Goal: Task Accomplishment & Management: Complete application form

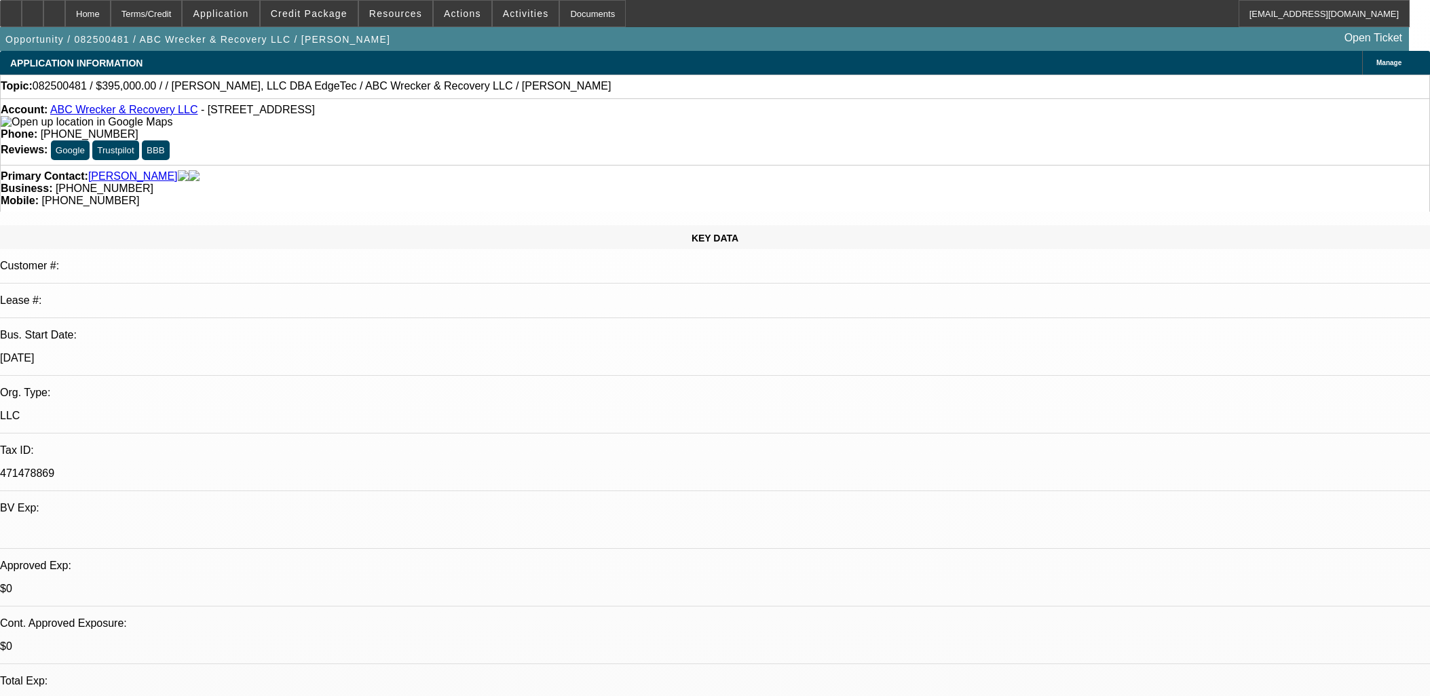
select select "0"
select select "2"
select select "0.1"
select select "4"
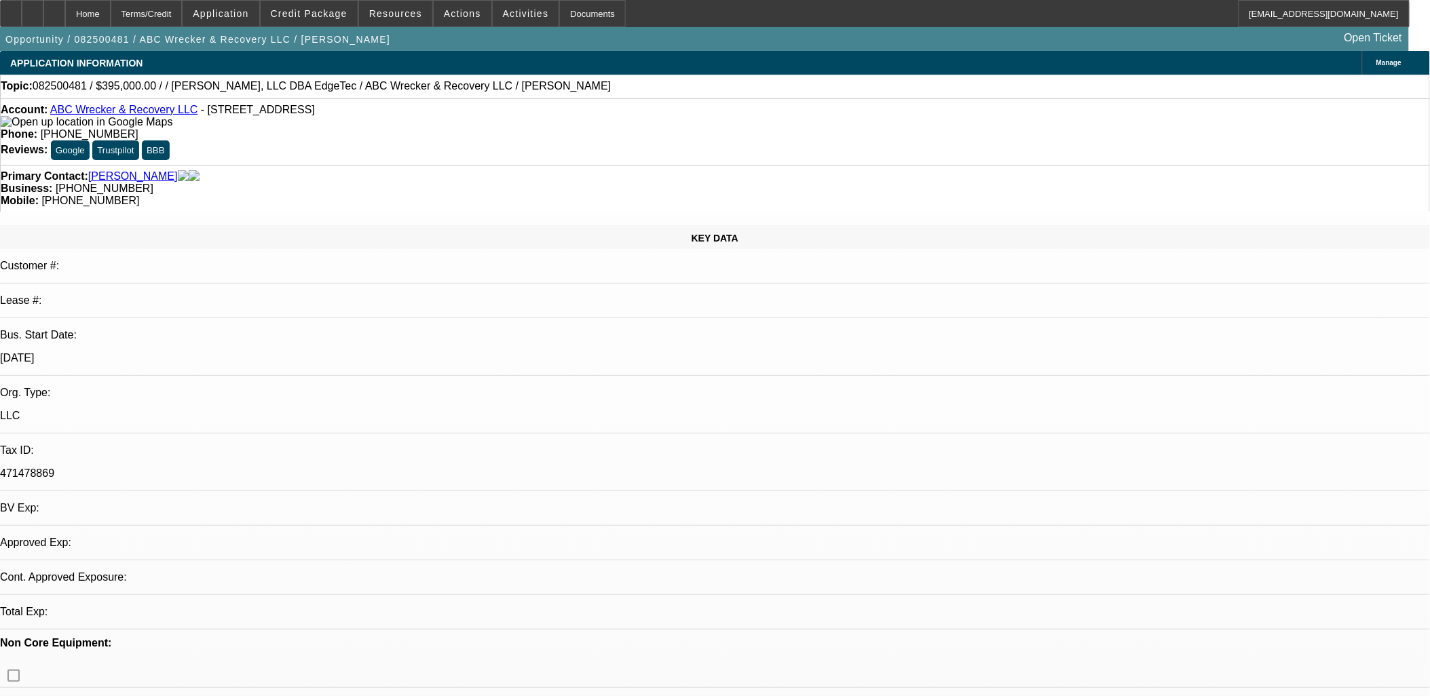
select select "0"
select select "2"
select select "0.1"
select select "1"
select select "2"
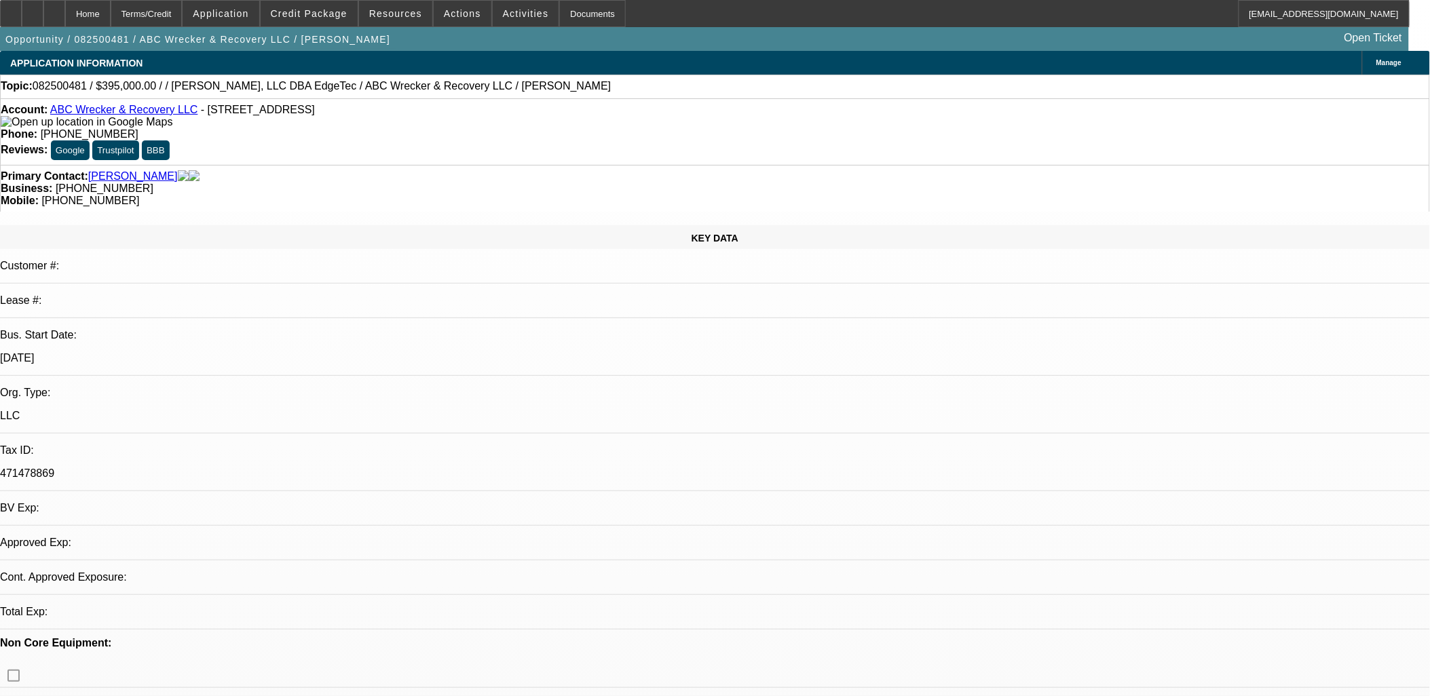
select select "4"
click at [33, 9] on icon at bounding box center [33, 9] width 0 height 0
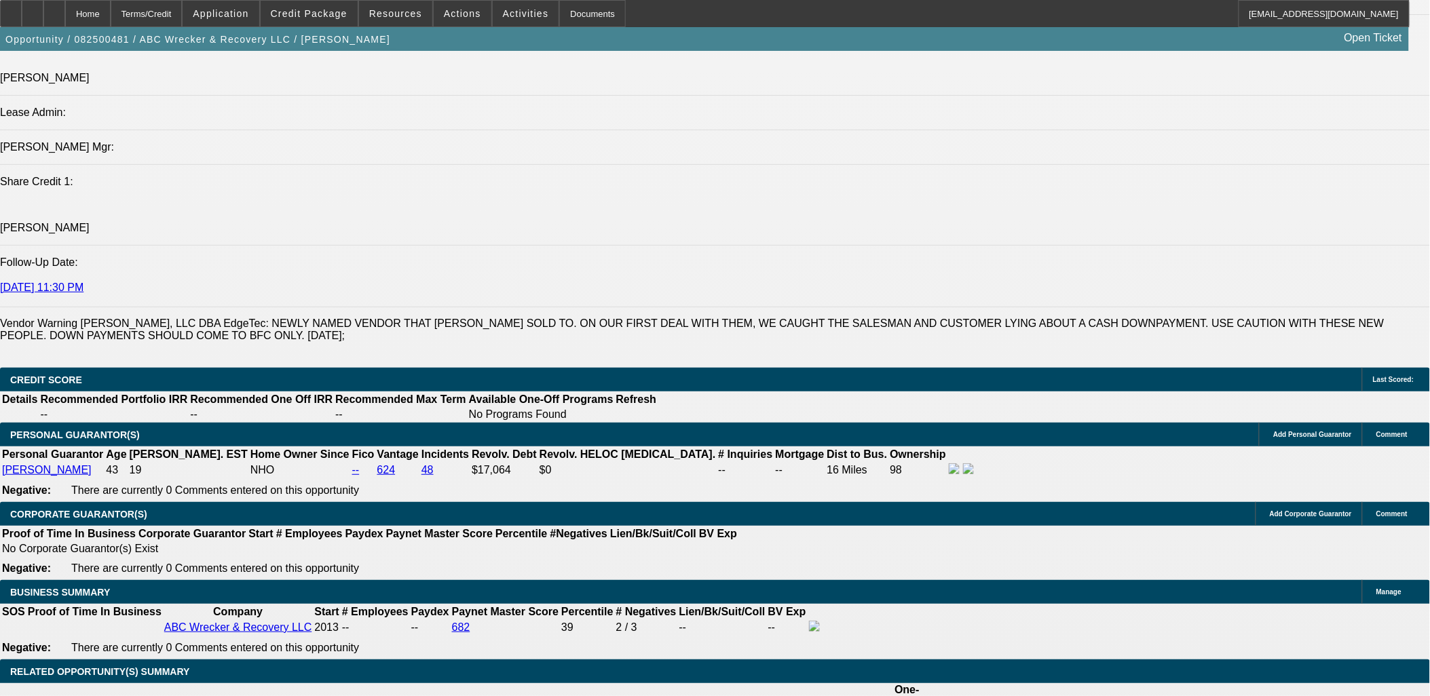
scroll to position [1885, 0]
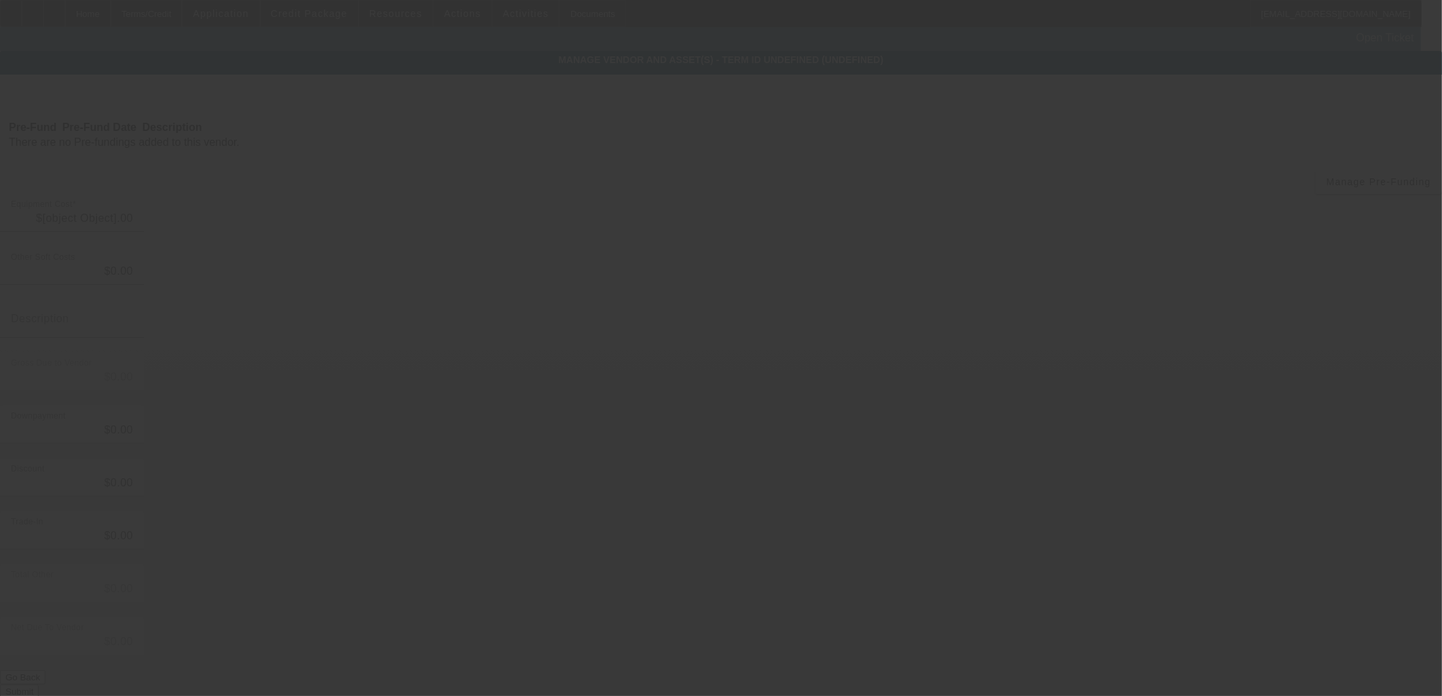
type input "$395,000.00"
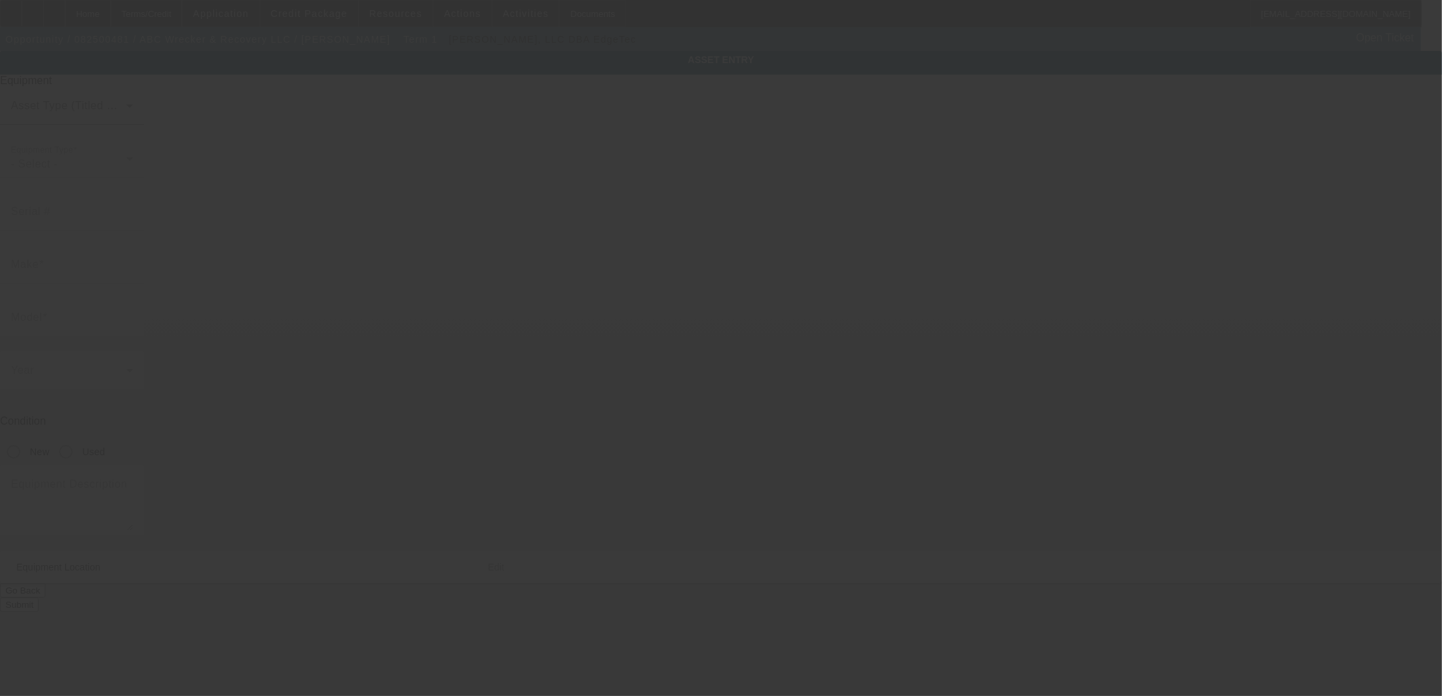
type textarea "It is on an international chassis 7600. It has approximately 220,000 miles is a…"
type input "231 S HWY 300"
type input "Warwick"
type input "31015"
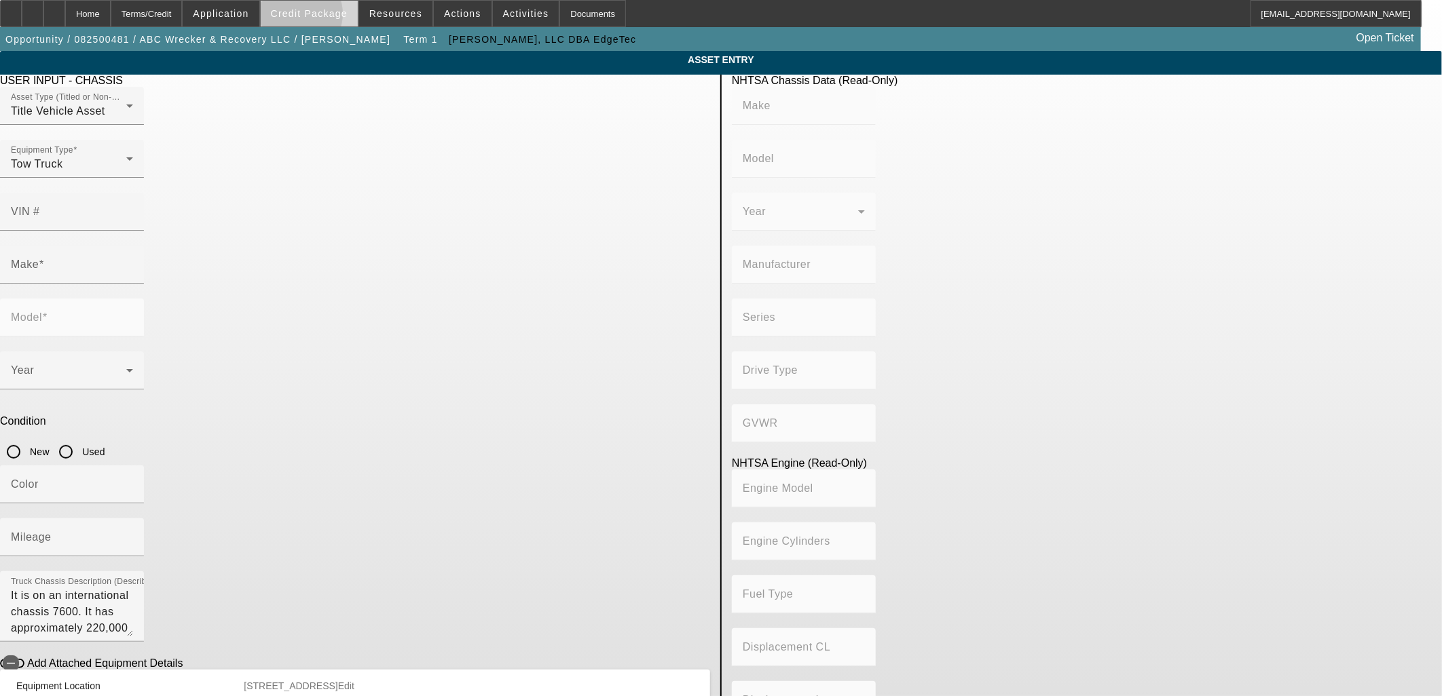
click at [318, 17] on span "Credit Package" at bounding box center [309, 13] width 77 height 11
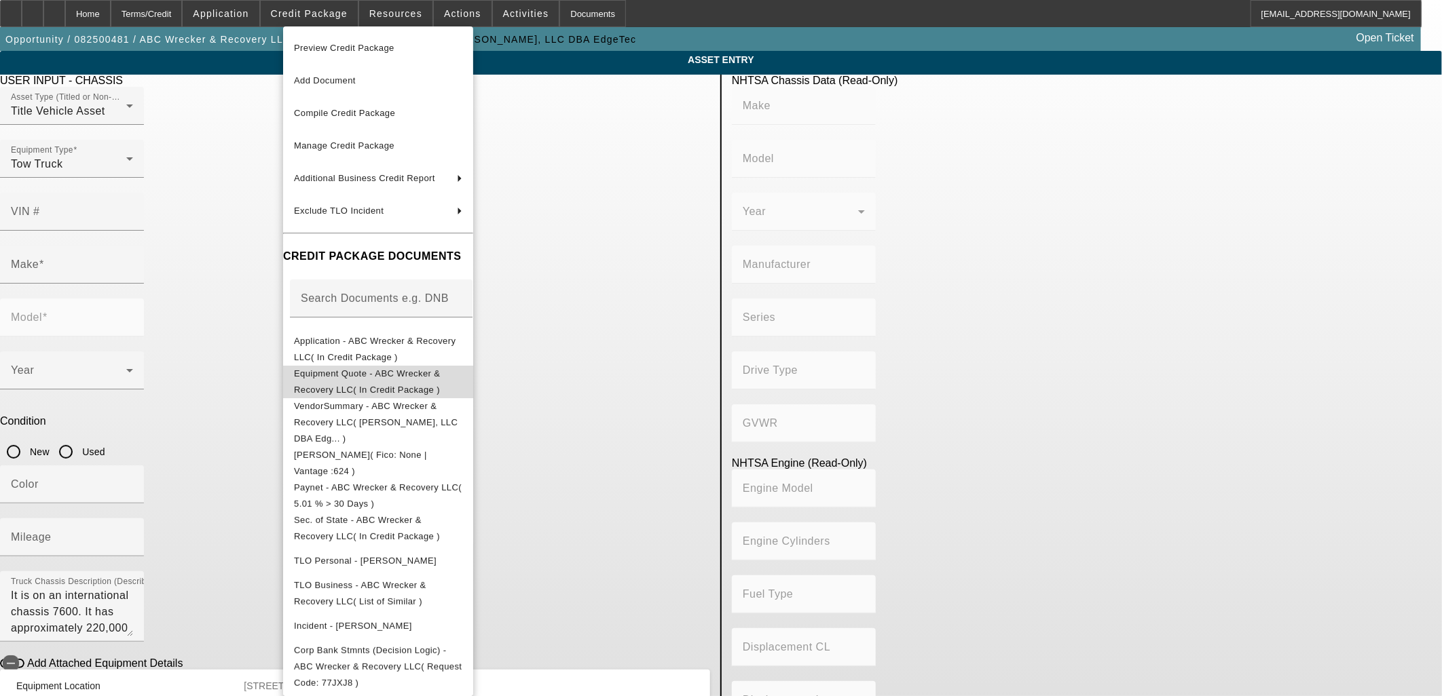
click at [381, 380] on span "Equipment Quote - ABC Wrecker & Recovery LLC( In Credit Package )" at bounding box center [378, 381] width 168 height 33
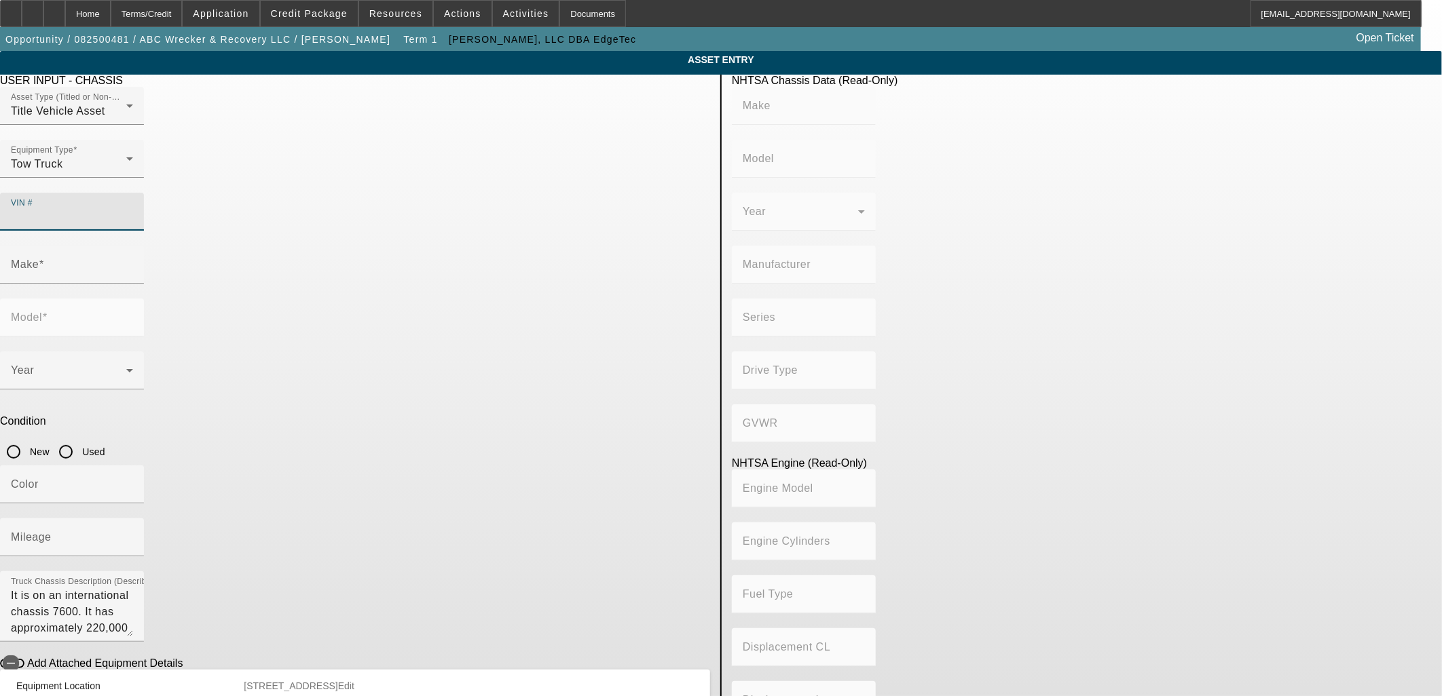
click at [133, 209] on input "VIN #" at bounding box center [72, 217] width 122 height 16
type input "1htwxsdt15j152446"
type input "INTERNATIONAL"
type input "7600"
type input "INTERNATIONAL MOTORS, LLC"
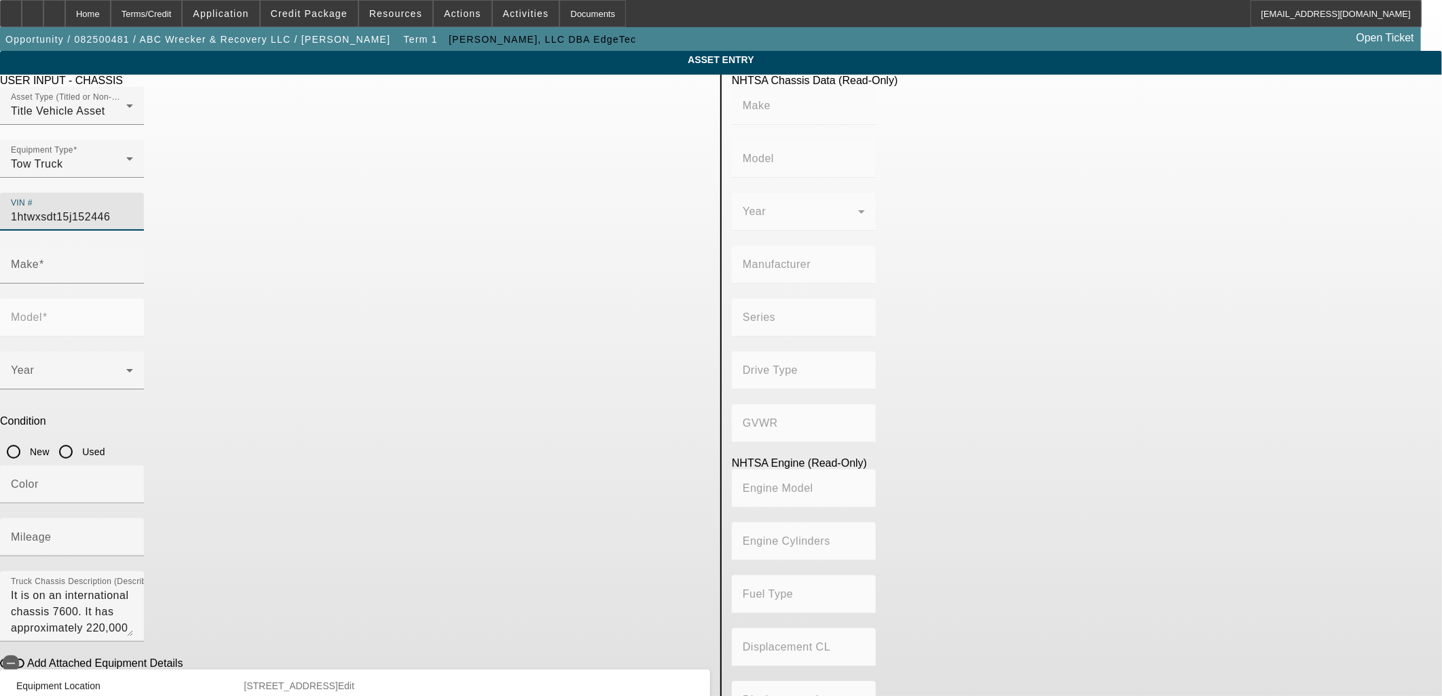
type input "WorkStar 7600"
type input "6x4"
type input "Class 8: 33,001 lb and above (14,969 kg and above)"
type input "International DT466 Converted to Natural Gas"
type input "Natural Gas"
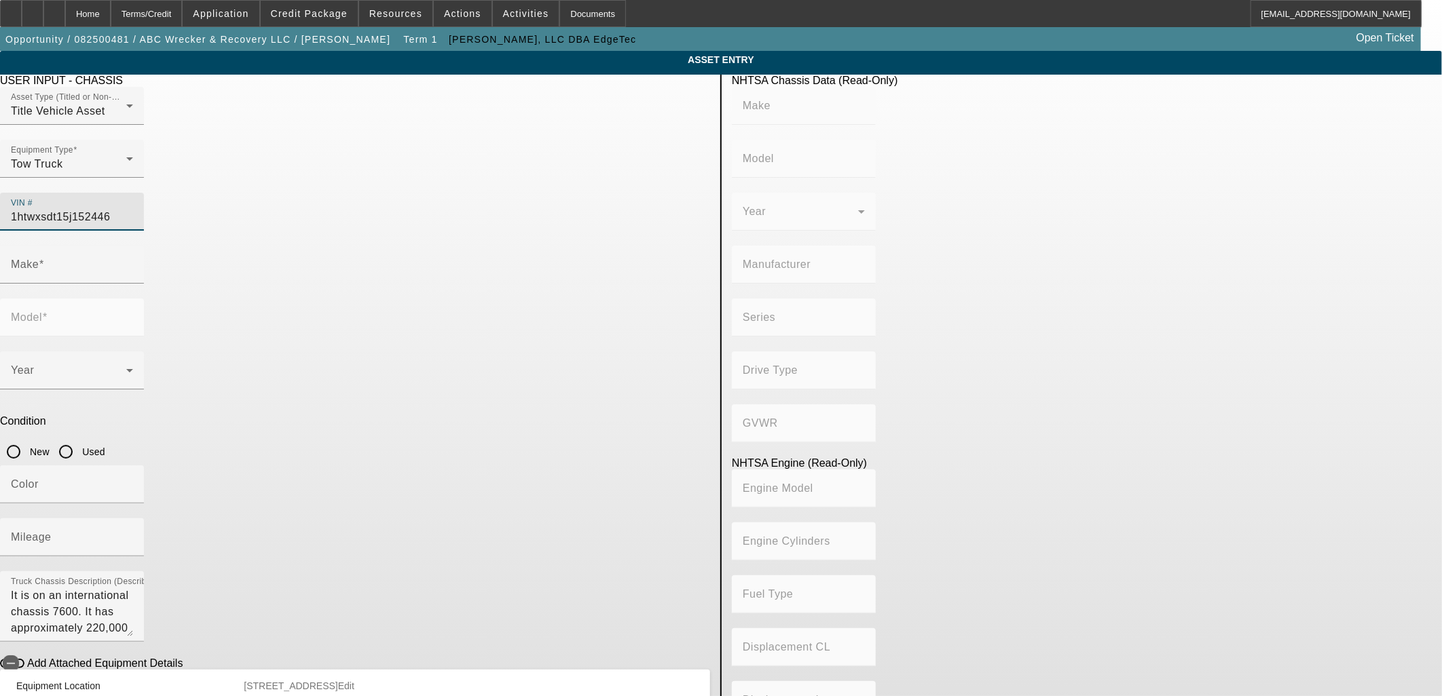
type input "466"
type input "7.636371824"
type input "INTERNATIONAL"
type input "7600"
type input "1HTWXSDT15J152446"
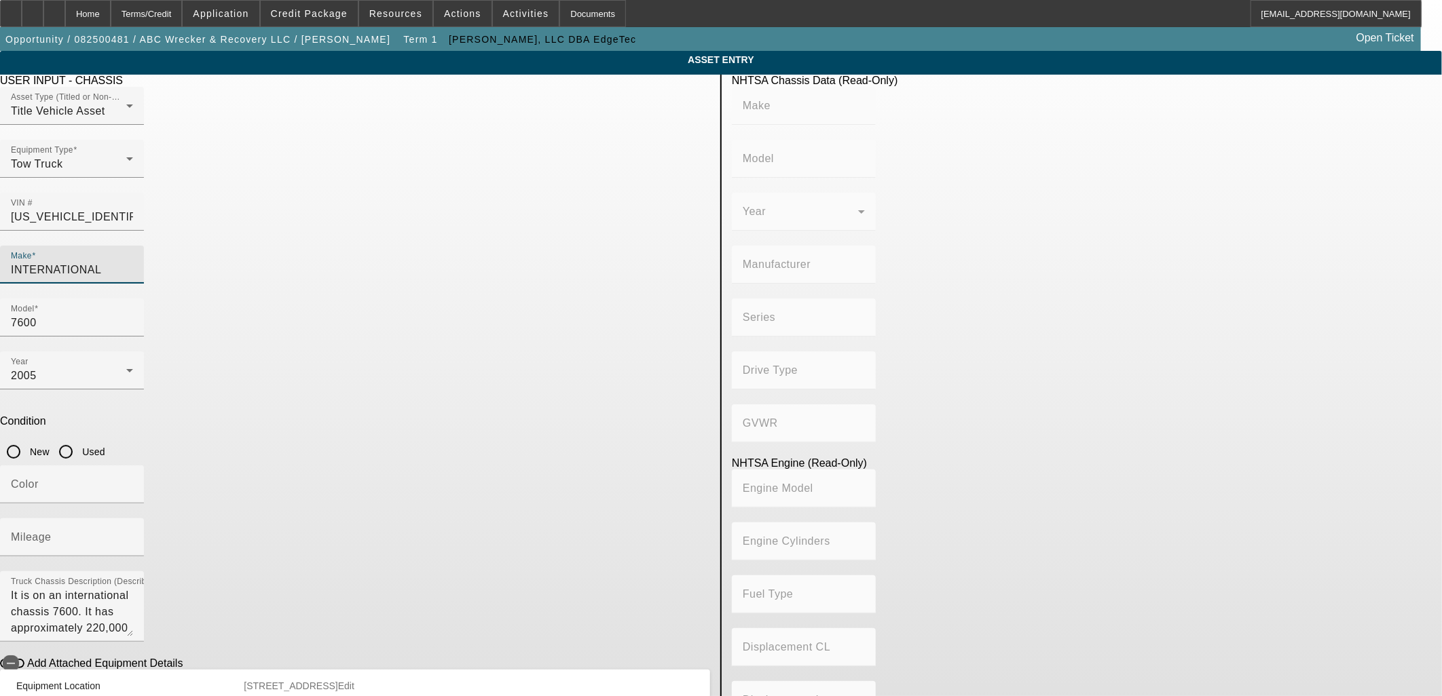
type input "INTERNATIONAL"
type input "7600"
type input "INTERNATIONAL MOTORS, LLC"
type input "WorkStar 7600"
type input "6x4"
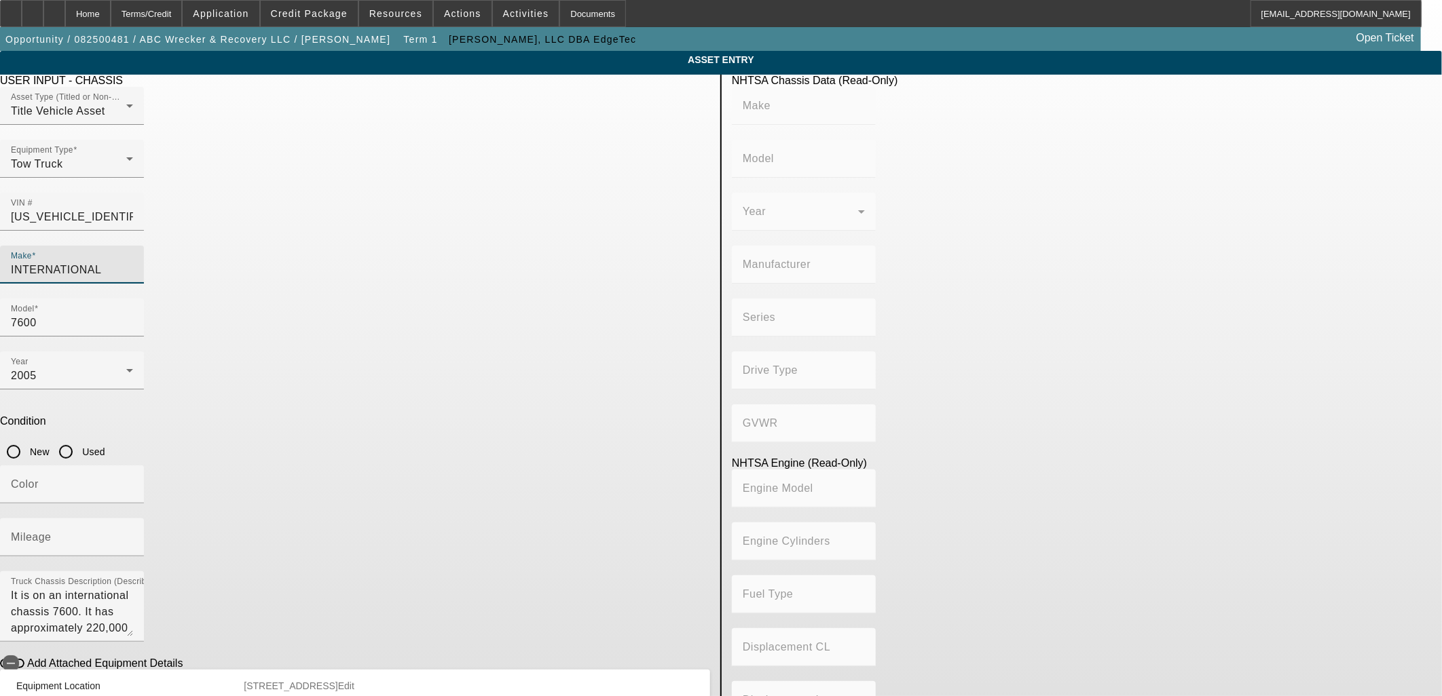
type input "Class 8: 33,001 lb and above (14,969 kg and above)"
type input "International DT466 Converted to Natural Gas"
type input "Natural Gas"
type input "466"
type input "7.636371824"
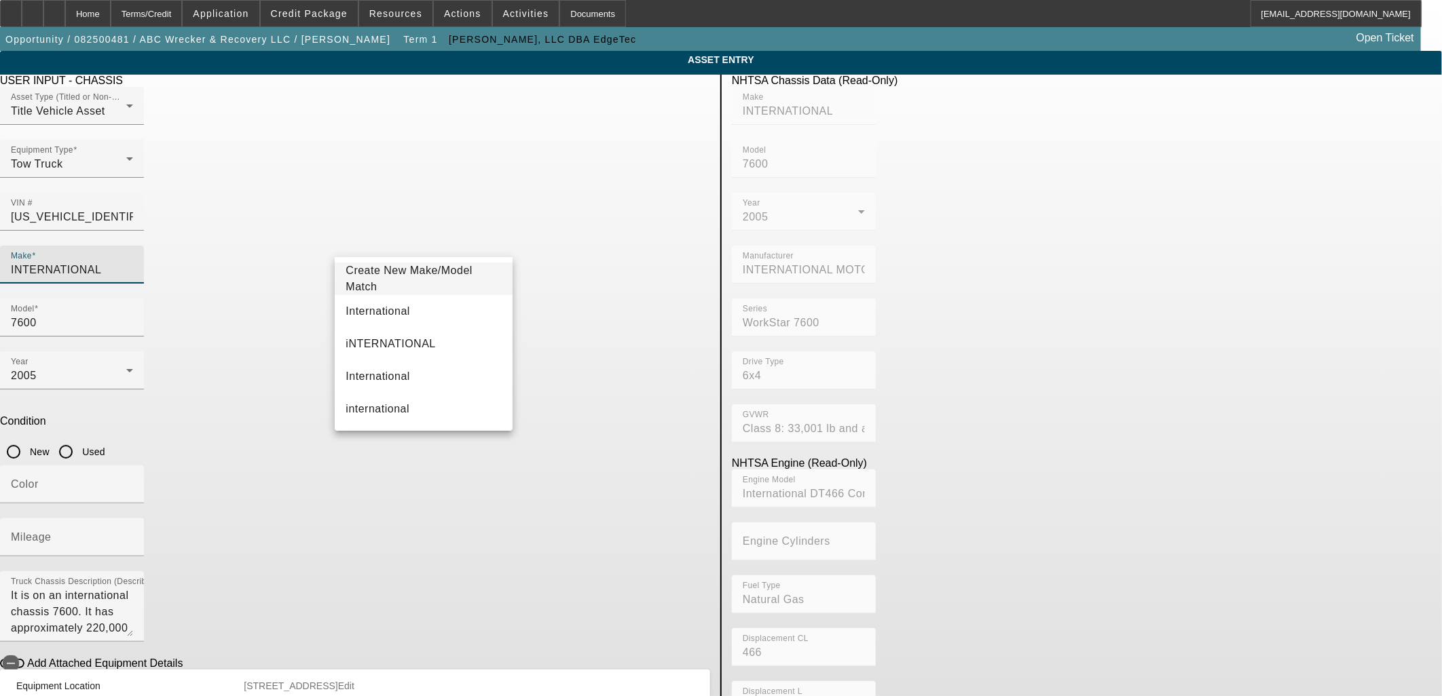
click at [430, 316] on mat-option "International" at bounding box center [423, 311] width 177 height 33
type input "International"
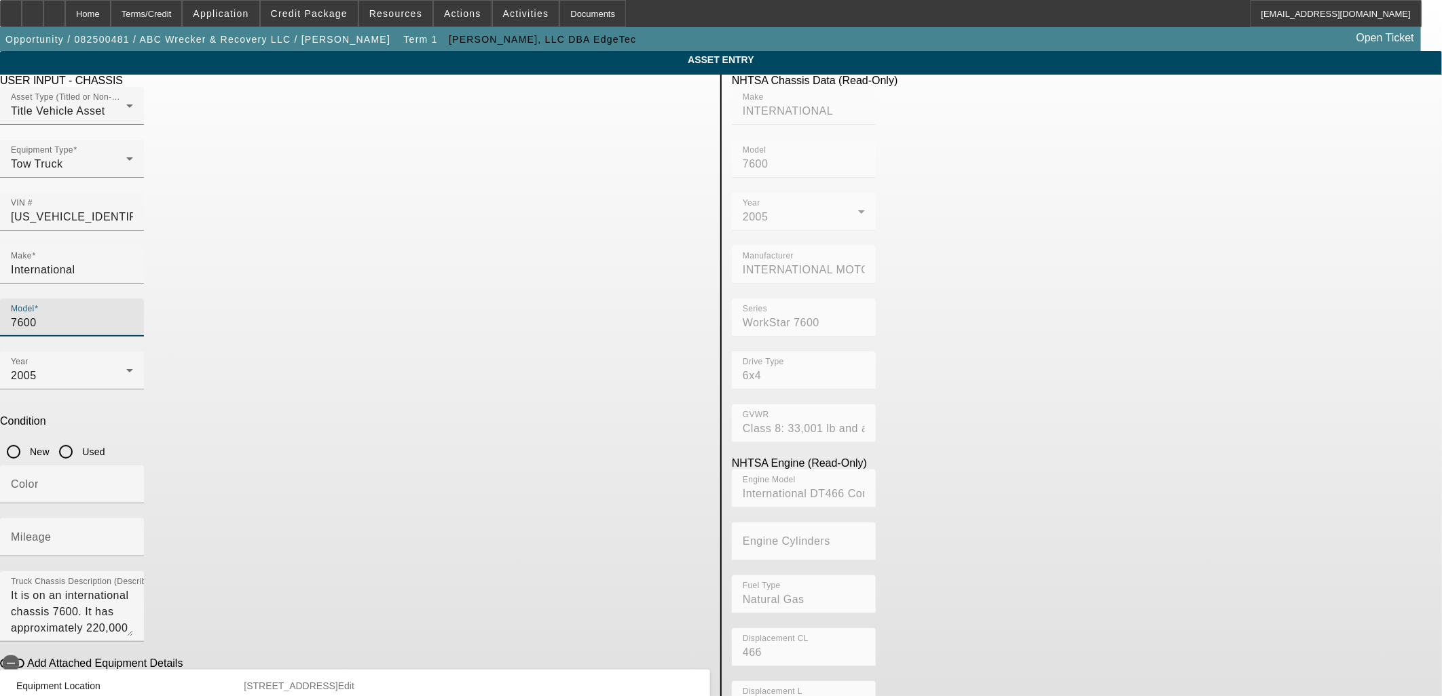
click at [133, 315] on input "7600" at bounding box center [72, 323] width 122 height 16
click at [567, 335] on mat-option "7600" at bounding box center [621, 344] width 177 height 33
click at [79, 438] on input "Used" at bounding box center [65, 451] width 27 height 27
radio input "true"
click at [133, 466] on div "Color" at bounding box center [72, 485] width 122 height 38
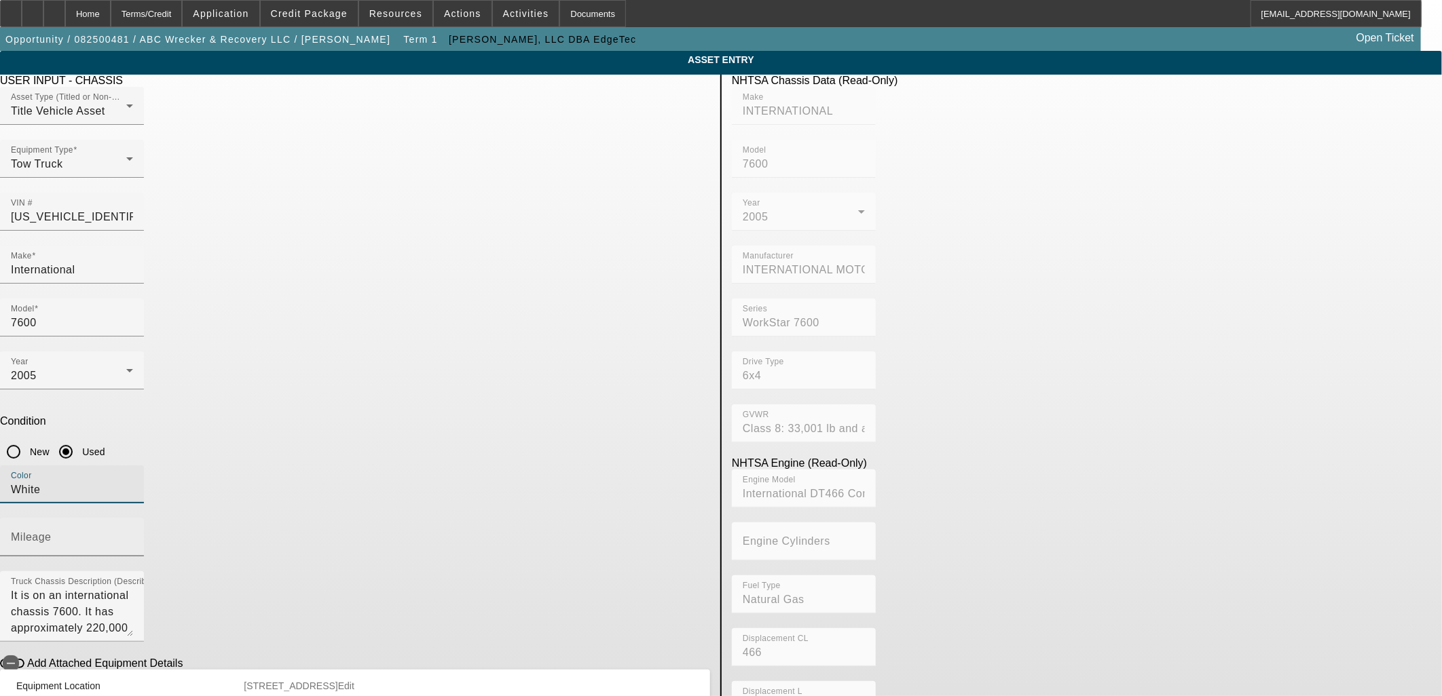
type input "White"
click at [133, 535] on input "Mileage" at bounding box center [72, 543] width 122 height 16
type input "229428"
click at [19, 656] on span "button" at bounding box center [11, 664] width 16 height 16
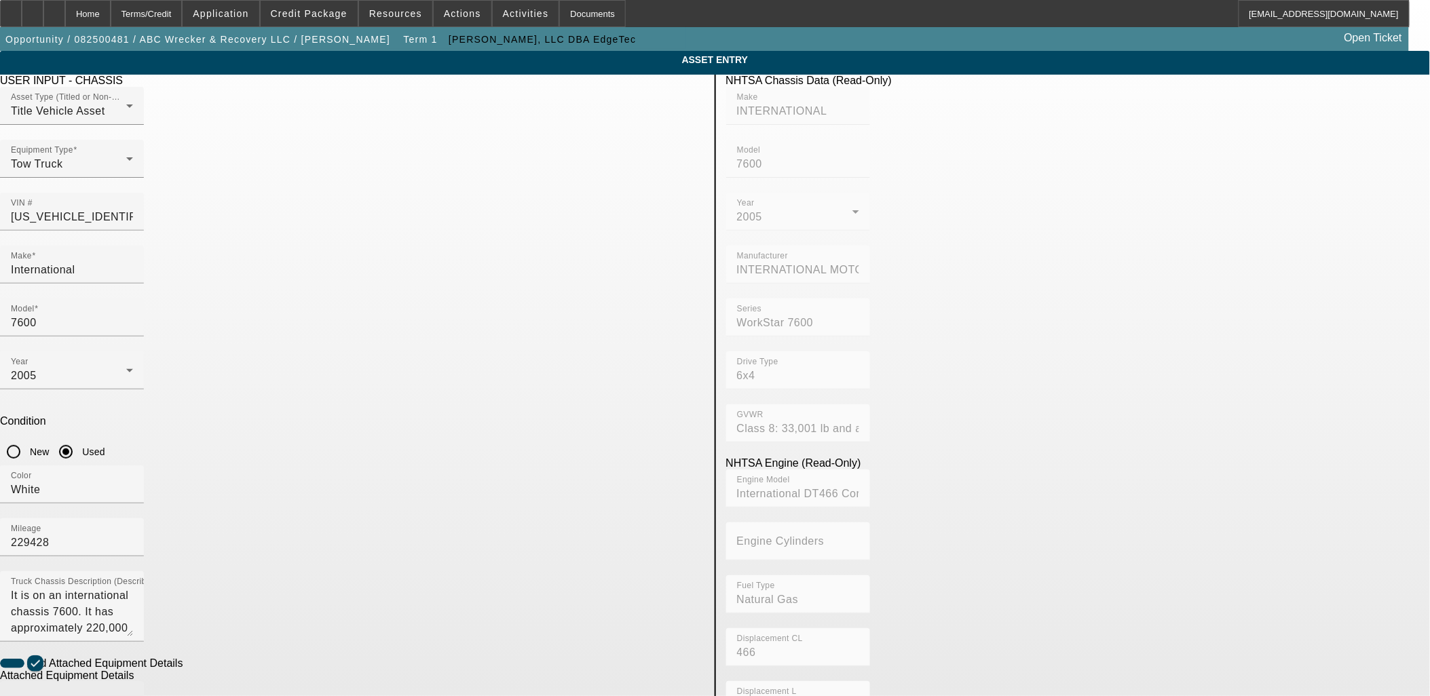
click at [133, 696] on input "Make" at bounding box center [72, 706] width 122 height 16
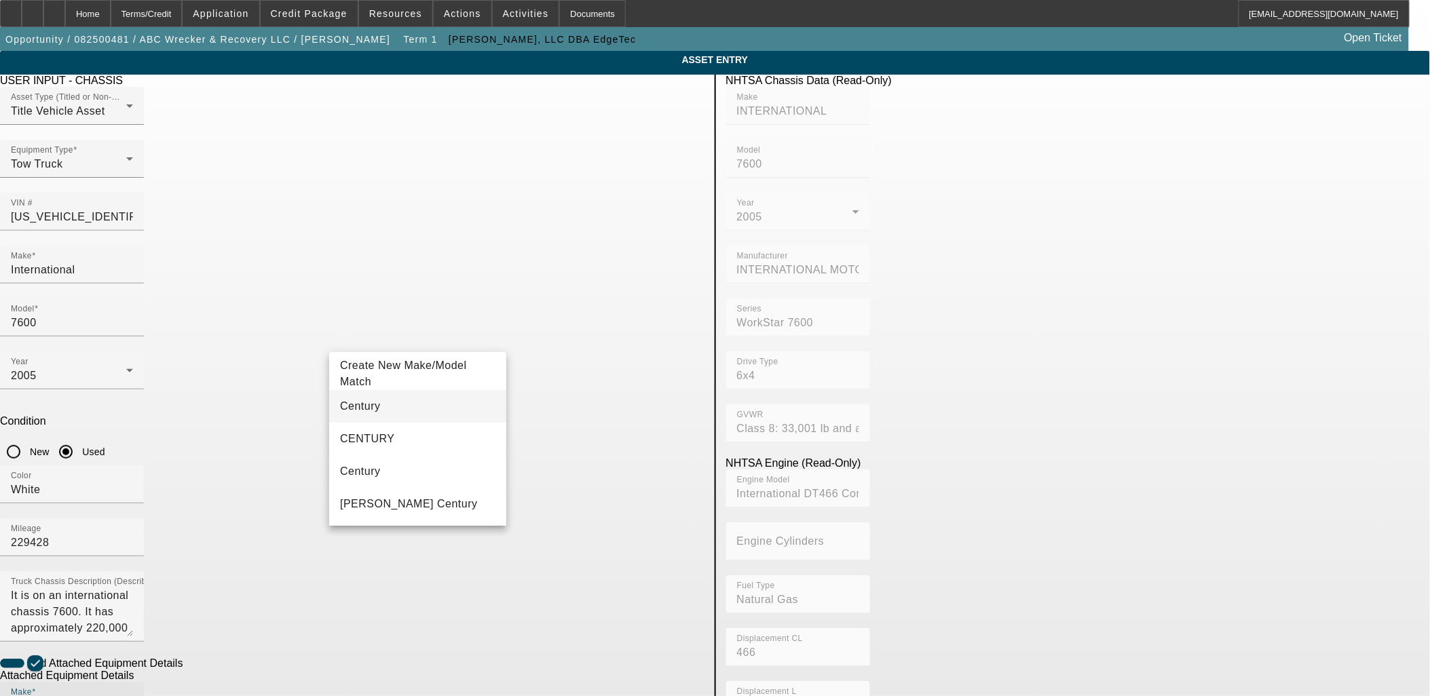
type input "Century"
click at [361, 408] on span "Century" at bounding box center [360, 406] width 41 height 12
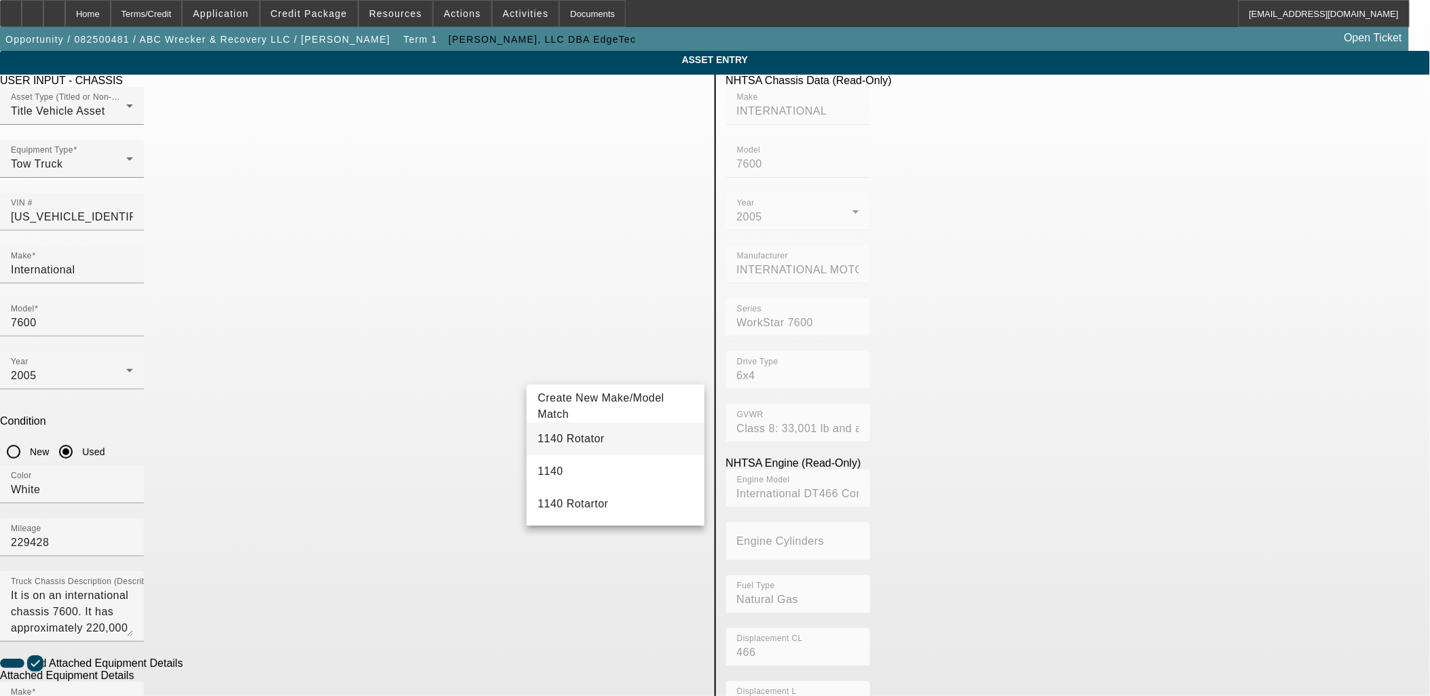
click at [605, 445] on mat-option "1140 Rotator" at bounding box center [615, 439] width 177 height 33
type input "1140 Rotator"
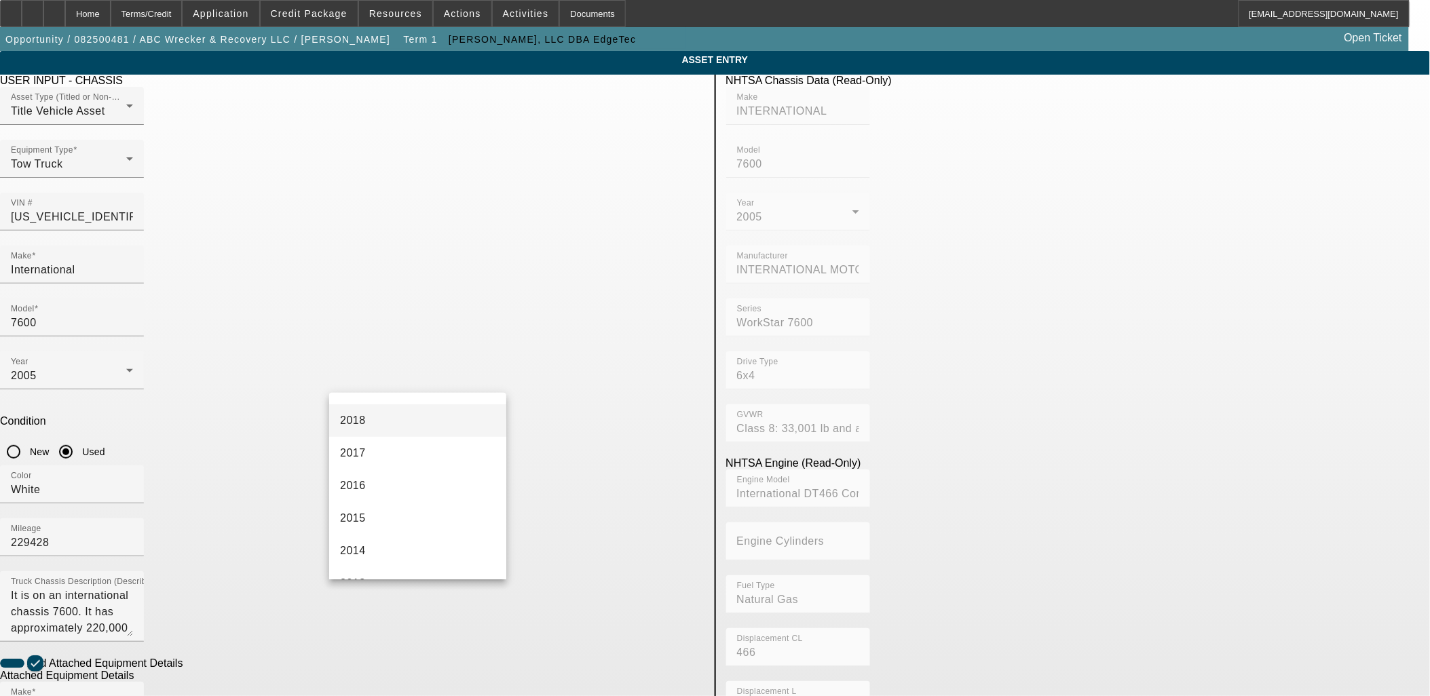
scroll to position [452, 0]
drag, startPoint x: 424, startPoint y: 487, endPoint x: 448, endPoint y: 500, distance: 27.6
click at [424, 486] on mat-option "2012" at bounding box center [417, 484] width 177 height 33
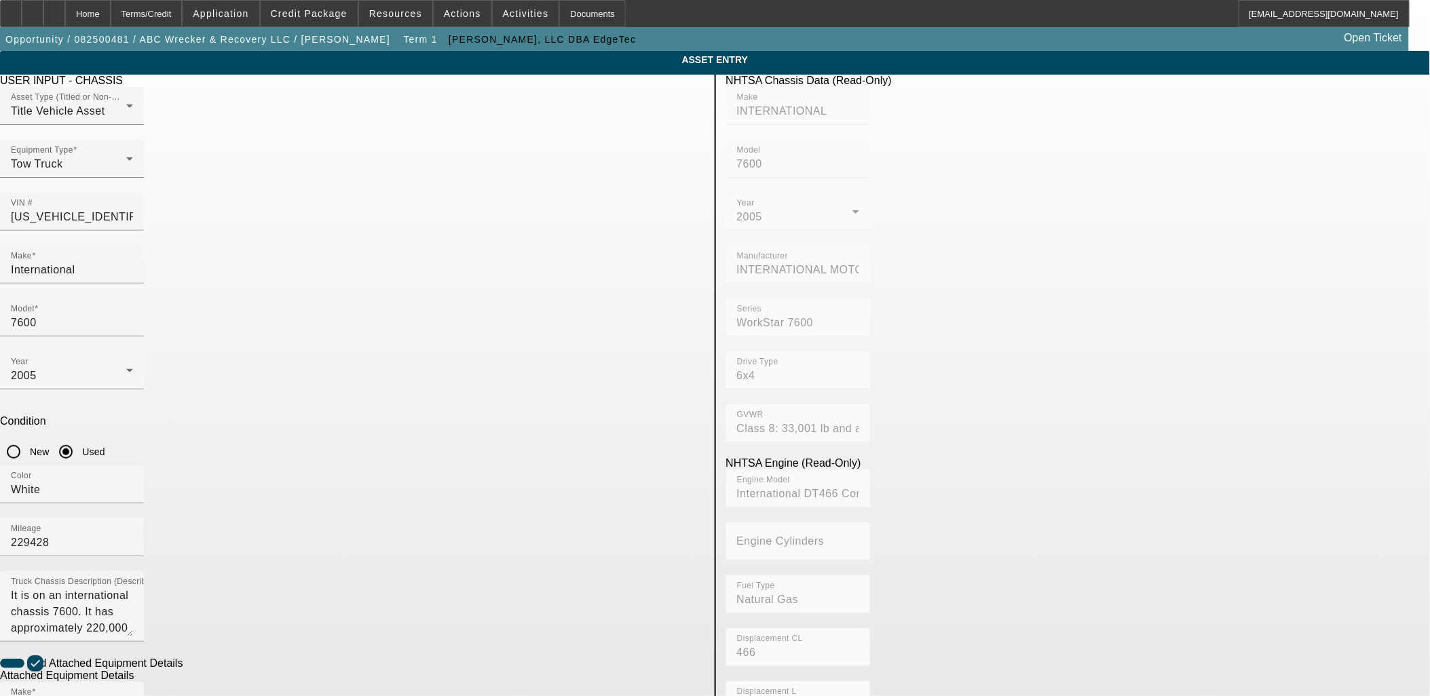
radio input "true"
drag, startPoint x: 618, startPoint y: 436, endPoint x: 607, endPoint y: 437, distance: 10.9
click at [133, 588] on textarea "It is on an international chassis 7600. It has approximately 220,000 miles is a…" at bounding box center [72, 612] width 122 height 49
drag, startPoint x: 627, startPoint y: 432, endPoint x: 116, endPoint y: 355, distance: 516.9
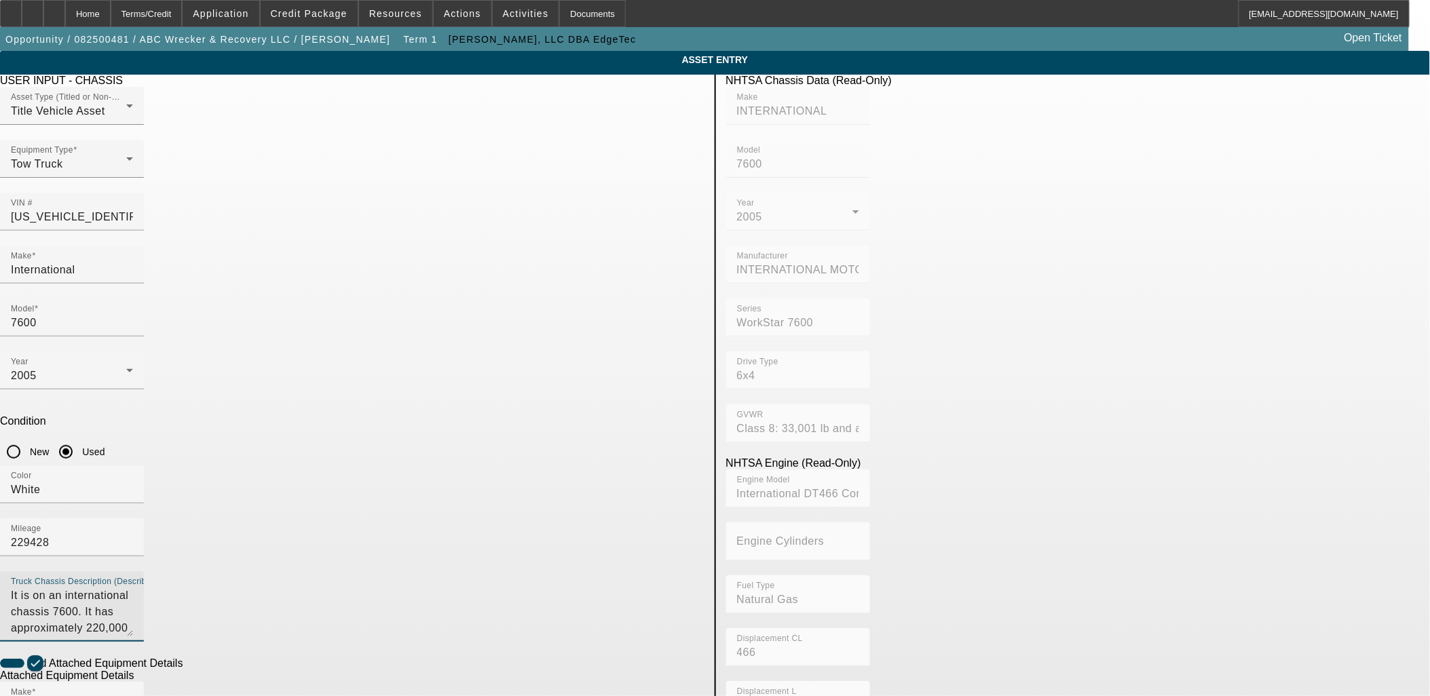
click at [114, 360] on app-asset-collateral-manage "ASSET ENTRY Delete asset USER INPUT - CHASSIS Asset Type (Titled or Non-Titled)…" at bounding box center [715, 579] width 1430 height 1056
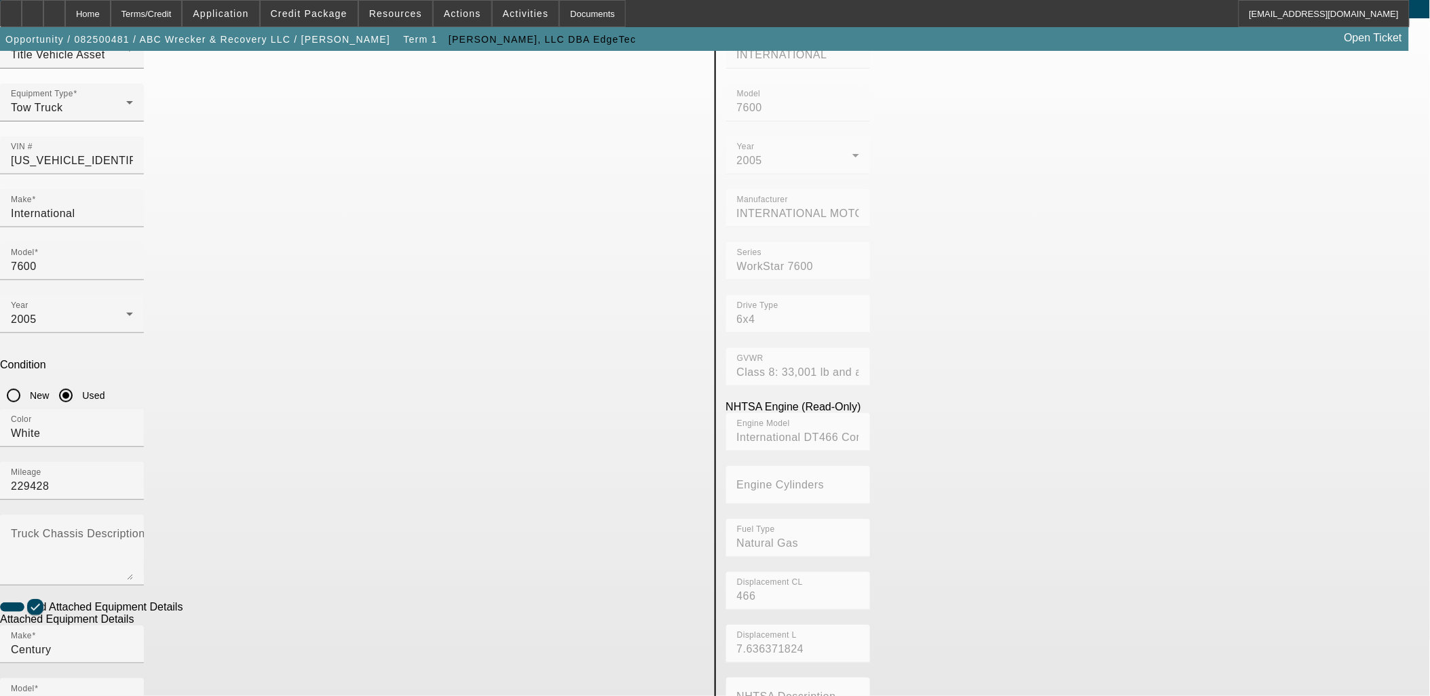
scroll to position [151, 0]
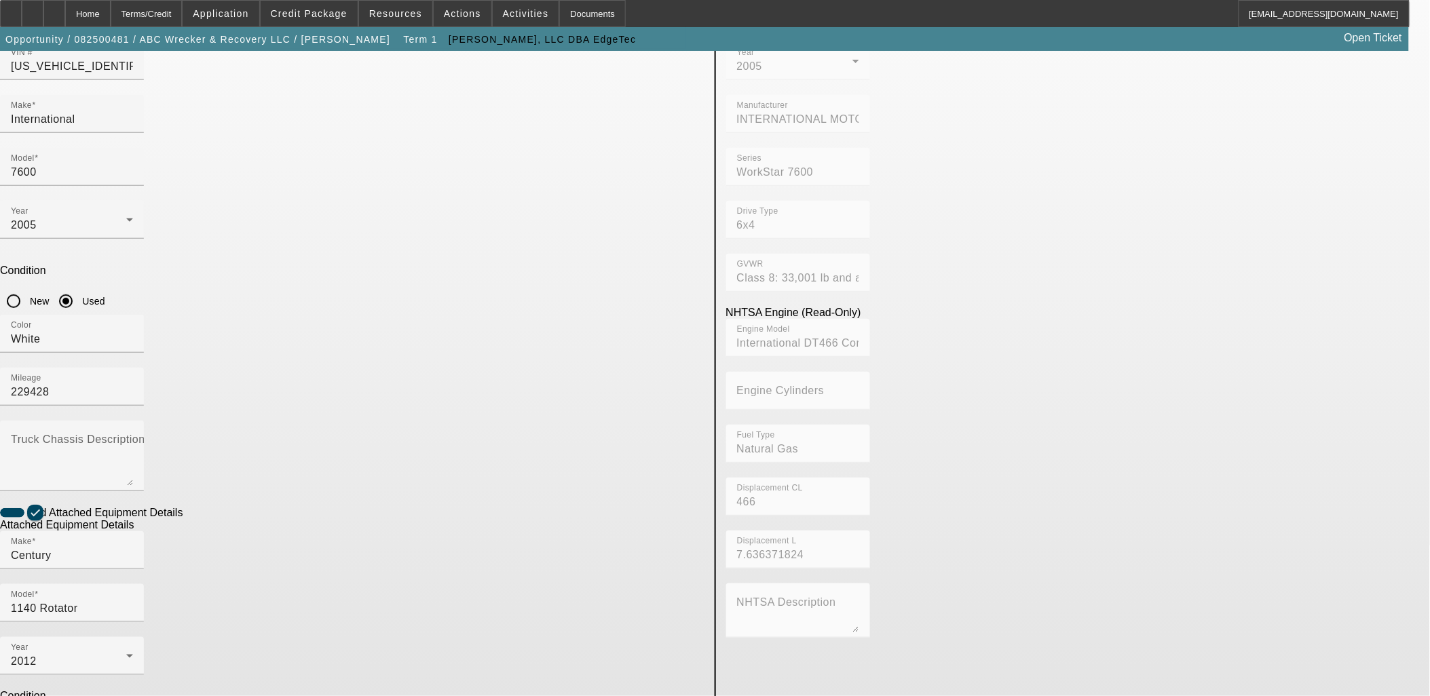
type input "49901030"
type textarea "Rotator"
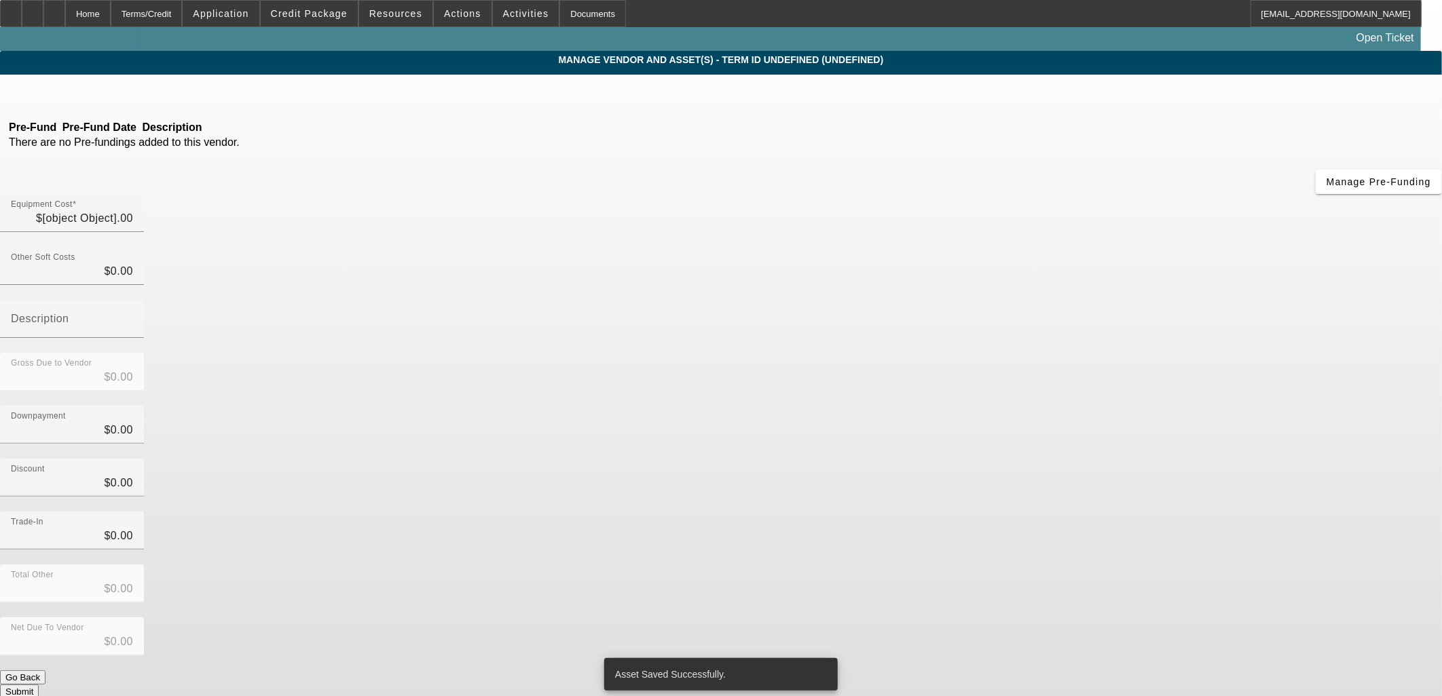
type input "$395,000.00"
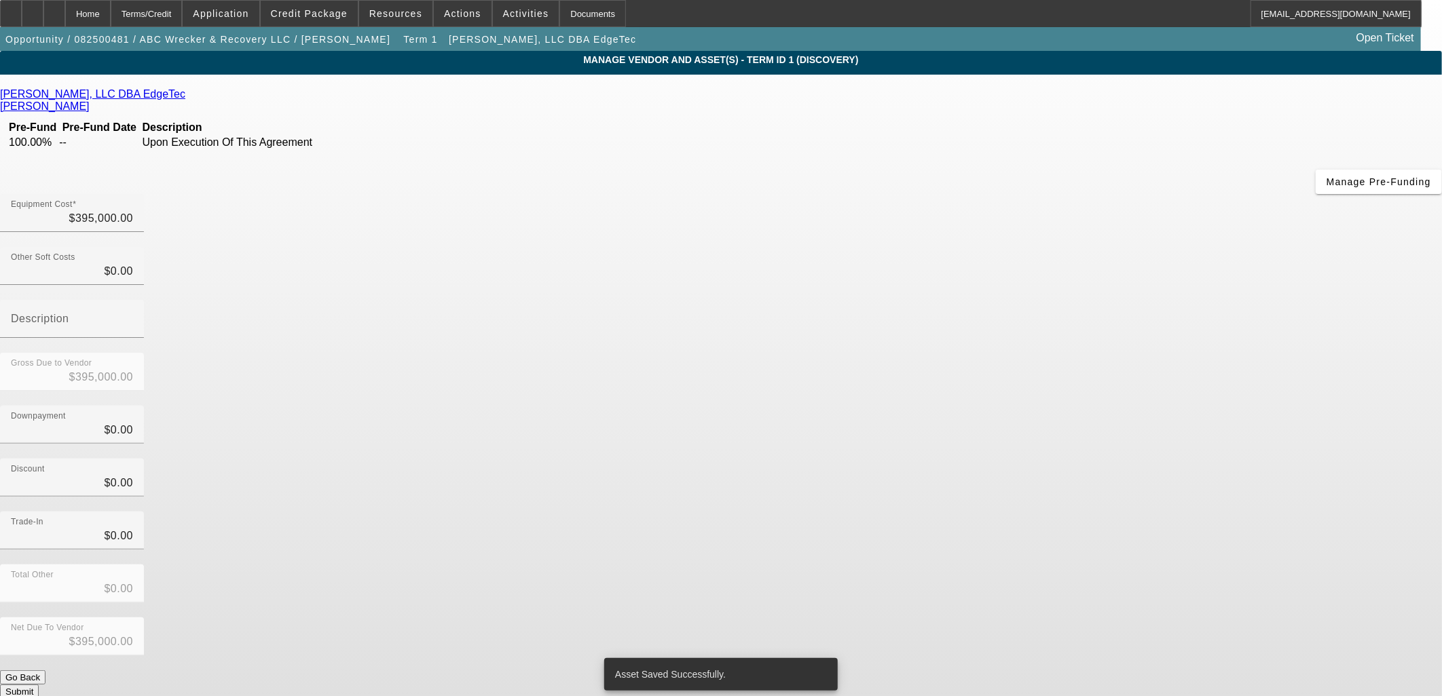
click at [39, 685] on button "Submit" at bounding box center [19, 692] width 39 height 14
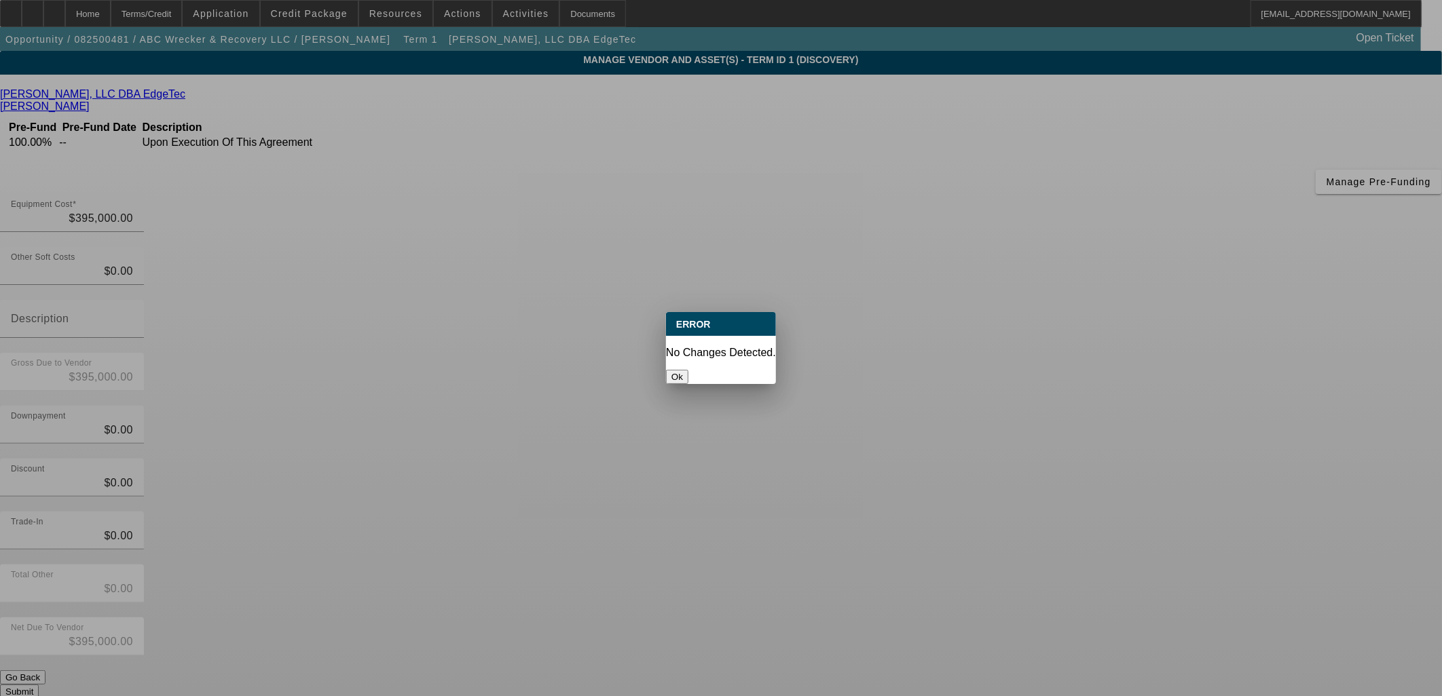
click at [688, 370] on button "Ok" at bounding box center [677, 377] width 22 height 14
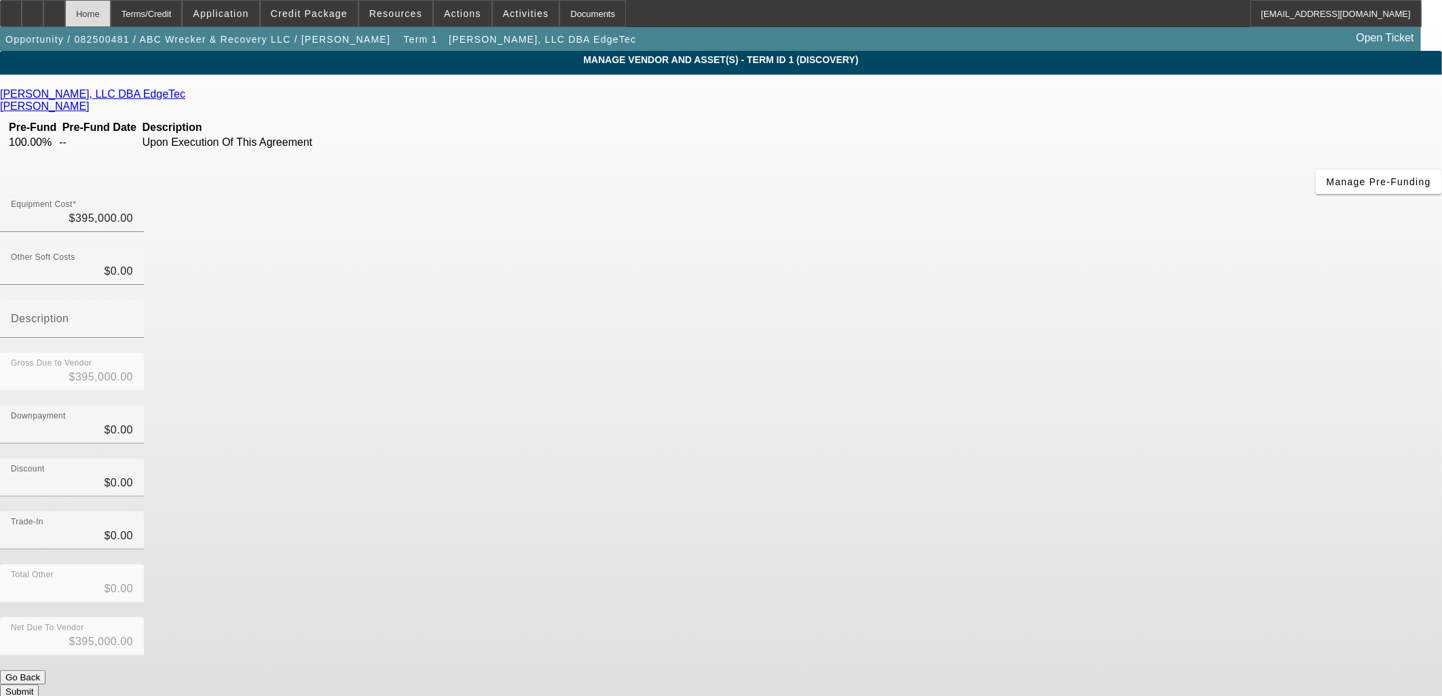
click at [111, 12] on div "Home" at bounding box center [87, 13] width 45 height 27
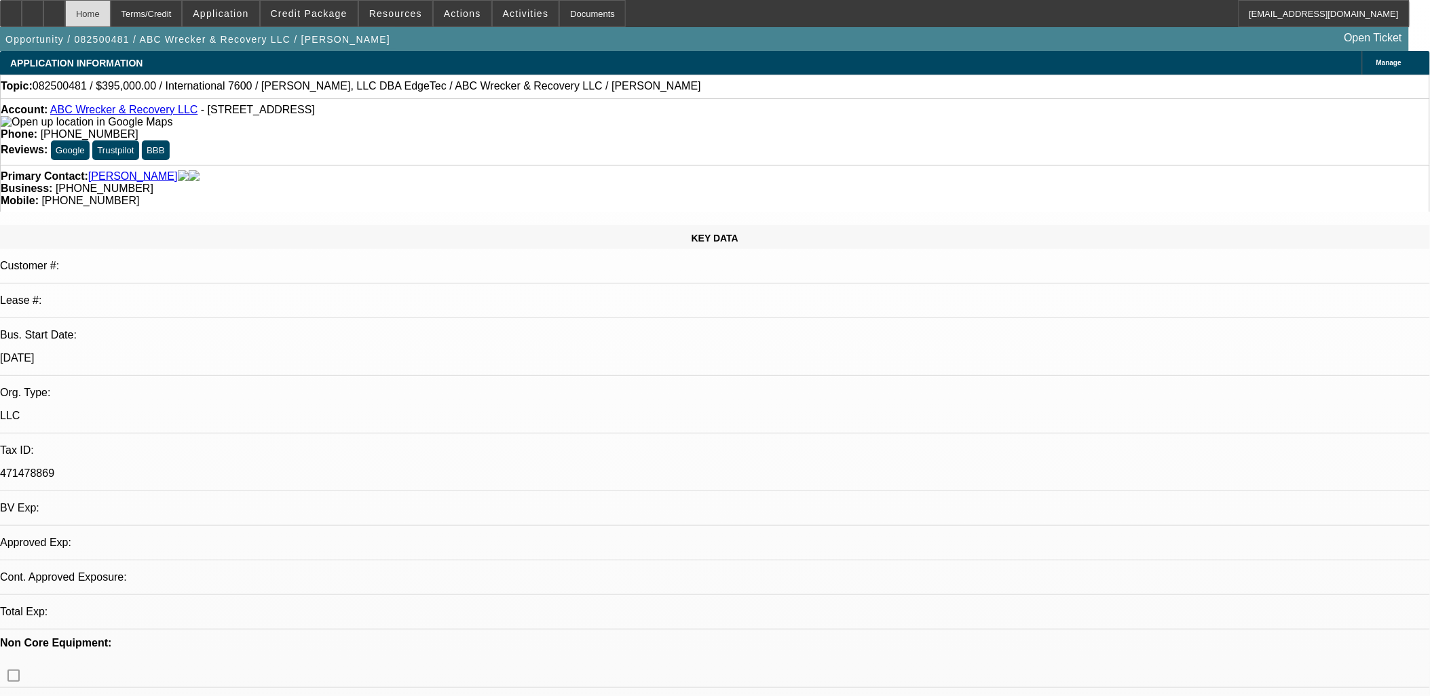
select select "0"
select select "2"
select select "0.1"
select select "4"
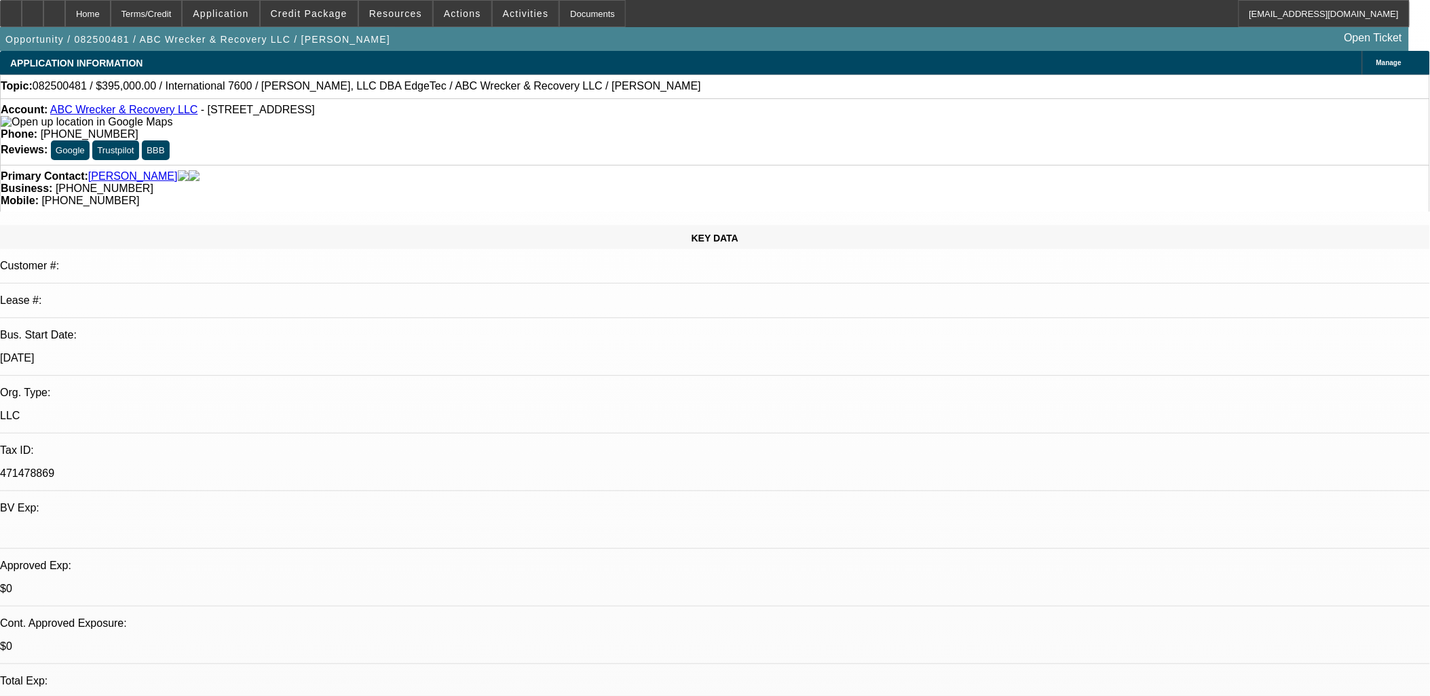
drag, startPoint x: 309, startPoint y: 116, endPoint x: 62, endPoint y: 110, distance: 246.5
click at [62, 110] on div "Account: ABC Wrecker & Recovery LLC - 231 S Hwy 300, Warwick, GA 31796" at bounding box center [715, 116] width 1429 height 24
copy div "ABC Wrecker & Recovery LLC - 231 S Hwy 300, Warwick, GA 31796"
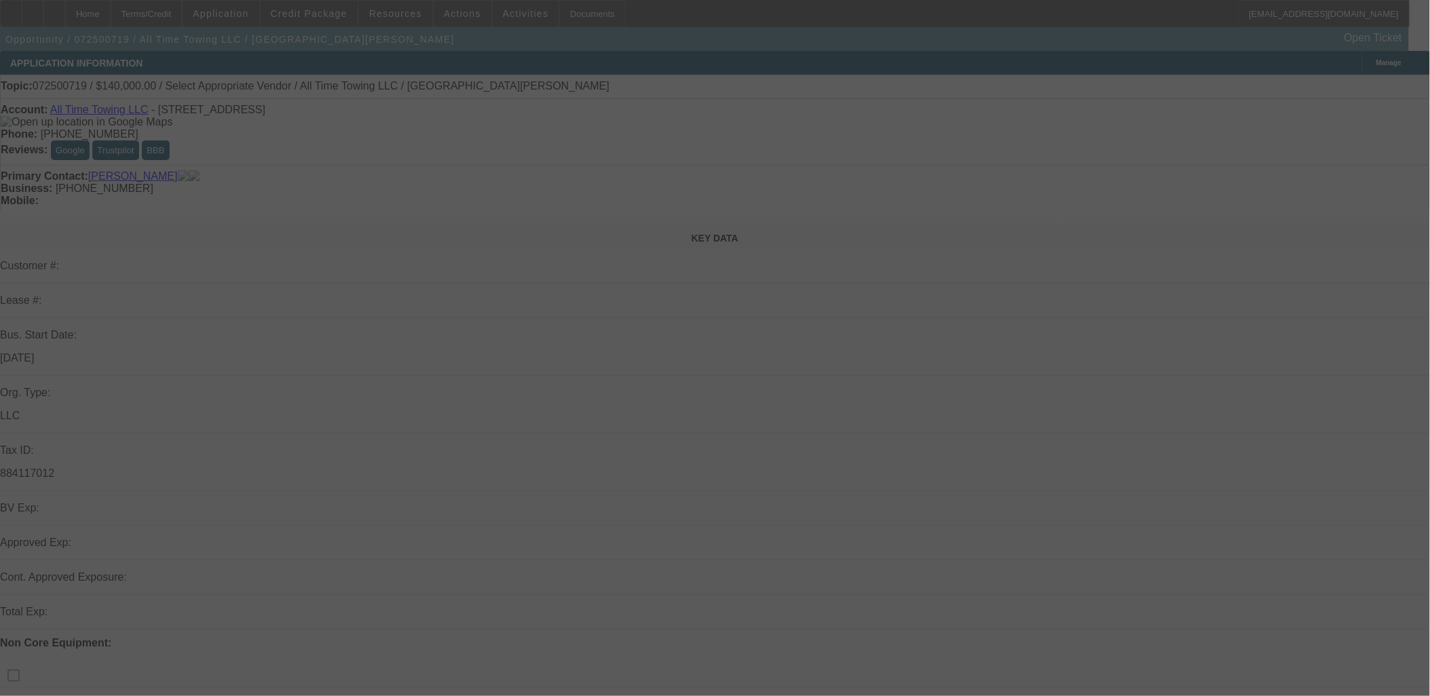
select select "0"
select select "2"
select select "0.1"
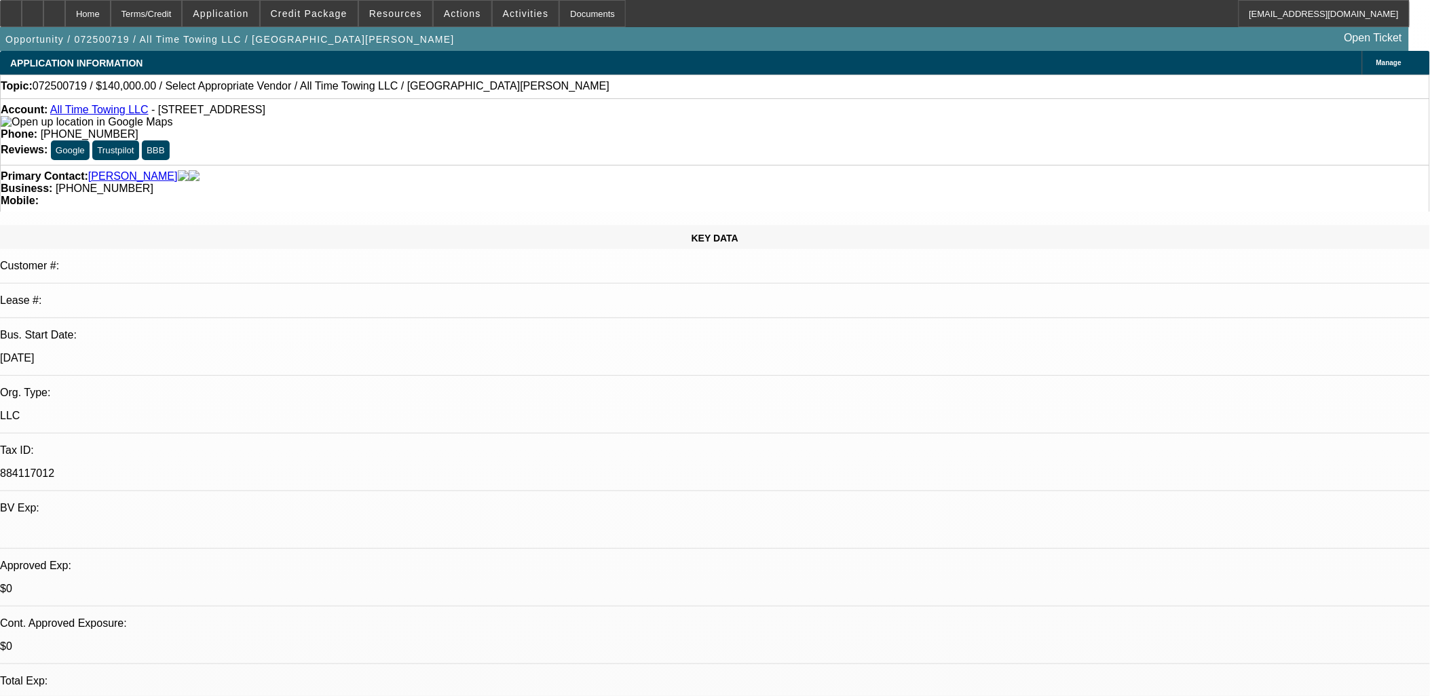
select select "1"
select select "2"
select select "4"
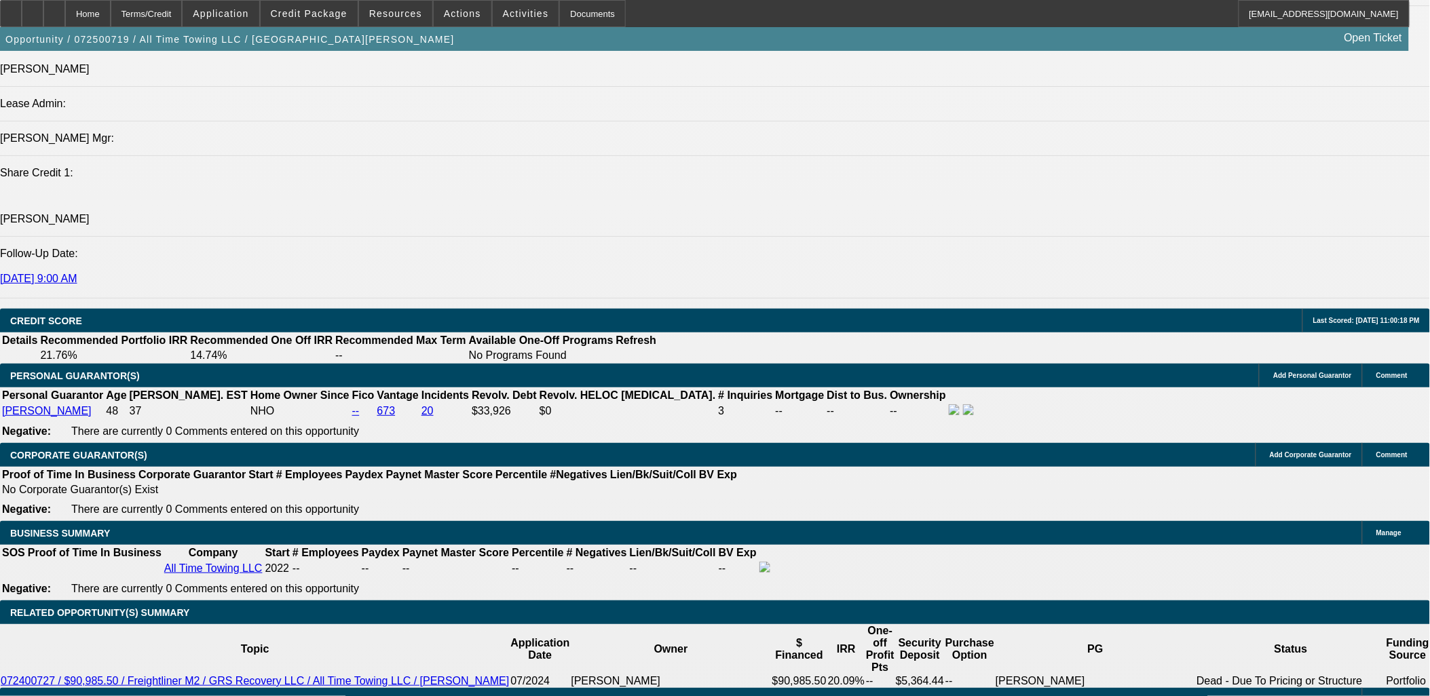
scroll to position [1629, 0]
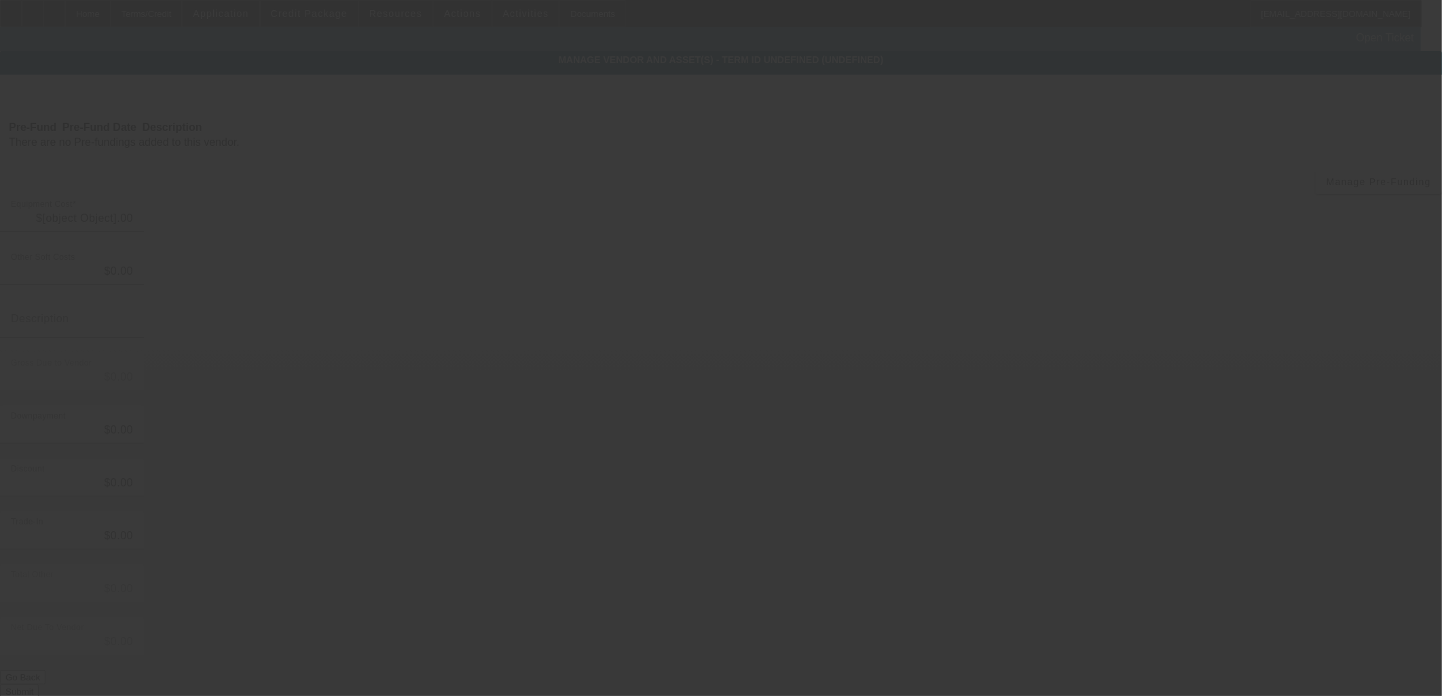
type input "$140,000.00"
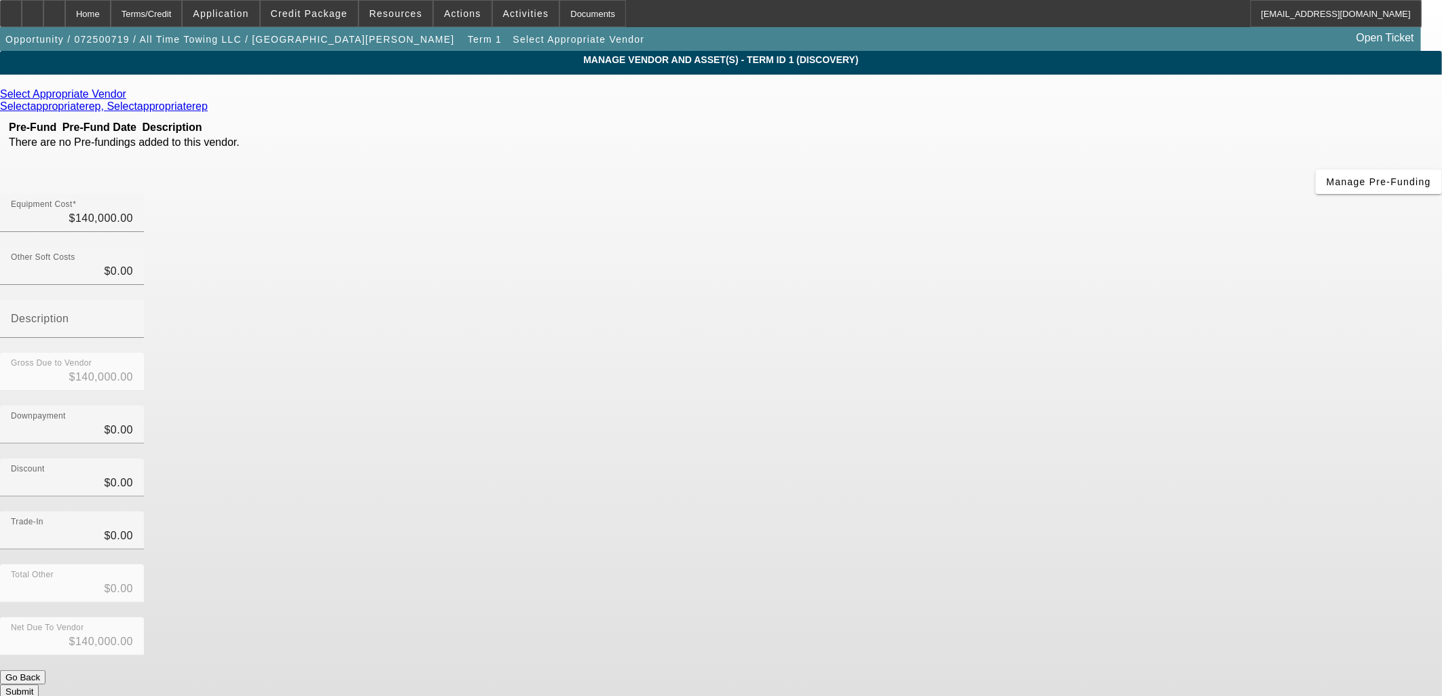
click at [130, 96] on icon at bounding box center [130, 94] width 0 height 12
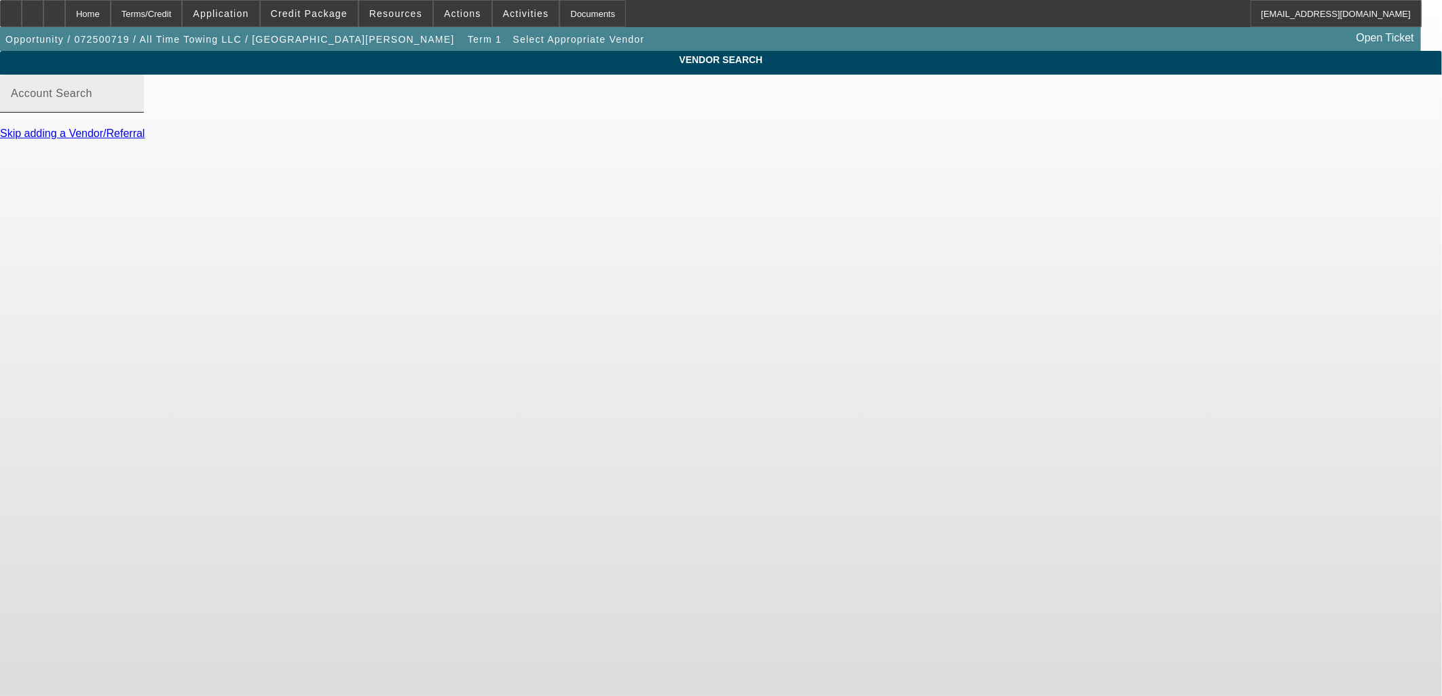
click at [133, 107] on input "Account Search" at bounding box center [72, 99] width 122 height 16
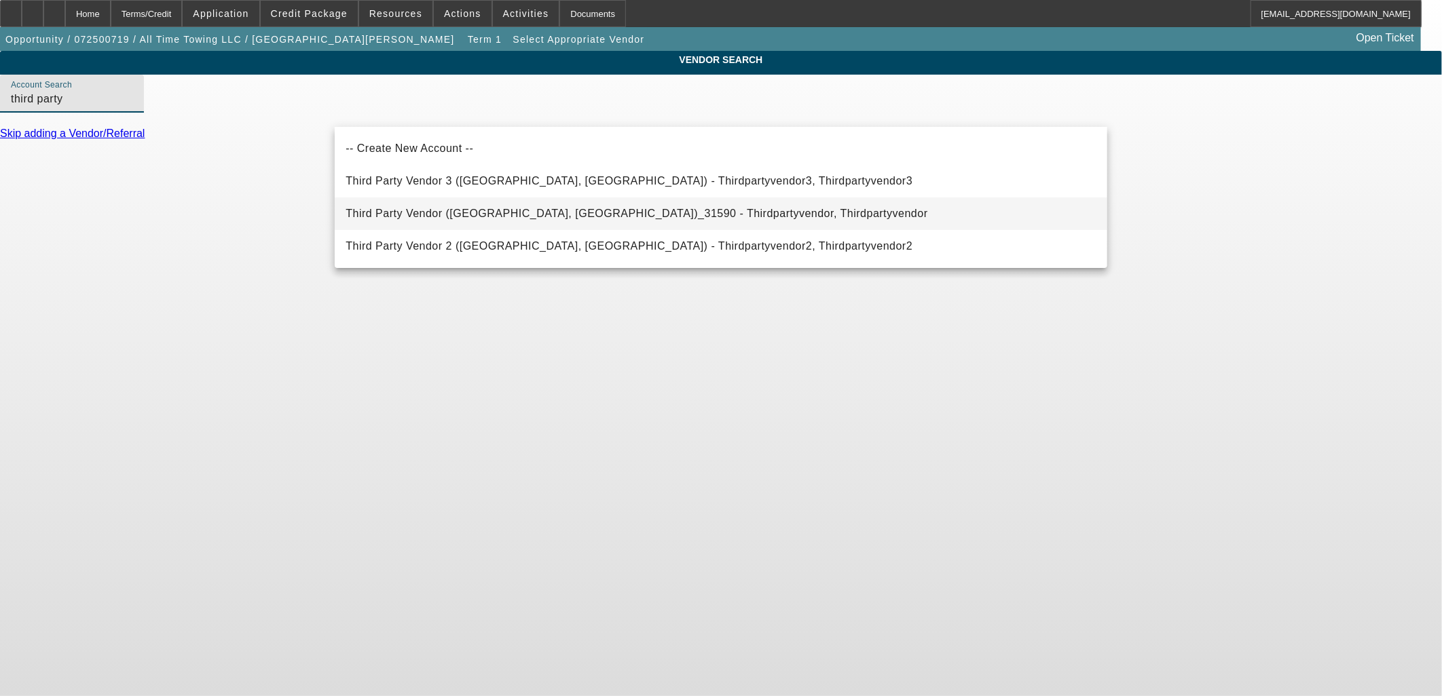
click at [570, 220] on span "Third Party Vendor (Northbrook, IL)_31590 - Thirdpartyvendor, Thirdpartyvendor" at bounding box center [636, 214] width 582 height 16
type input "Third Party Vendor (Northbrook, IL)_31590 - Thirdpartyvendor, Thirdpartyvendor"
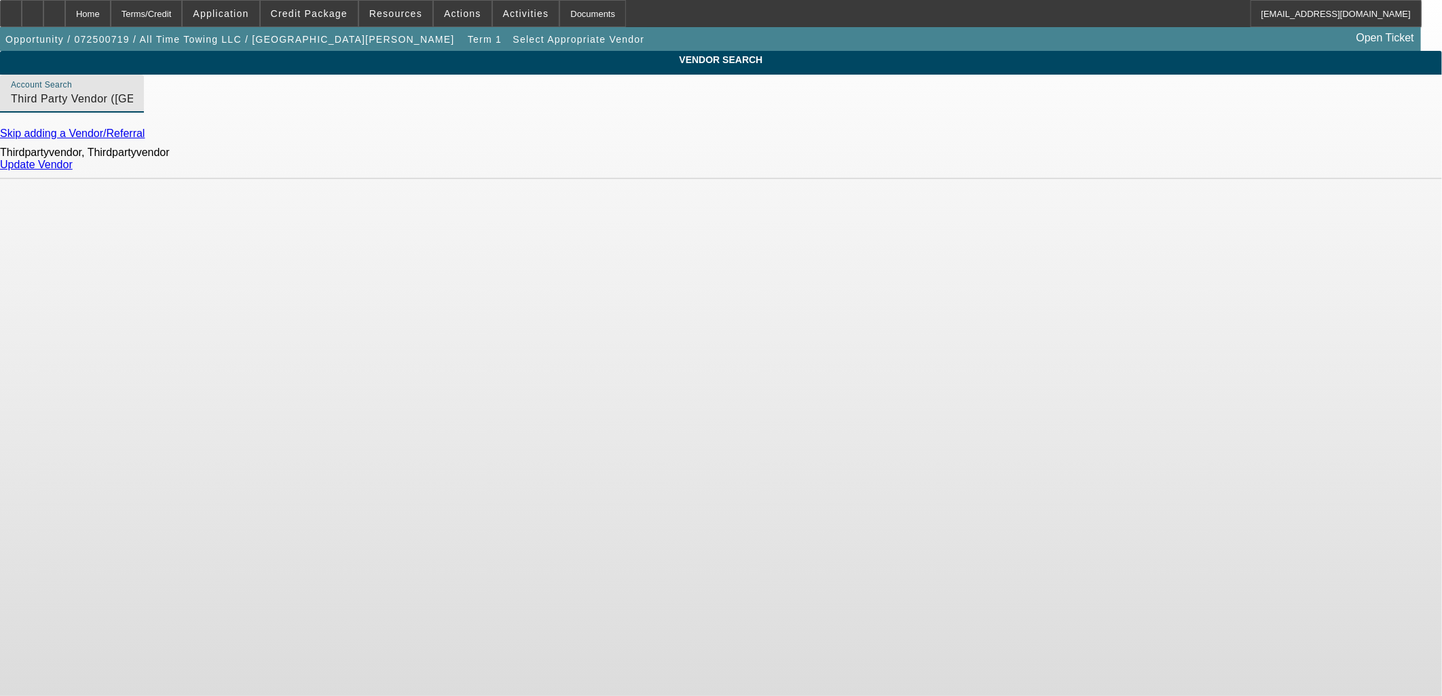
click at [73, 170] on link "Update Vendor" at bounding box center [36, 165] width 73 height 12
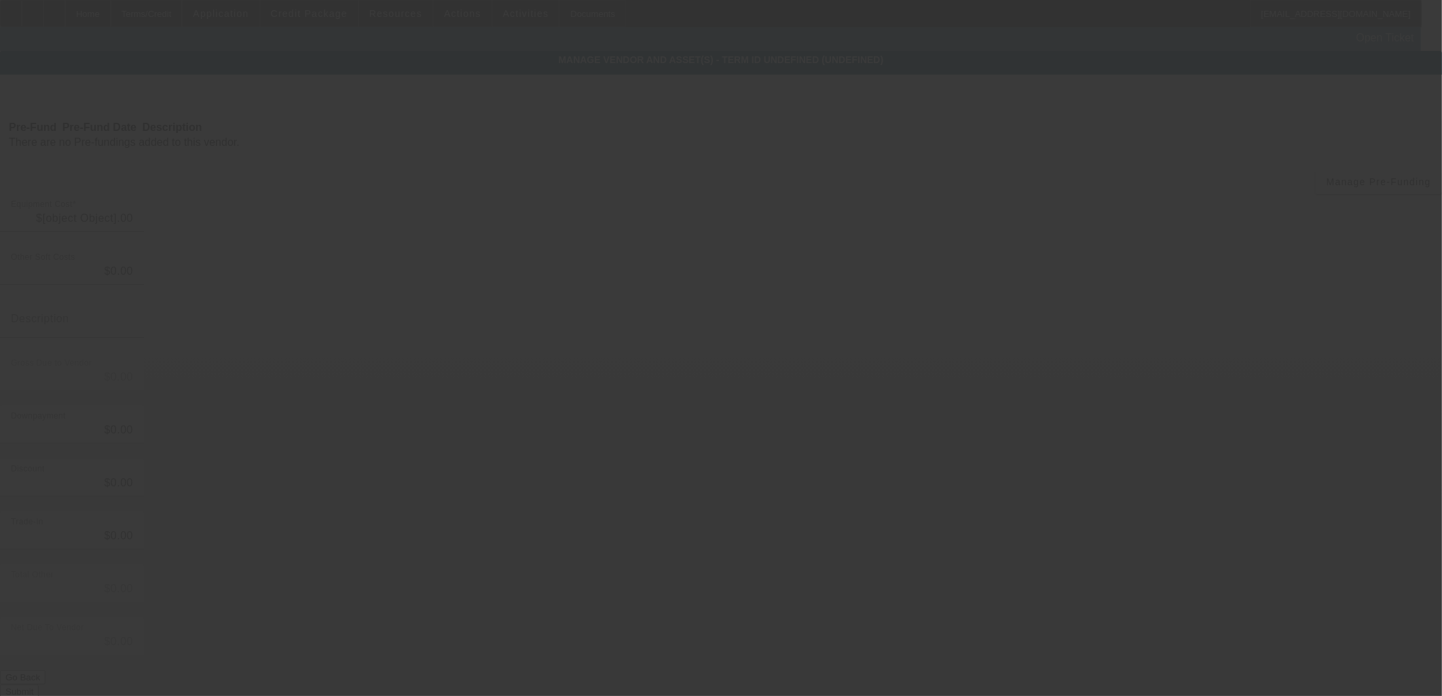
type input "$140,000.00"
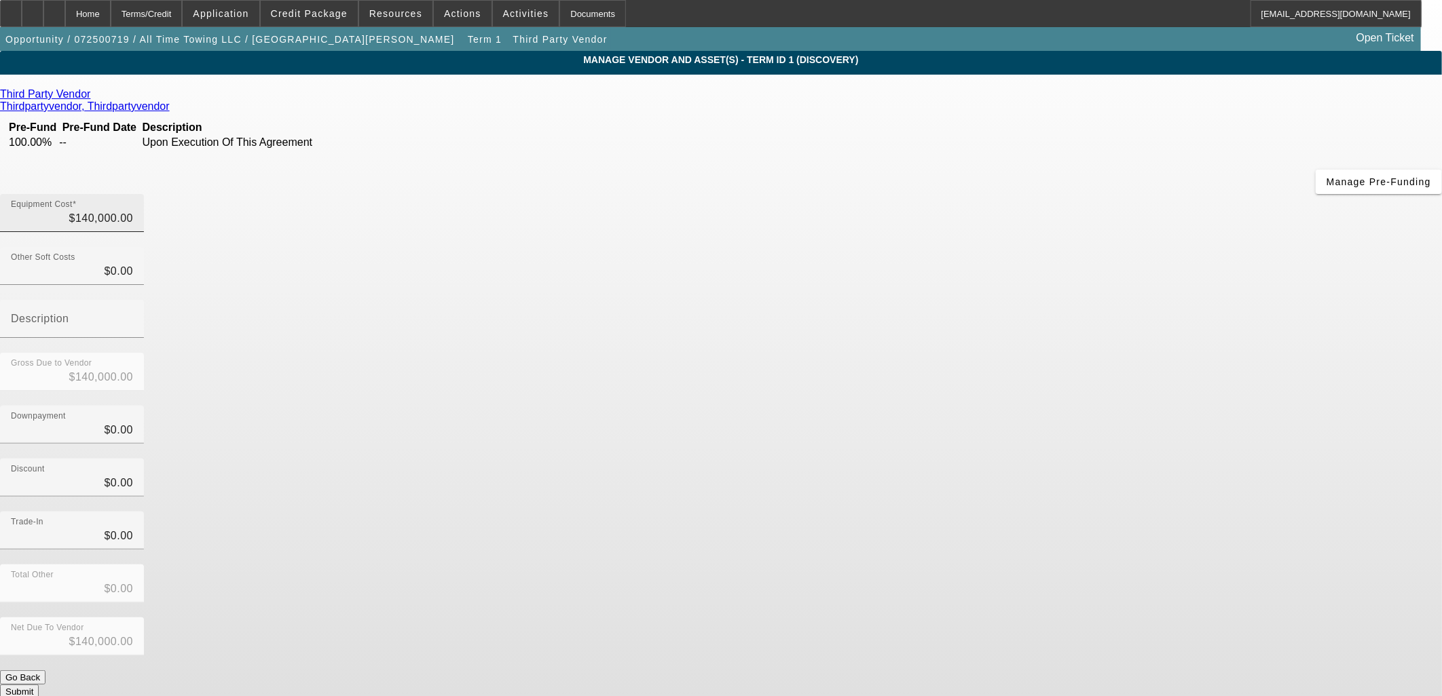
click at [133, 210] on input "$140,000.00" at bounding box center [72, 218] width 122 height 16
click at [133, 210] on input "140000" at bounding box center [72, 218] width 122 height 16
type input "6140000"
type input "$6,140,000.00"
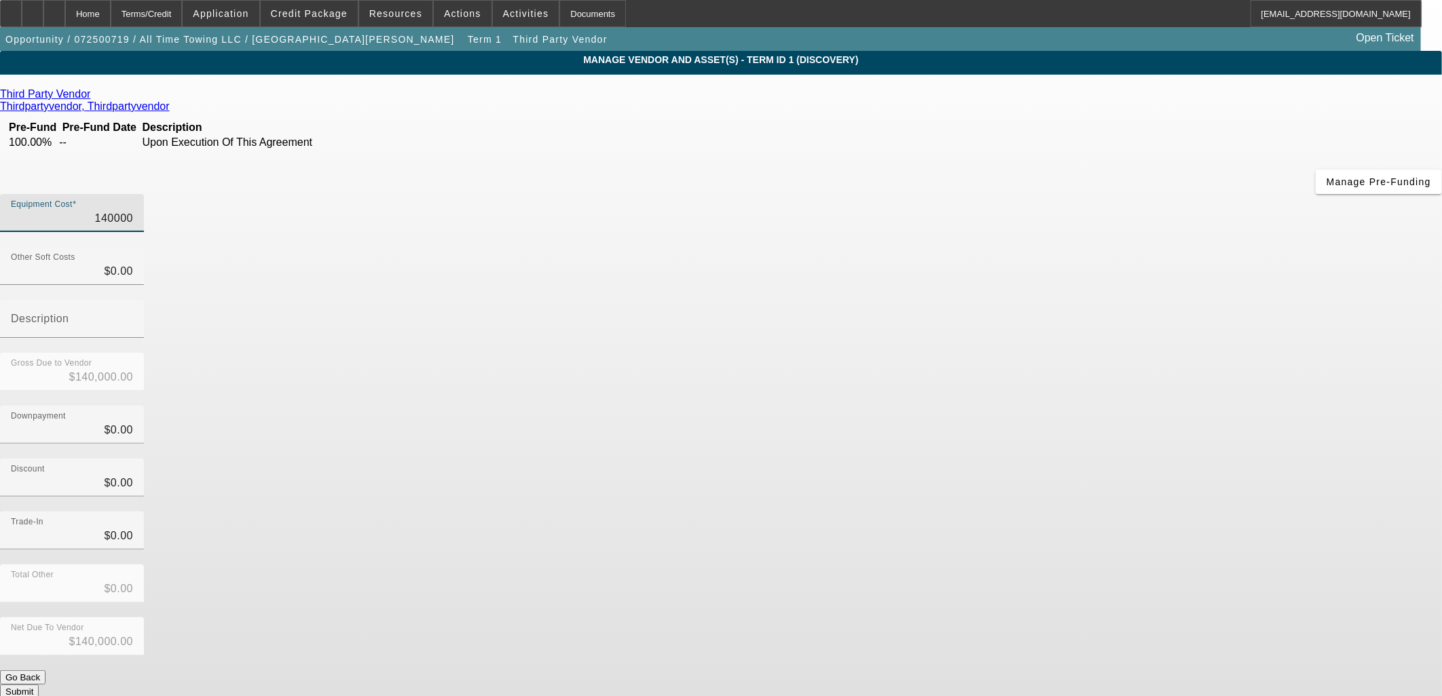
type input "$6,140,000.00"
type input "65140000"
type input "$65,140,000.00"
type input "650140000"
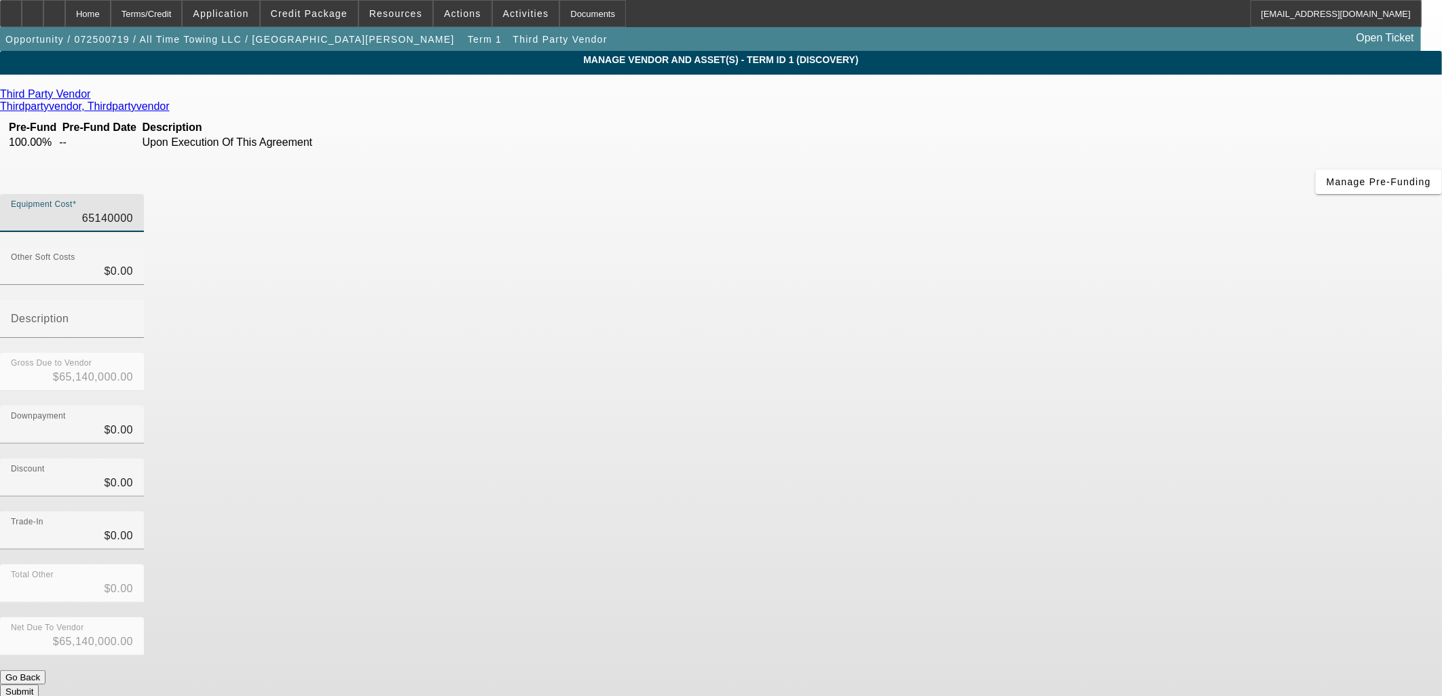
type input "$650,140,000.00"
type input "6500140000"
type input "$6,500,140,000.00"
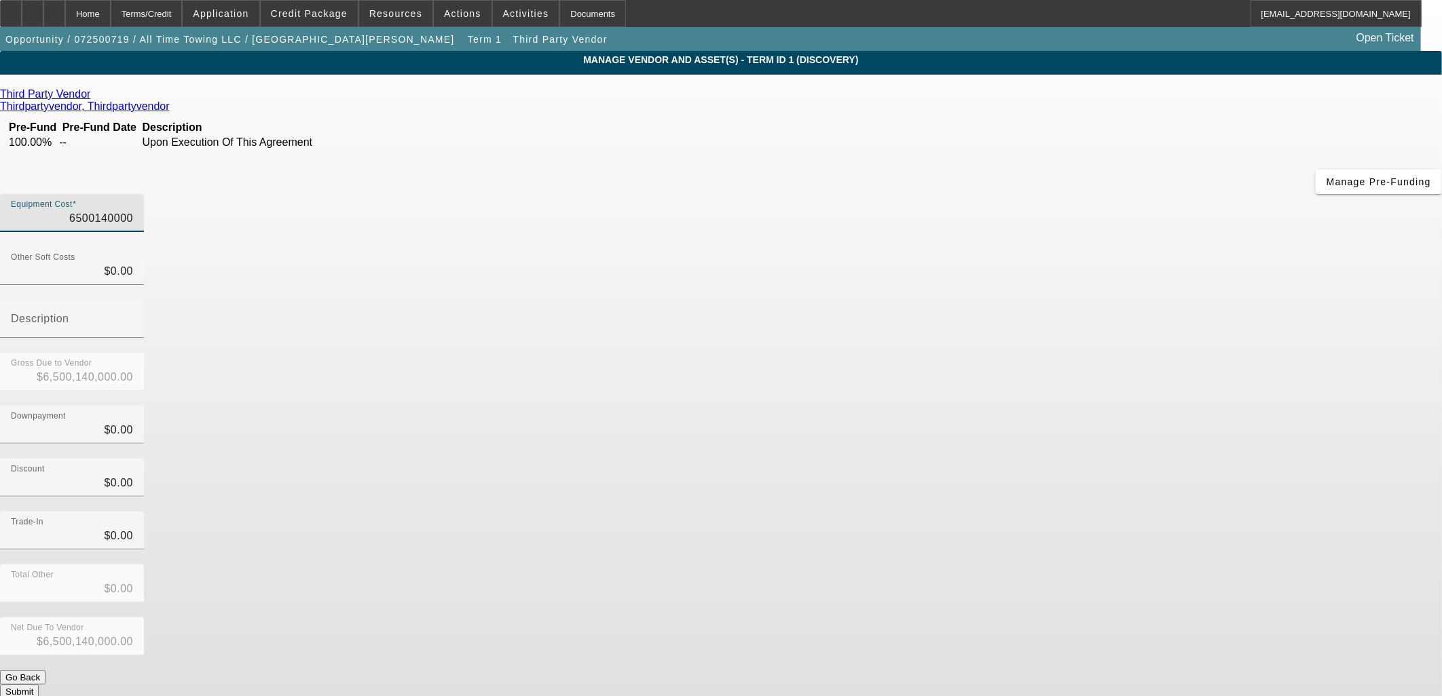
type input "65000140000"
type input "$65,000,140,000.00"
click at [133, 210] on input "65000140000" at bounding box center [72, 218] width 122 height 16
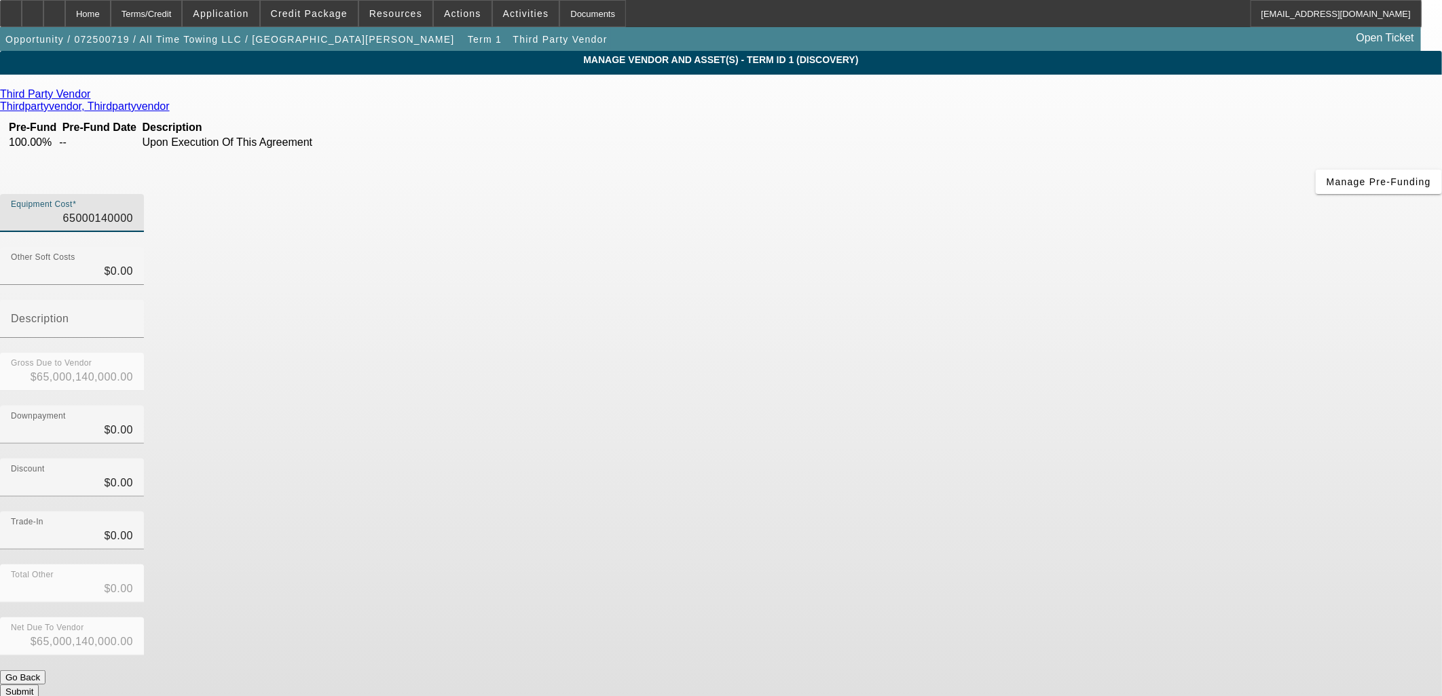
click at [133, 210] on input "65000140000" at bounding box center [72, 218] width 122 height 16
type input "6"
type input "$6.00"
type input "65"
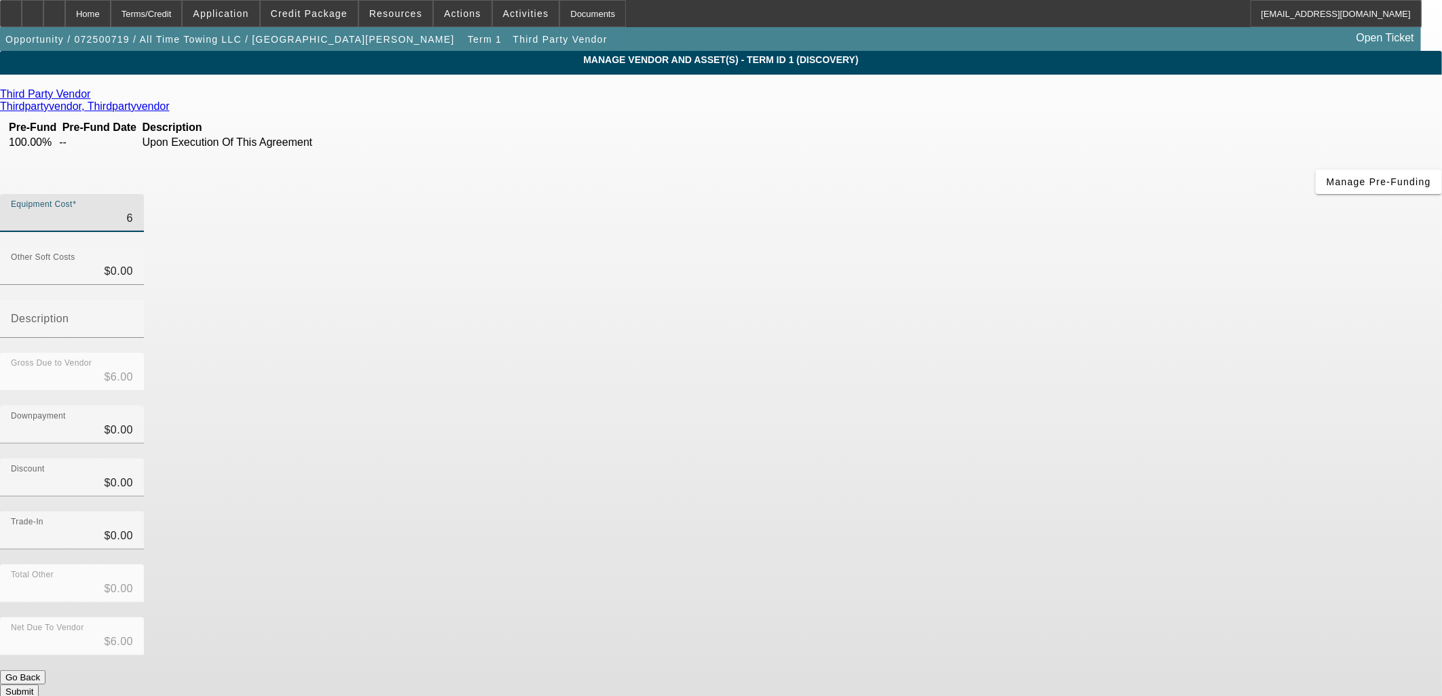
type input "$65.00"
type input "650"
type input "$650.00"
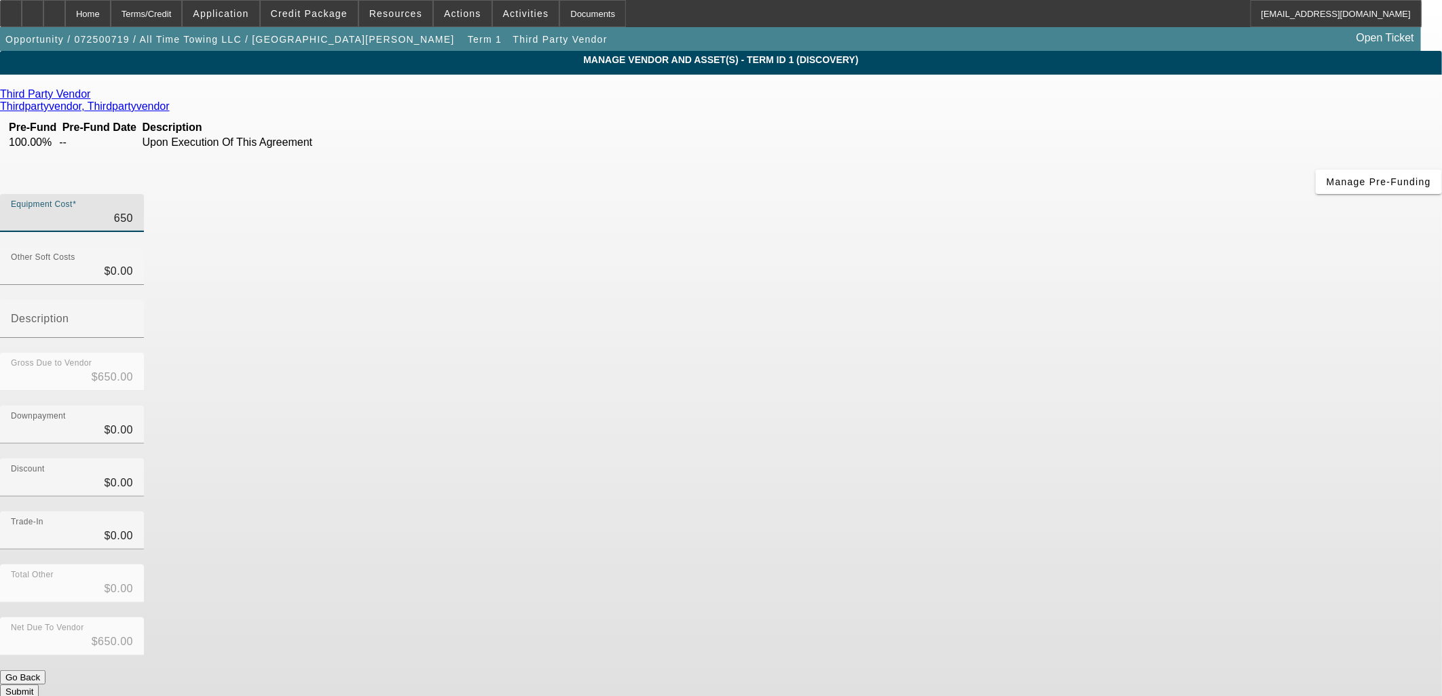
type input "6500"
type input "$6,500.00"
type input "65000"
type input "$65,000.00"
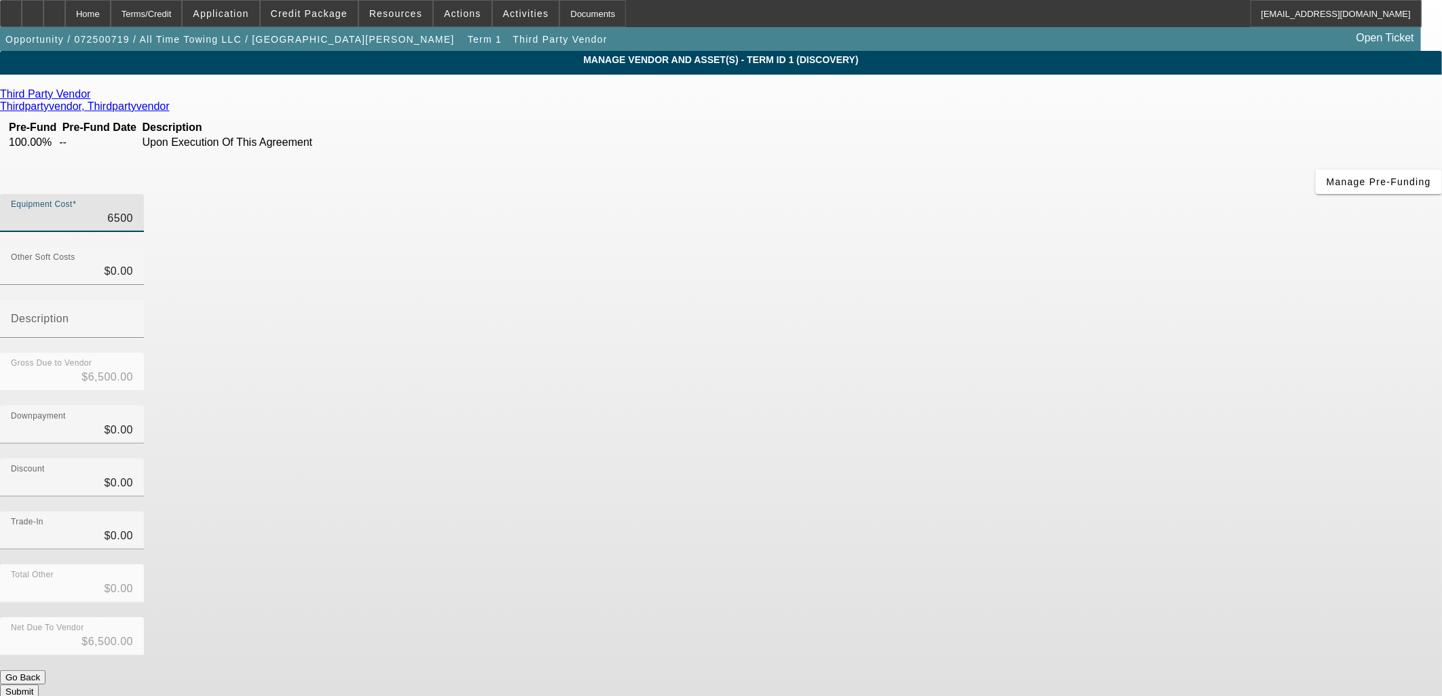
type input "$65,000.00"
click at [980, 406] on div "Downpayment $0.00" at bounding box center [721, 432] width 1442 height 53
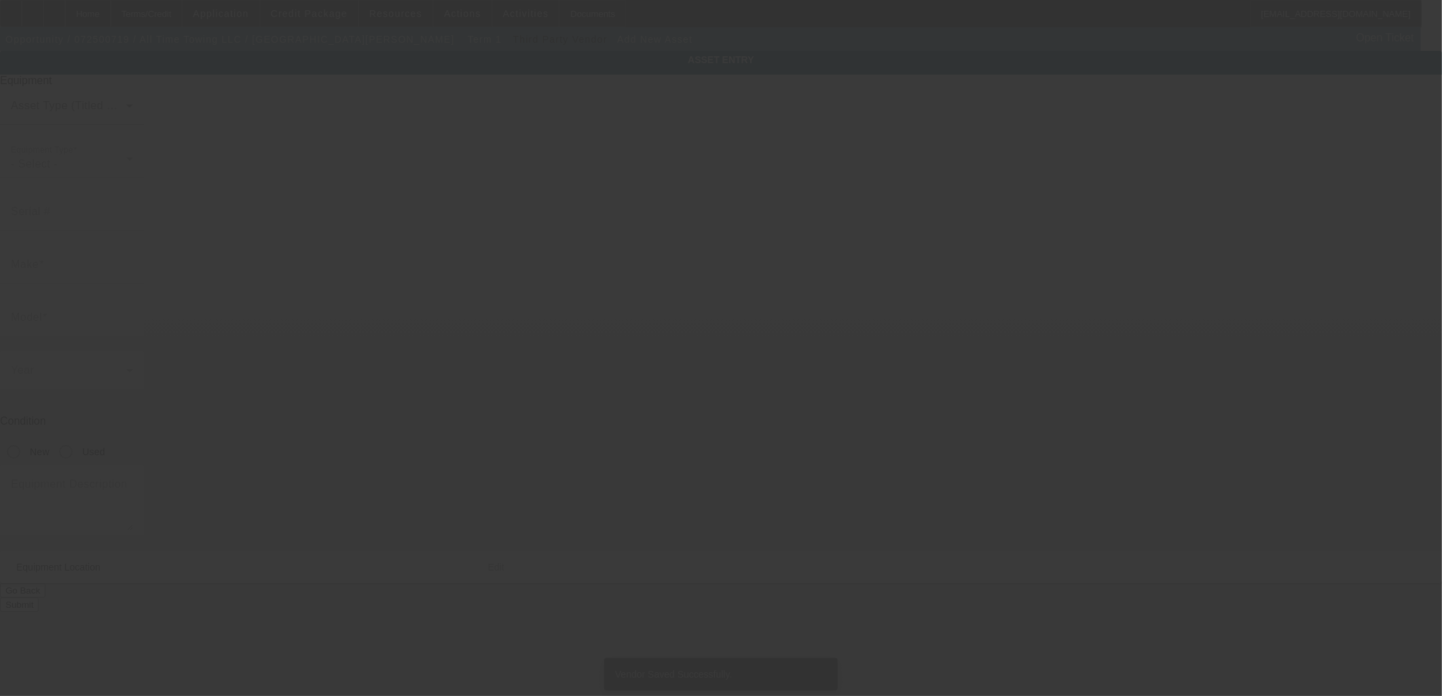
type input "39 52nd St SE"
type input "Grand Rapids"
type input "49548"
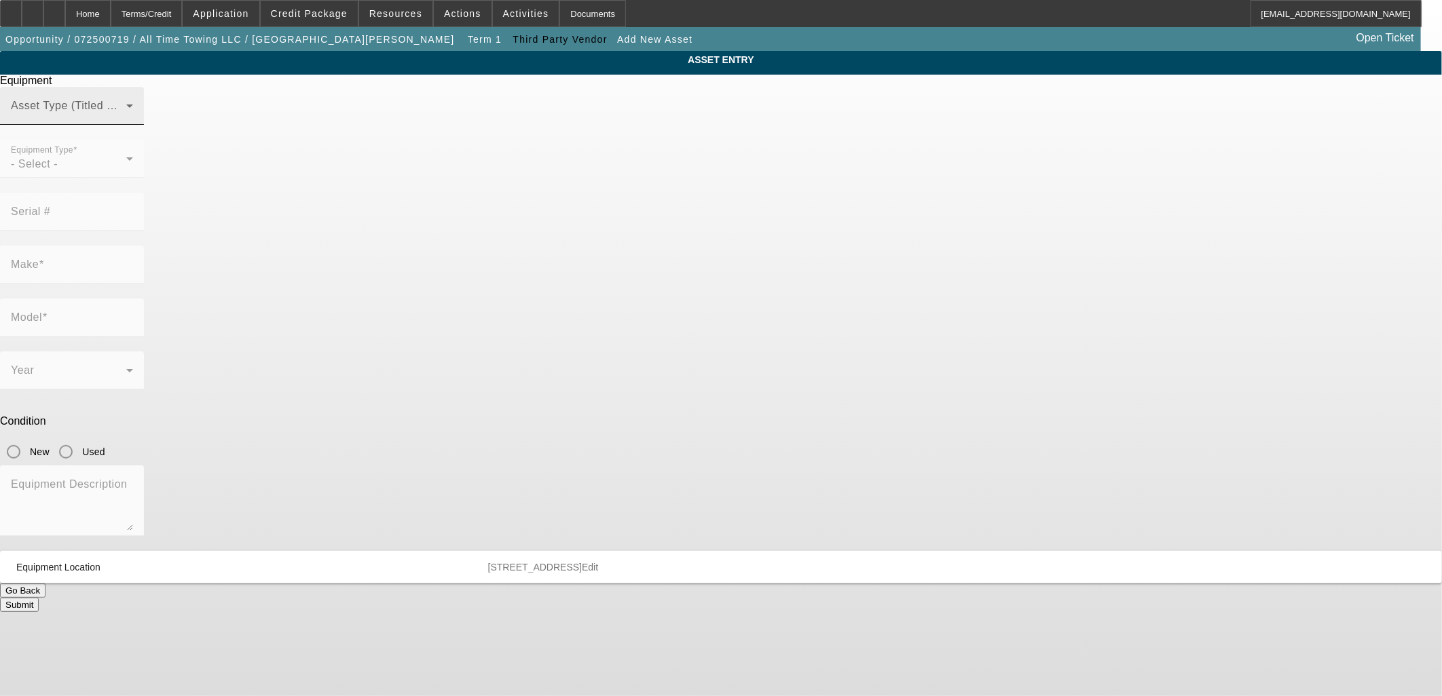
click at [133, 125] on div "Asset Type (Titled or Non-Titled)" at bounding box center [72, 106] width 122 height 38
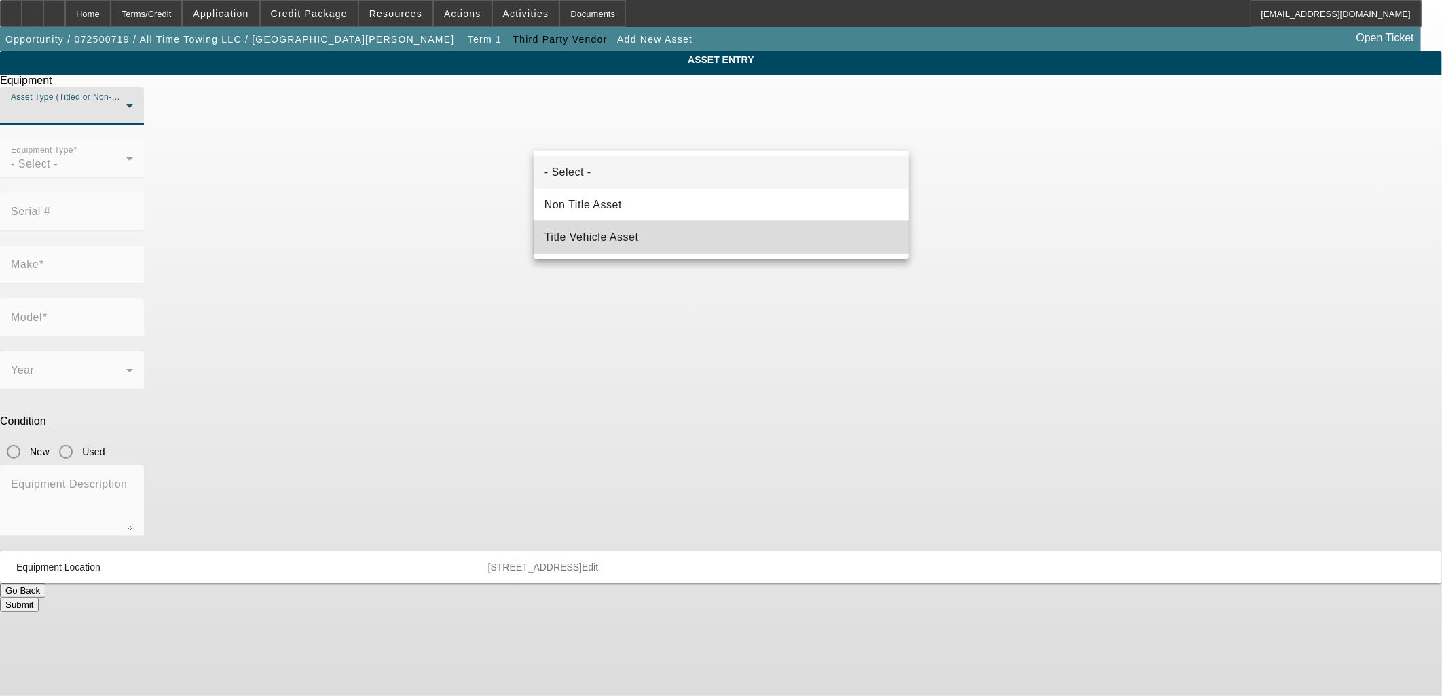
drag, startPoint x: 675, startPoint y: 226, endPoint x: 665, endPoint y: 226, distance: 10.2
click at [675, 225] on mat-option "Title Vehicle Asset" at bounding box center [720, 237] width 375 height 33
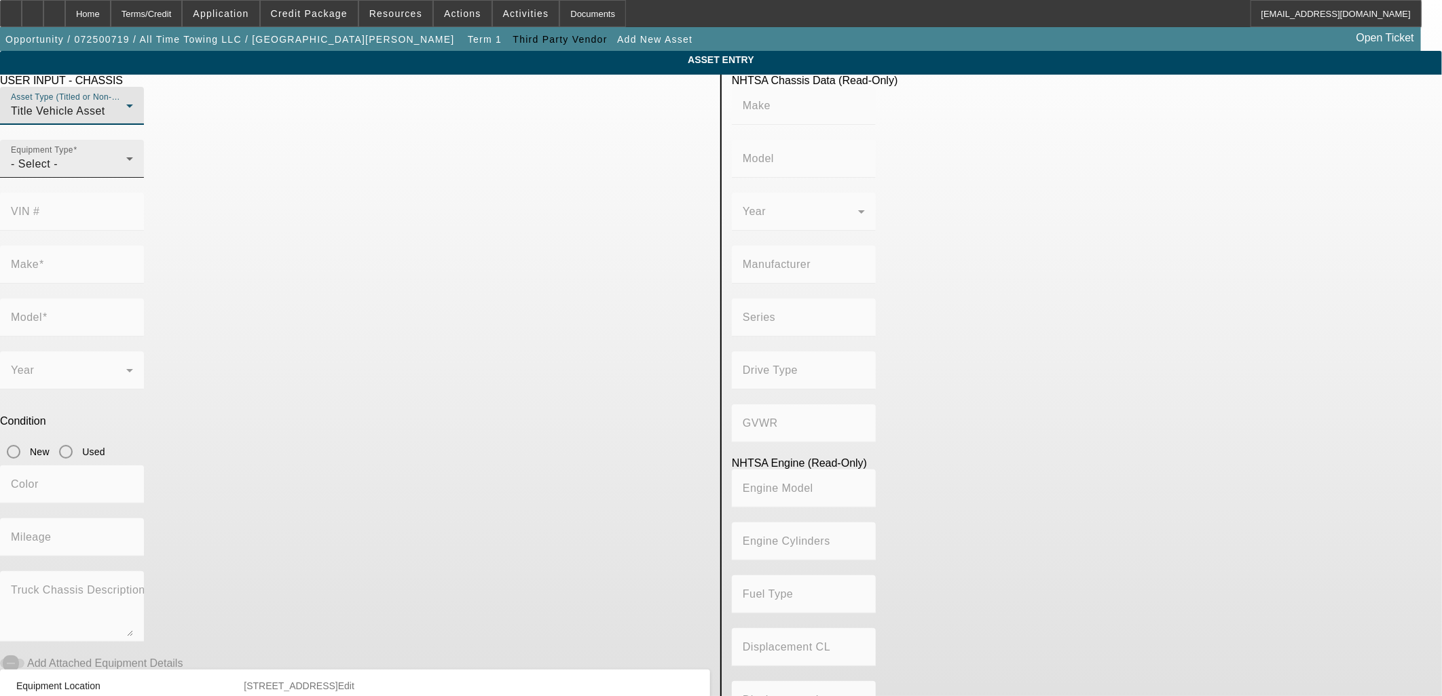
click at [126, 172] on div "- Select -" at bounding box center [68, 164] width 115 height 16
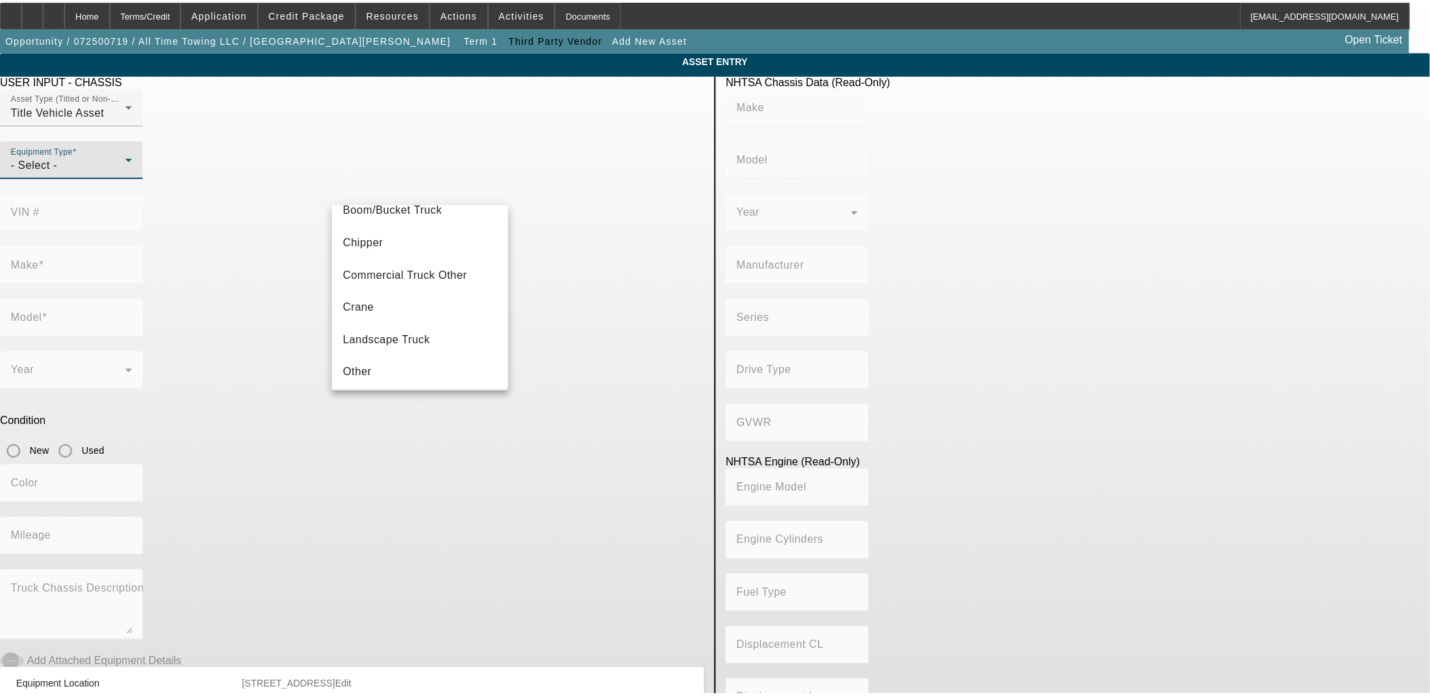
scroll to position [149, 0]
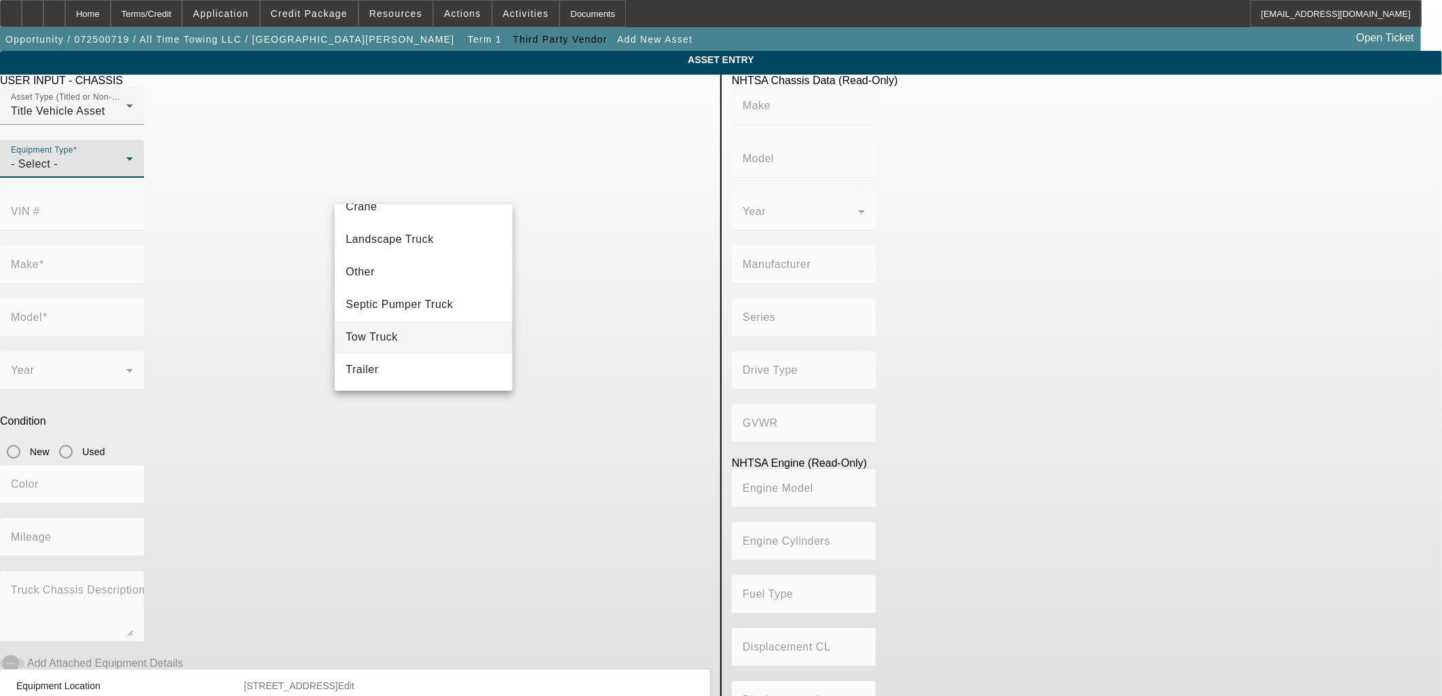
drag, startPoint x: 402, startPoint y: 334, endPoint x: 413, endPoint y: 320, distance: 17.0
click at [402, 333] on mat-option "Tow Truck" at bounding box center [423, 337] width 177 height 33
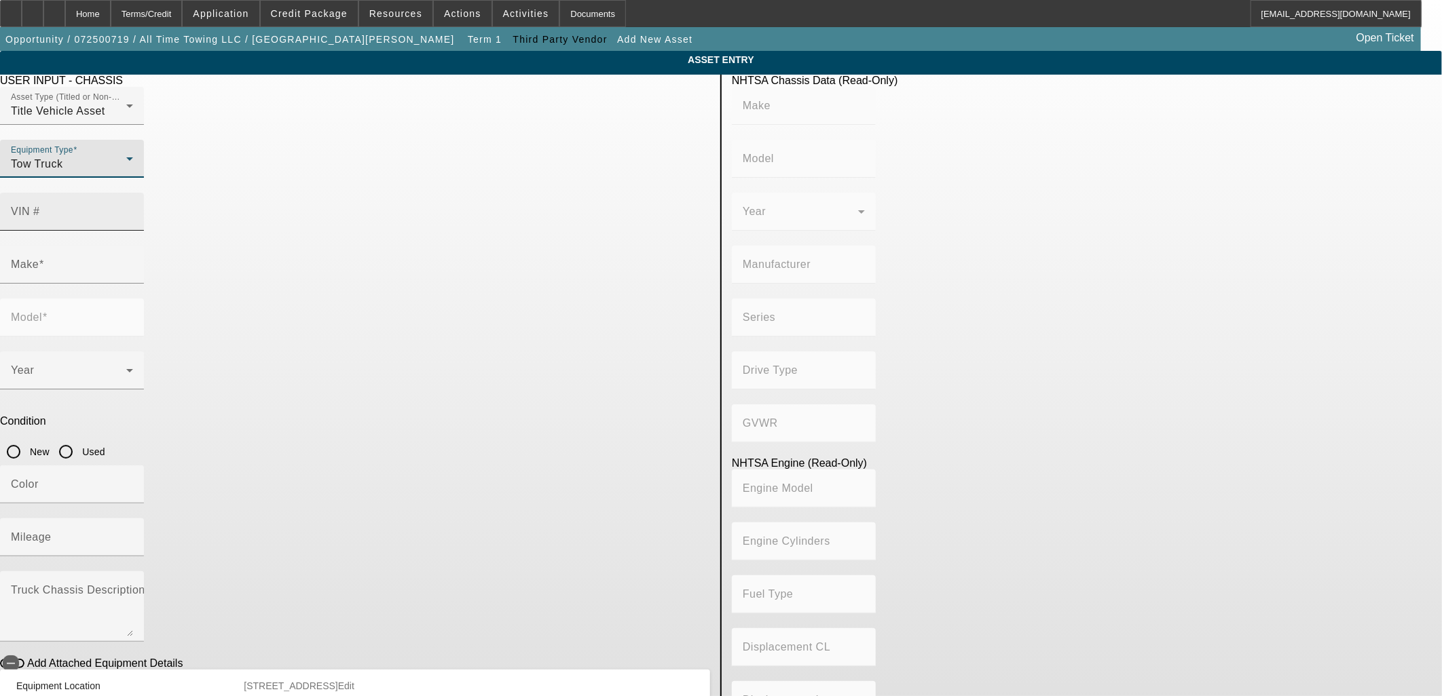
click at [133, 209] on input "VIN #" at bounding box center [72, 217] width 122 height 16
click at [133, 193] on div "VIN #" at bounding box center [72, 212] width 122 height 38
click at [133, 209] on input "VIN #" at bounding box center [72, 217] width 122 height 16
type input "q"
type input "1fduf5gy5fea42423"
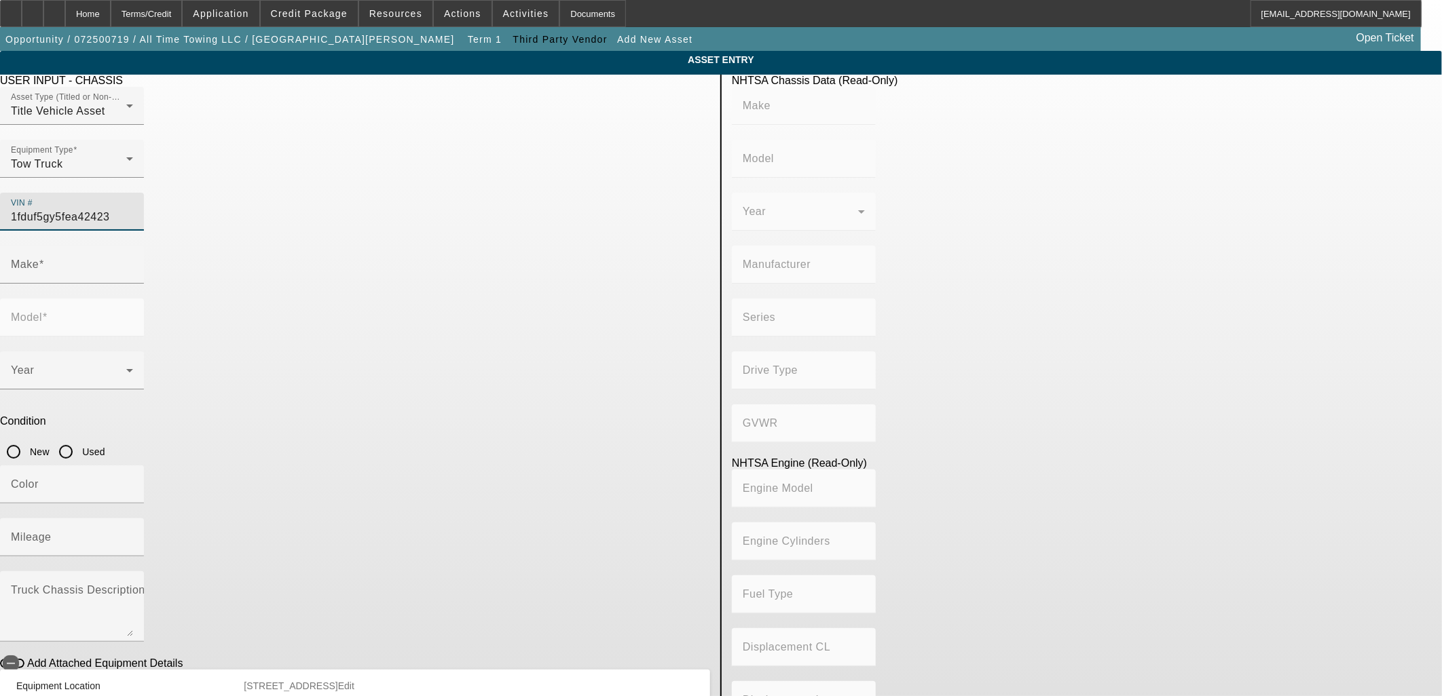
type input "FORD"
type input "F-550"
type input "FORD MOTOR COMPANY"
type input "4x2"
type input "Class 5: 16,001 - 19,500 lb (7,258 - 8,845 kg)"
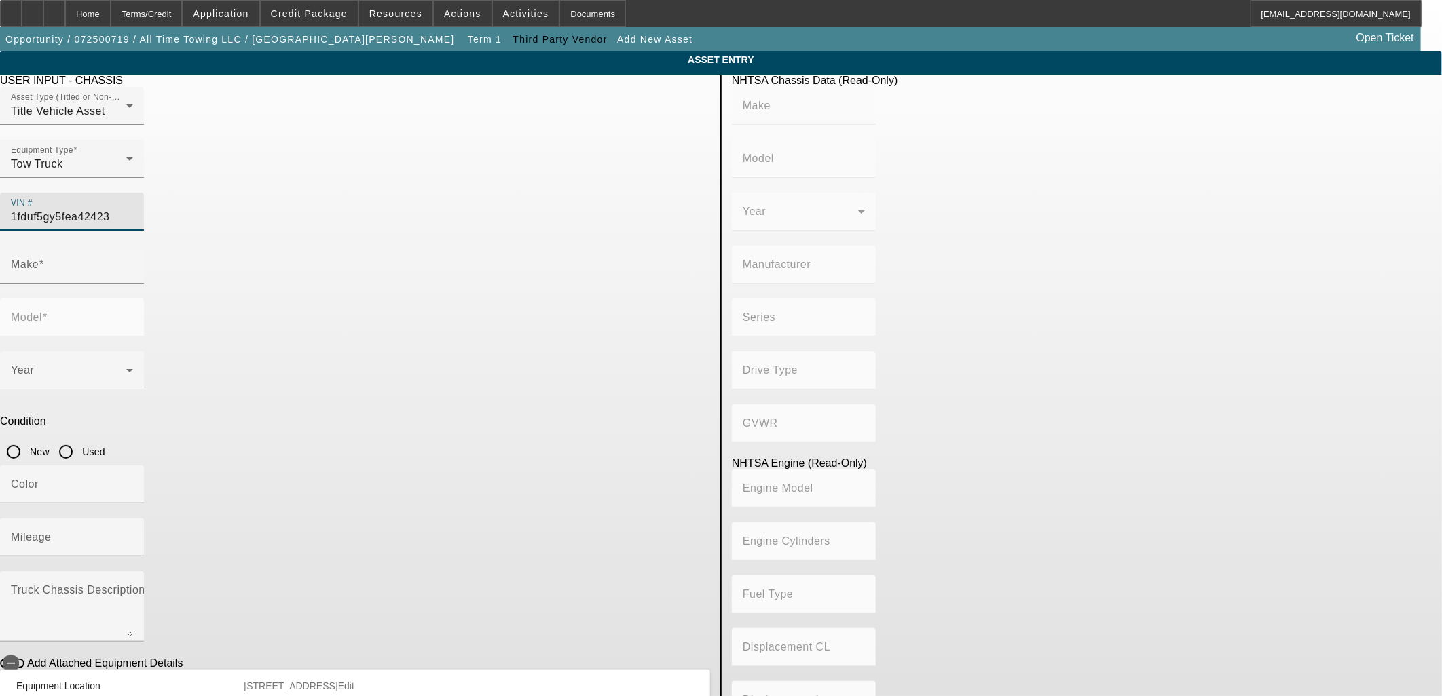
type input "10"
type input "Gasoline"
type input "414.96145984417"
type input "6.8"
type input "FORD"
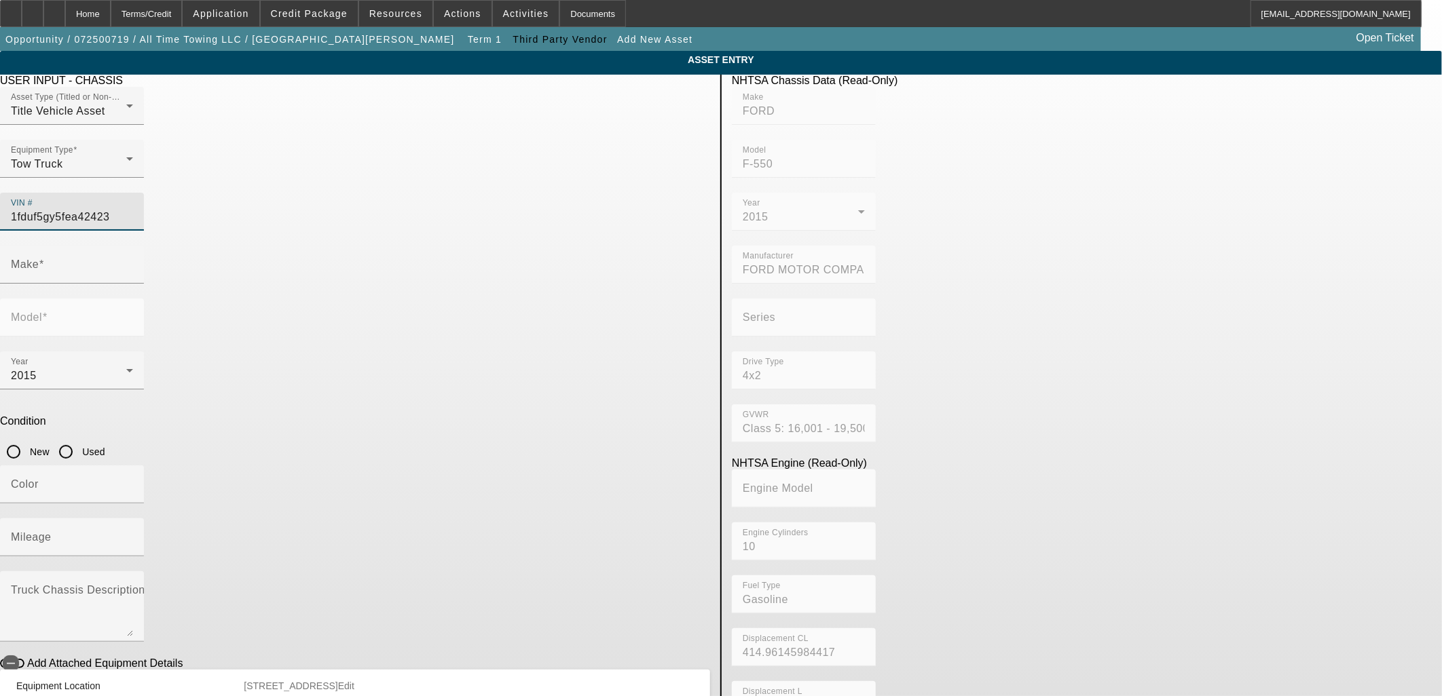
type input "F-550"
type input "1FDUF5GY5FEA42423"
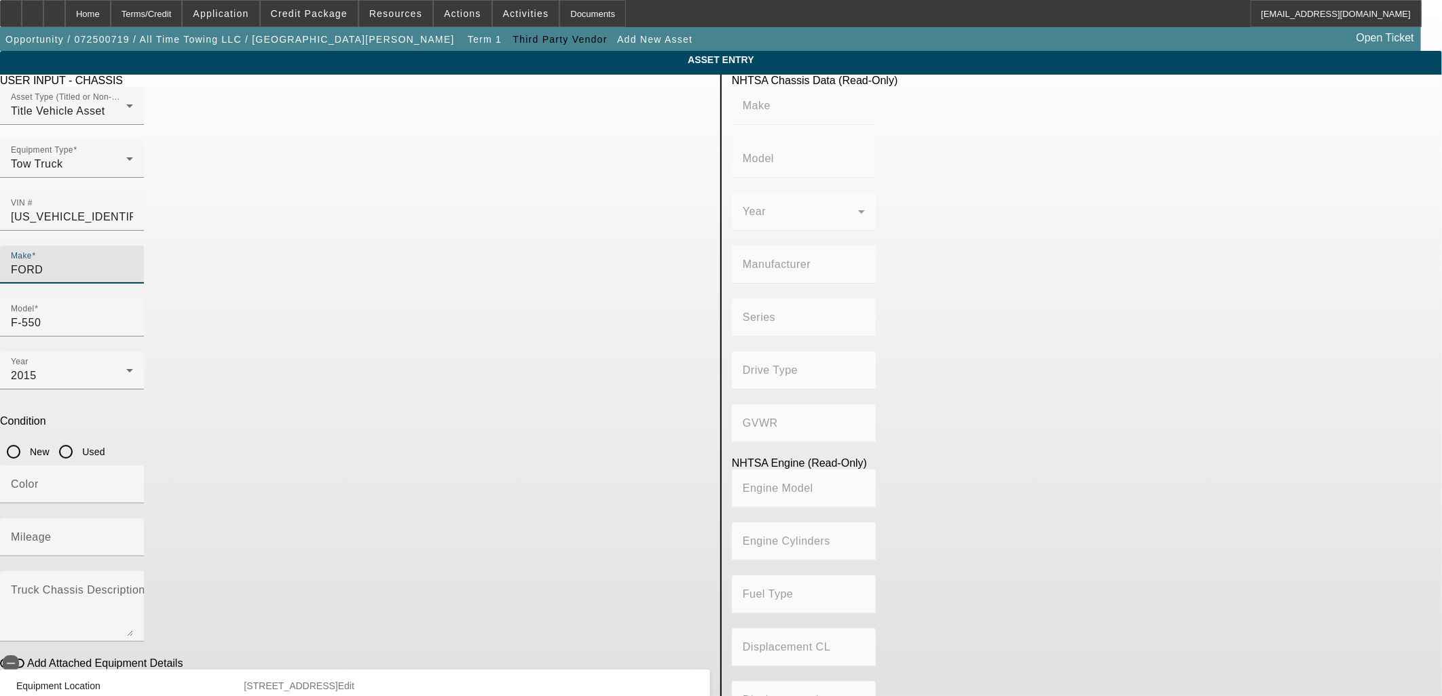
type input "FORD"
type input "F-550"
type input "FORD MOTOR COMPANY"
type input "4x2"
type input "Class 5: 16,001 - 19,500 lb (7,258 - 8,845 kg)"
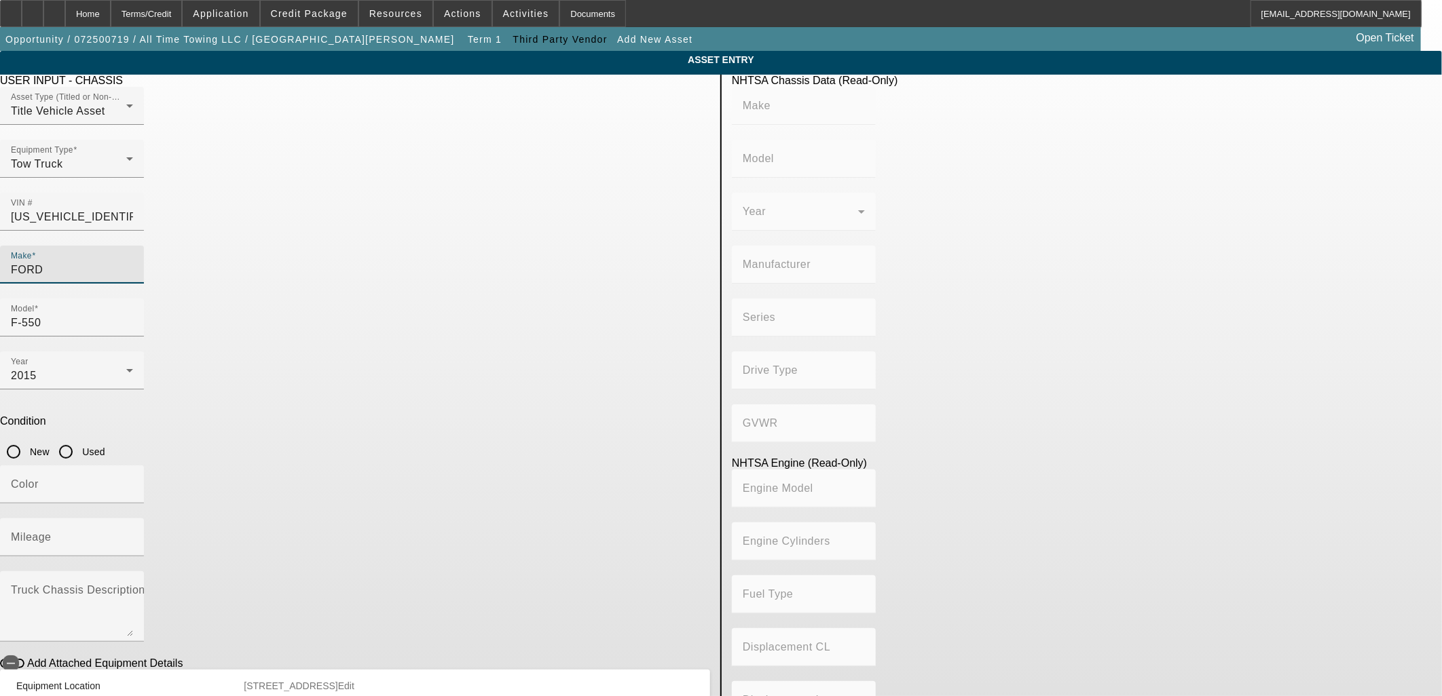
type input "10"
type input "Gasoline"
type input "414.96145984417"
type input "6.8"
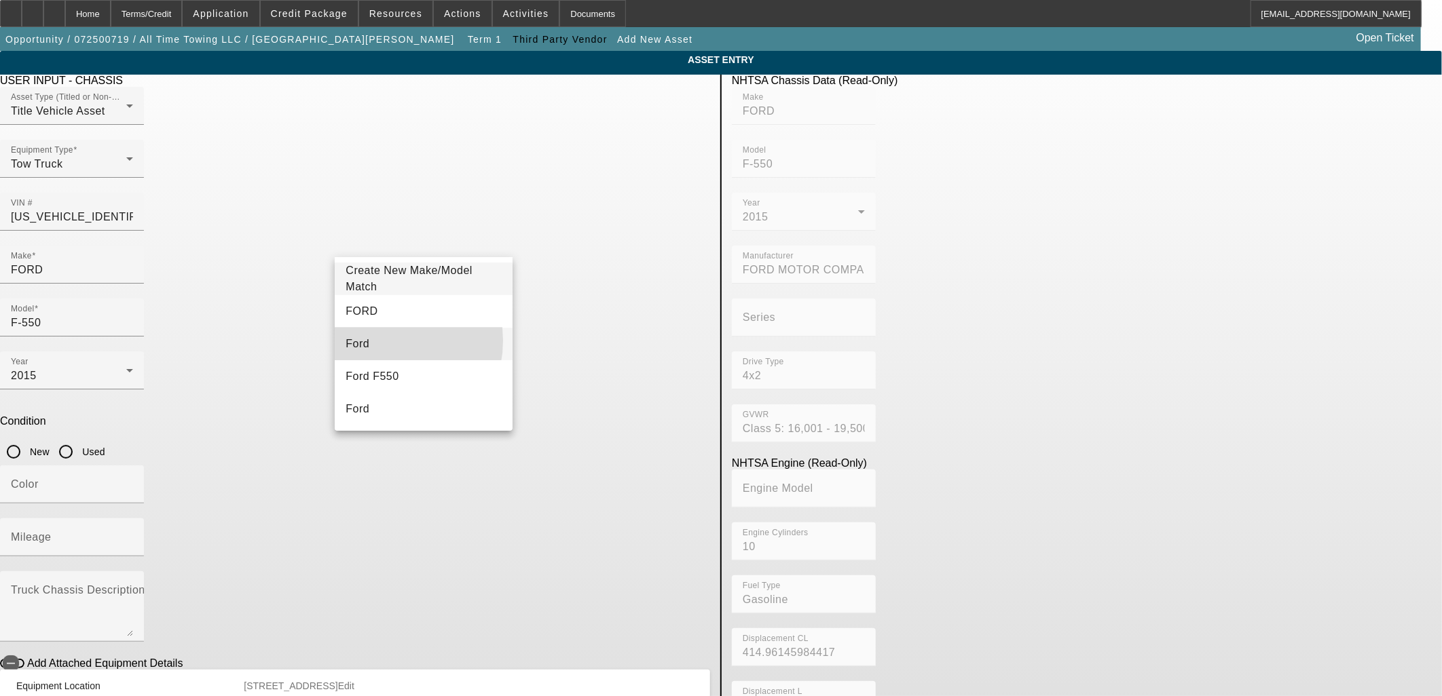
click at [384, 341] on mat-option "Ford" at bounding box center [423, 344] width 177 height 33
type input "Ford"
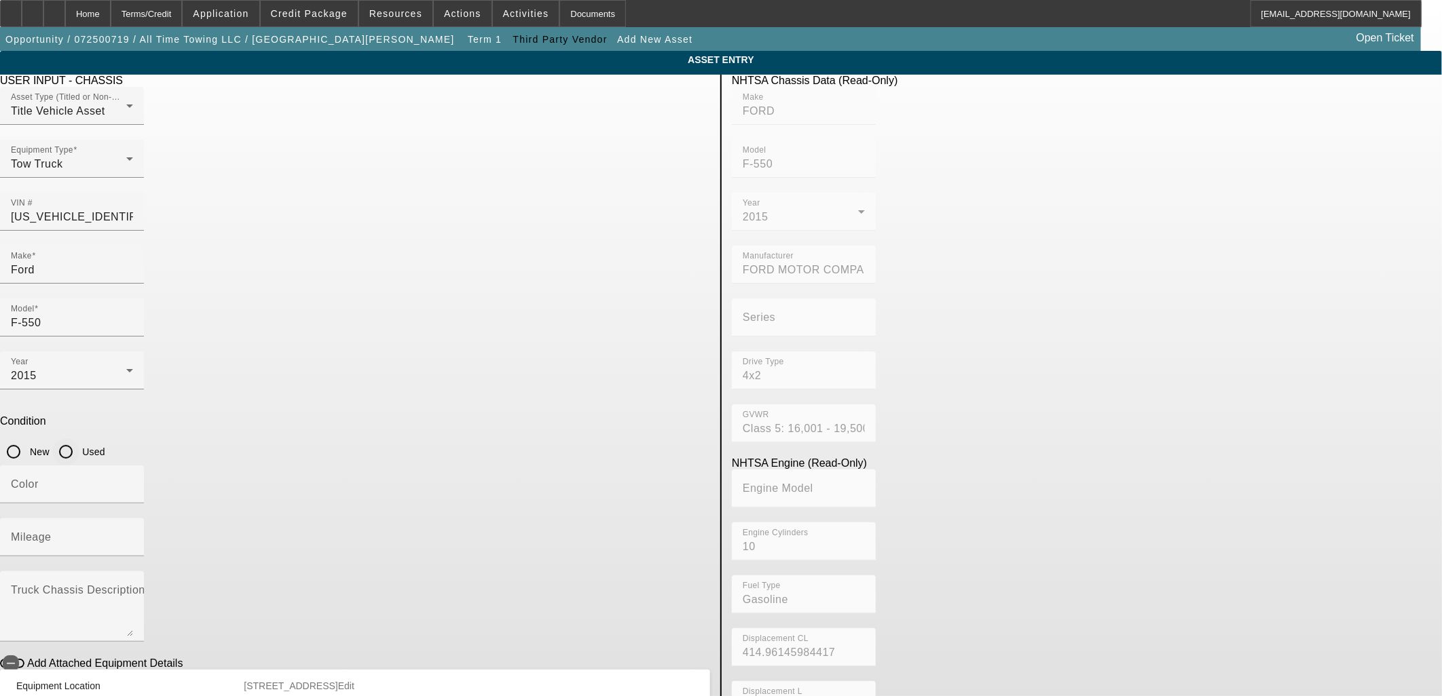
click at [79, 438] on input "Used" at bounding box center [65, 451] width 27 height 27
radio input "true"
click at [133, 482] on input "Color" at bounding box center [72, 490] width 122 height 16
type input "White"
type input "10661"
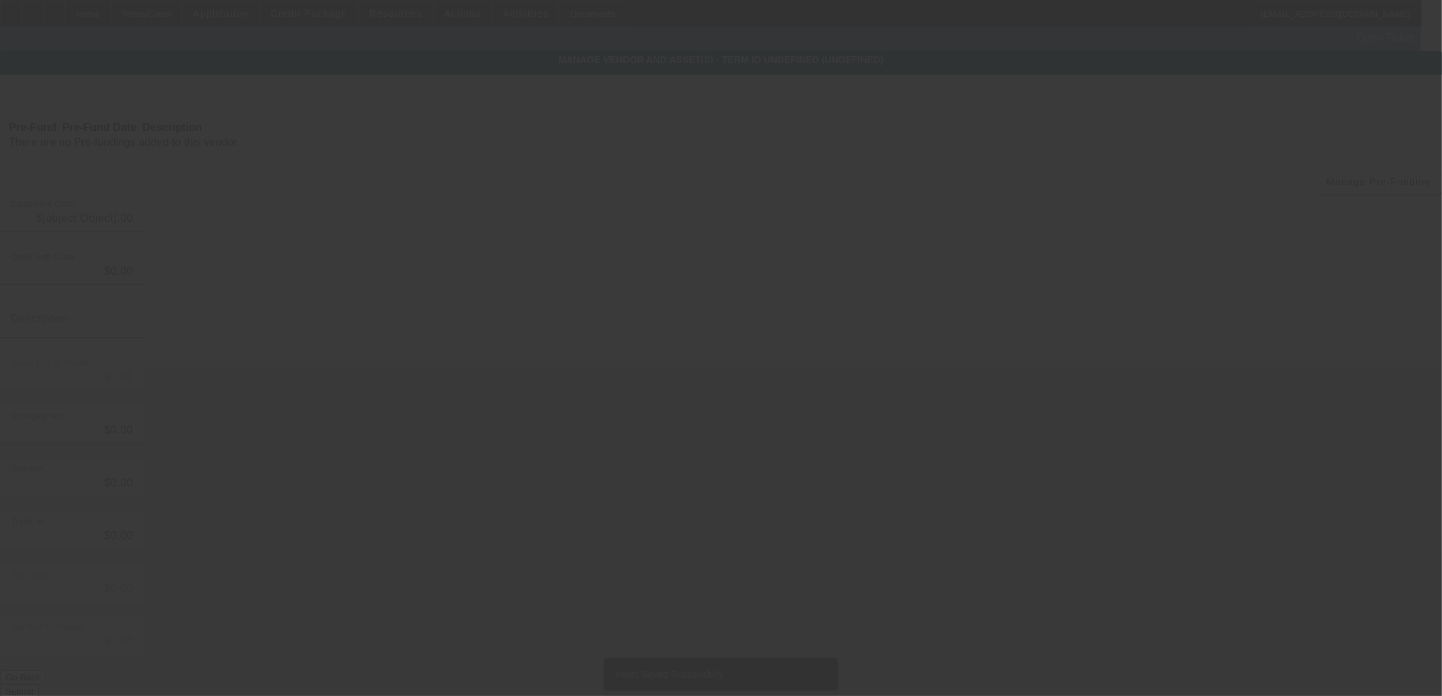
type input "$65,000.00"
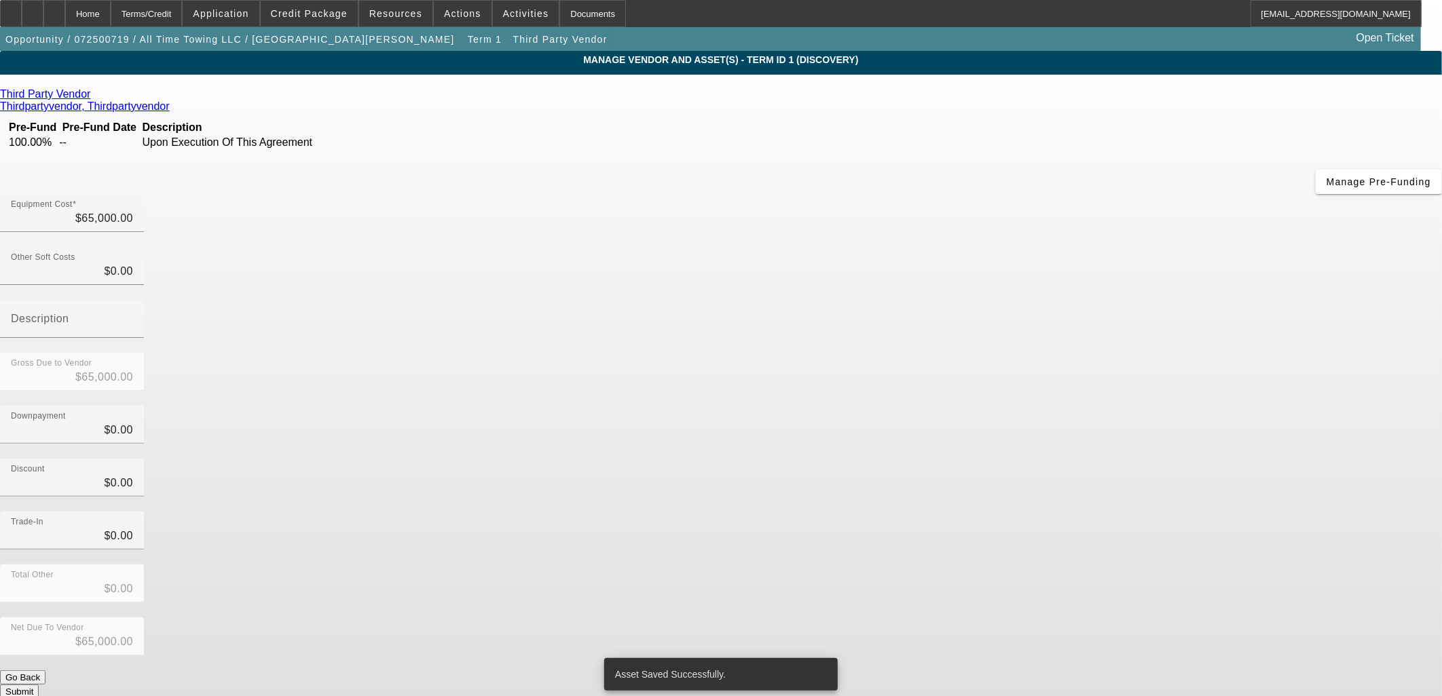
click at [39, 685] on button "Submit" at bounding box center [19, 692] width 39 height 14
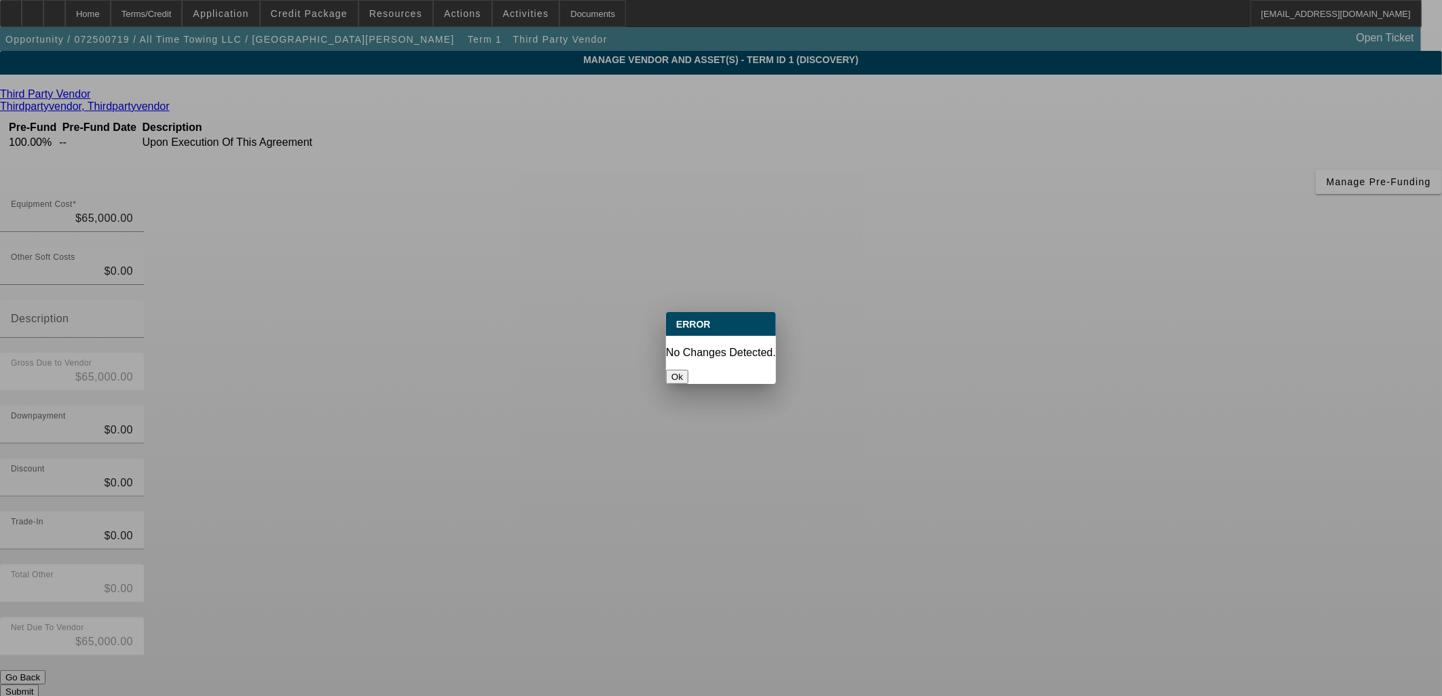
click at [688, 371] on button "Ok" at bounding box center [677, 377] width 22 height 14
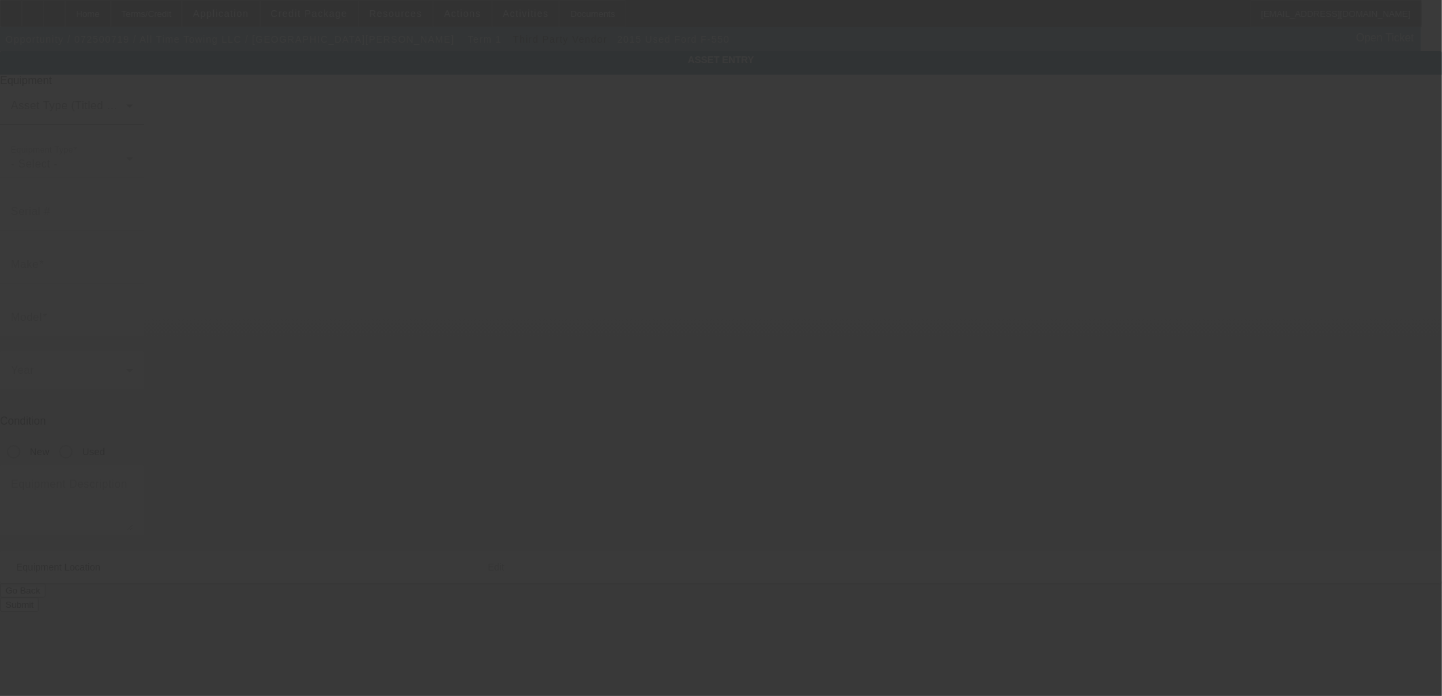
type input "1FDUF5GY5FEA42423"
type input "Ford"
type input "F-550"
radio input "true"
type input "39 52nd St SE"
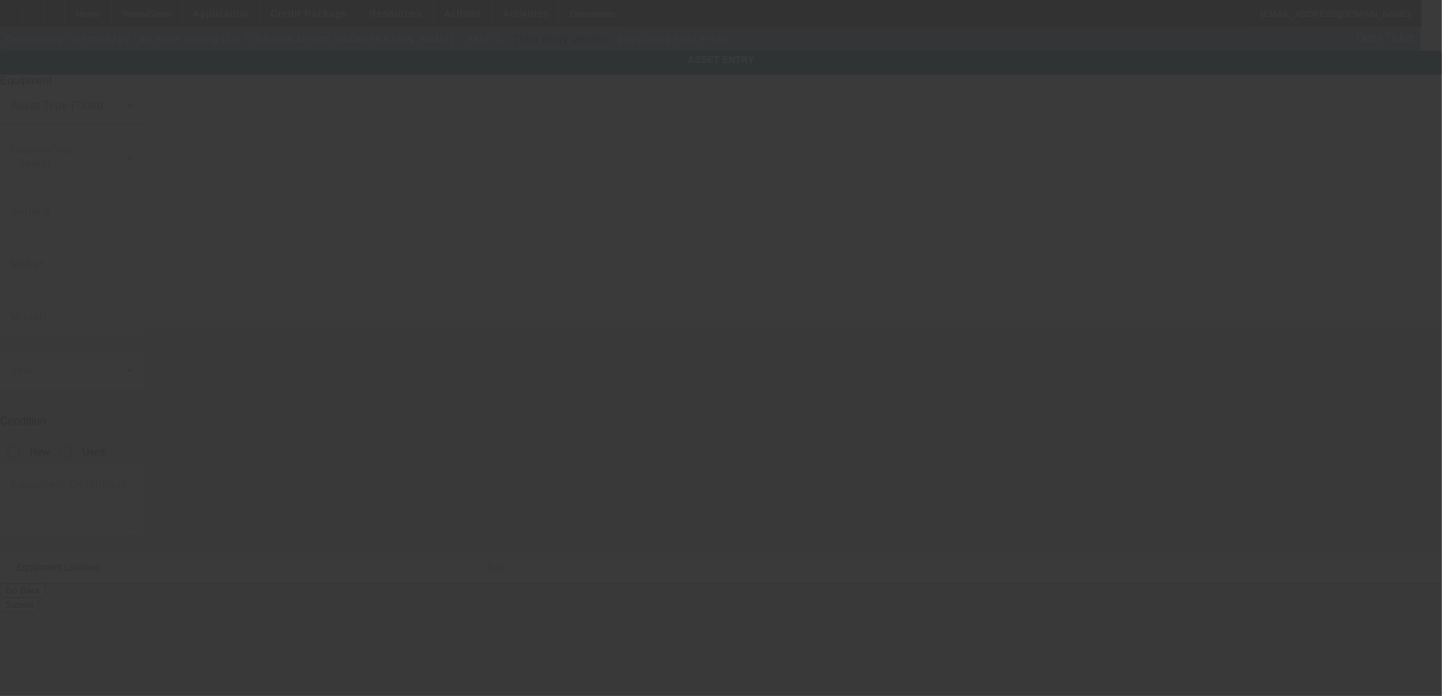
type input "Grand Rapids"
type input "49548"
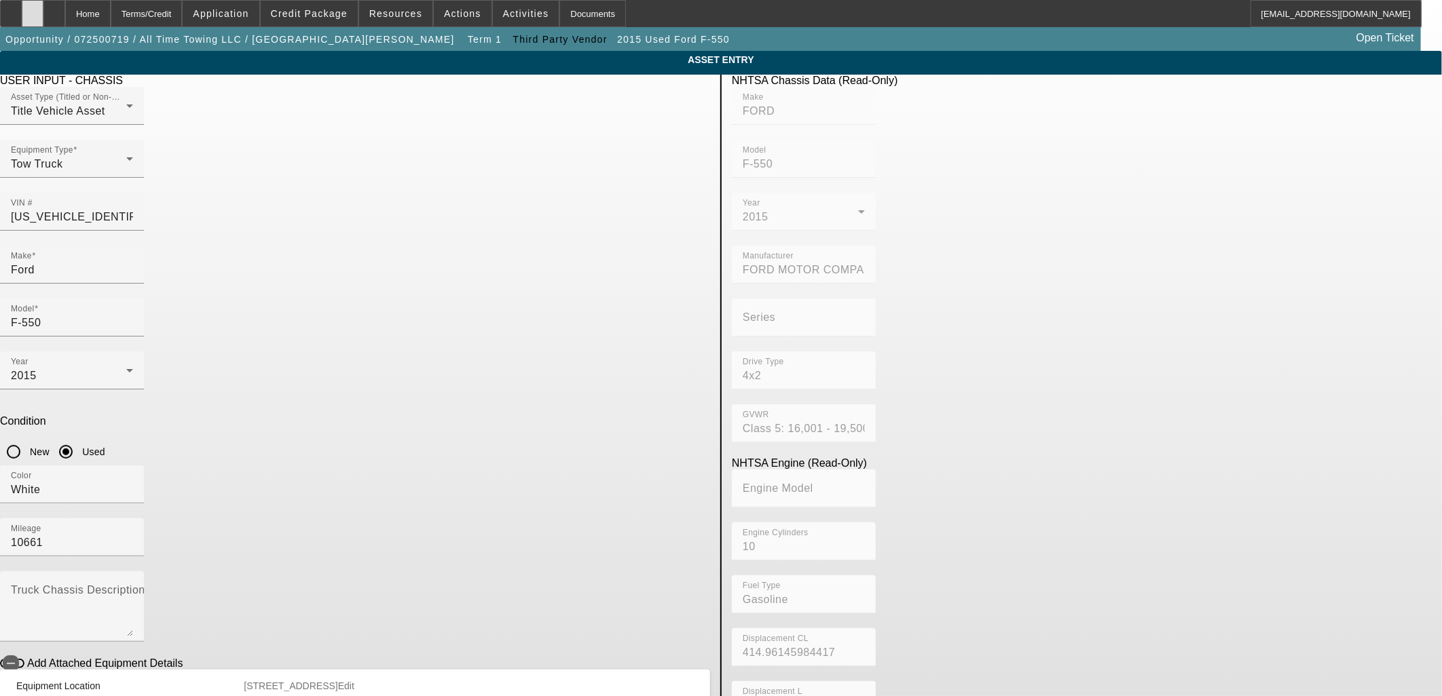
click at [43, 10] on div at bounding box center [33, 13] width 22 height 27
click at [338, 18] on span at bounding box center [309, 13] width 97 height 33
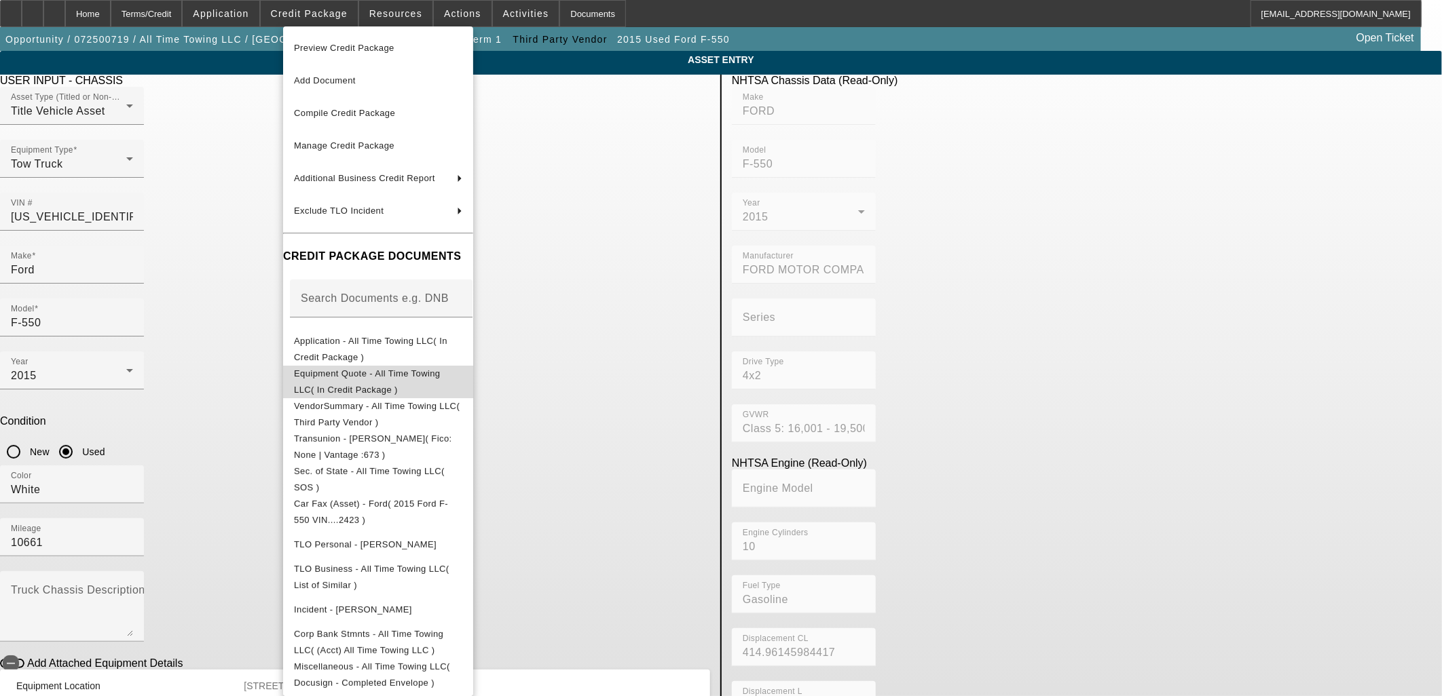
click at [361, 382] on span "Equipment Quote - All Time Towing LLC( In Credit Package )" at bounding box center [378, 381] width 168 height 33
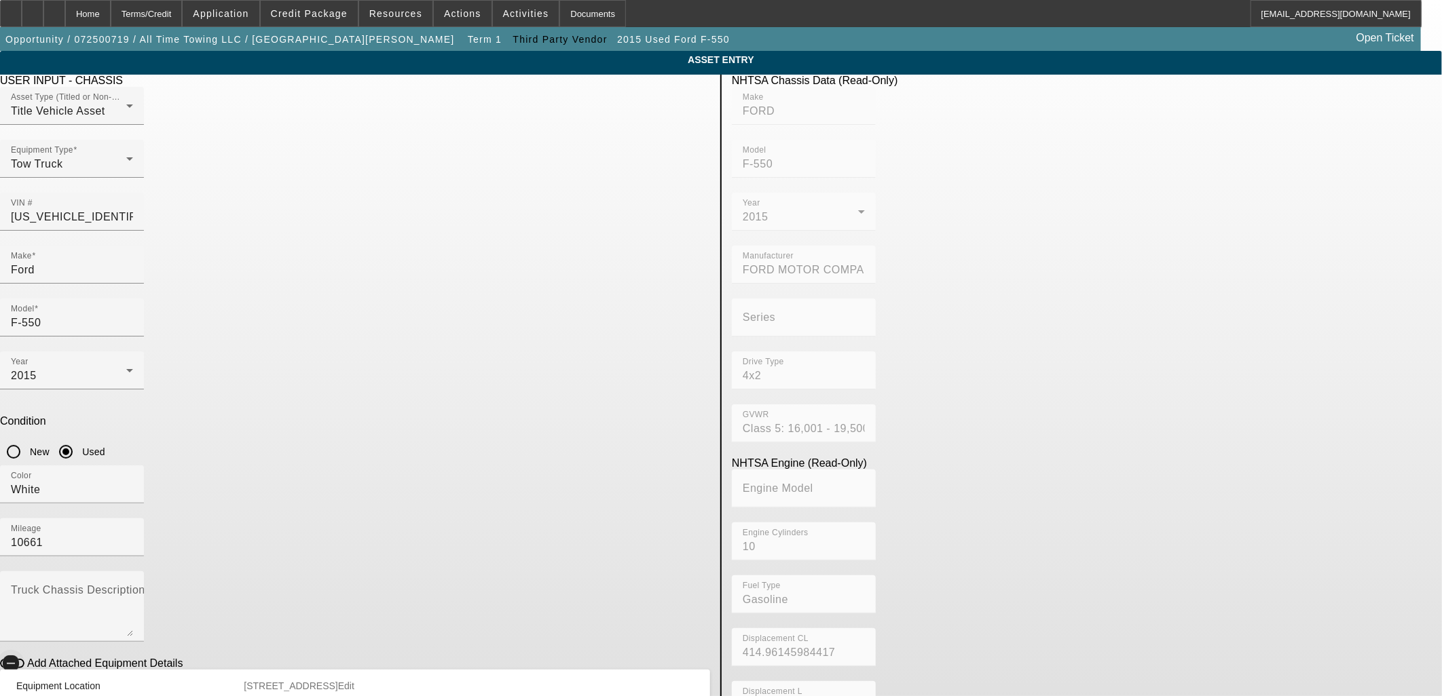
click at [24, 650] on span "button" at bounding box center [10, 663] width 27 height 27
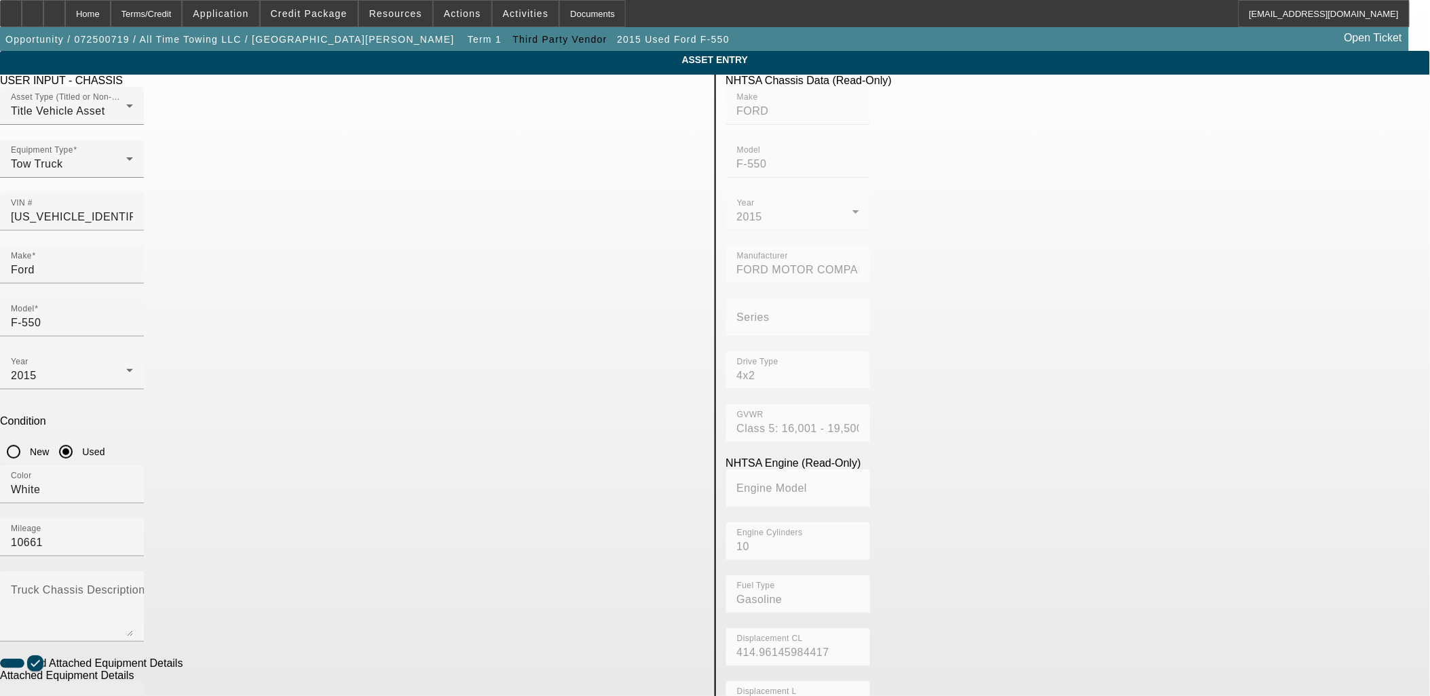
click at [39, 695] on mat-label "Make" at bounding box center [25, 701] width 28 height 12
click at [133, 696] on input "Make" at bounding box center [72, 706] width 122 height 16
click at [363, 626] on span "Jerr-Dan" at bounding box center [387, 618] width 94 height 16
type input "Jerr-Dan"
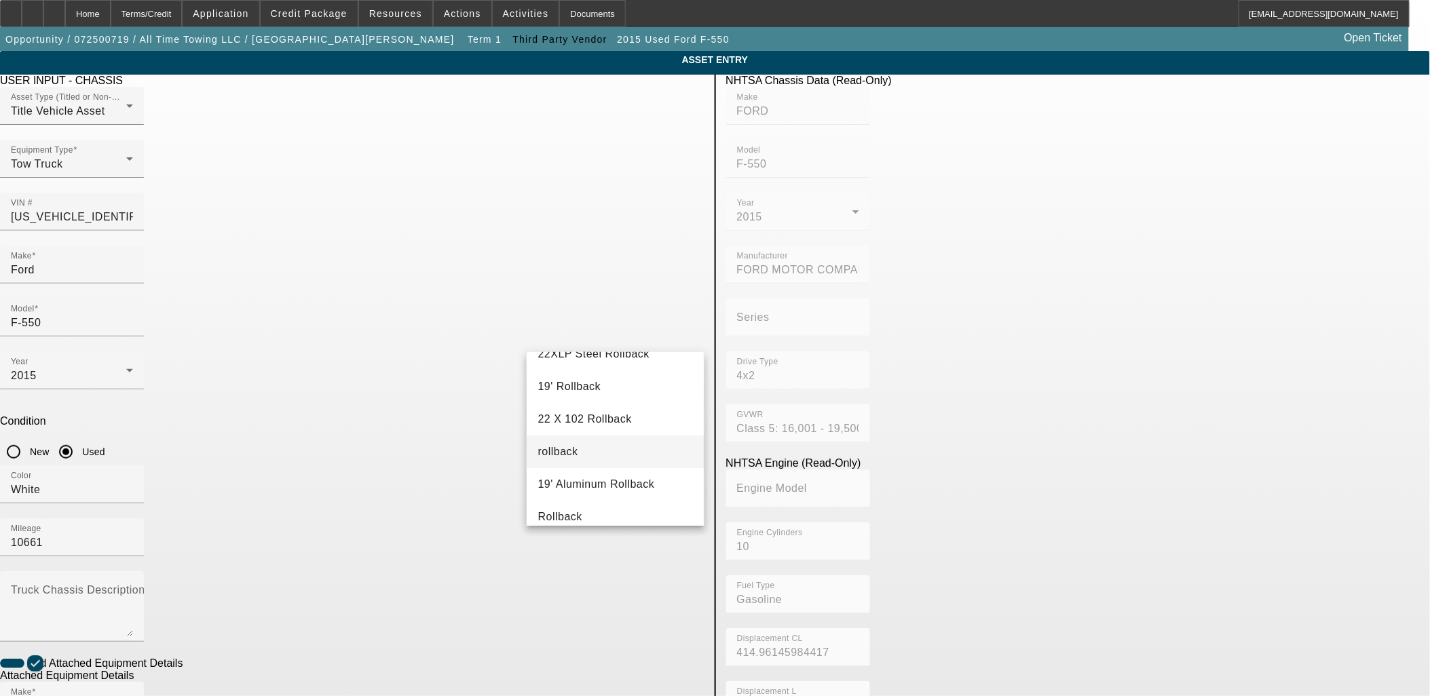
scroll to position [151, 0]
type input "rollback"
click at [598, 455] on mat-option "rollback" at bounding box center [615, 451] width 177 height 33
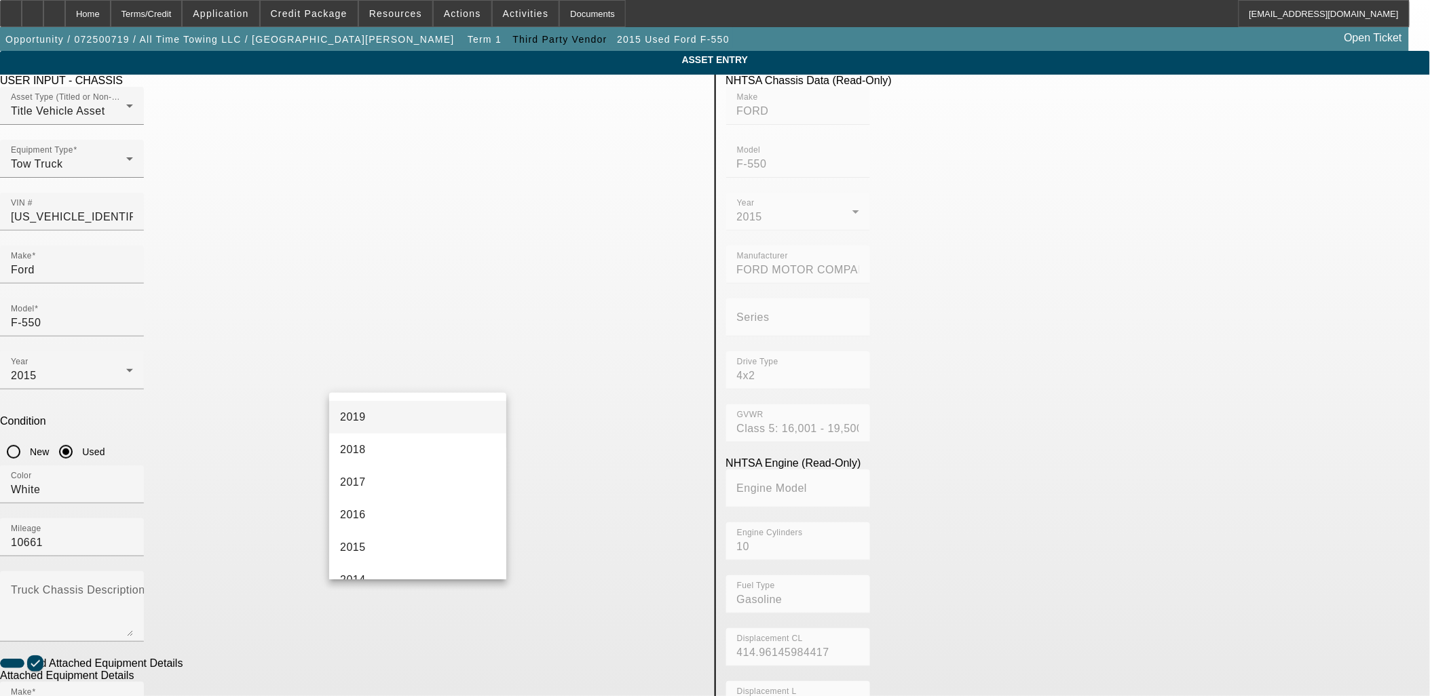
scroll to position [301, 0]
click at [409, 537] on mat-option "2015" at bounding box center [417, 537] width 177 height 33
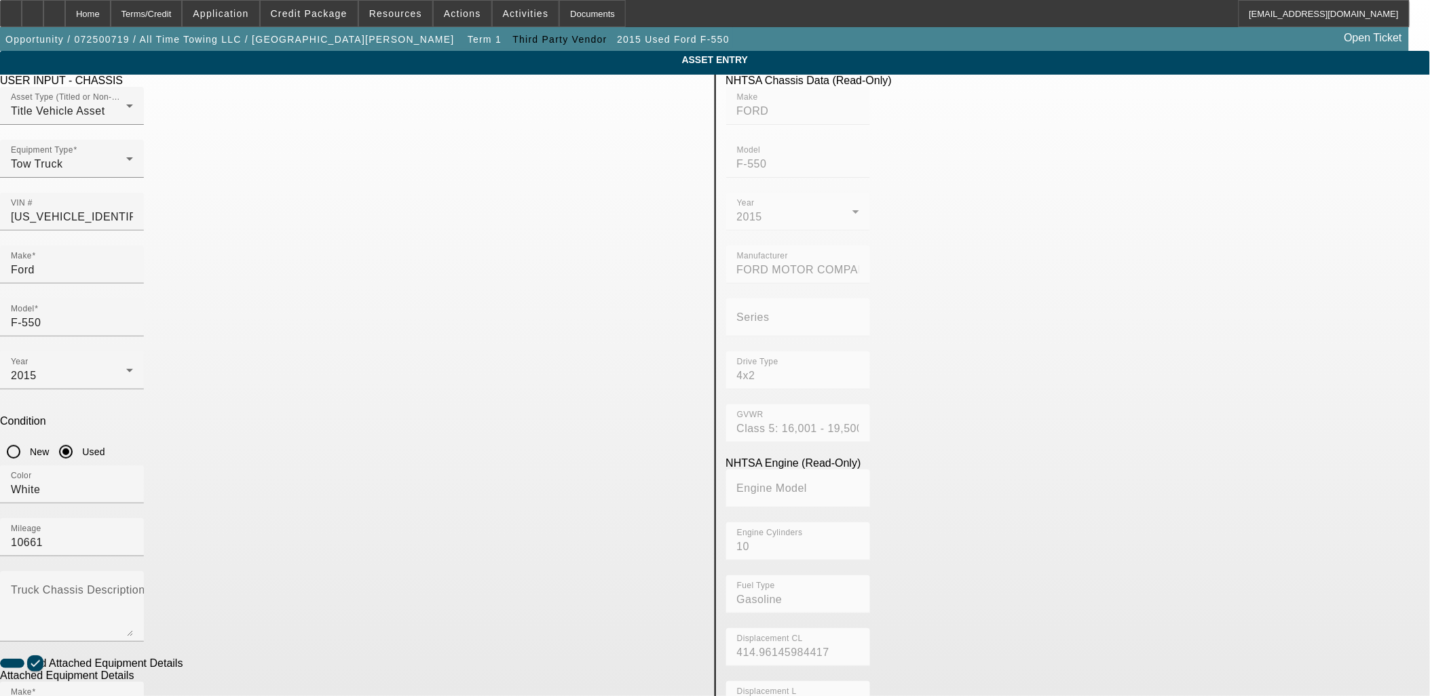
radio input "true"
checkbox input "true"
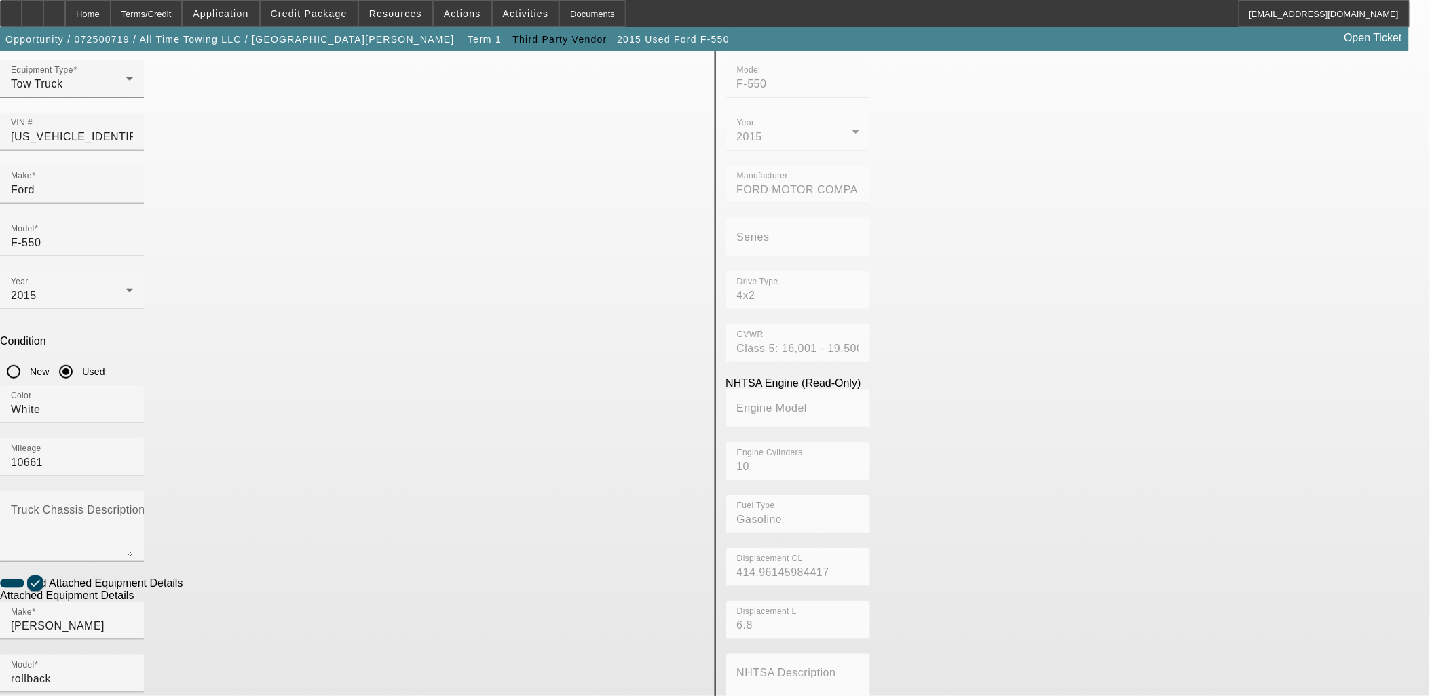
scroll to position [176, 0]
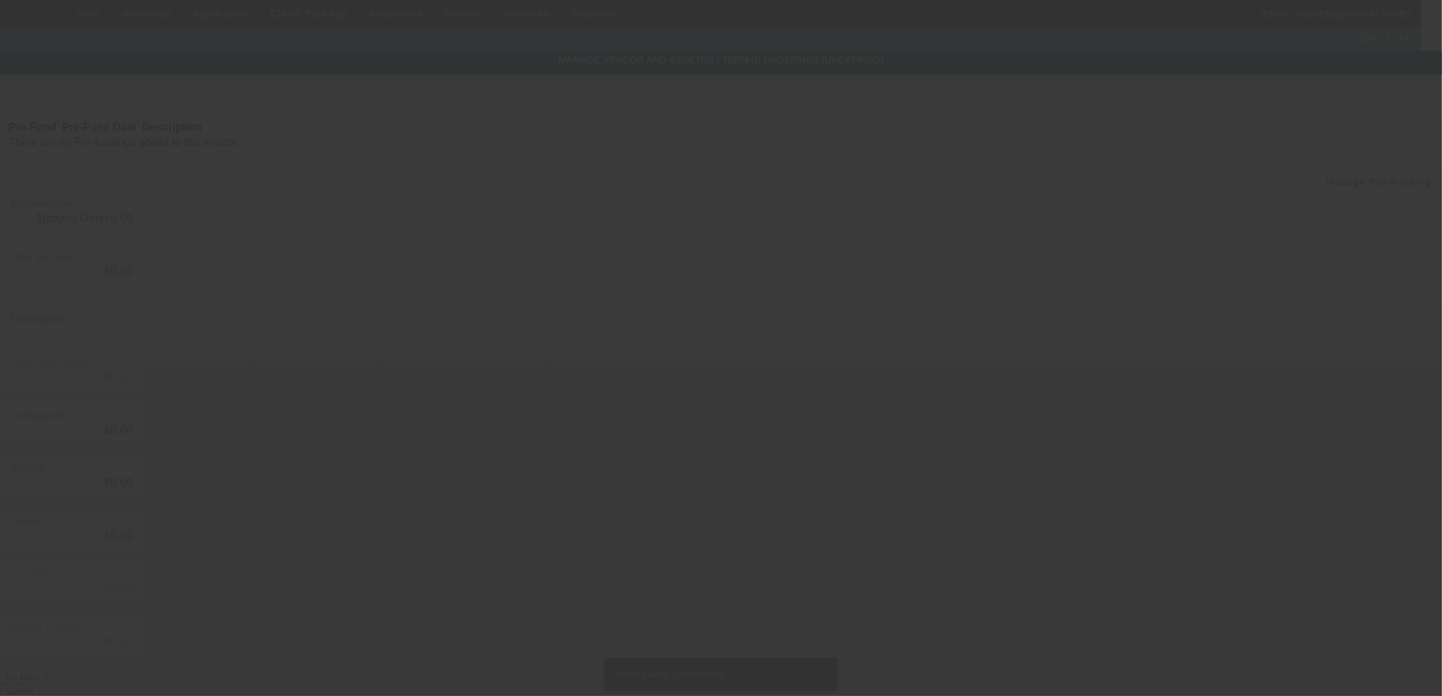
type input "$65,000.00"
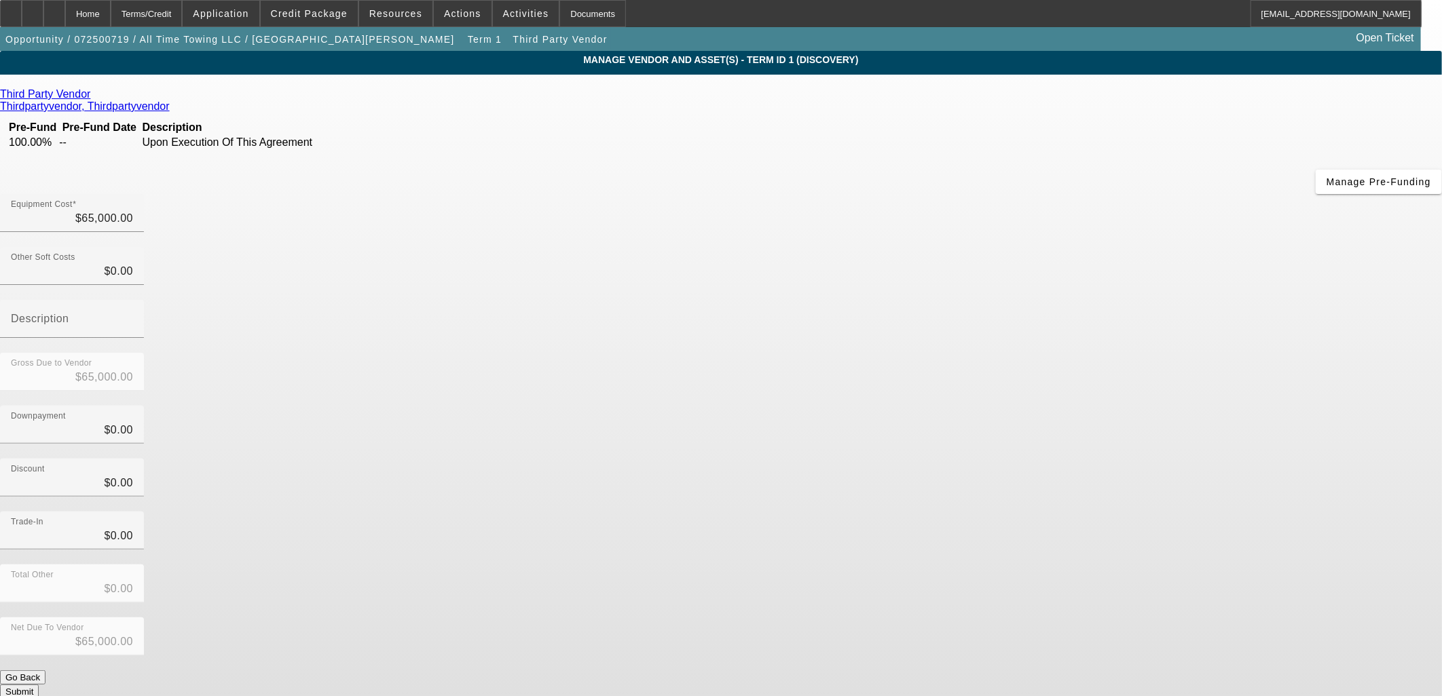
click at [39, 685] on button "Submit" at bounding box center [19, 692] width 39 height 14
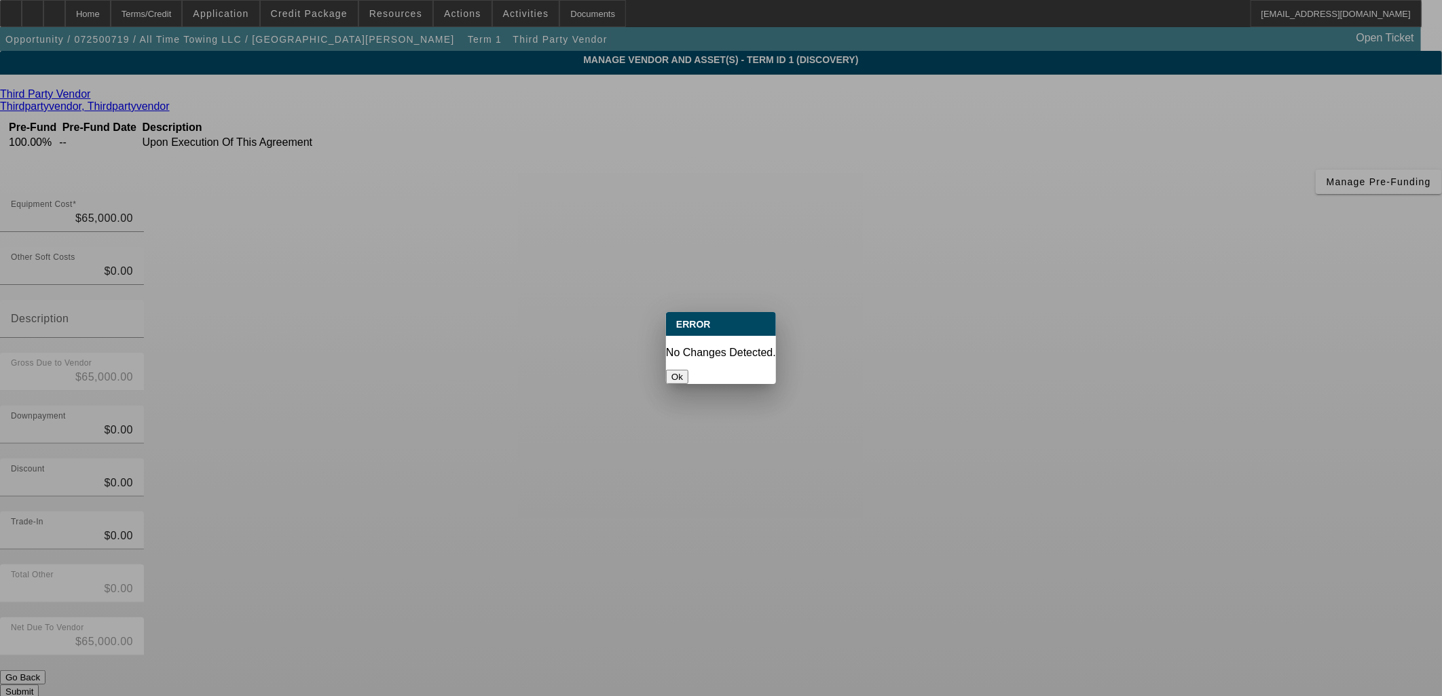
click at [688, 370] on button "Ok" at bounding box center [677, 377] width 22 height 14
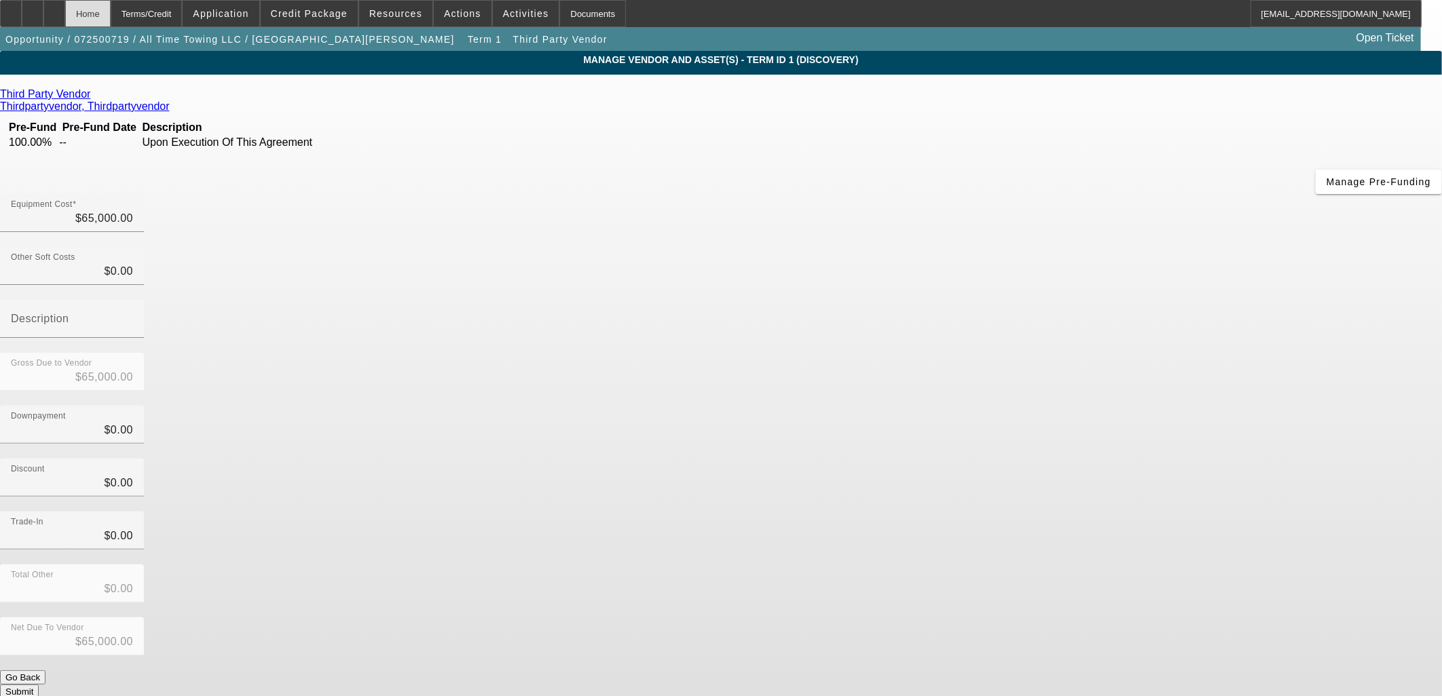
click at [111, 10] on div "Home" at bounding box center [87, 13] width 45 height 27
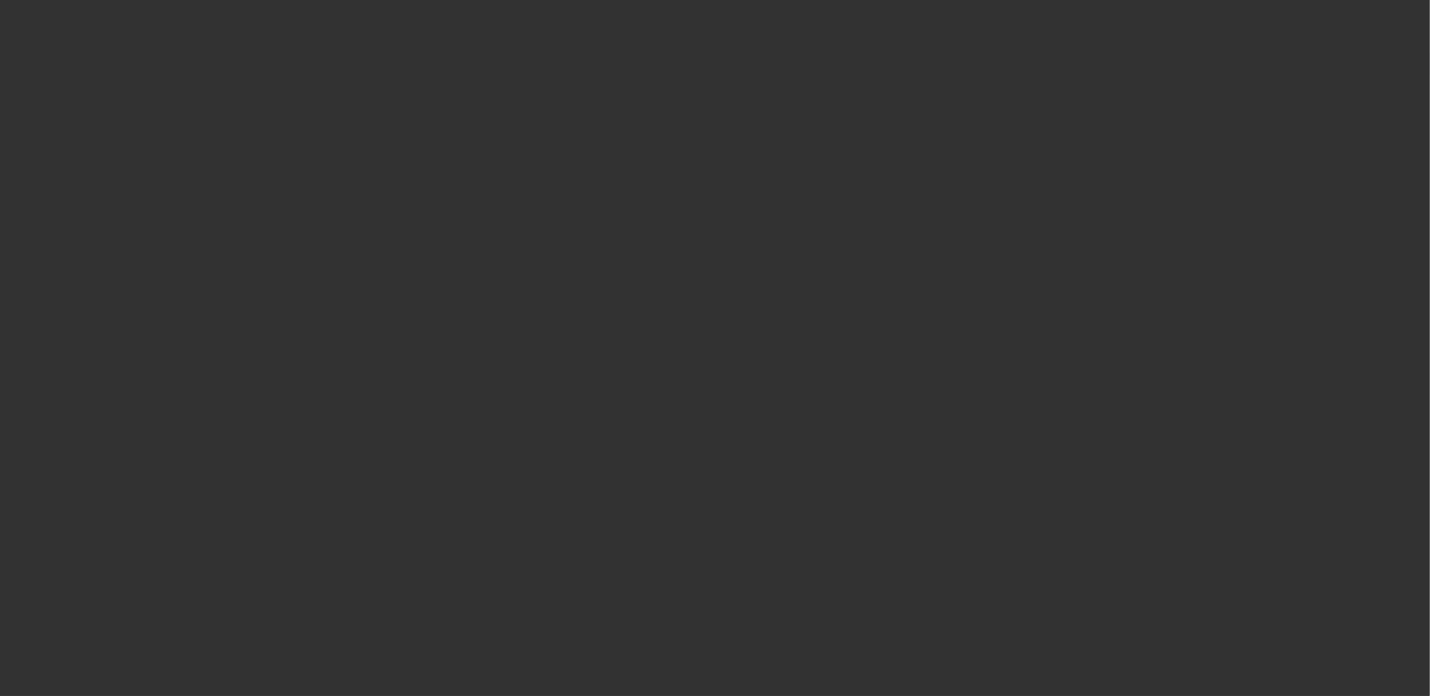
select select "0"
select select "2"
select select "0.1"
select select "4"
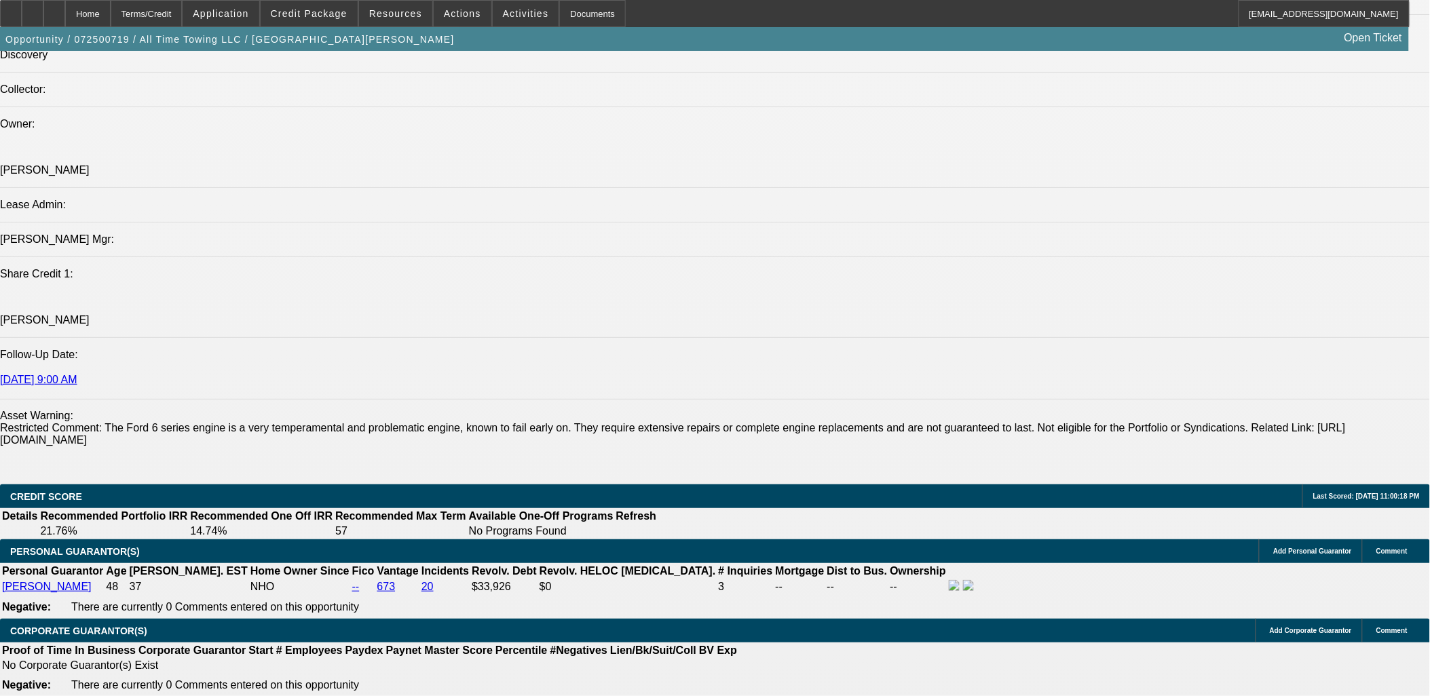
scroll to position [2036, 0]
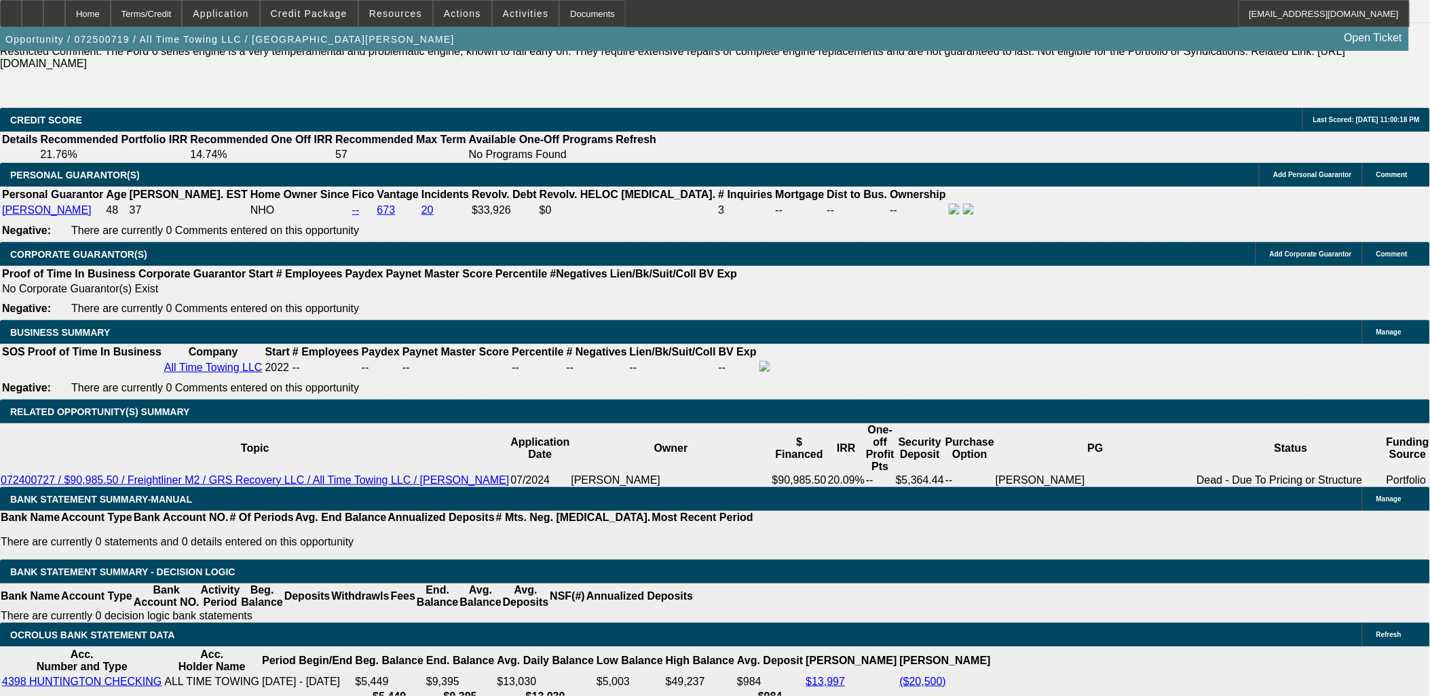
type input "$0.00"
type input "57"
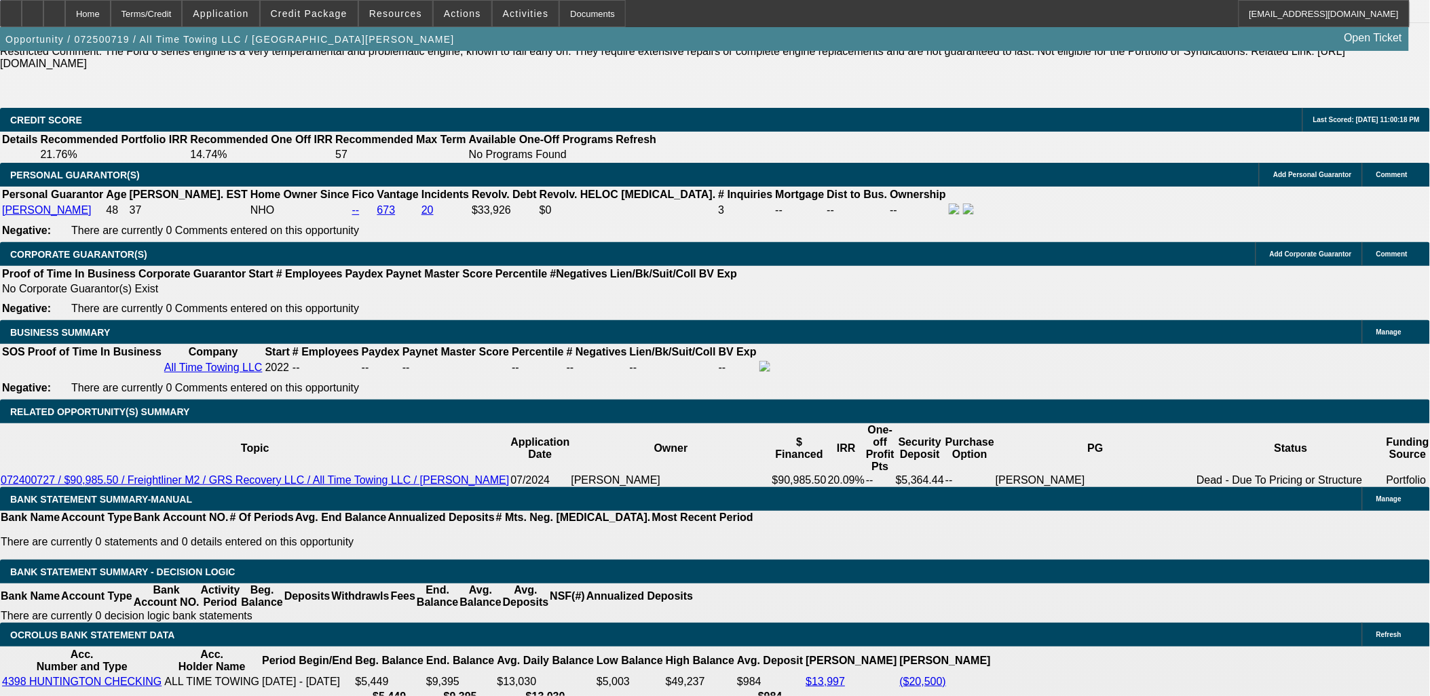
type input "10"
type input "$2,336.24"
type input "$1,168.12"
type input "$2,874.40"
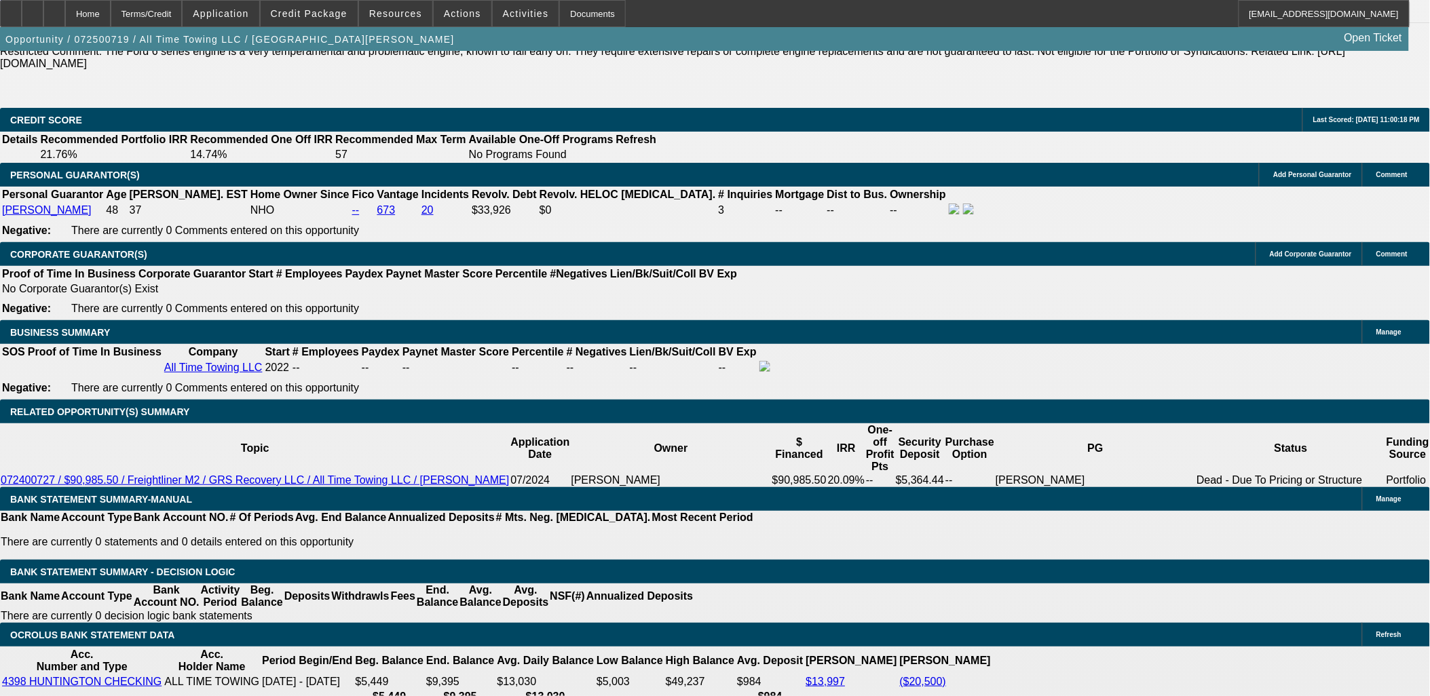
type input "$1,437.20"
type input "10"
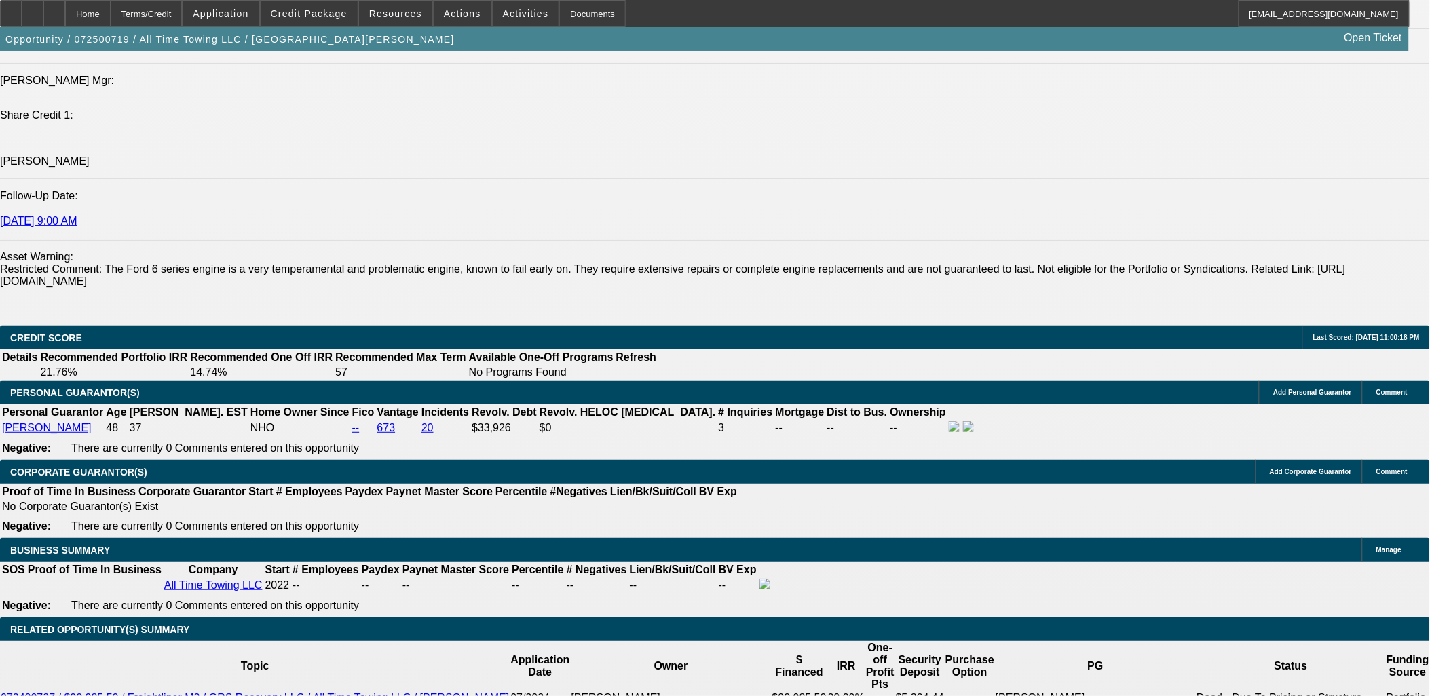
scroll to position [1734, 0]
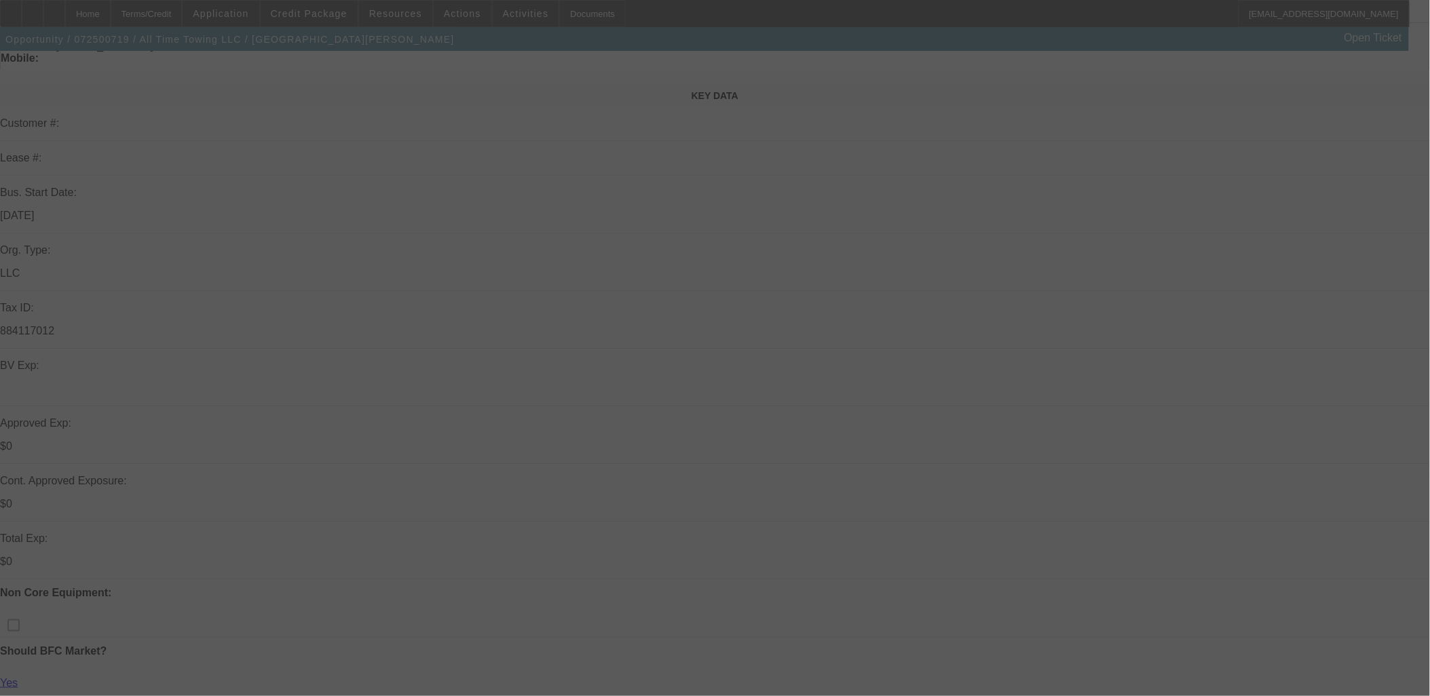
scroll to position [377, 0]
select select "0"
select select "2"
select select "0.1"
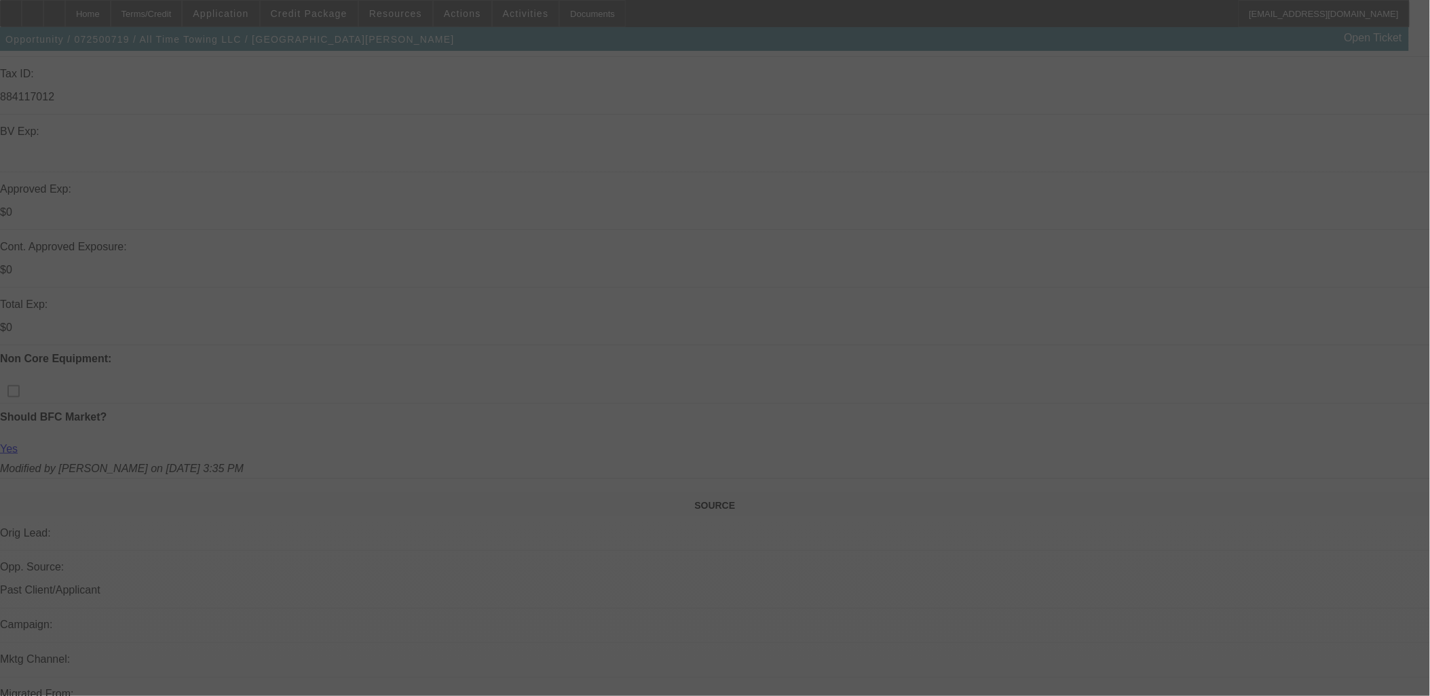
select select "4"
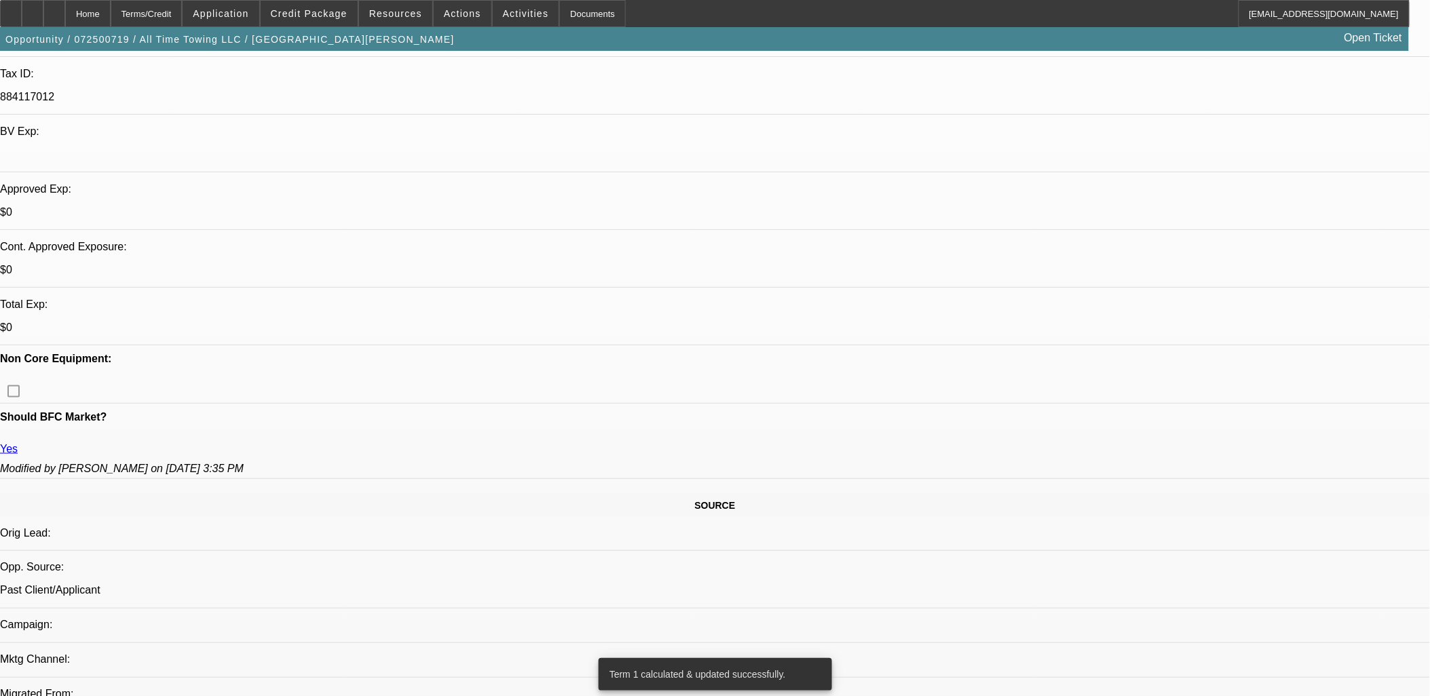
radio input "true"
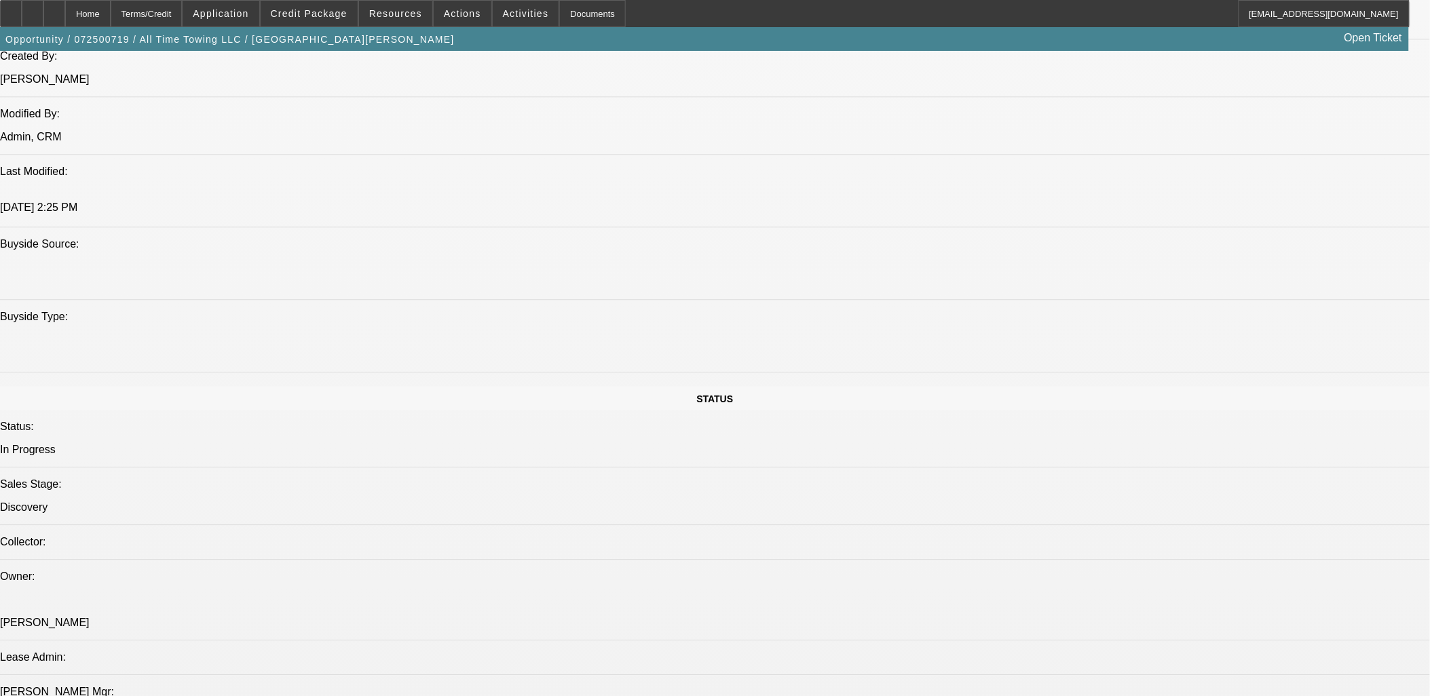
scroll to position [1659, 0]
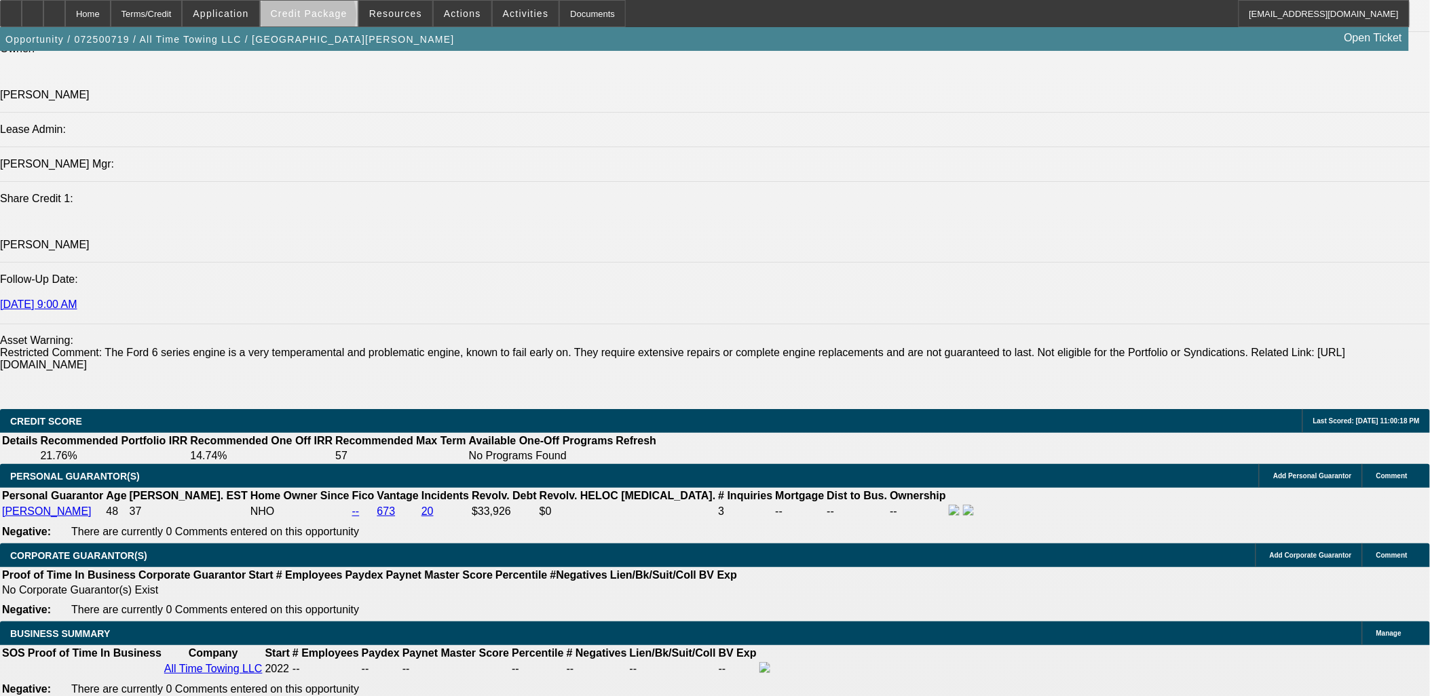
click at [330, 18] on span at bounding box center [309, 13] width 97 height 33
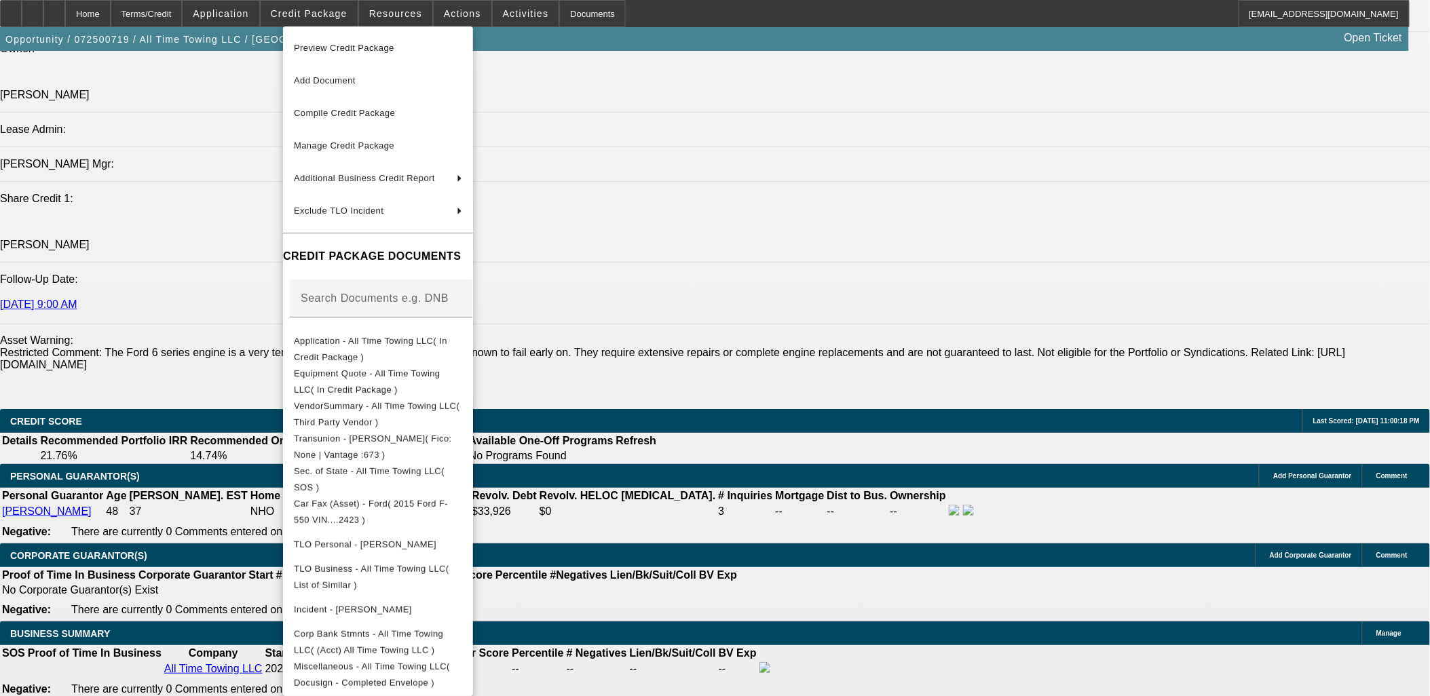
click at [799, 360] on div at bounding box center [715, 348] width 1430 height 696
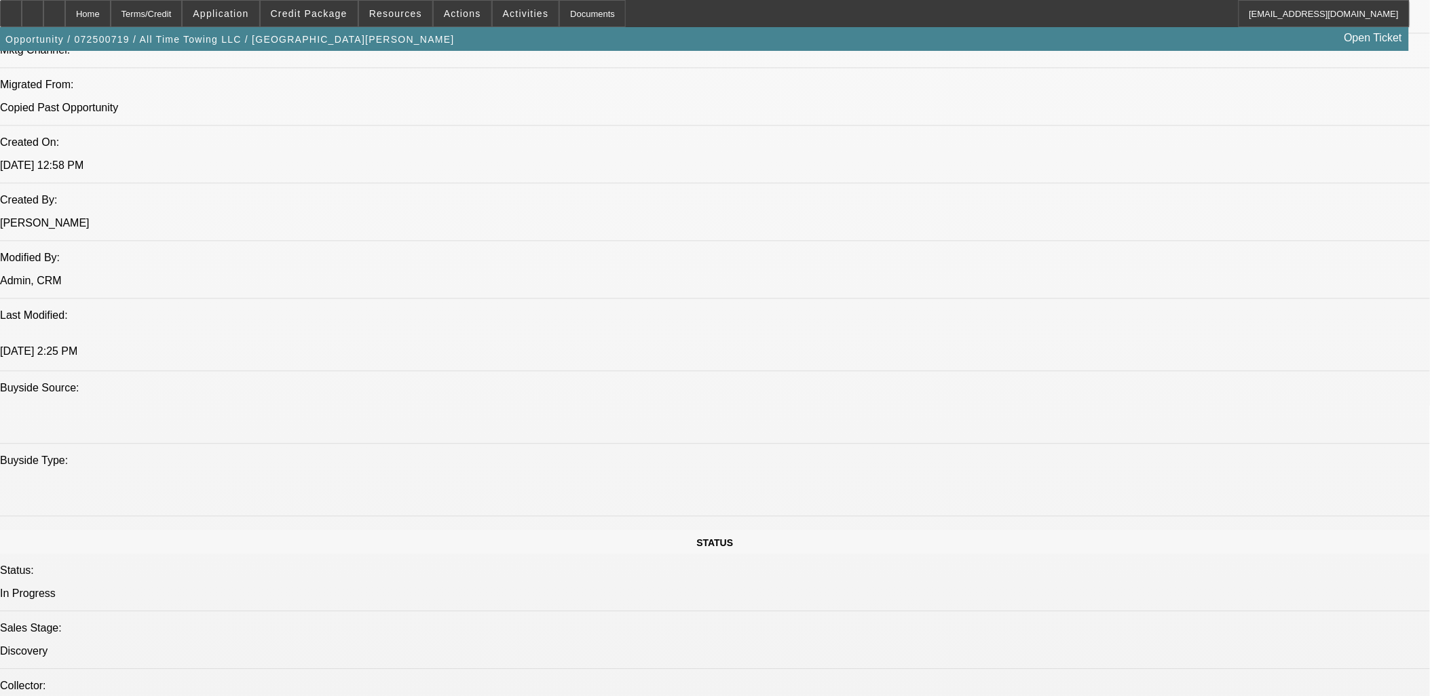
scroll to position [829, 0]
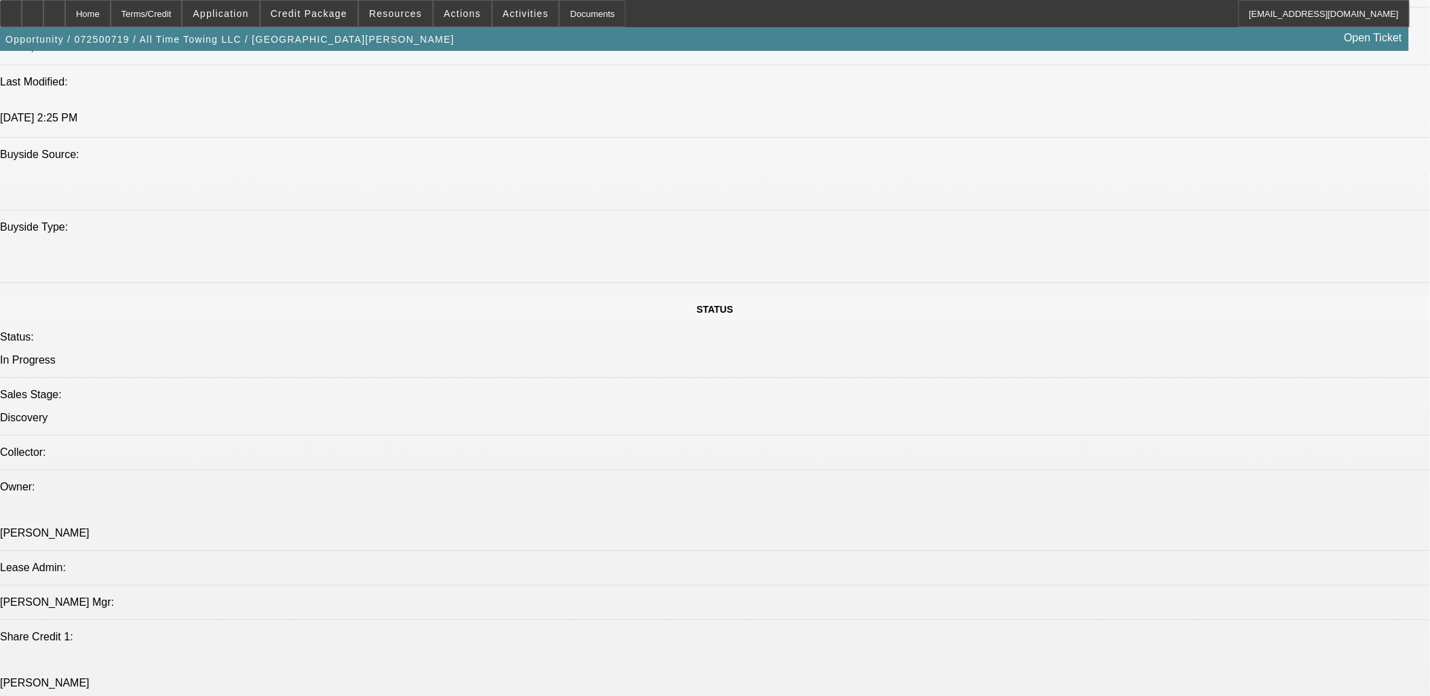
scroll to position [1583, 0]
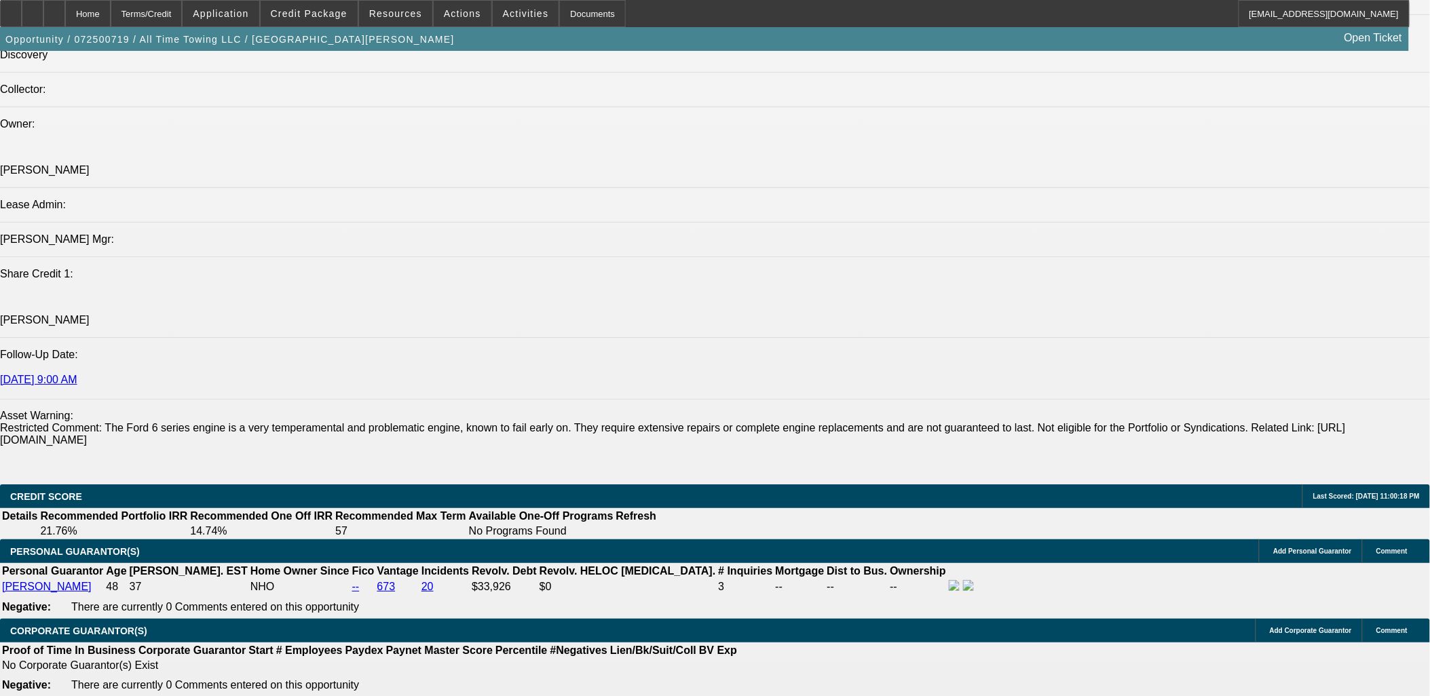
drag, startPoint x: 1094, startPoint y: 260, endPoint x: 783, endPoint y: 240, distance: 312.2
paste textarea "runs six trucks and needs another rollback to keep up with local tows for Swoop…"
drag, startPoint x: 1083, startPoint y: 259, endPoint x: 1070, endPoint y: 256, distance: 13.2
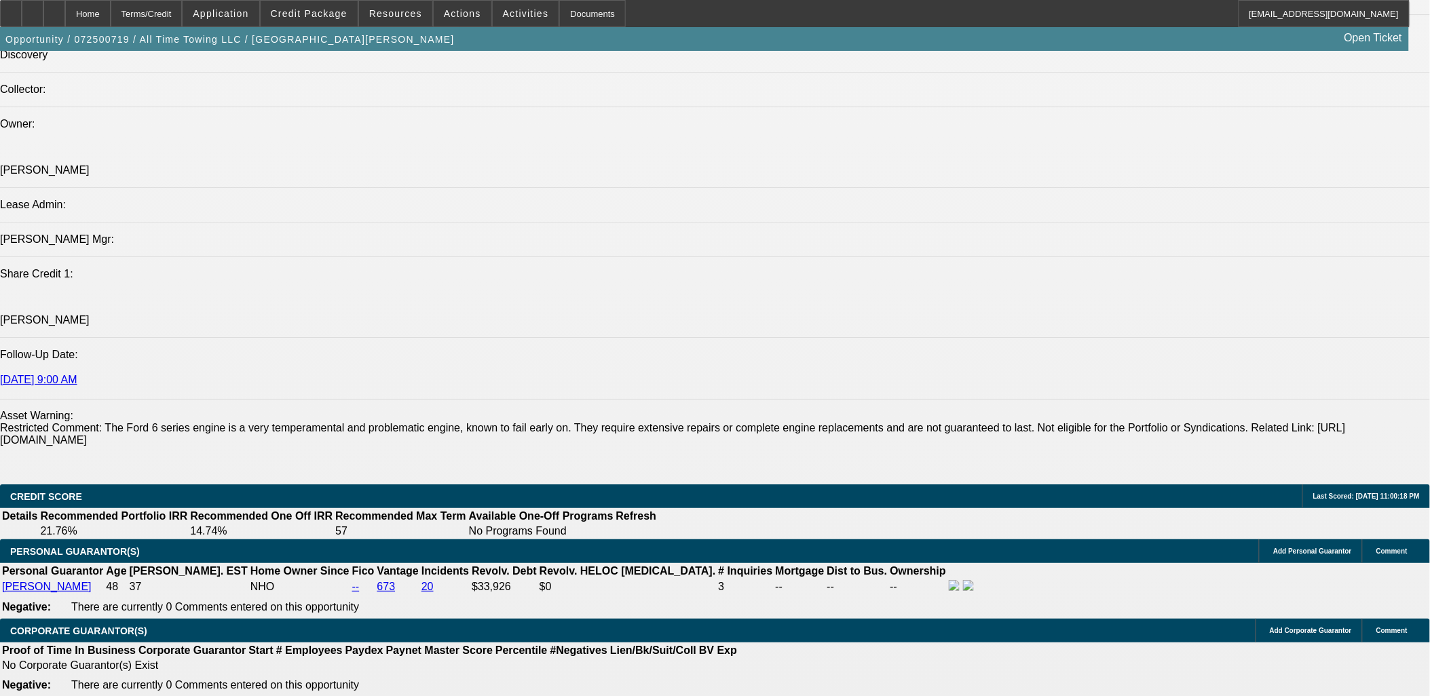
drag, startPoint x: 1059, startPoint y: 277, endPoint x: 1200, endPoint y: 267, distance: 140.8
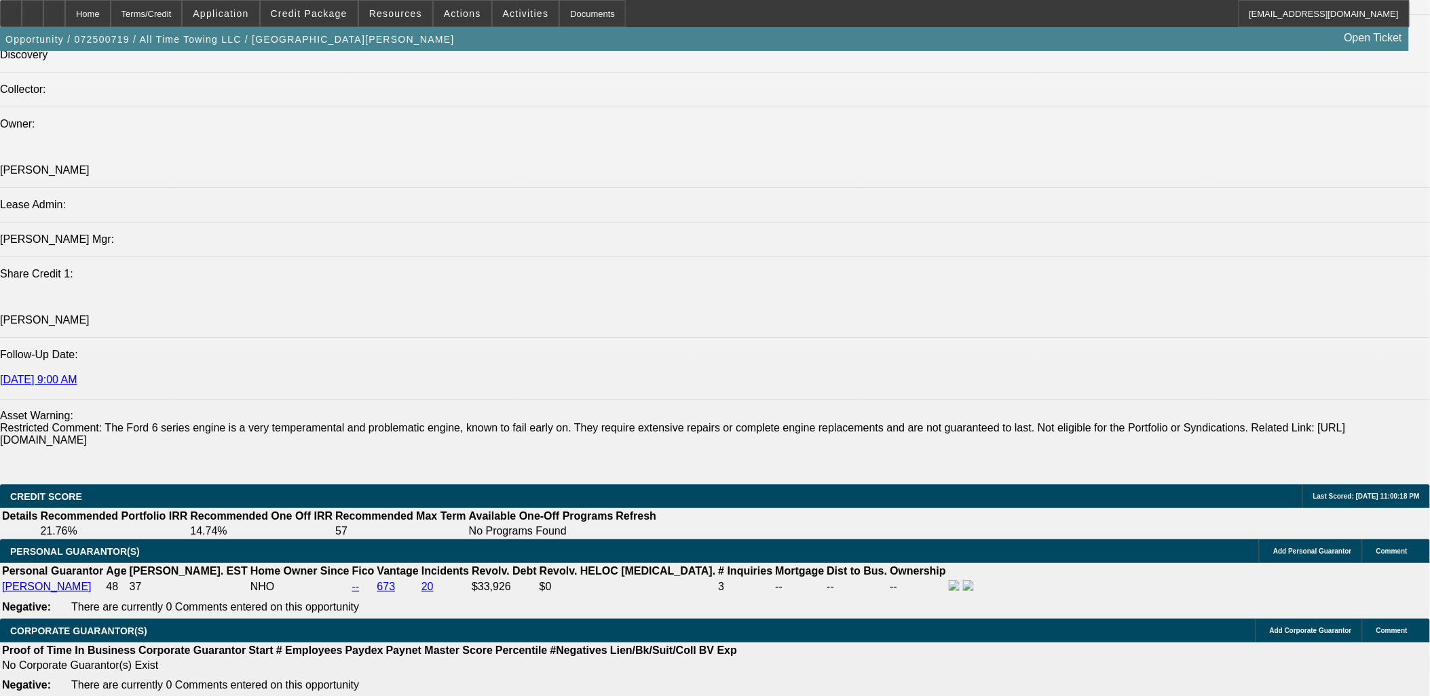
scroll to position [0, 0]
drag, startPoint x: 1057, startPoint y: 276, endPoint x: 1121, endPoint y: 274, distance: 63.8
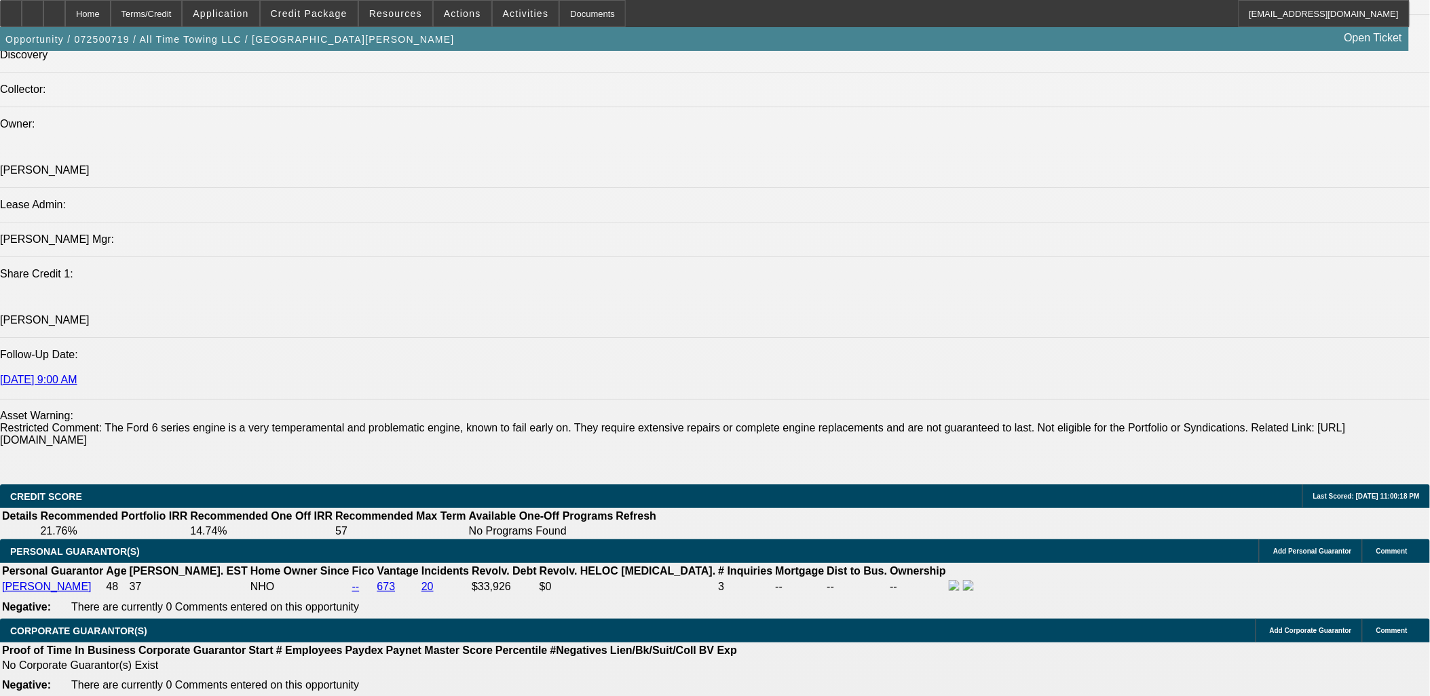
drag, startPoint x: 1356, startPoint y: 277, endPoint x: 1218, endPoint y: 282, distance: 137.9
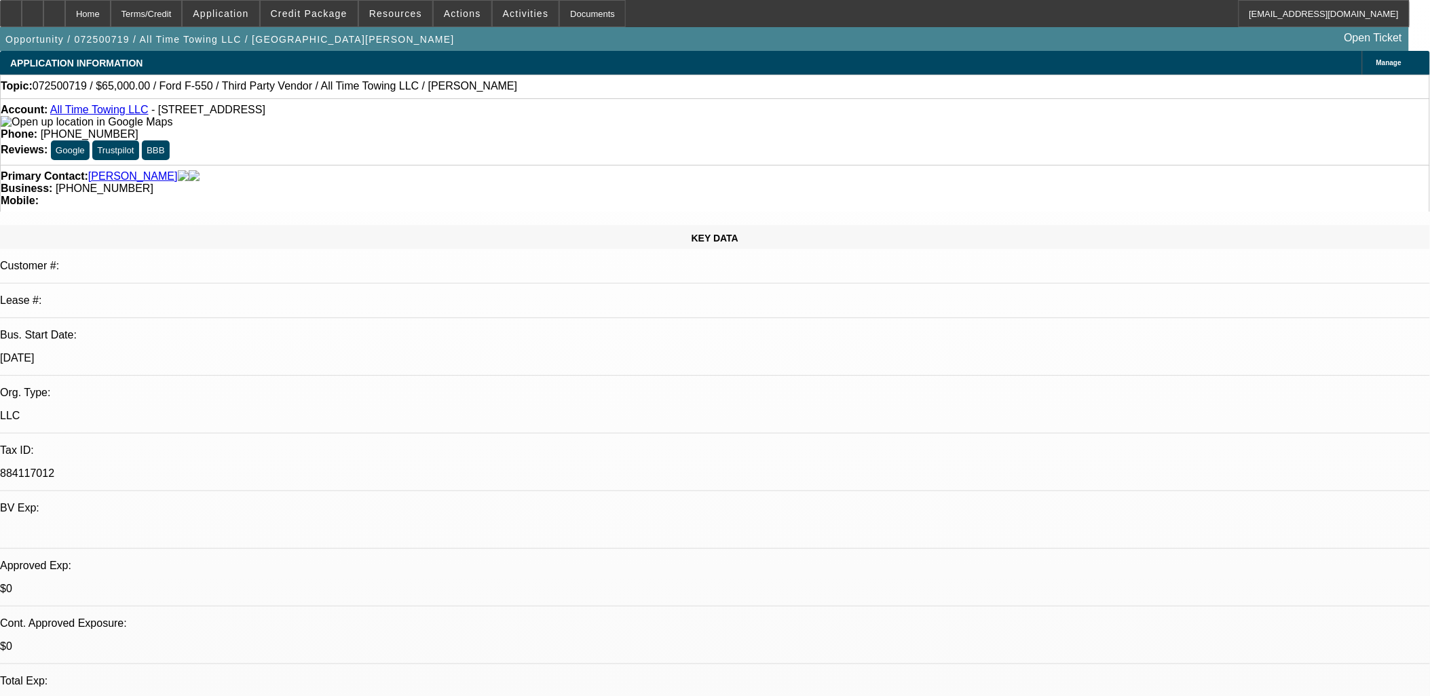
type textarea "Joseph Dickson runs eleven trucks and needs another rollback to keep up with lo…"
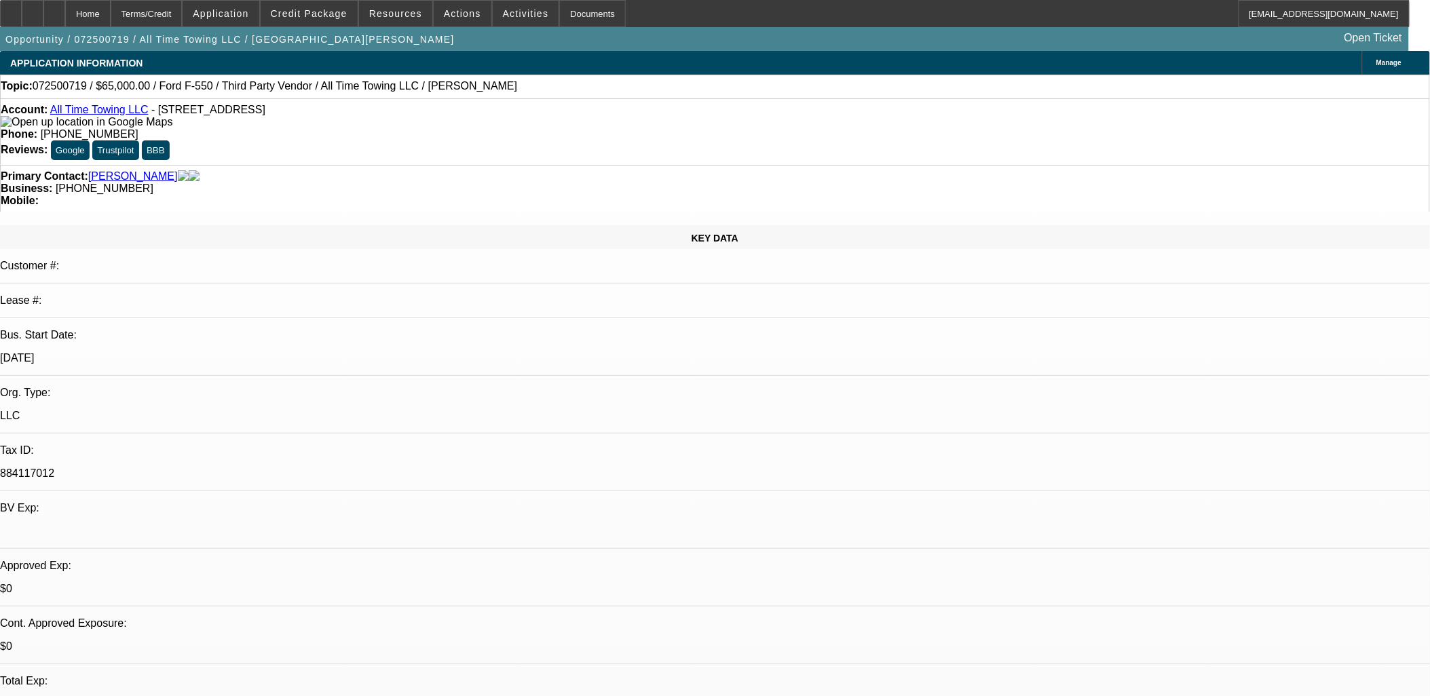
radio input "true"
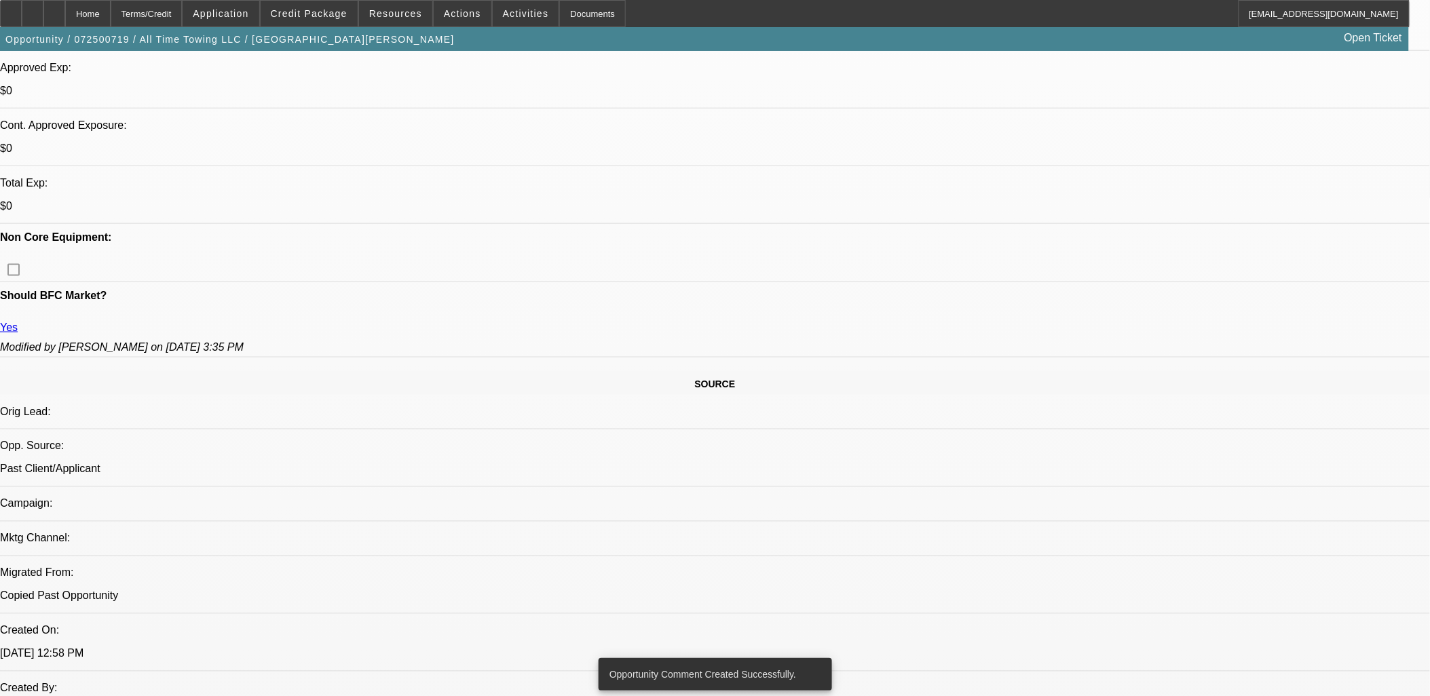
scroll to position [905, 0]
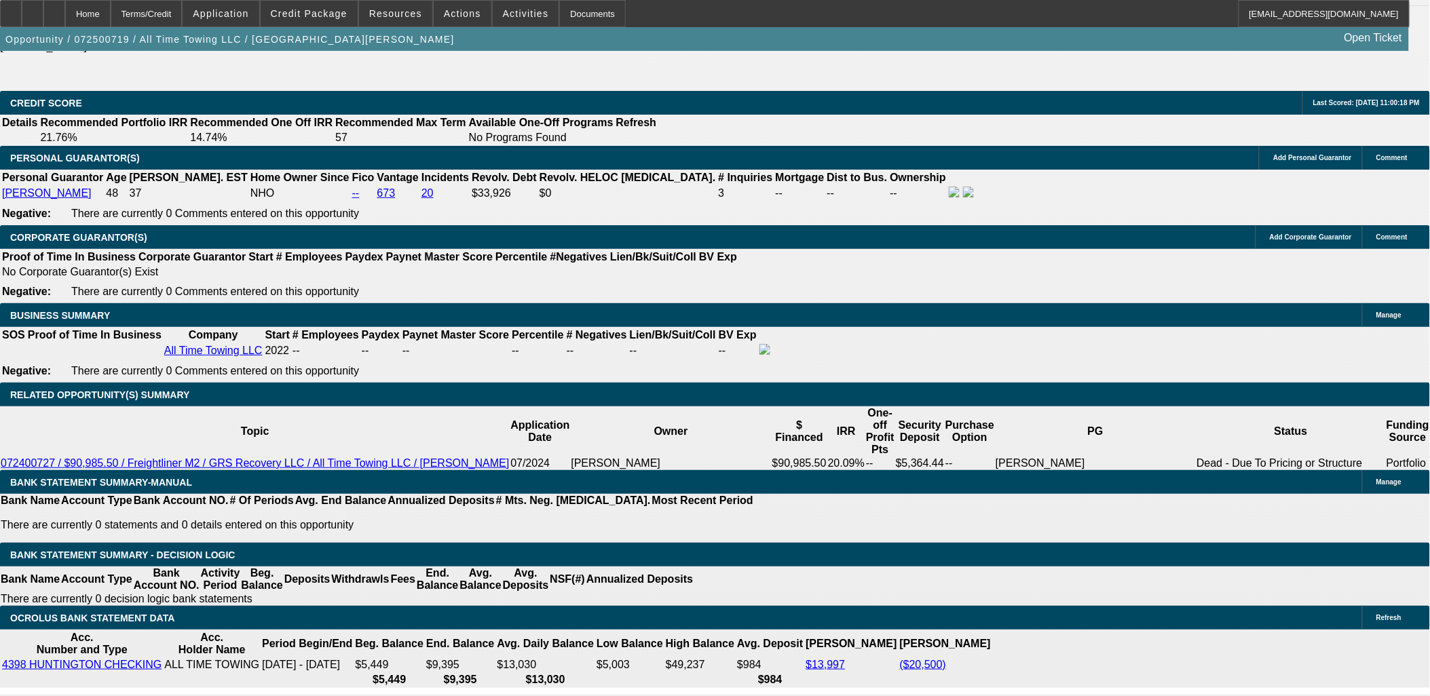
scroll to position [2036, 0]
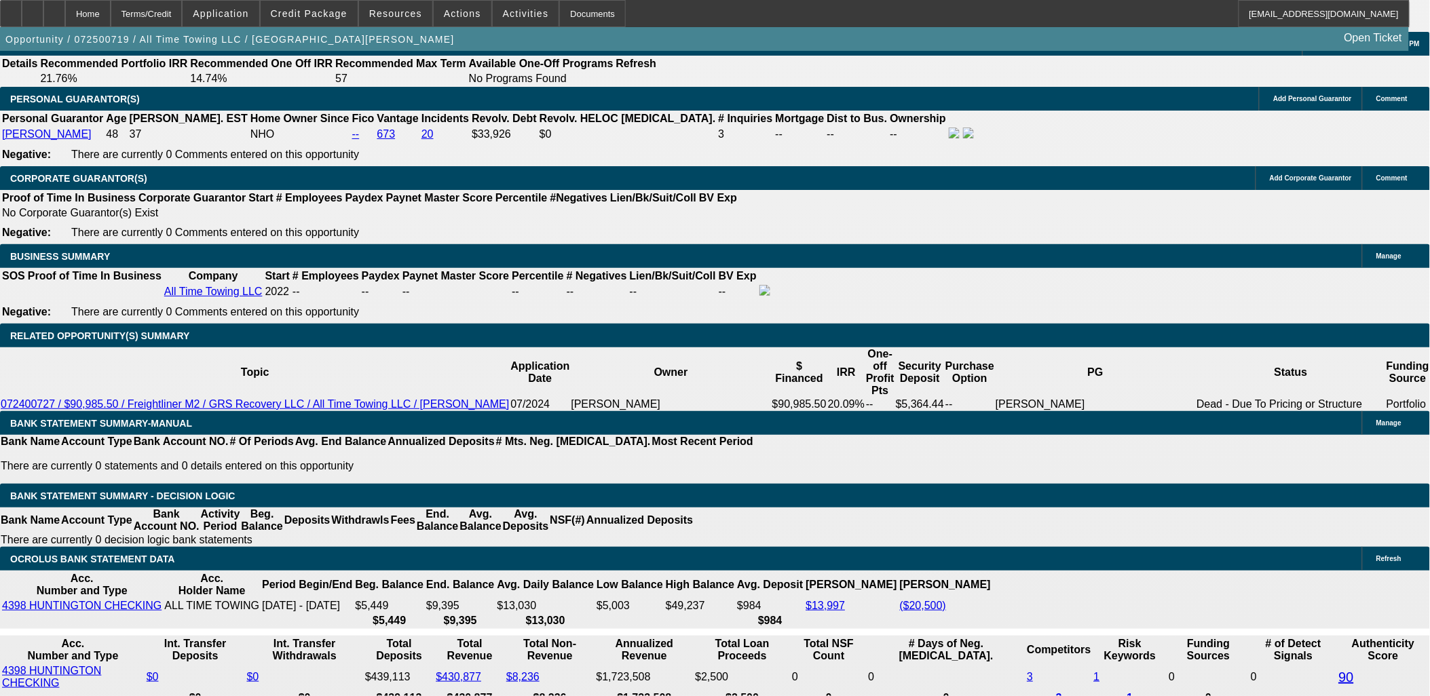
drag, startPoint x: 1211, startPoint y: 480, endPoint x: 958, endPoint y: 443, distance: 255.1
copy div "Joseph Dickson runs eleven trucks and needs another rollback to keep up with lo…"
drag, startPoint x: 1298, startPoint y: 201, endPoint x: 1288, endPoint y: 242, distance: 42.6
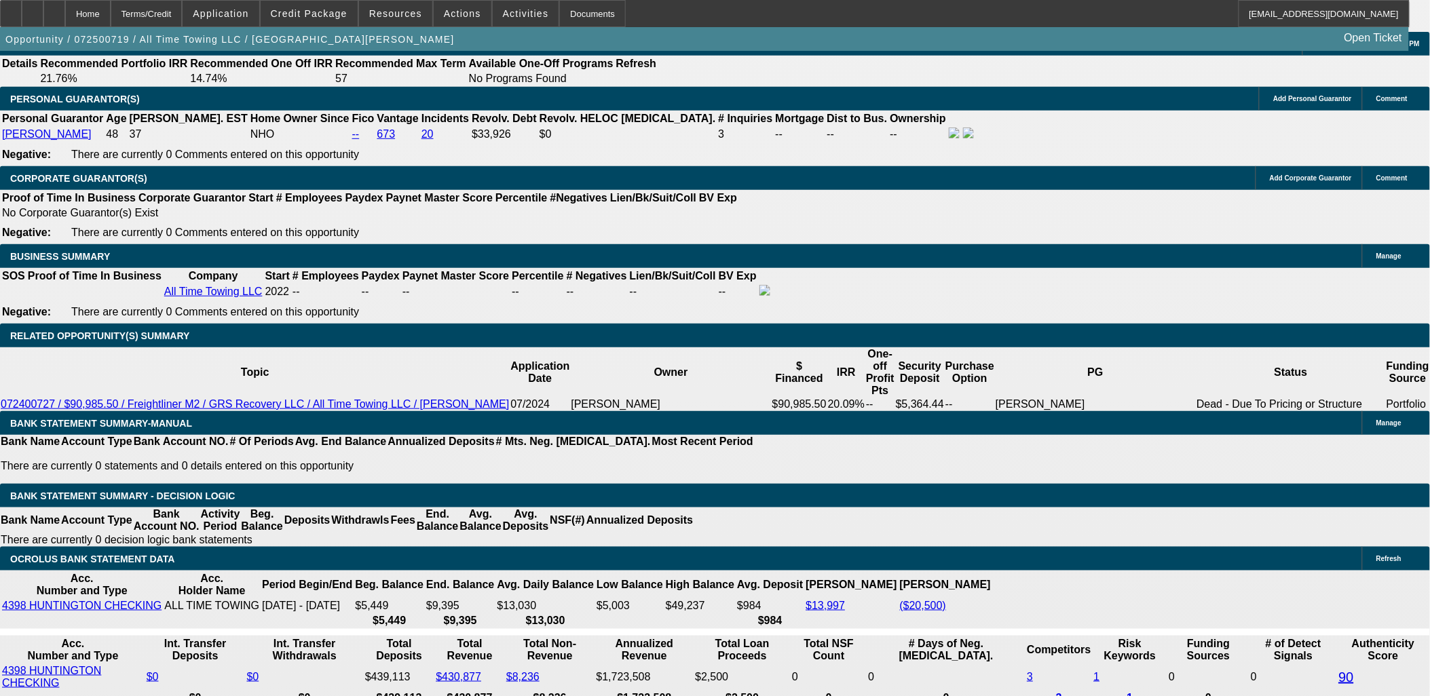
radio input "true"
paste textarea "Joseph Dickson runs eleven trucks and needs another rollback to keep up with lo…"
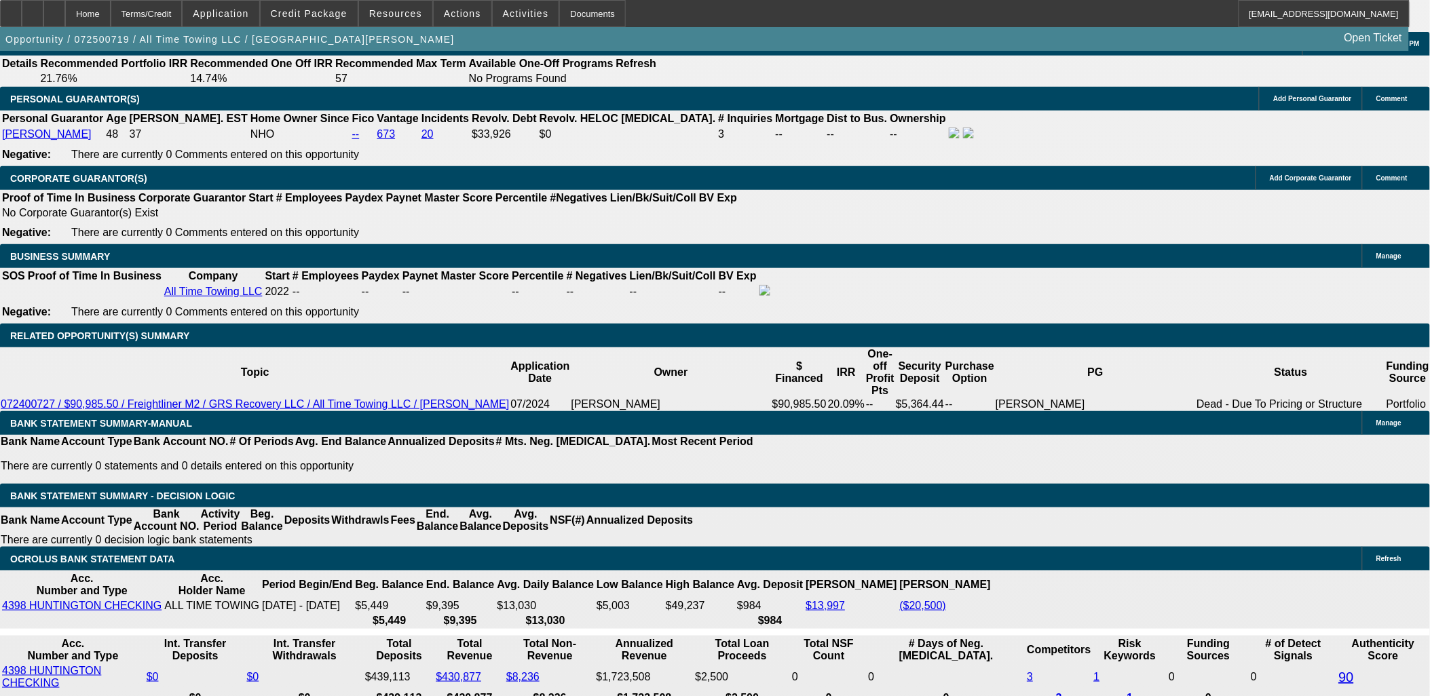
type textarea "Joseph Dickson runs eleven trucks and needs another rollback to keep up with lo…"
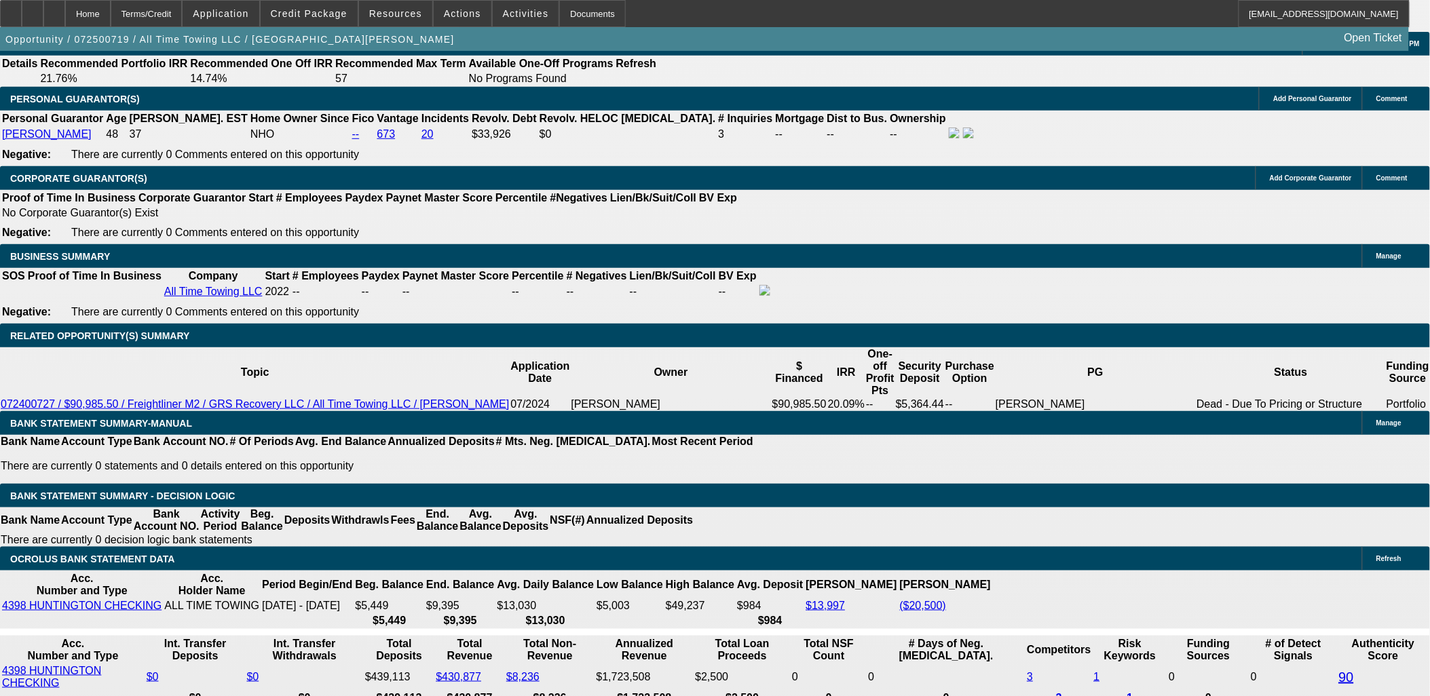
radio input "true"
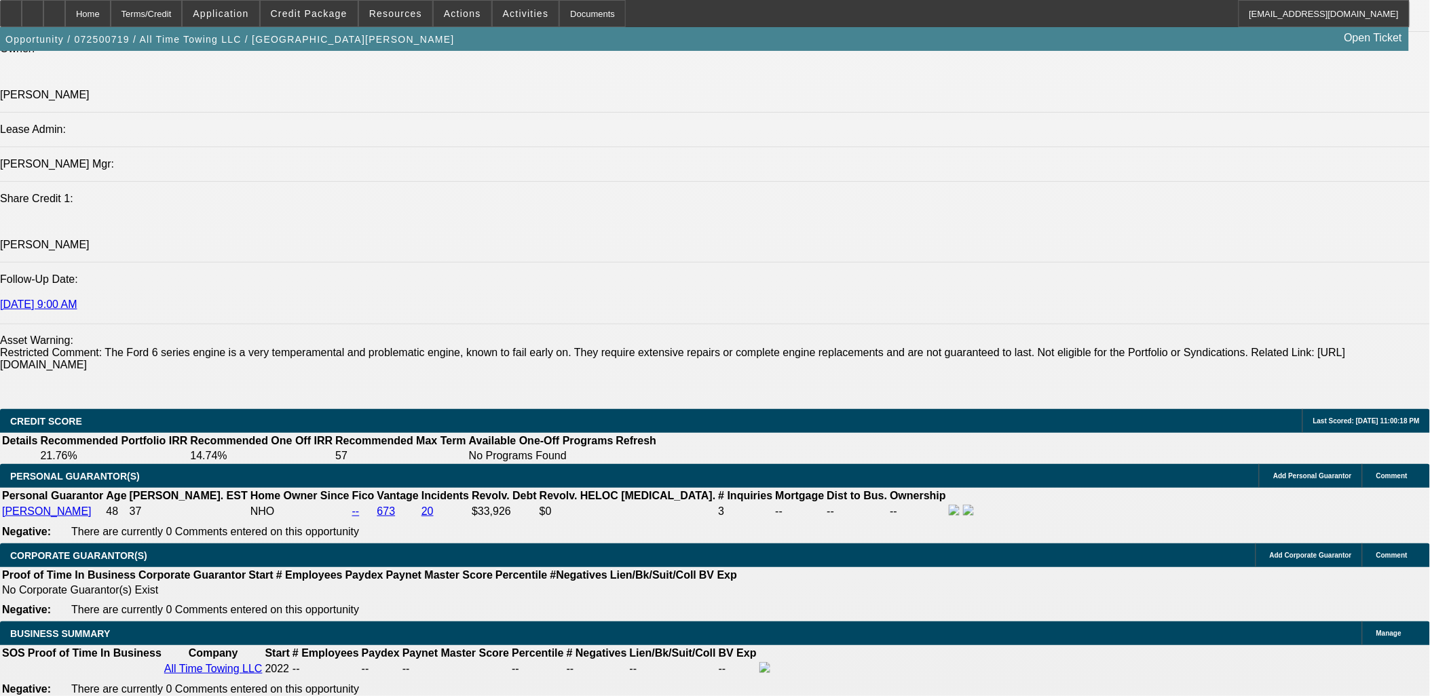
scroll to position [1281, 0]
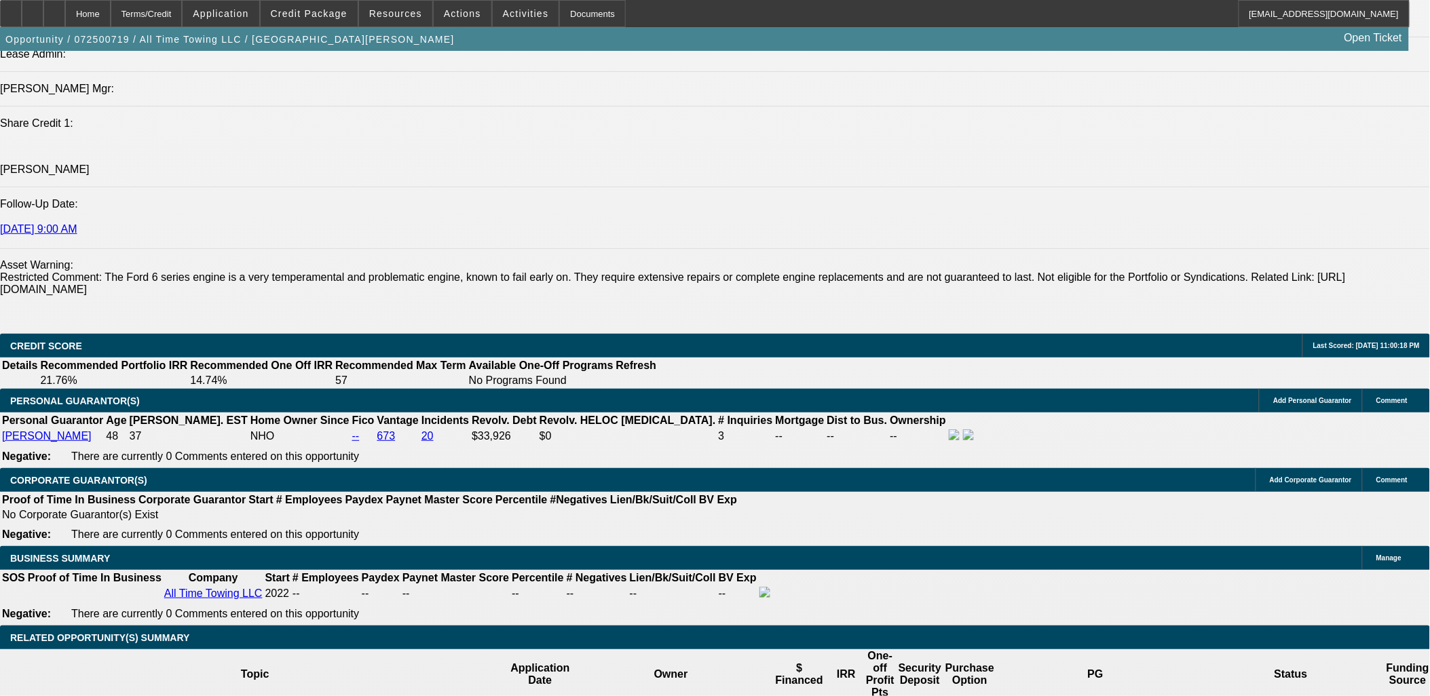
scroll to position [1960, 0]
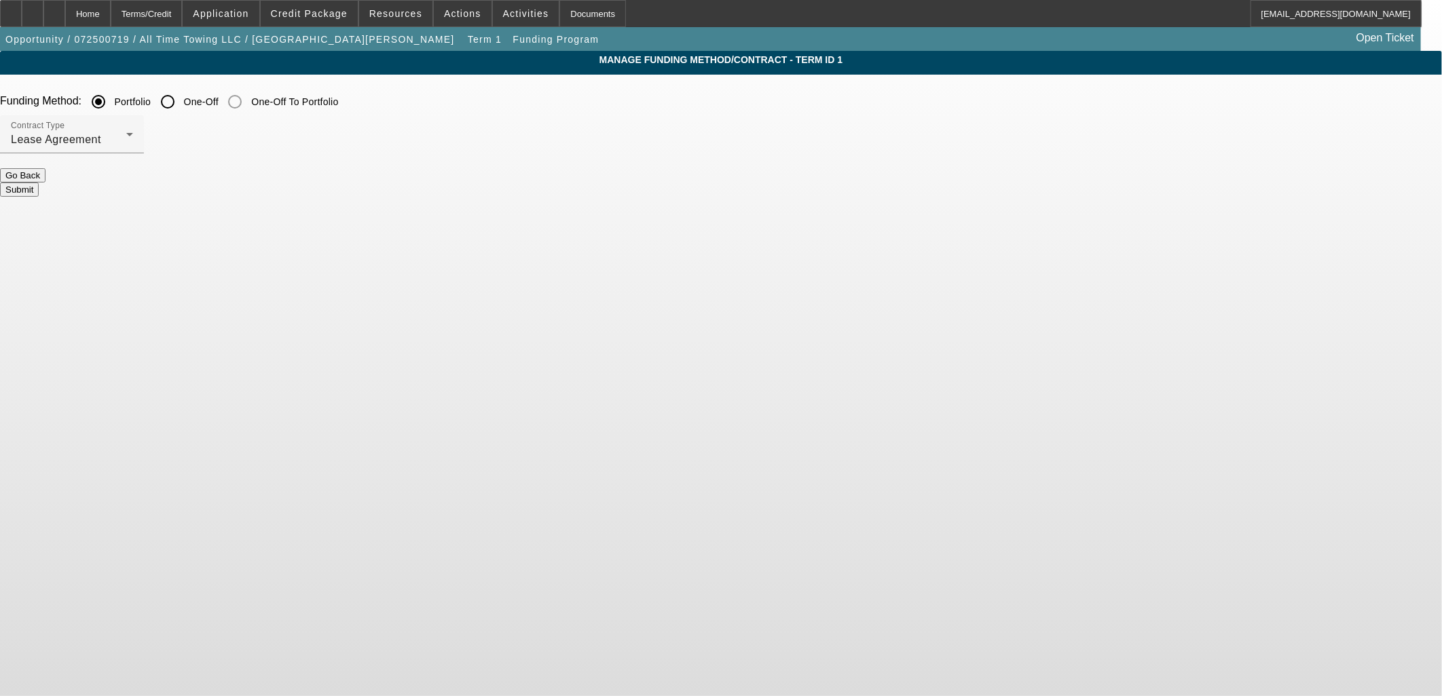
click at [181, 102] on input "One-Off" at bounding box center [167, 101] width 27 height 27
radio input "true"
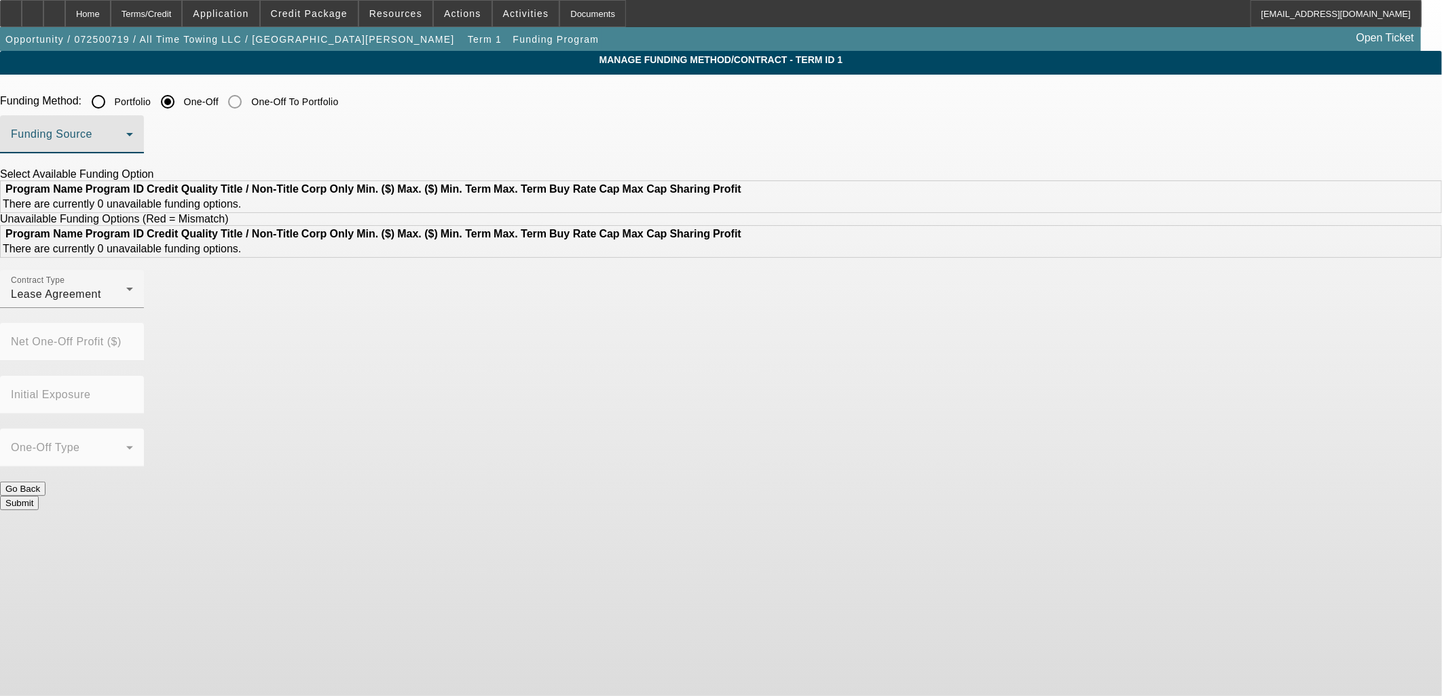
click at [126, 133] on span at bounding box center [68, 140] width 115 height 16
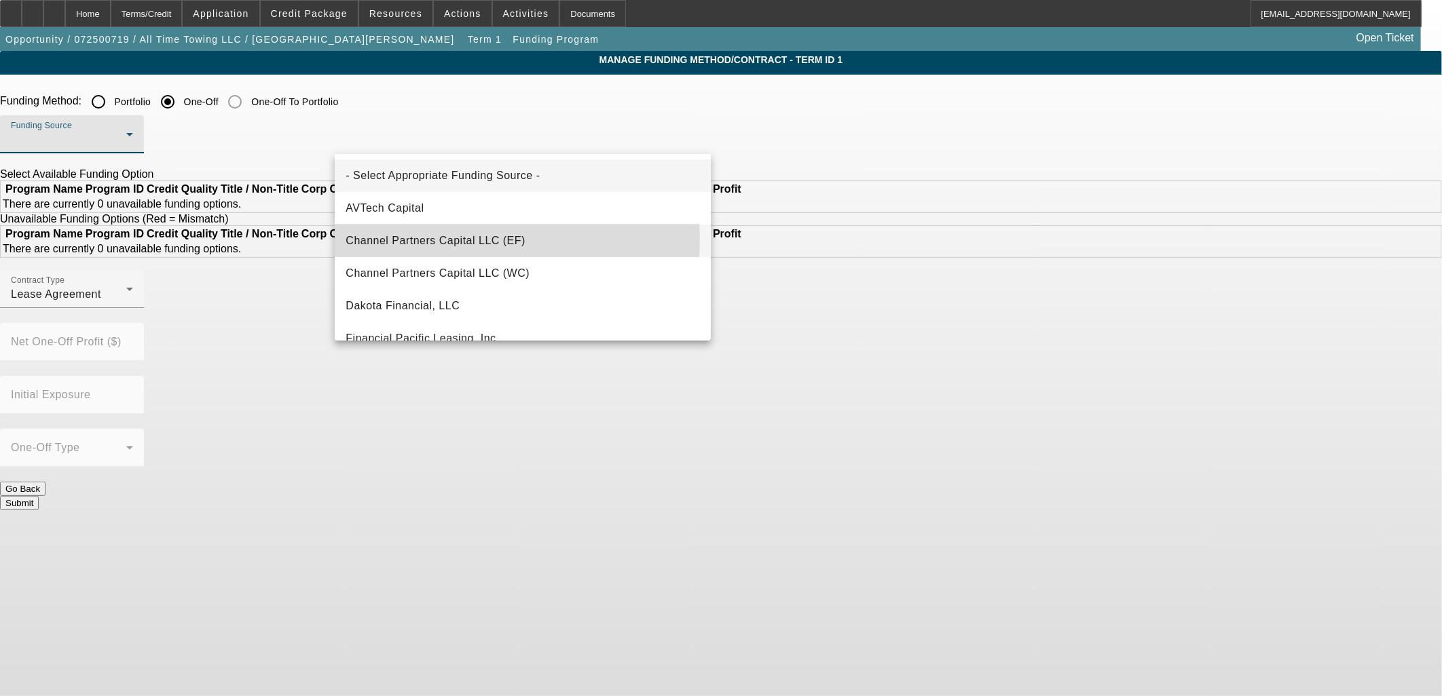
click at [456, 240] on span "Channel Partners Capital LLC (EF)" at bounding box center [435, 241] width 180 height 16
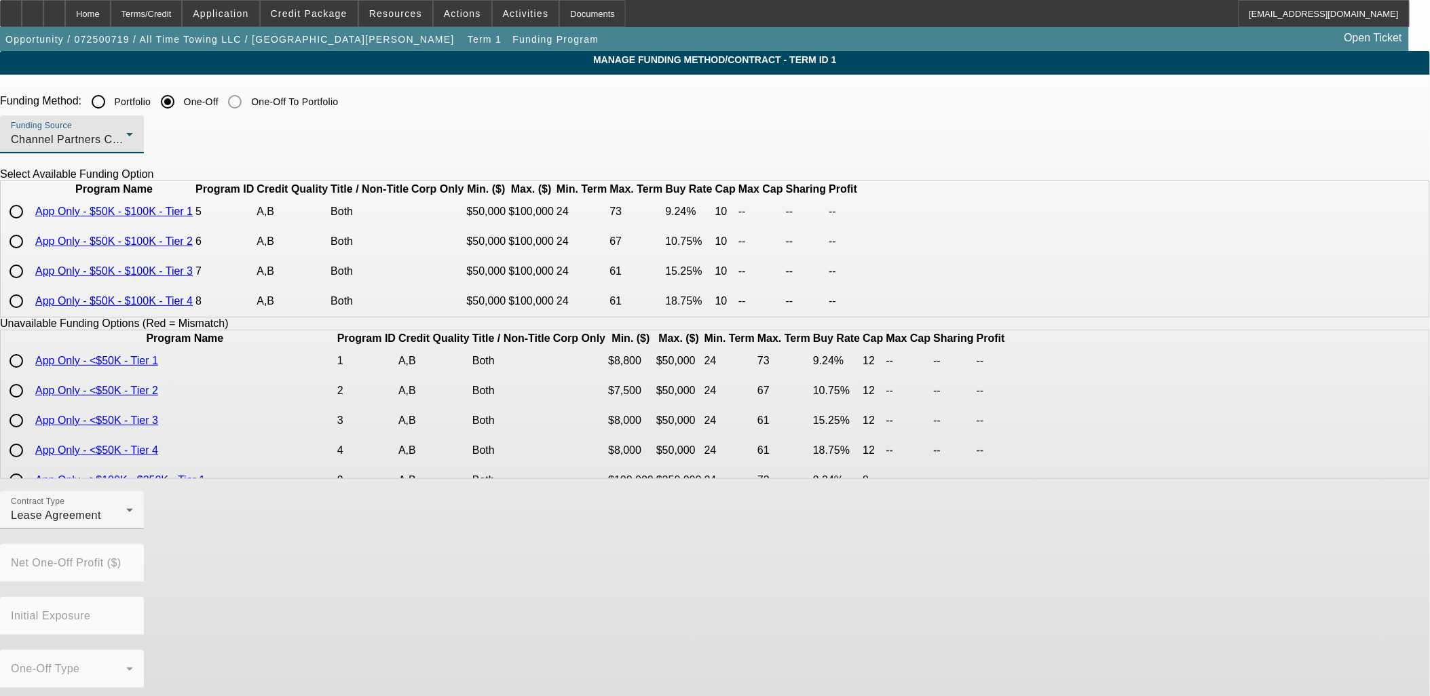
click at [30, 255] on input "radio" at bounding box center [16, 241] width 27 height 27
radio input "true"
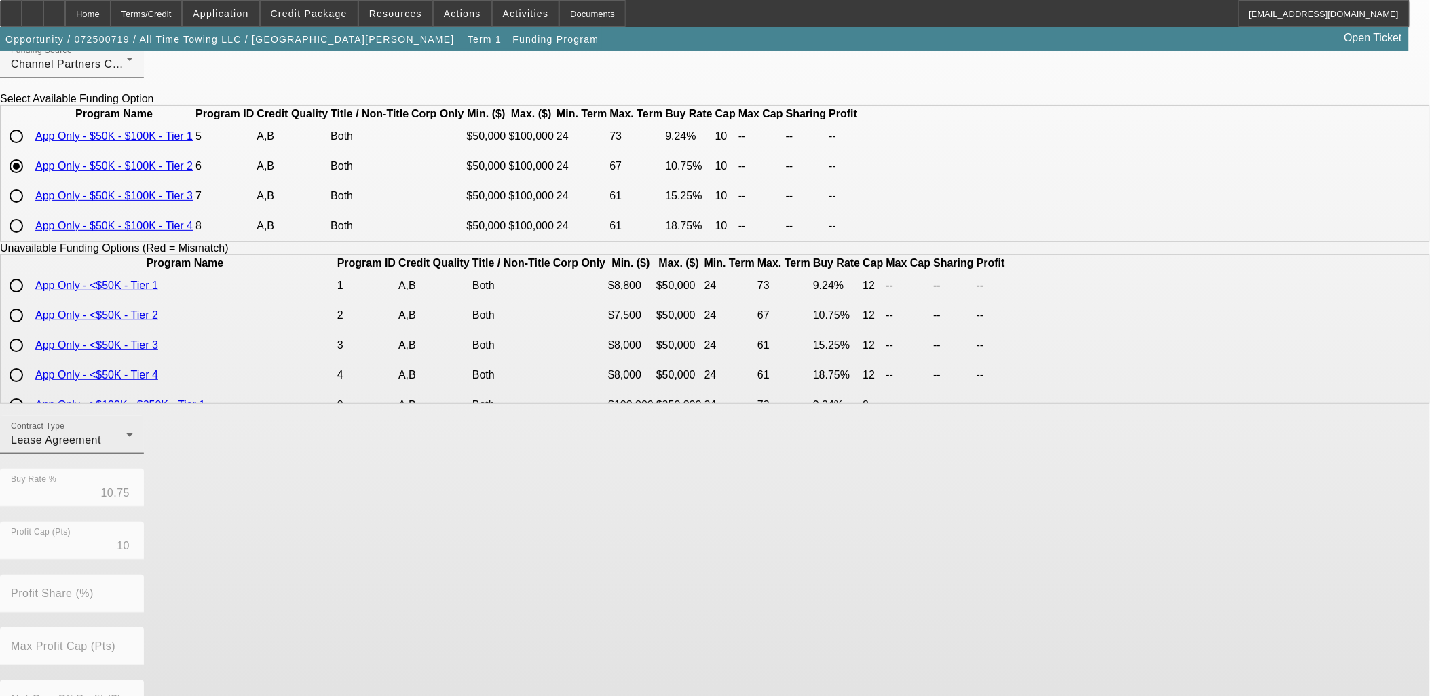
click at [133, 449] on div "Contract Type Lease Agreement" at bounding box center [72, 435] width 122 height 38
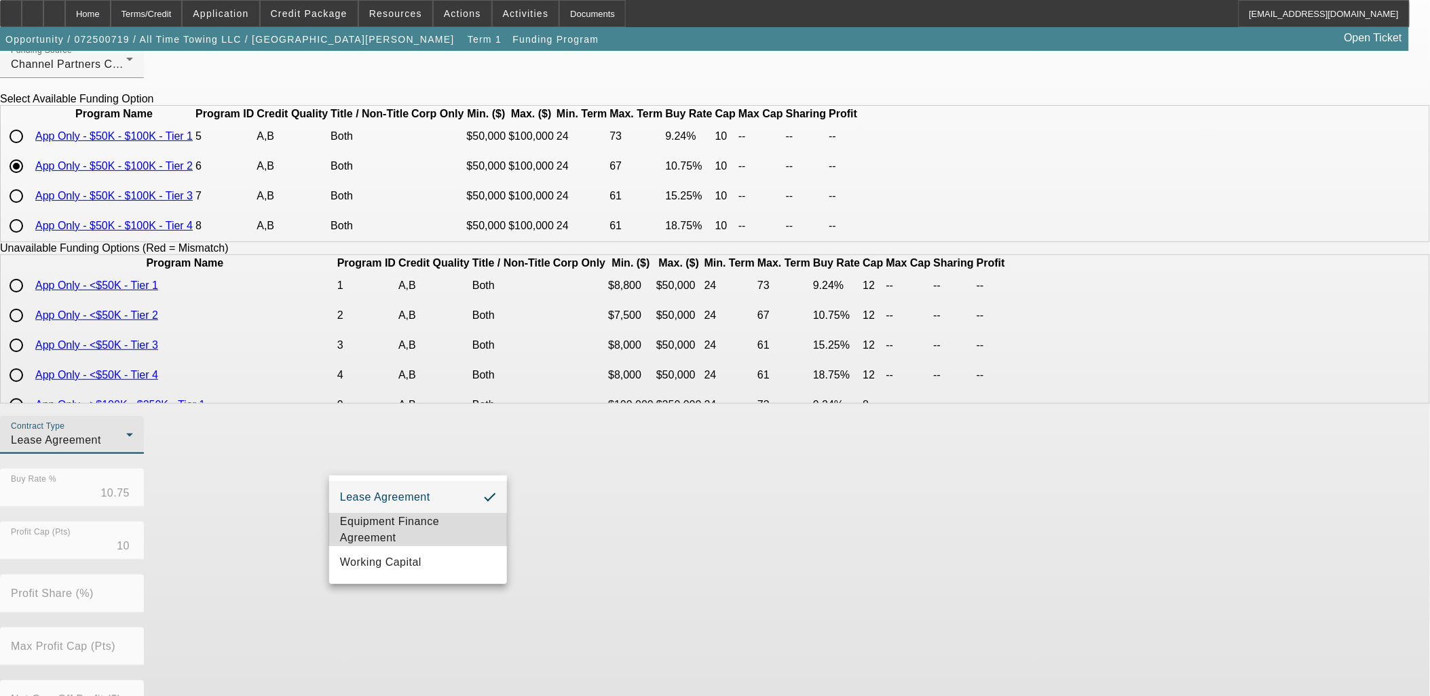
click at [449, 514] on mat-option "Equipment Finance Agreement" at bounding box center [418, 530] width 178 height 33
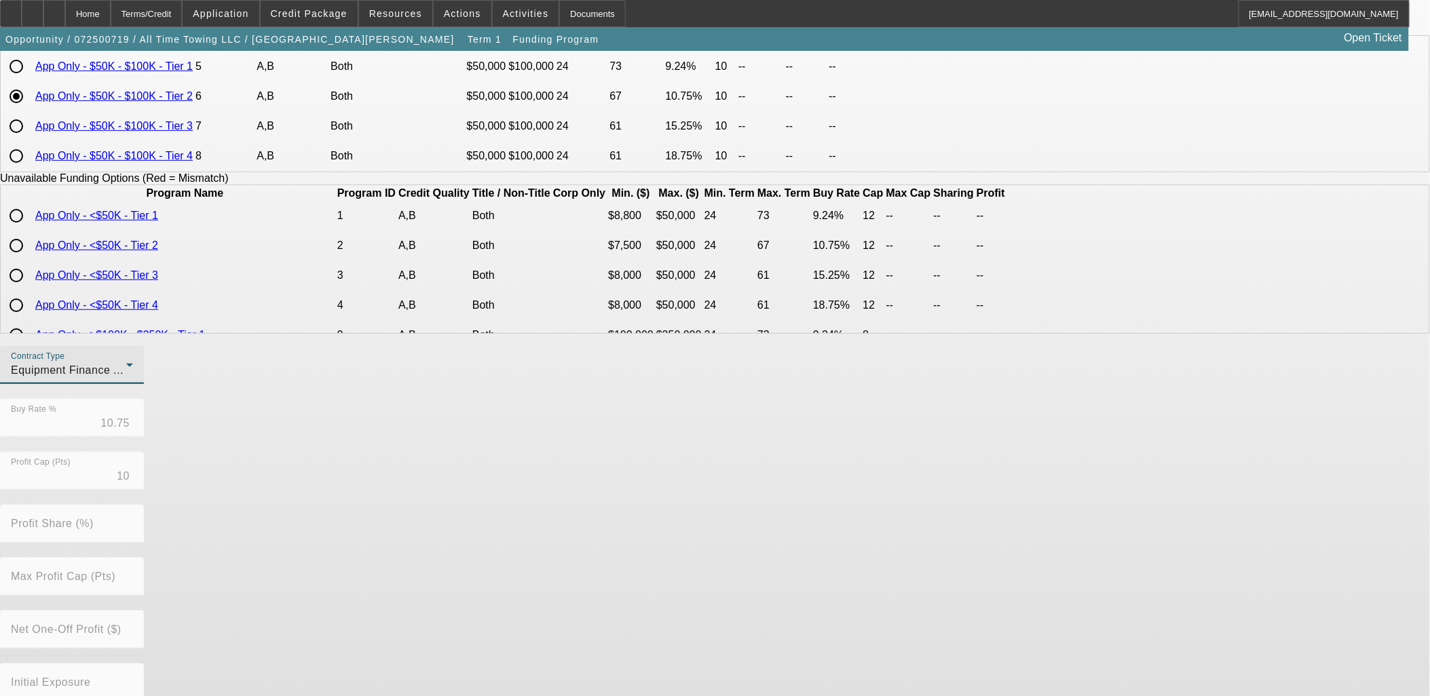
scroll to position [227, 0]
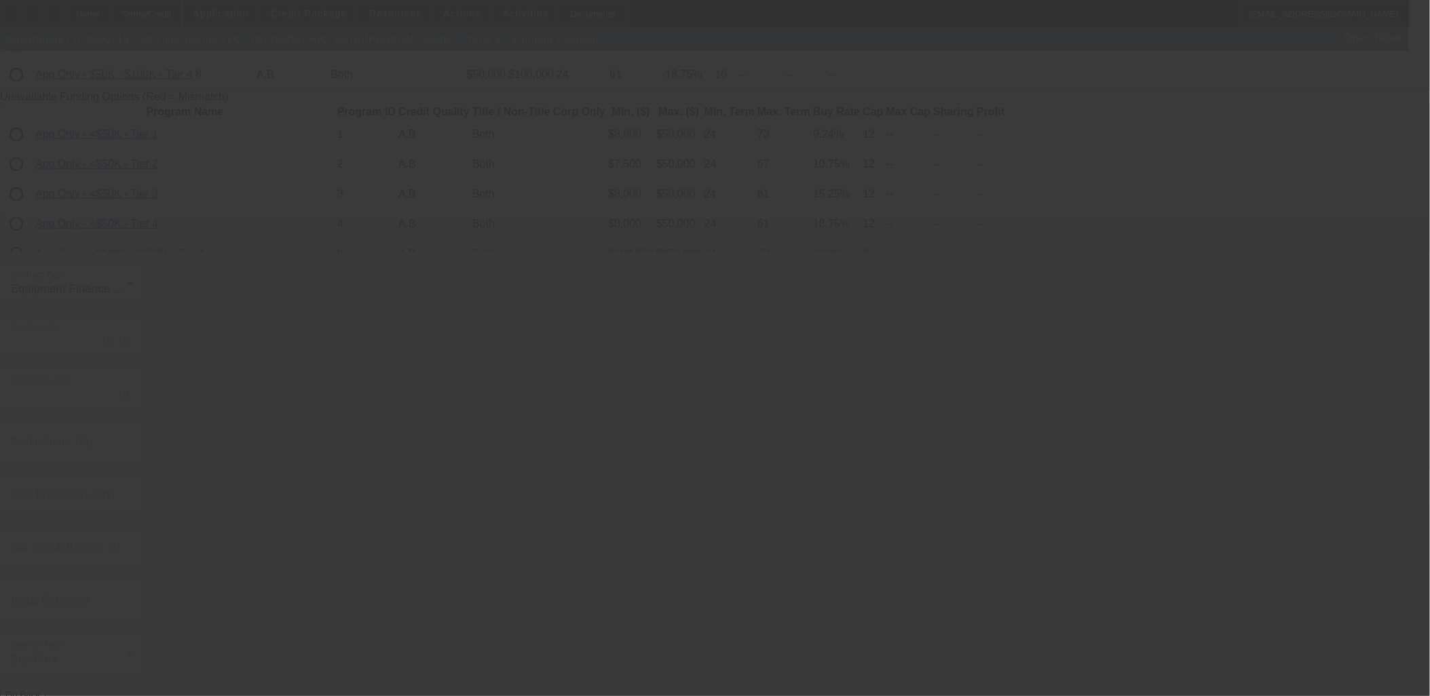
radio input "true"
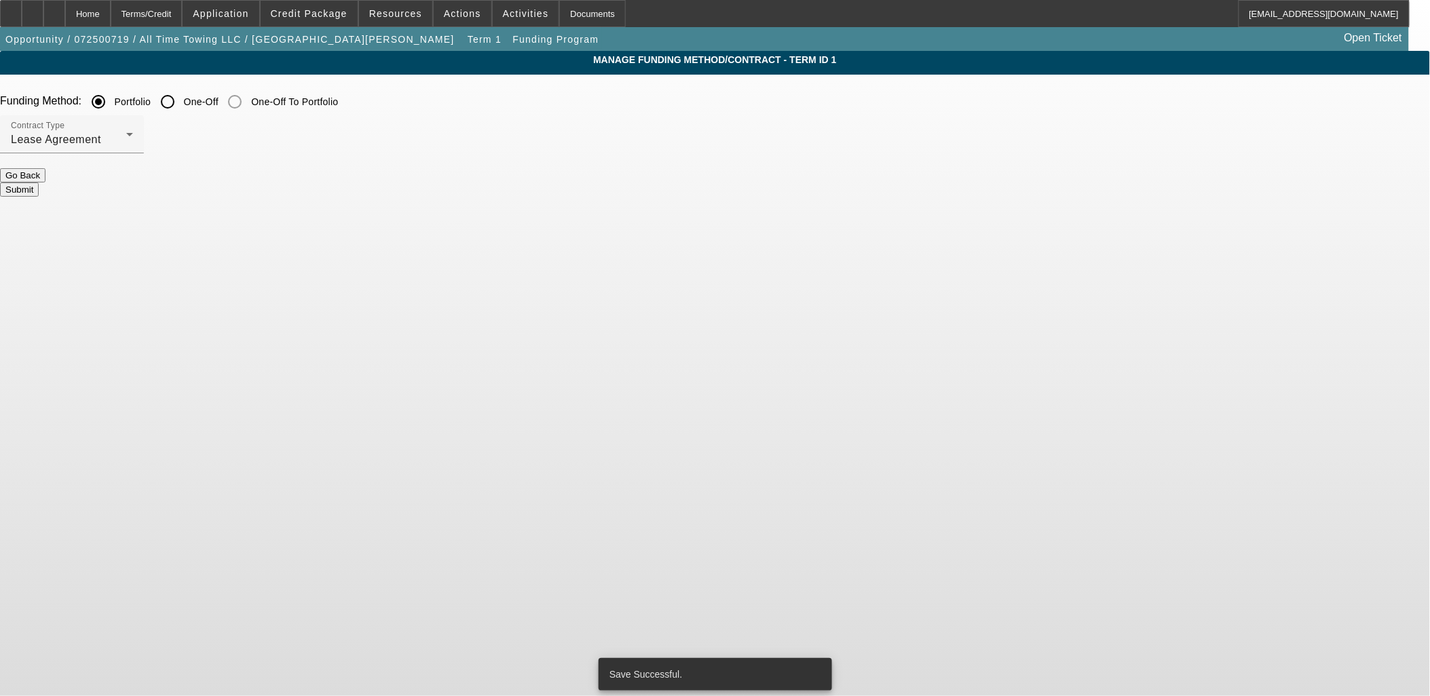
scroll to position [0, 0]
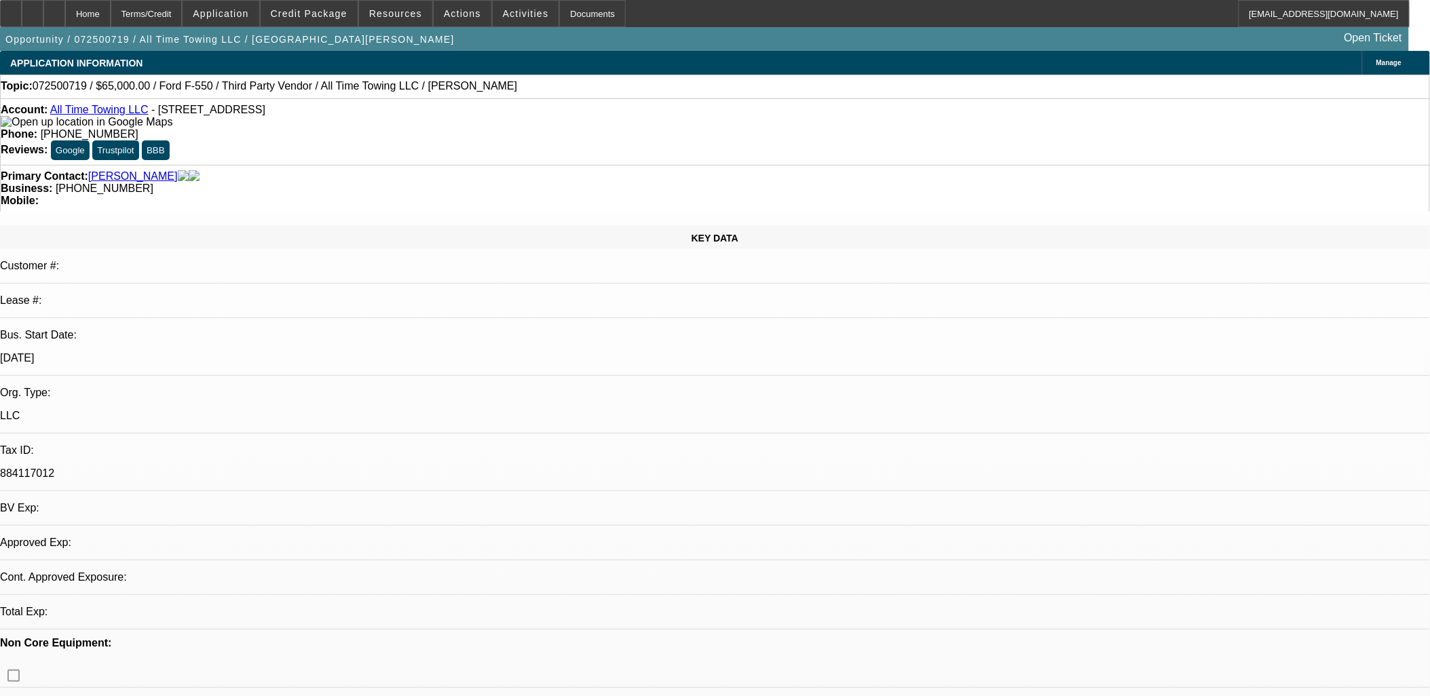
select select "0"
select select "2"
select select "0"
select select "6"
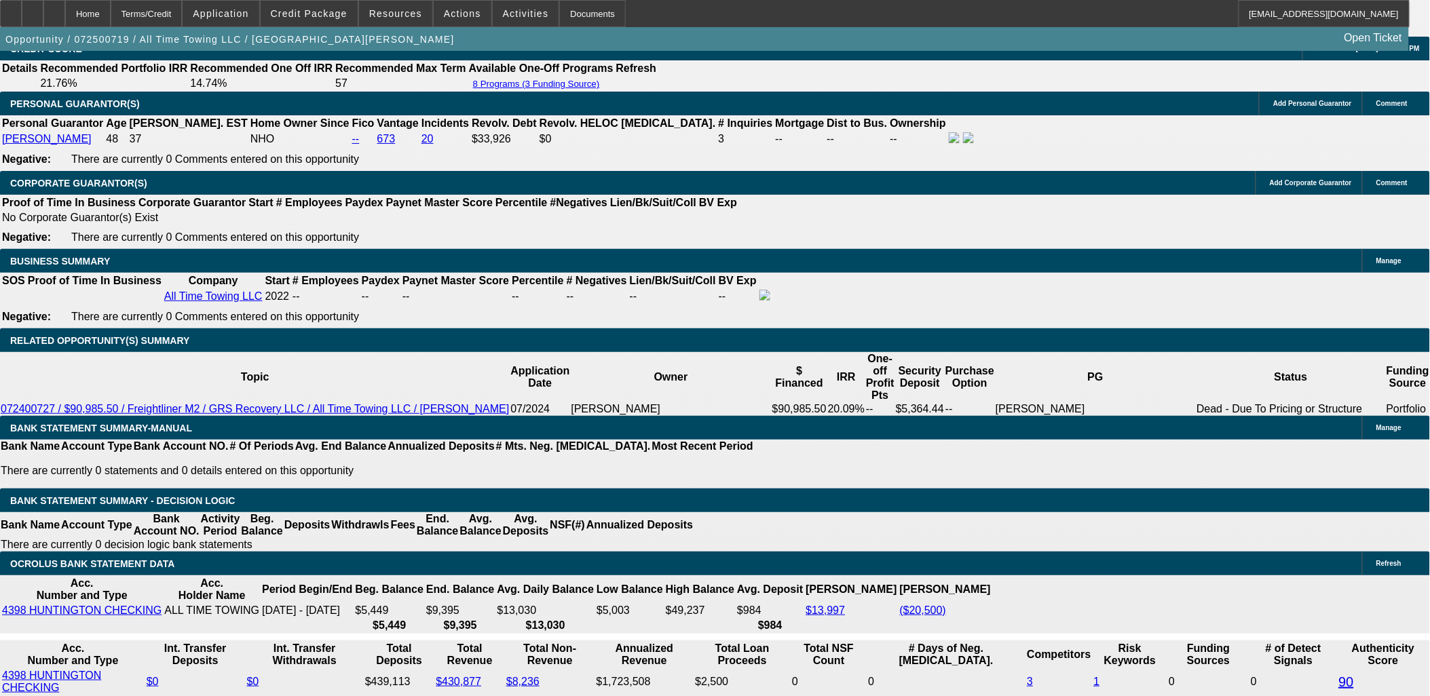
scroll to position [2036, 0]
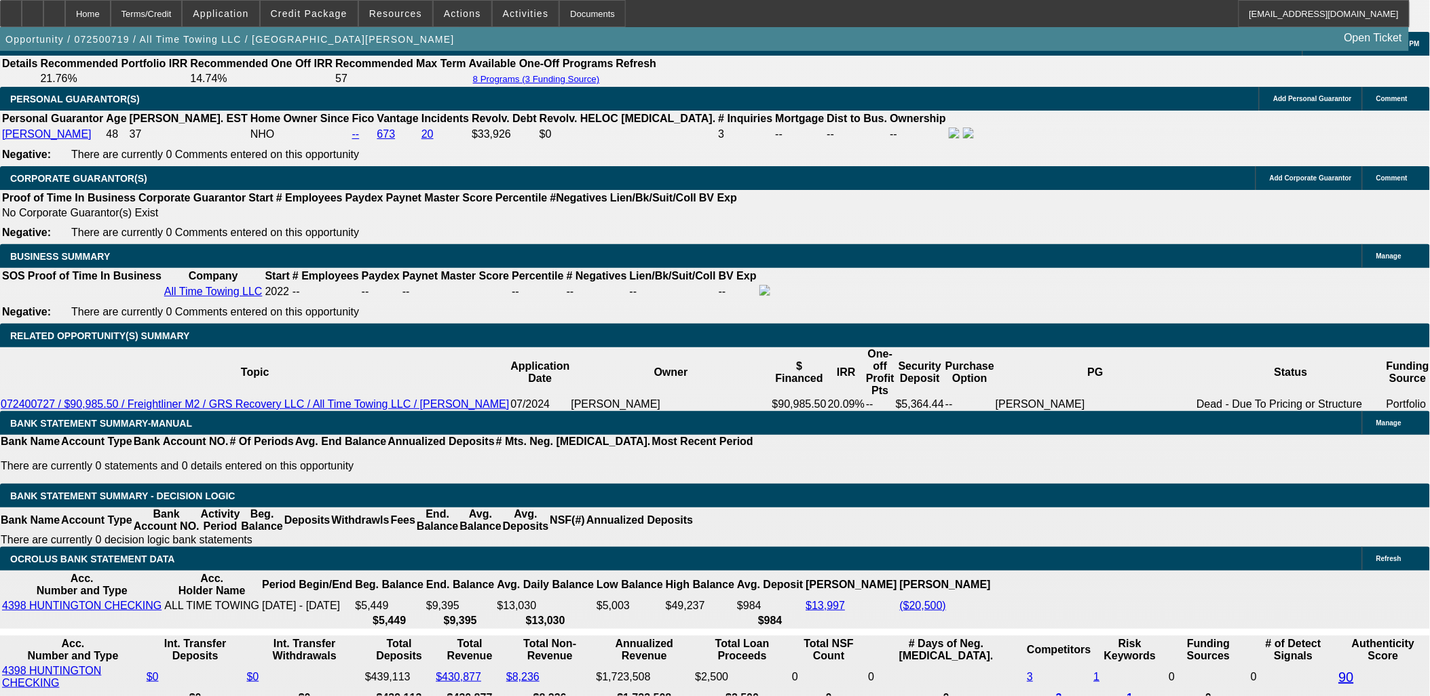
type input "UNKNOWN"
type input "14"
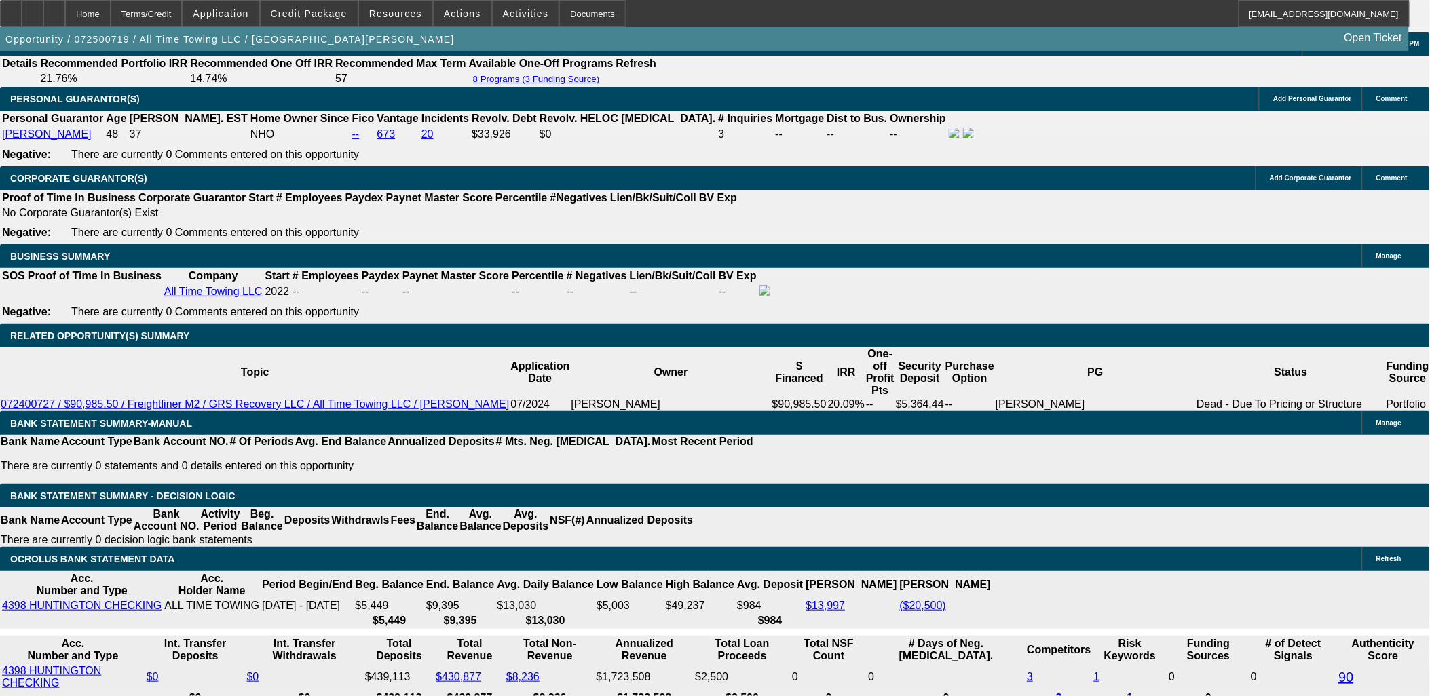
type input "$0.00"
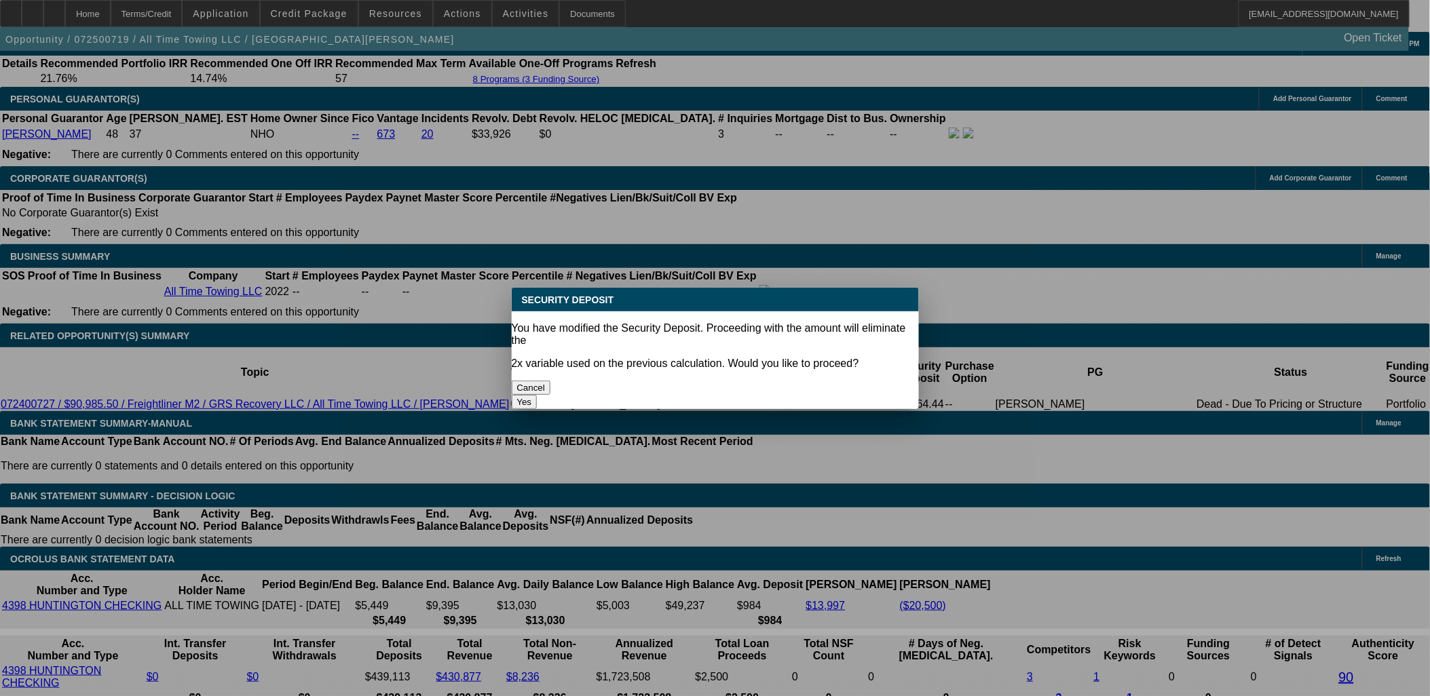
scroll to position [0, 0]
click at [568, 364] on body "Home Terms/Credit Application Credit Package Resources Actions Activities Docum…" at bounding box center [715, 580] width 1430 height 5232
click at [538, 395] on button "Yes" at bounding box center [525, 402] width 26 height 14
select select "0"
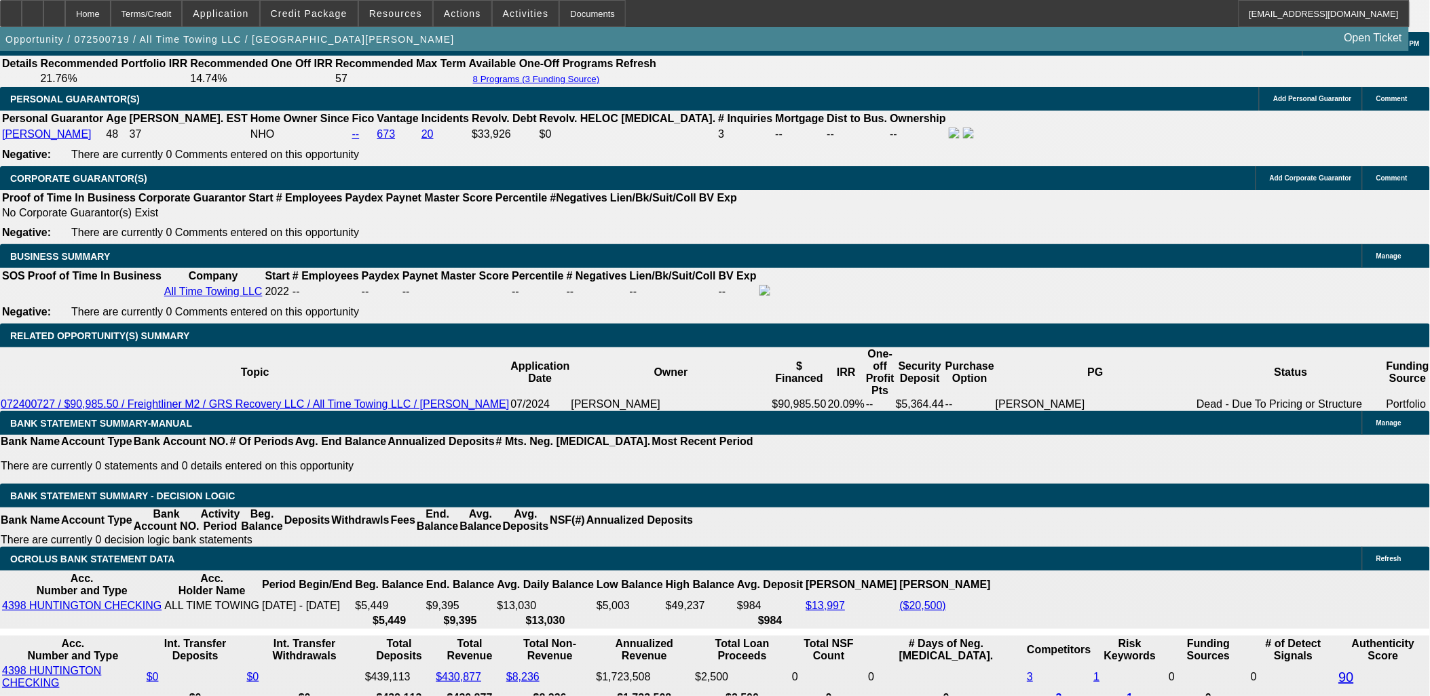
select select "3"
drag, startPoint x: 221, startPoint y: 349, endPoint x: 405, endPoint y: 333, distance: 184.7
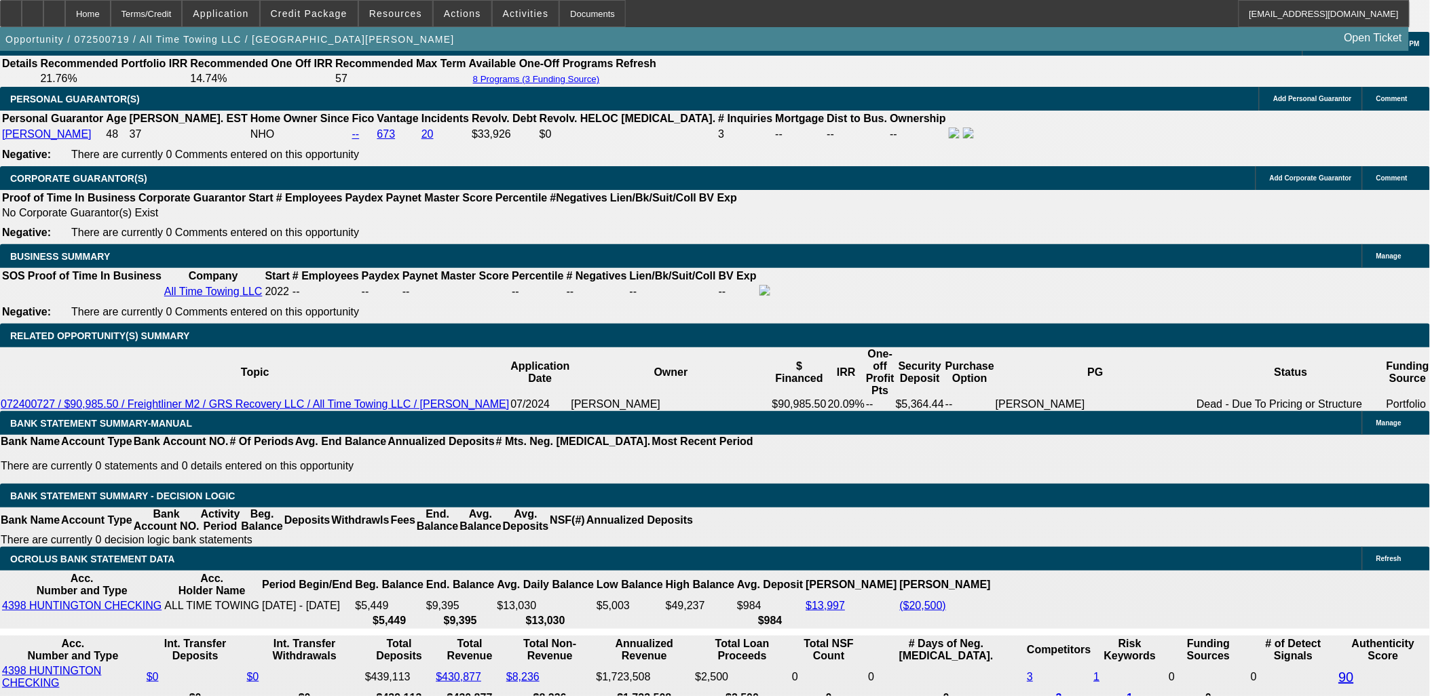
type input "$6,500.00"
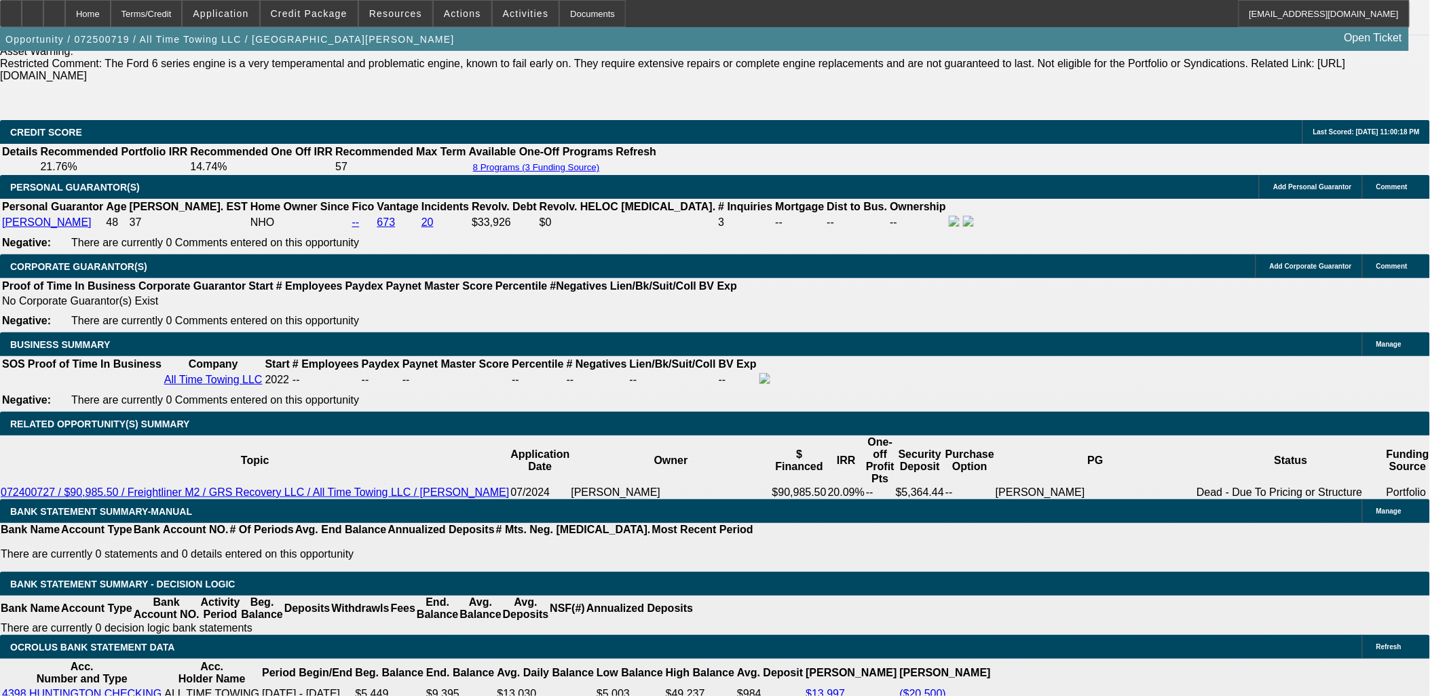
scroll to position [1734, 0]
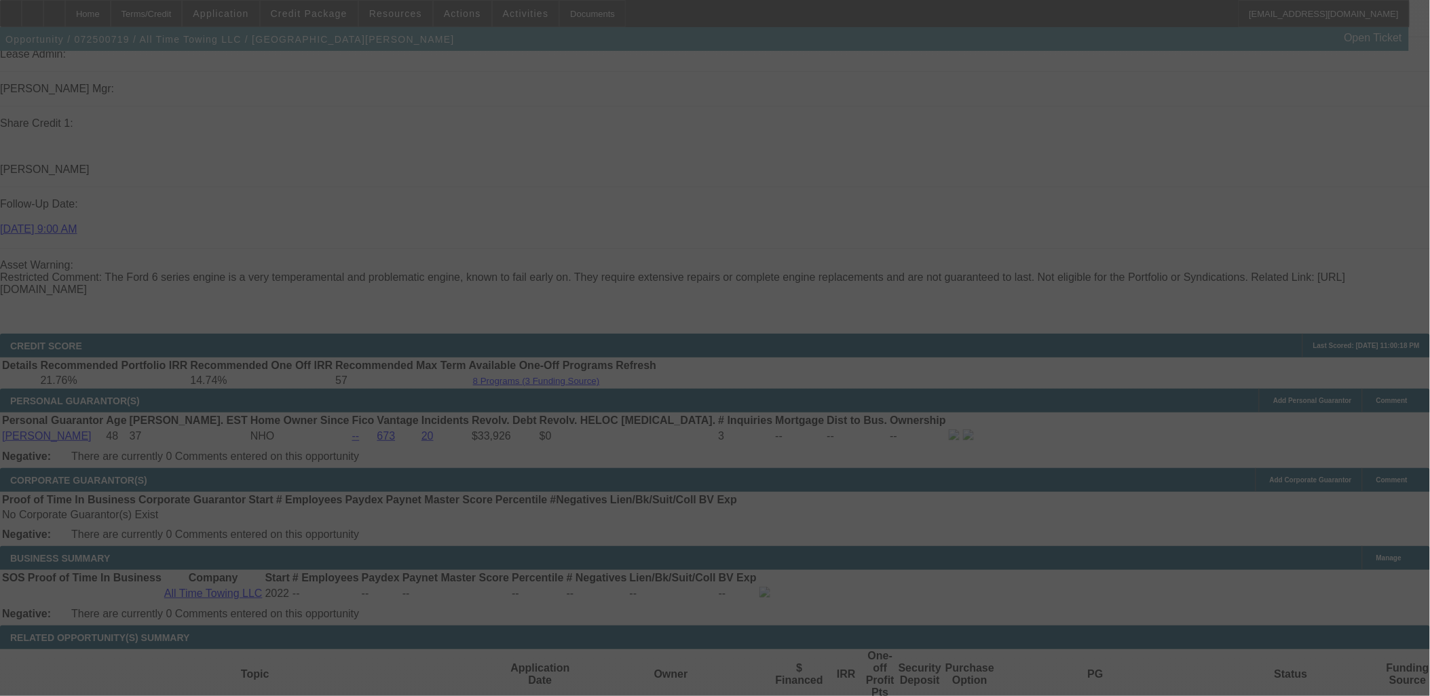
type input "$1,168.12"
select select "0"
select select "3"
select select "0"
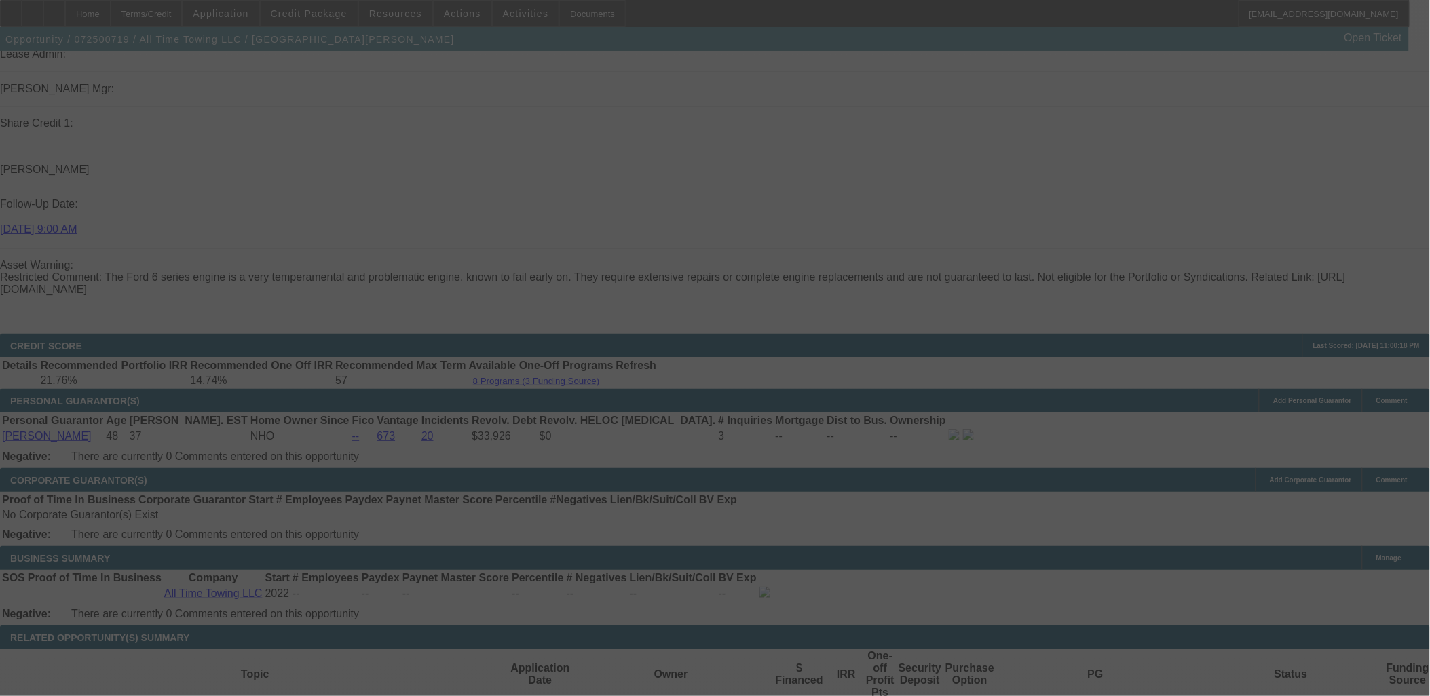
select select "6"
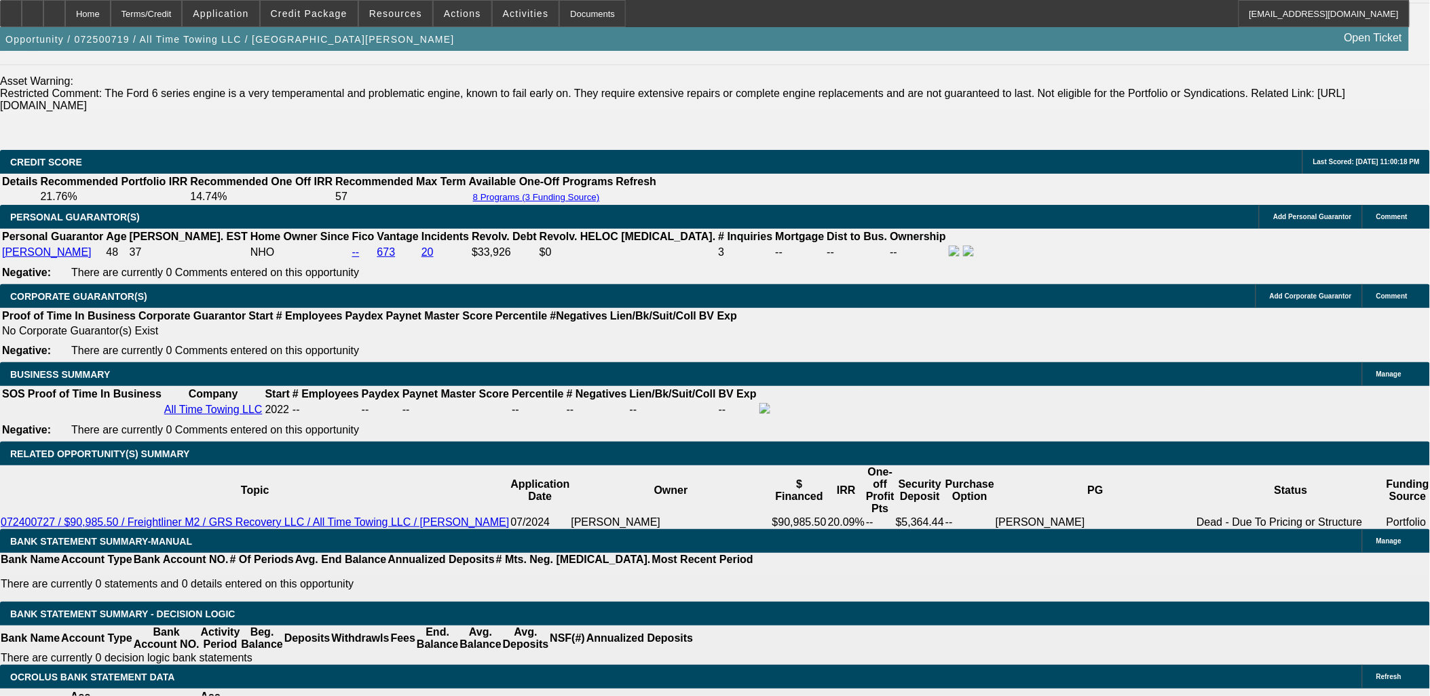
scroll to position [1960, 0]
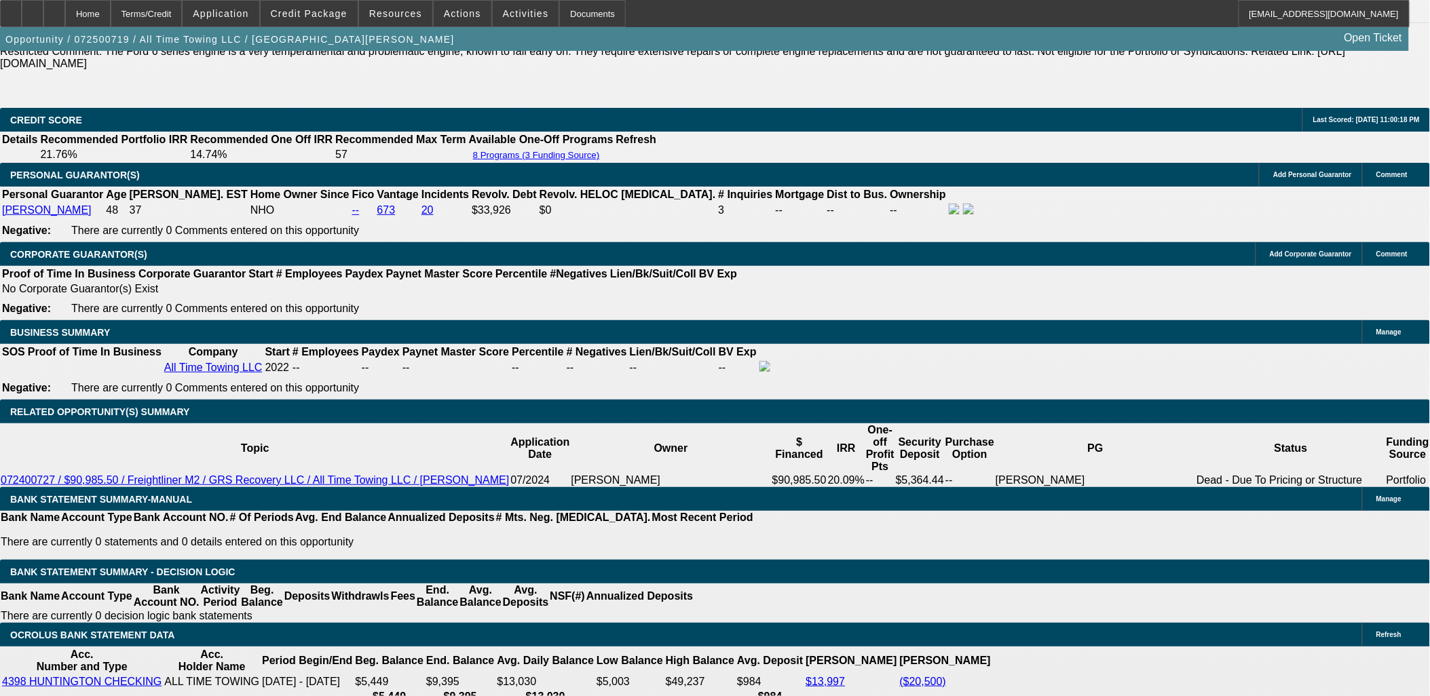
type input "150"
type input "UNKNOWN"
type input "1500"
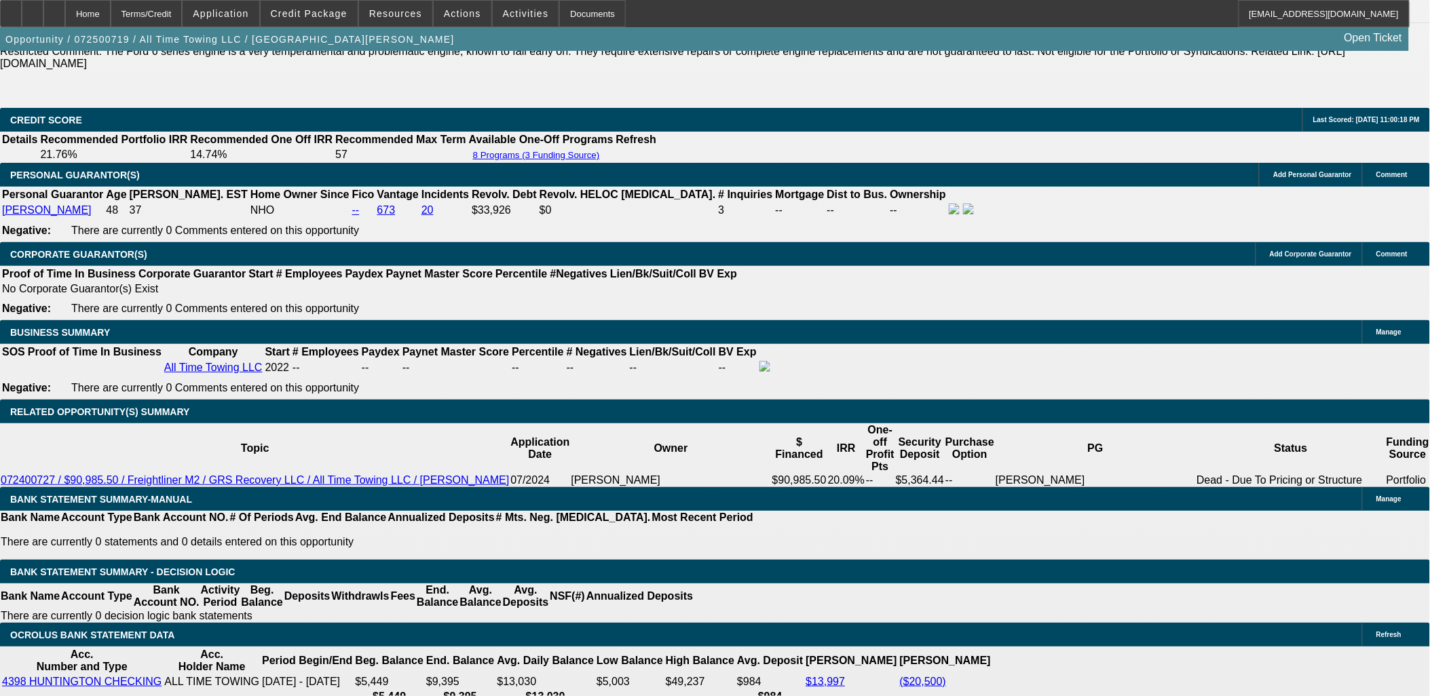
type input "12"
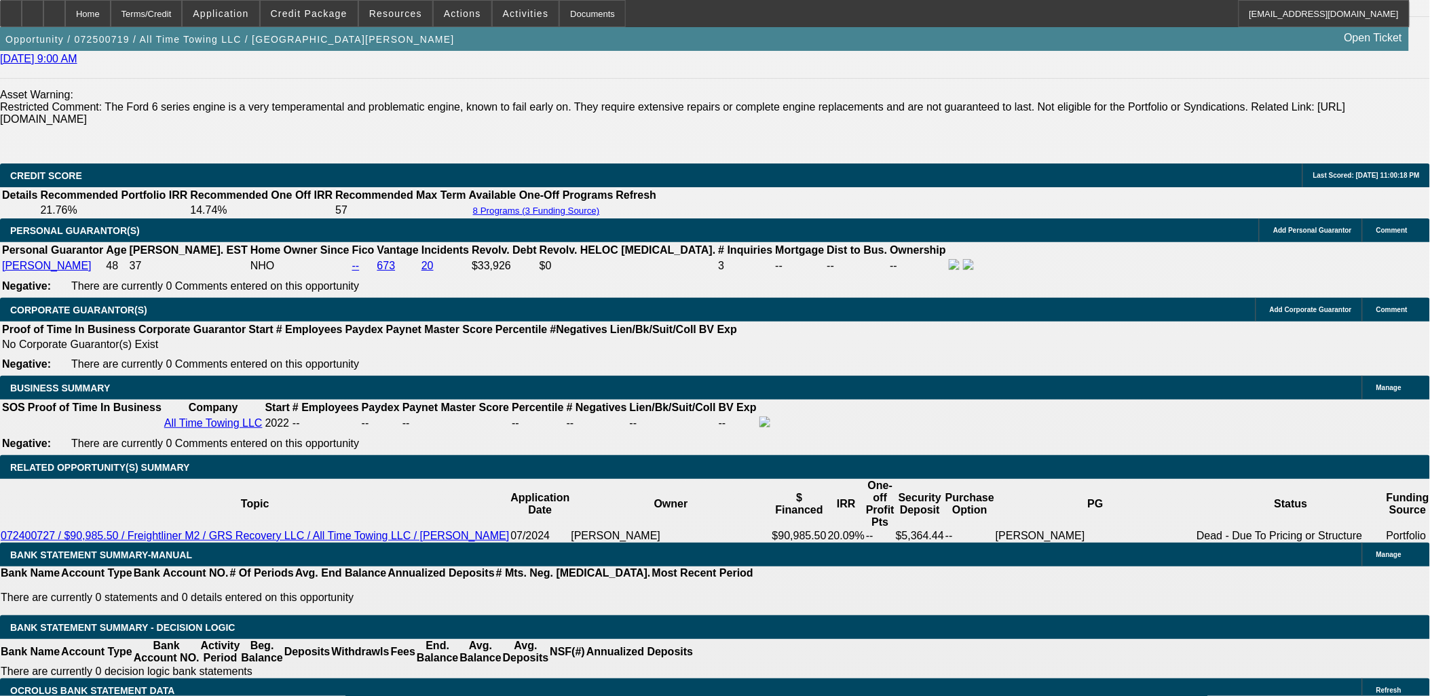
scroll to position [1809, 0]
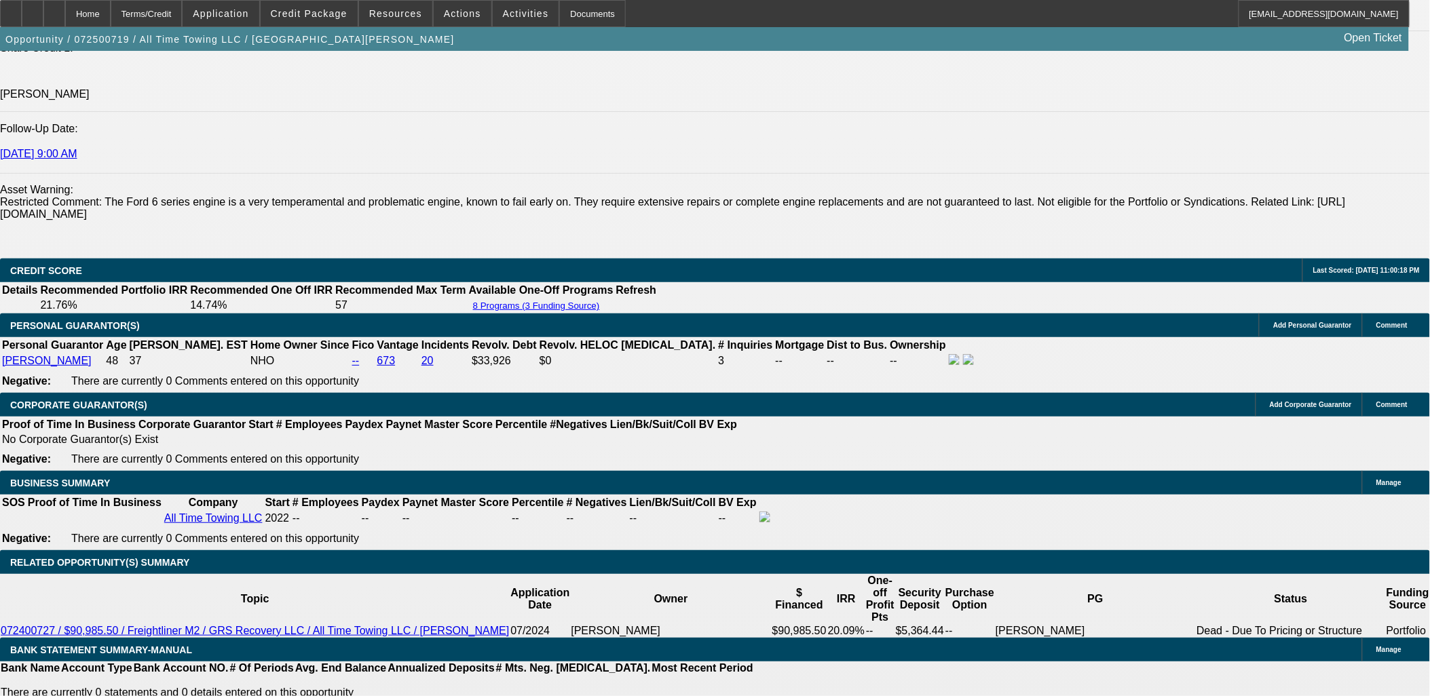
type input "$1,500.00"
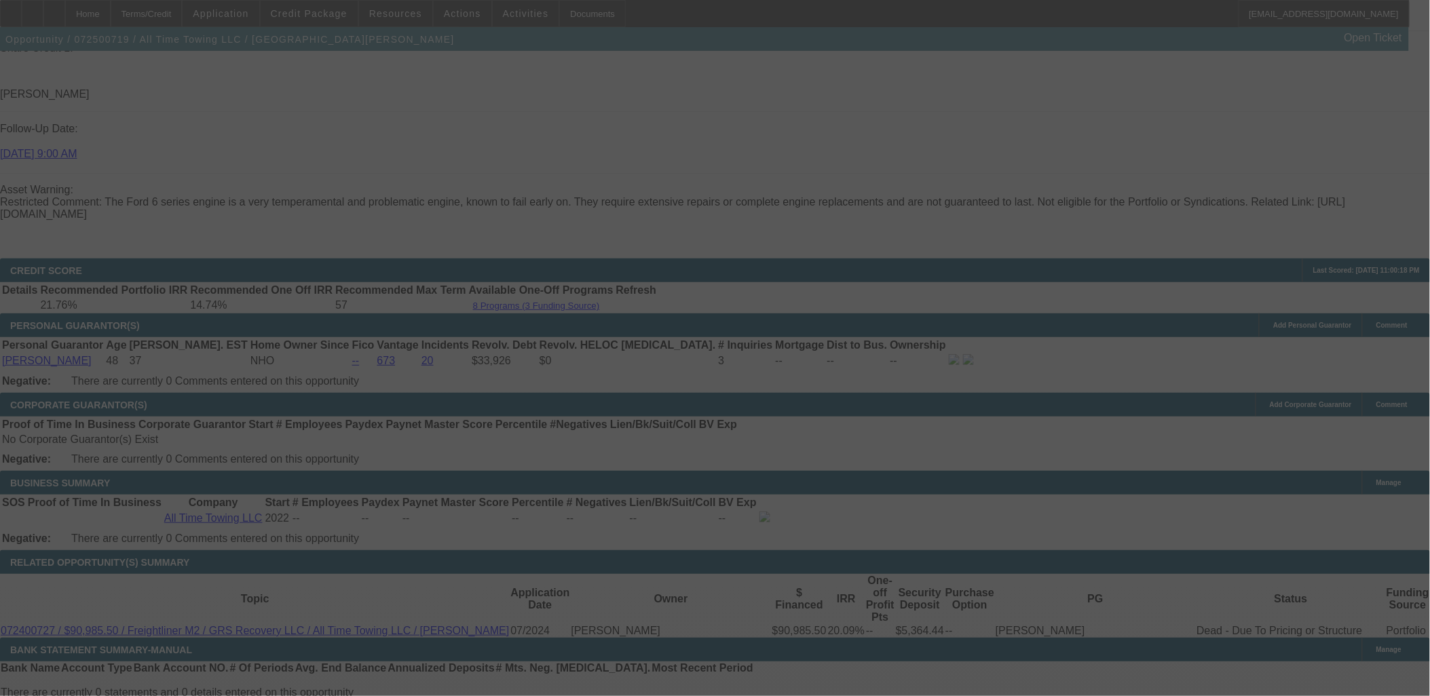
select select "0"
select select "3"
select select "0"
select select "6"
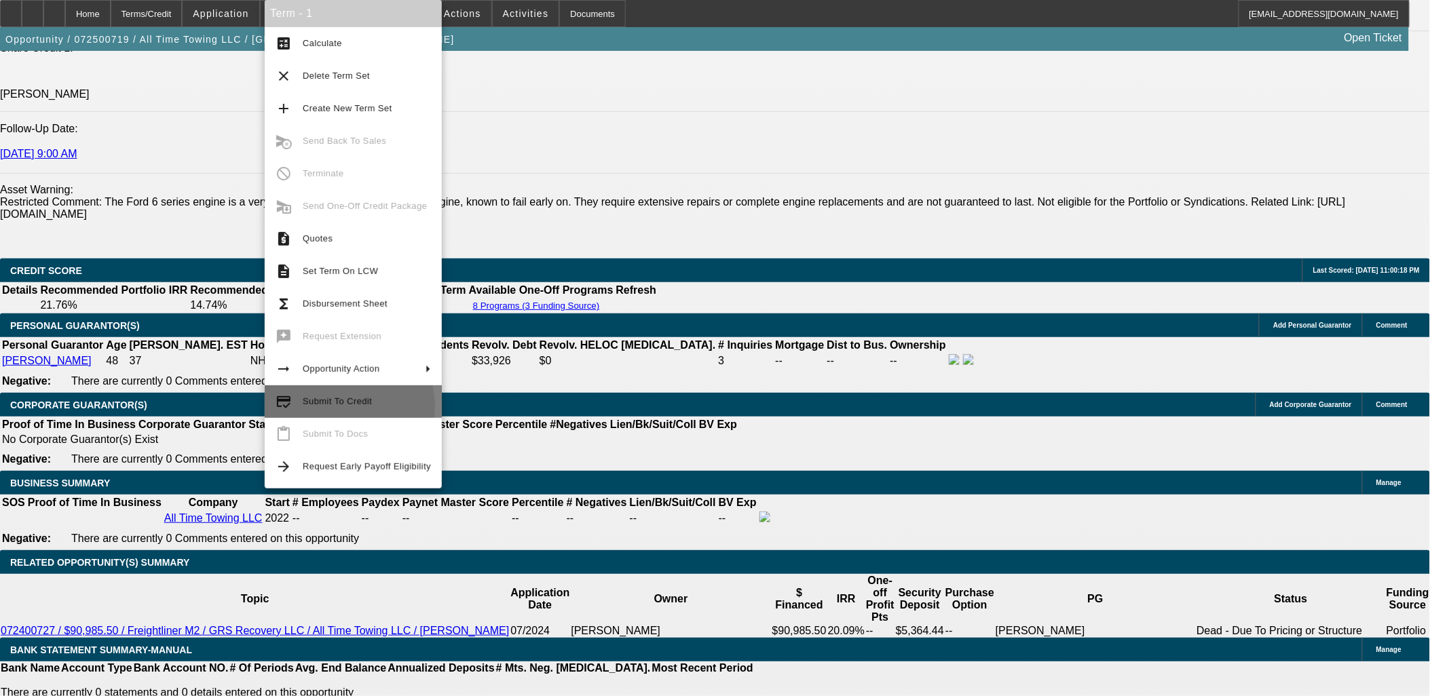
click at [326, 408] on span "Submit To Credit" at bounding box center [367, 402] width 128 height 16
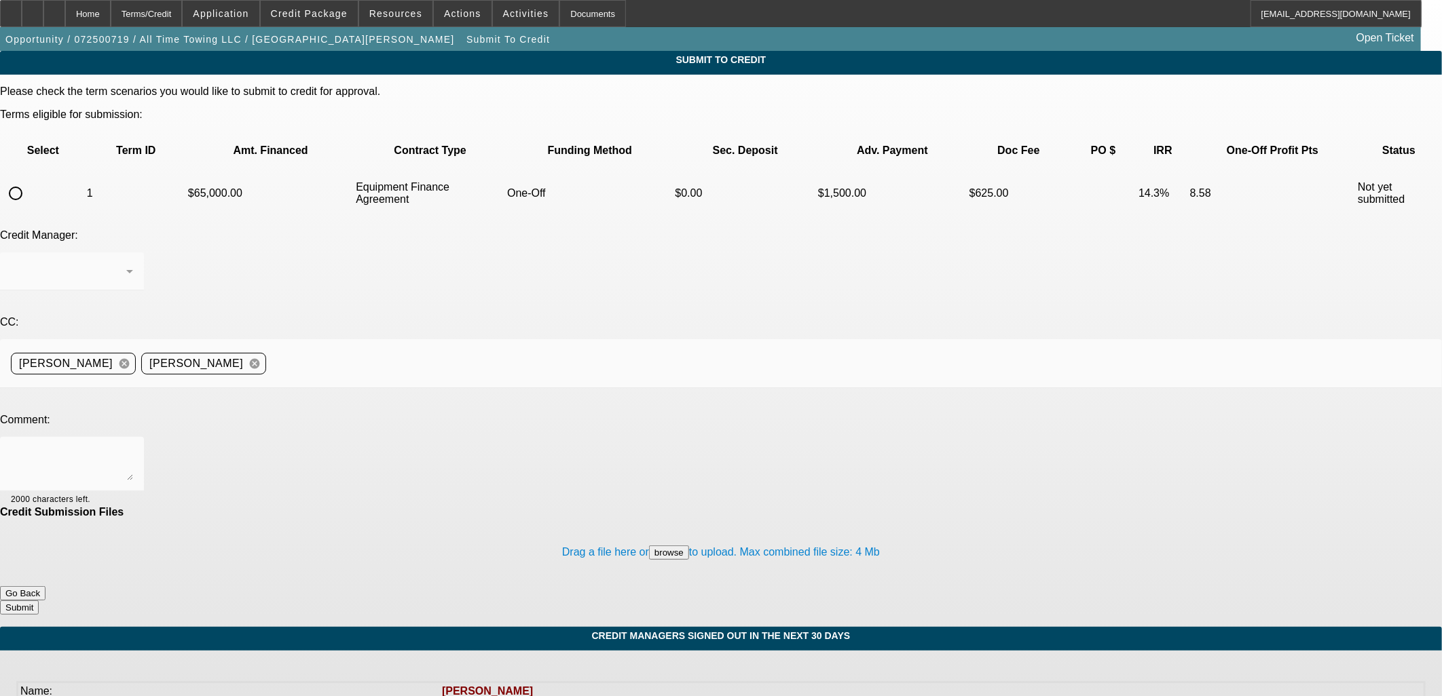
click at [60, 151] on div at bounding box center [721, 348] width 1442 height 696
click at [29, 180] on input "radio" at bounding box center [15, 193] width 27 height 27
radio input "true"
click at [133, 448] on textarea at bounding box center [72, 464] width 122 height 33
type textarea "Please OK selling off this extremely clean 2015 Ford (gas engine) with only 10k…"
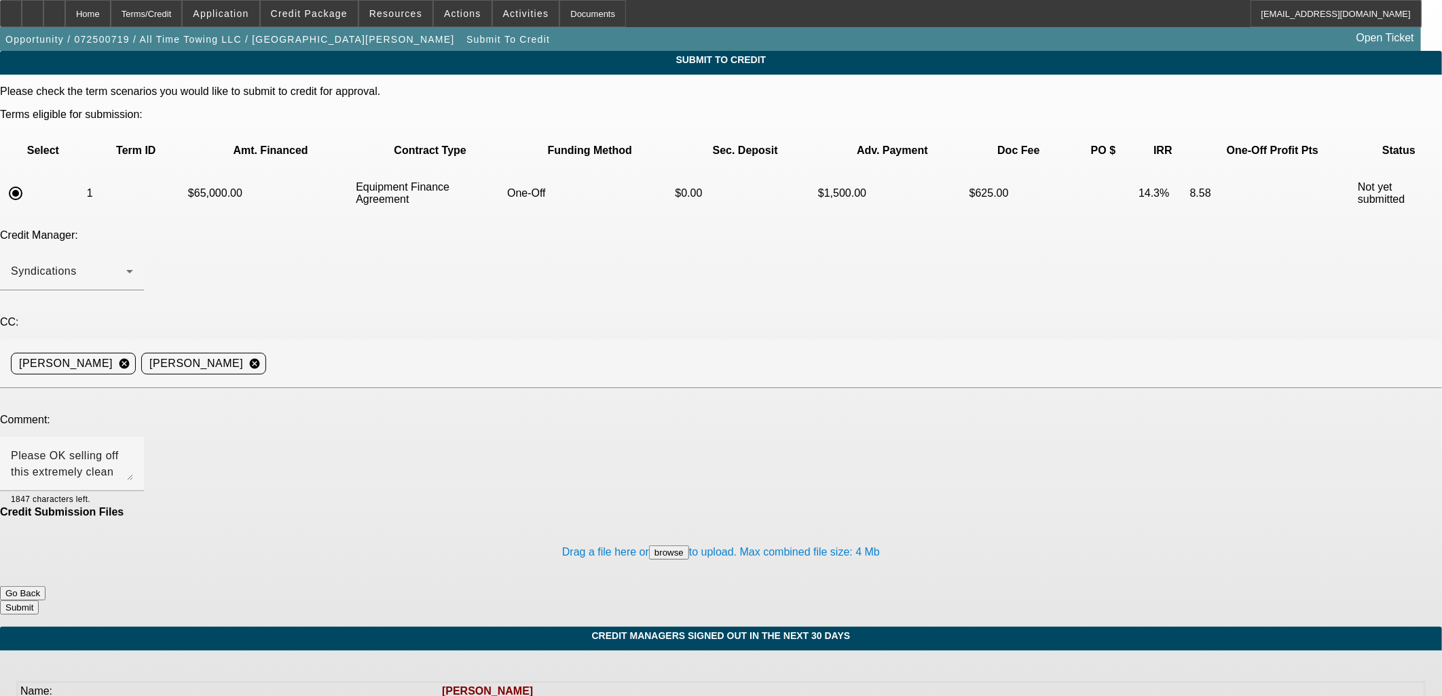
click at [39, 601] on button "Submit" at bounding box center [19, 608] width 39 height 14
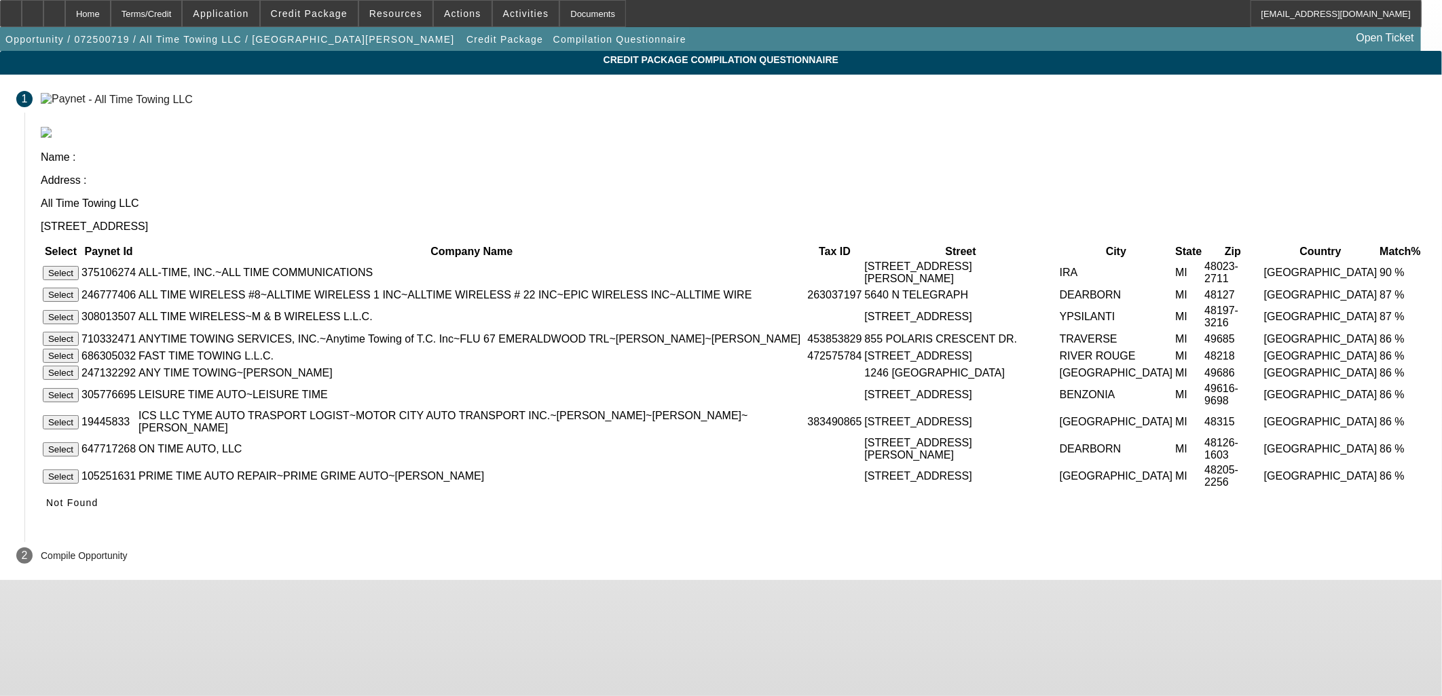
click at [104, 510] on span at bounding box center [72, 503] width 63 height 33
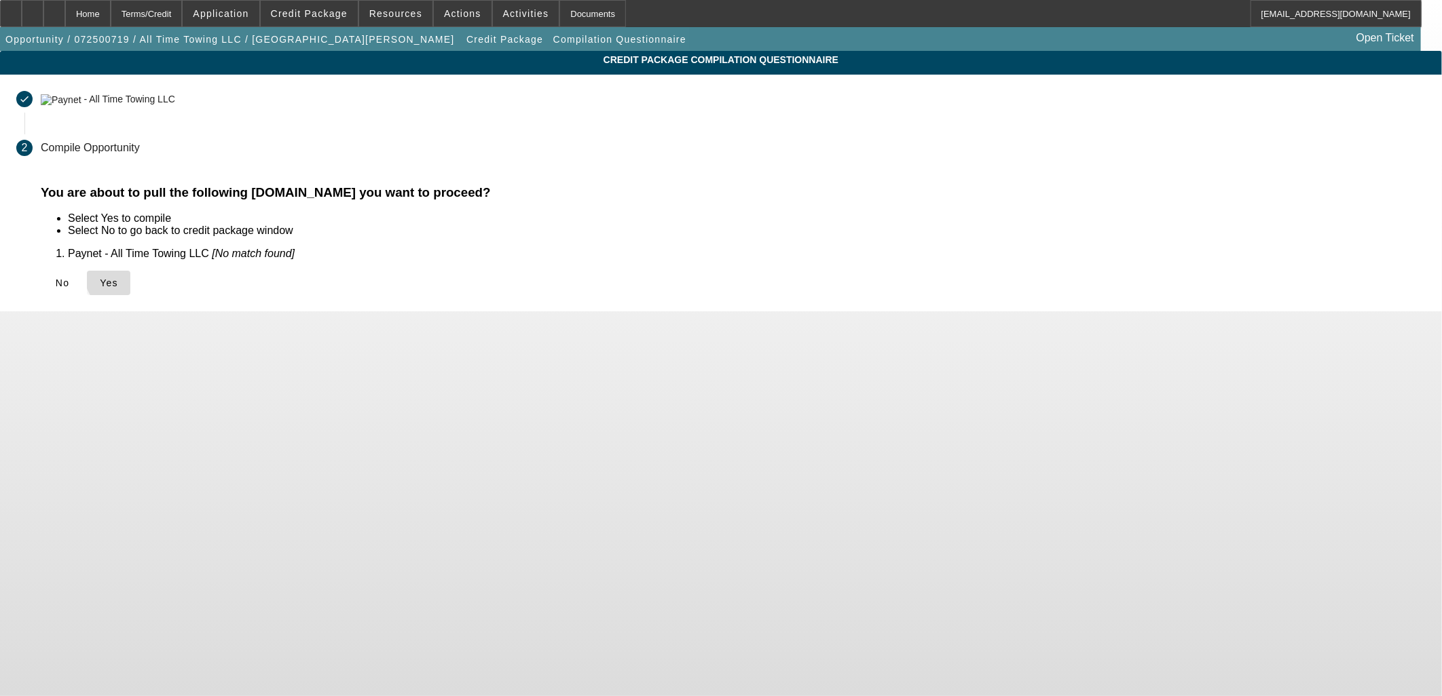
click at [118, 278] on span "Yes" at bounding box center [109, 283] width 18 height 11
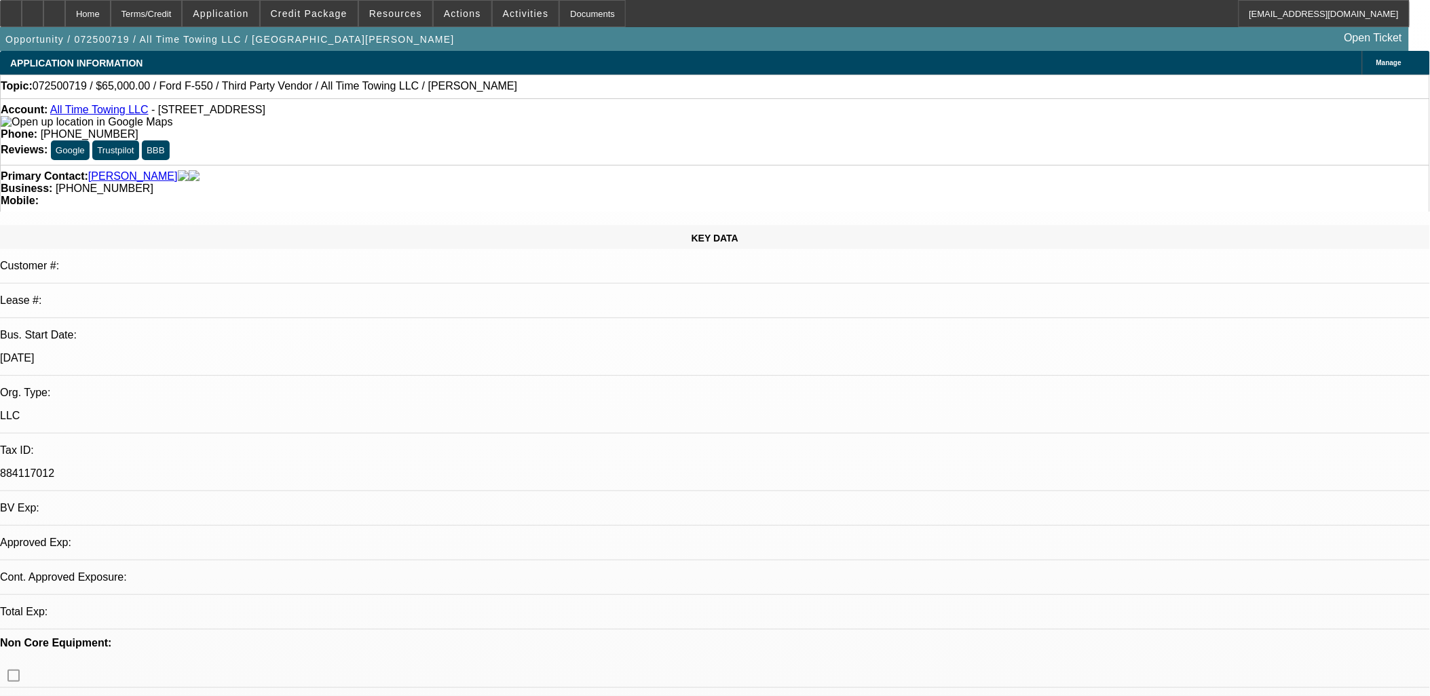
select select "0"
select select "3"
select select "0"
select select "6"
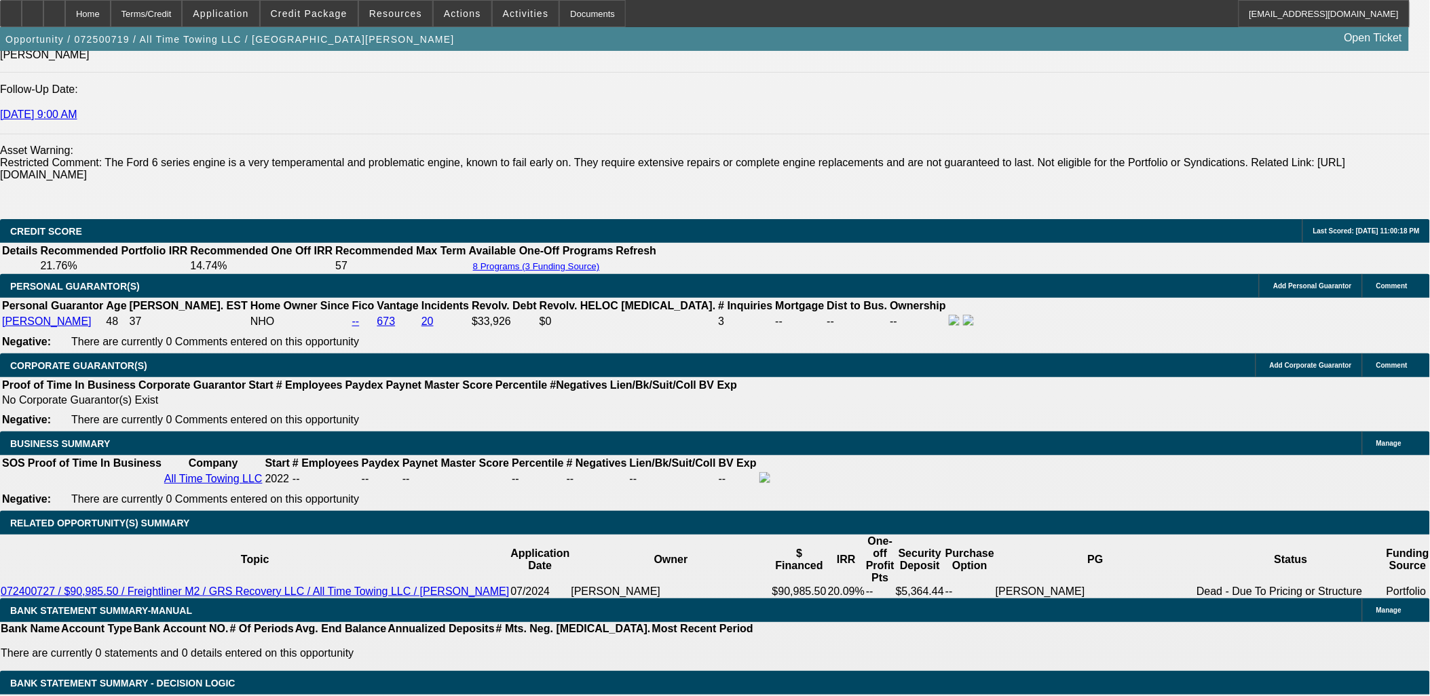
scroll to position [1960, 0]
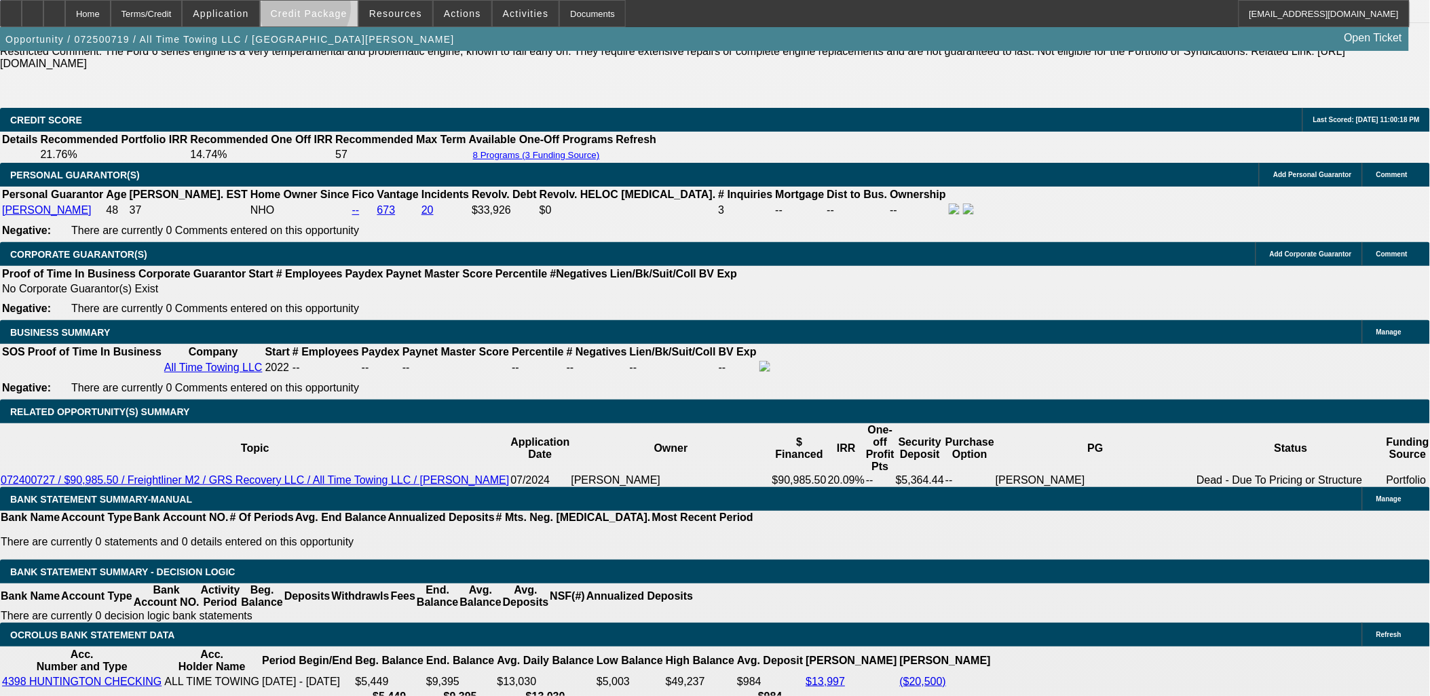
click at [327, 10] on span "Credit Package" at bounding box center [309, 13] width 77 height 11
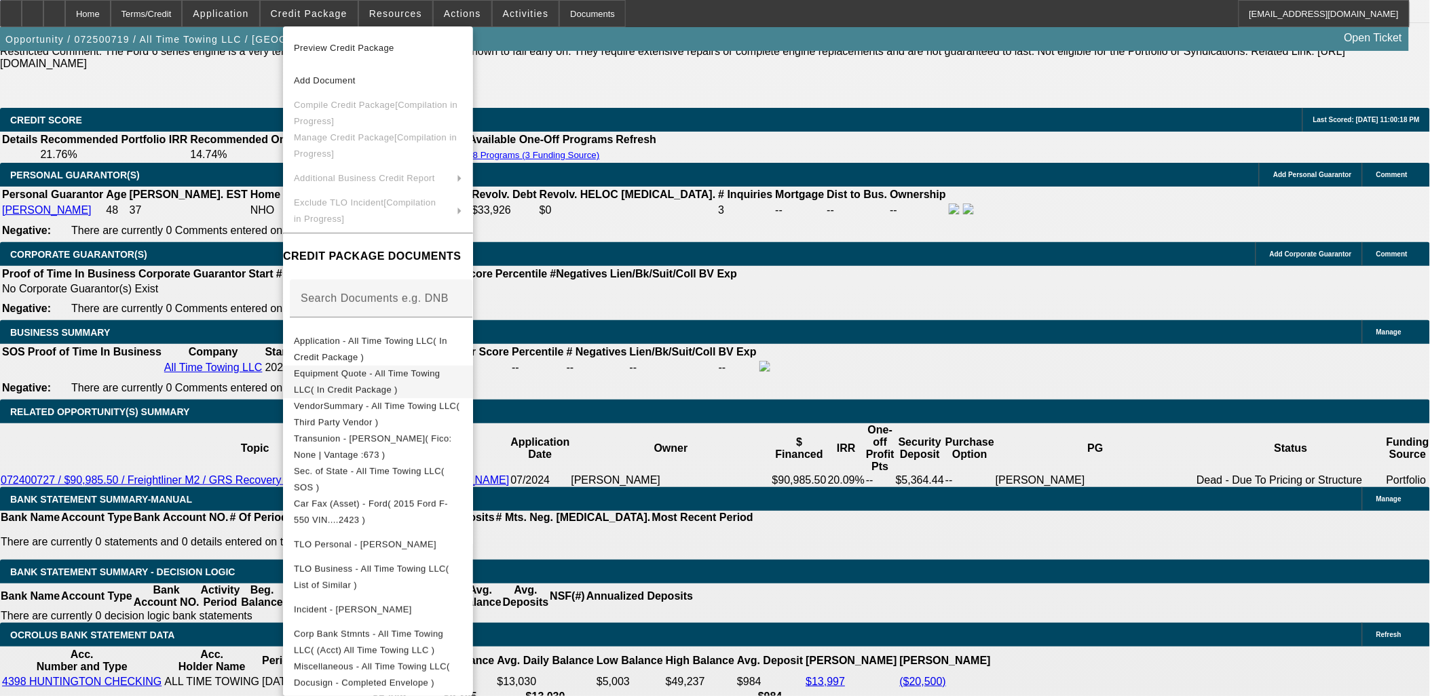
click at [441, 384] on span "Equipment Quote - All Time Towing LLC( In Credit Package )" at bounding box center [378, 381] width 168 height 33
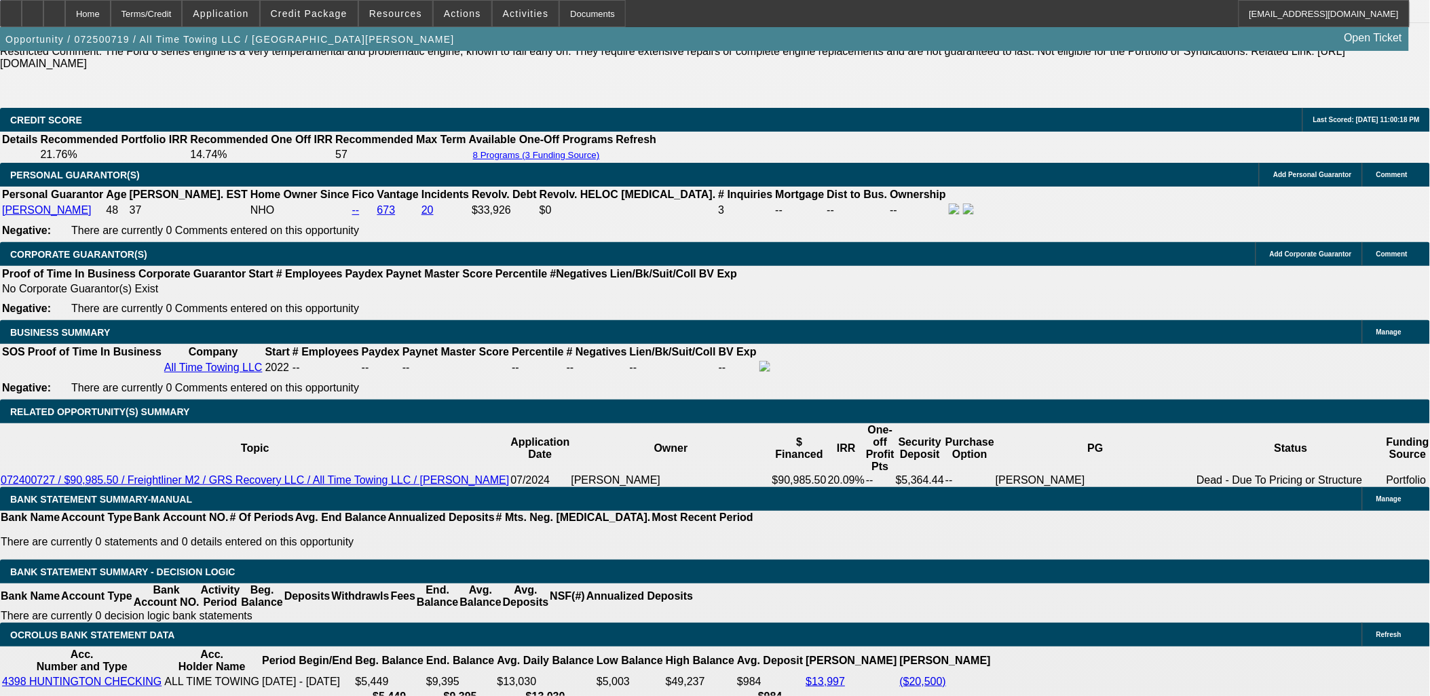
scroll to position [1987, 0]
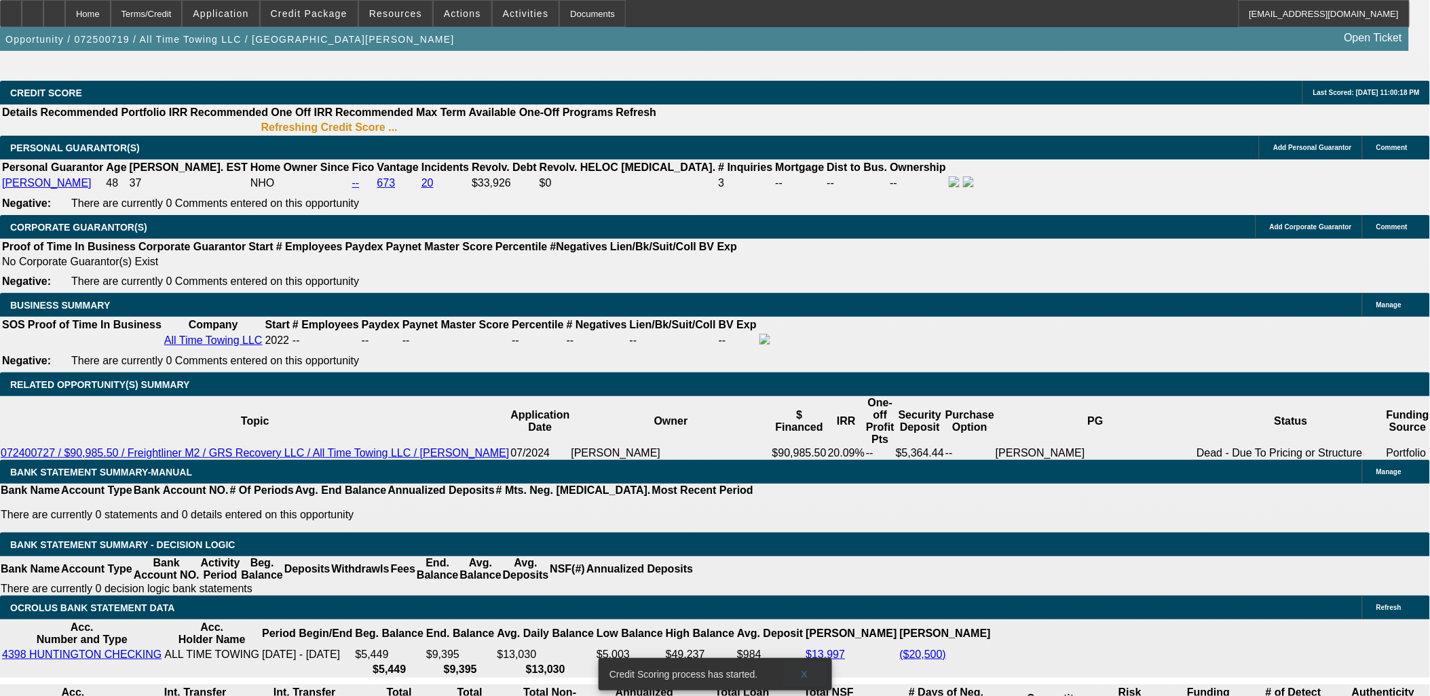
click at [806, 669] on span "X" at bounding box center [804, 674] width 7 height 11
click at [54, 9] on icon at bounding box center [54, 9] width 0 height 0
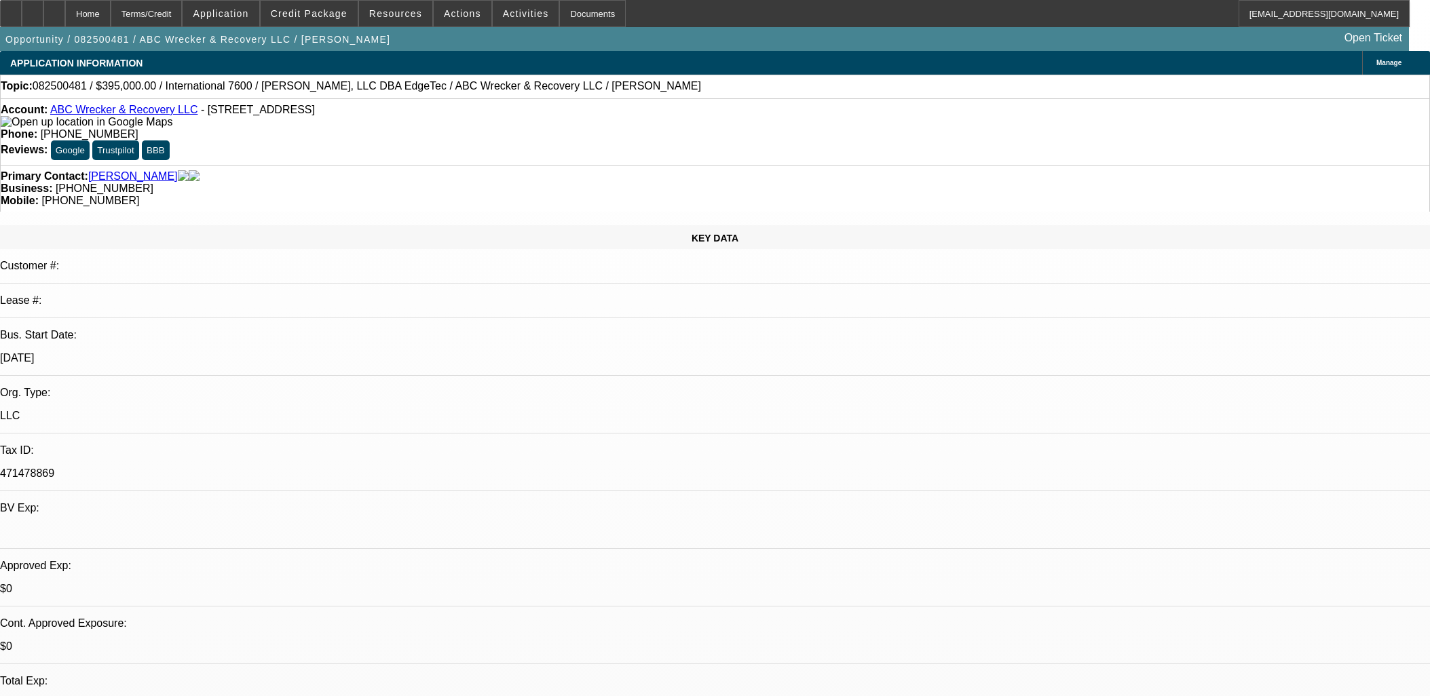
select select "0"
select select "2"
select select "0.1"
select select "4"
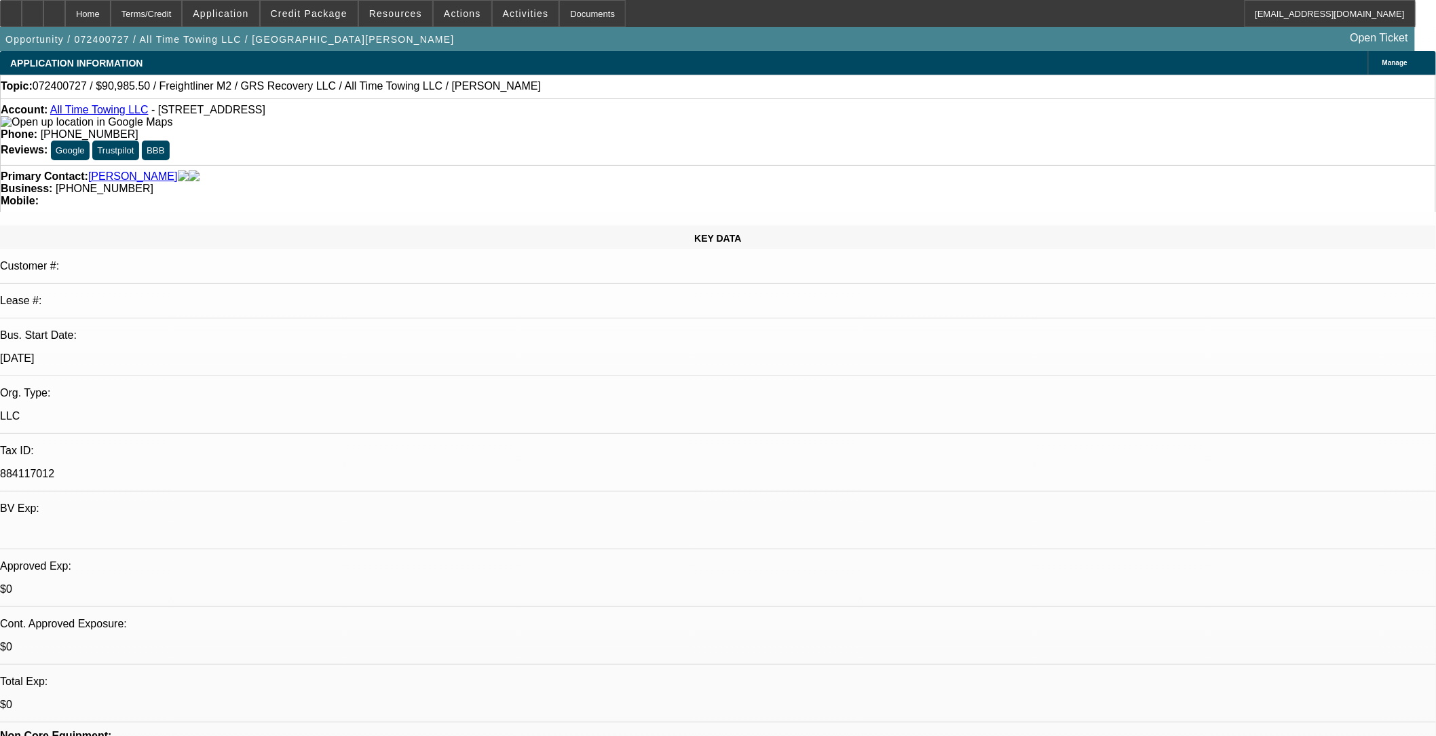
select select "0"
select select "0.1"
select select "2"
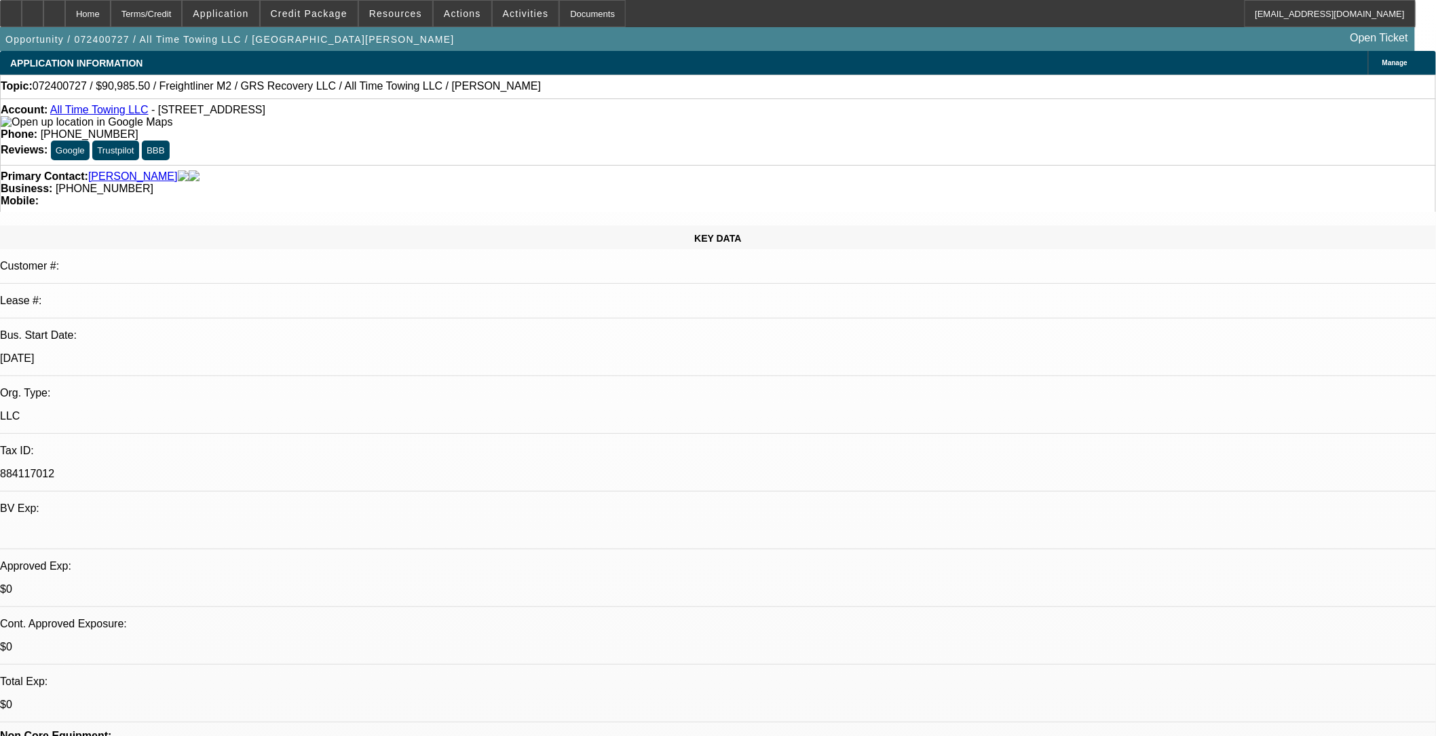
select select "0"
select select "2"
select select "0"
select select "0.1"
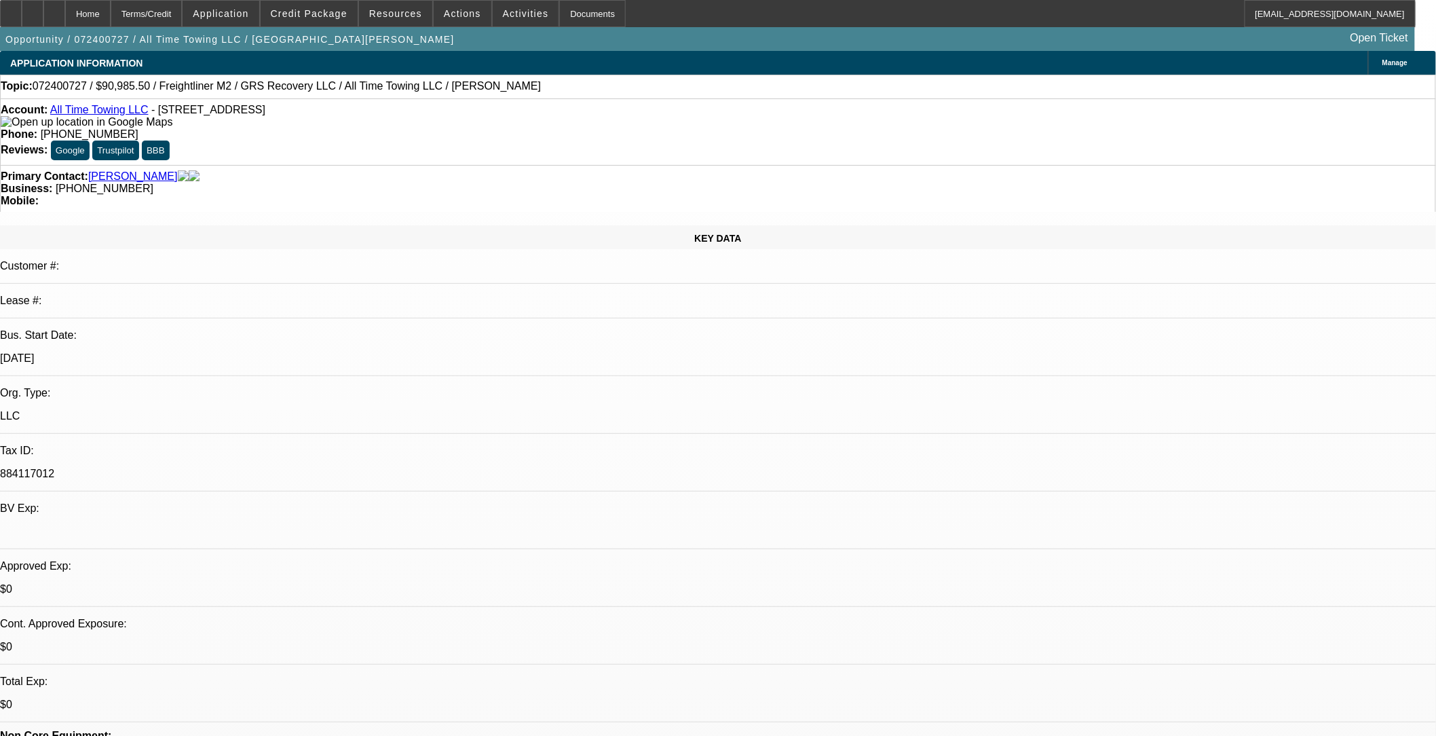
select select "2"
select select "0"
select select "1"
select select "3"
select select "6"
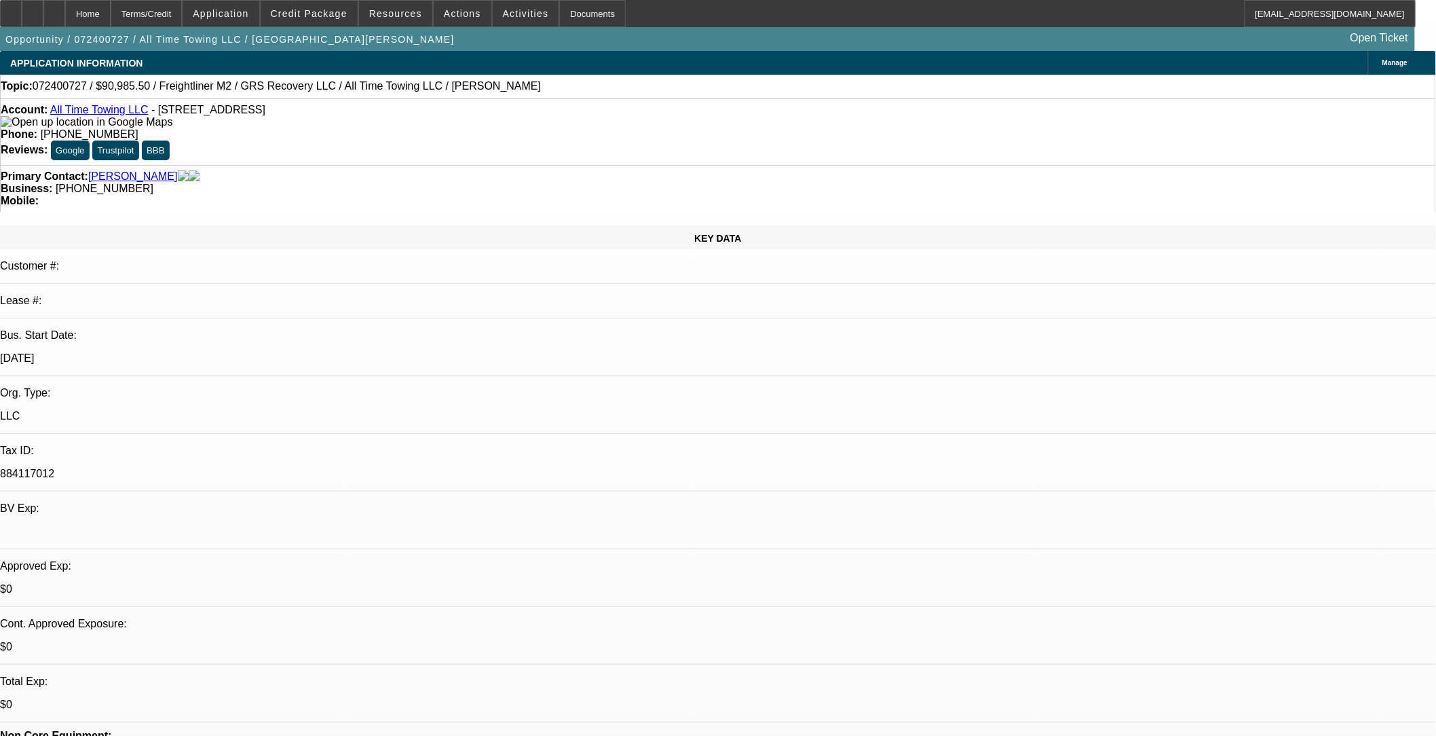
select select "1"
select select "2"
select select "6"
select select "1"
select select "2"
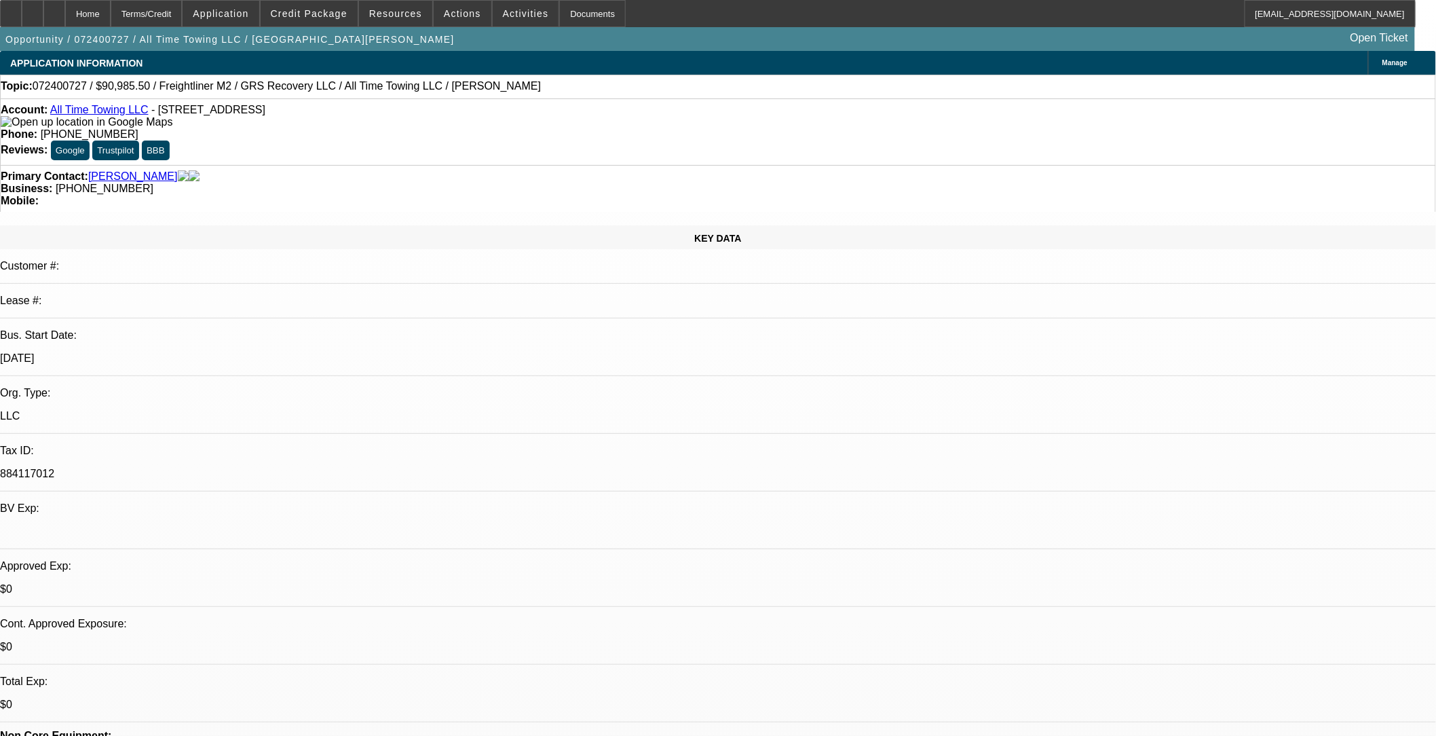
select select "6"
select select "1"
select select "2"
select select "6"
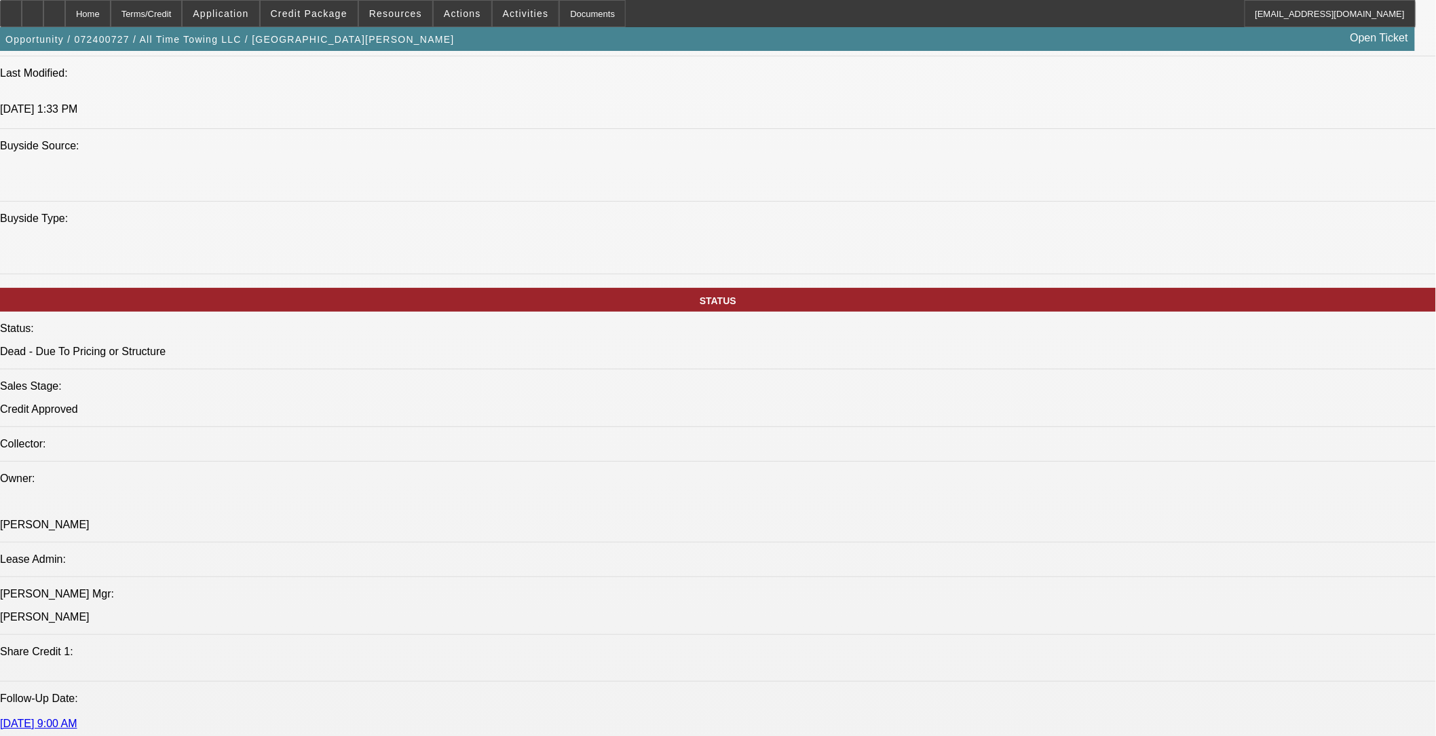
scroll to position [1508, 0]
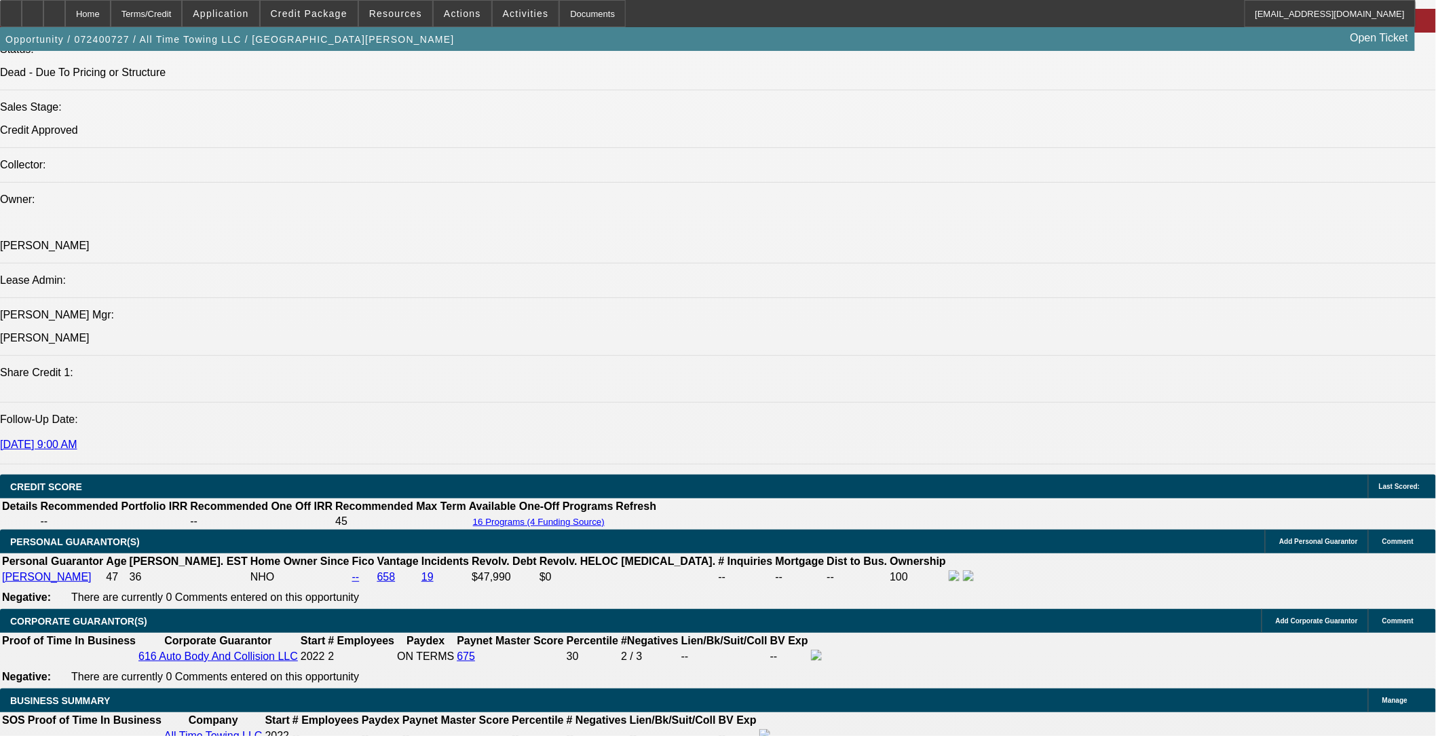
drag, startPoint x: 86, startPoint y: 363, endPoint x: 138, endPoint y: 389, distance: 58.9
drag, startPoint x: 138, startPoint y: 389, endPoint x: 111, endPoint y: 369, distance: 34.5
copy span "Joseph Dickson runs six trucks and needs another rollback to keep up with local…"
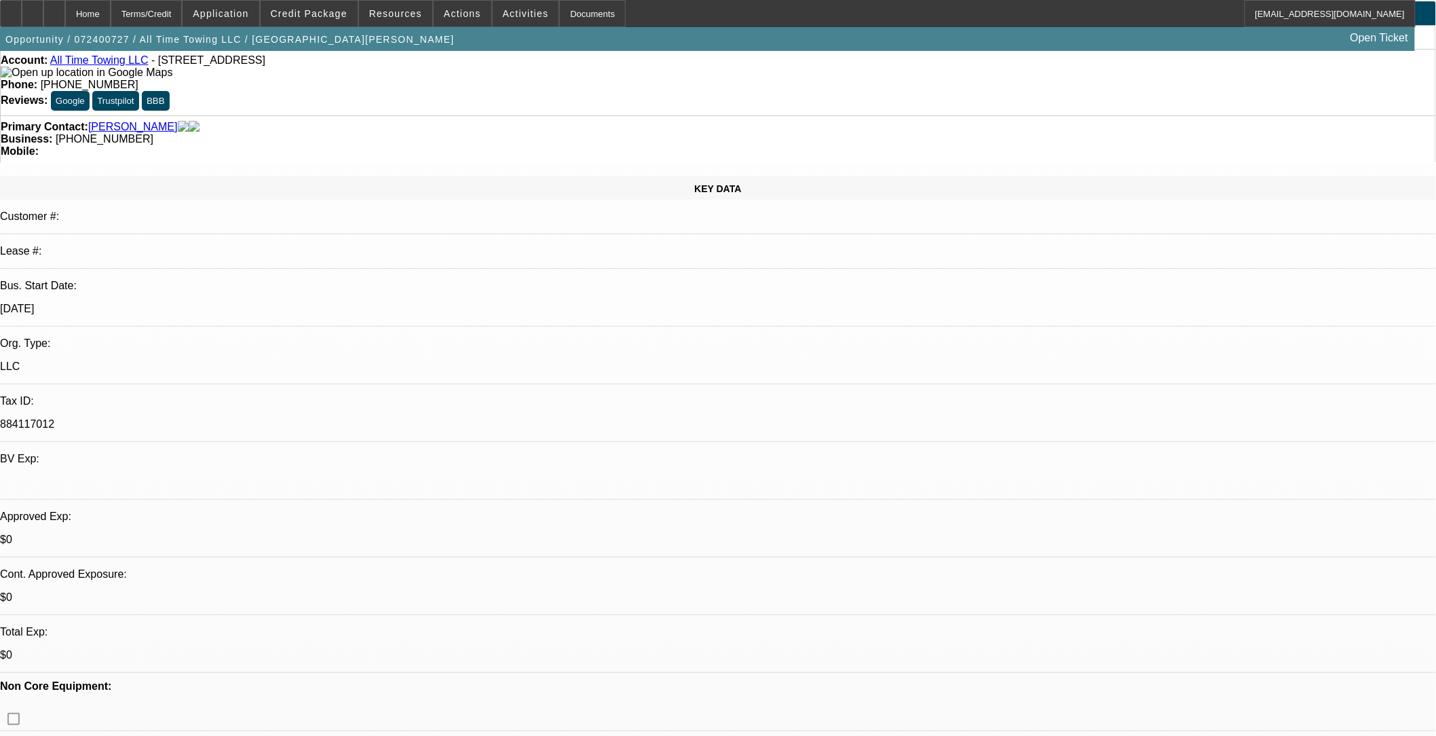
scroll to position [151, 0]
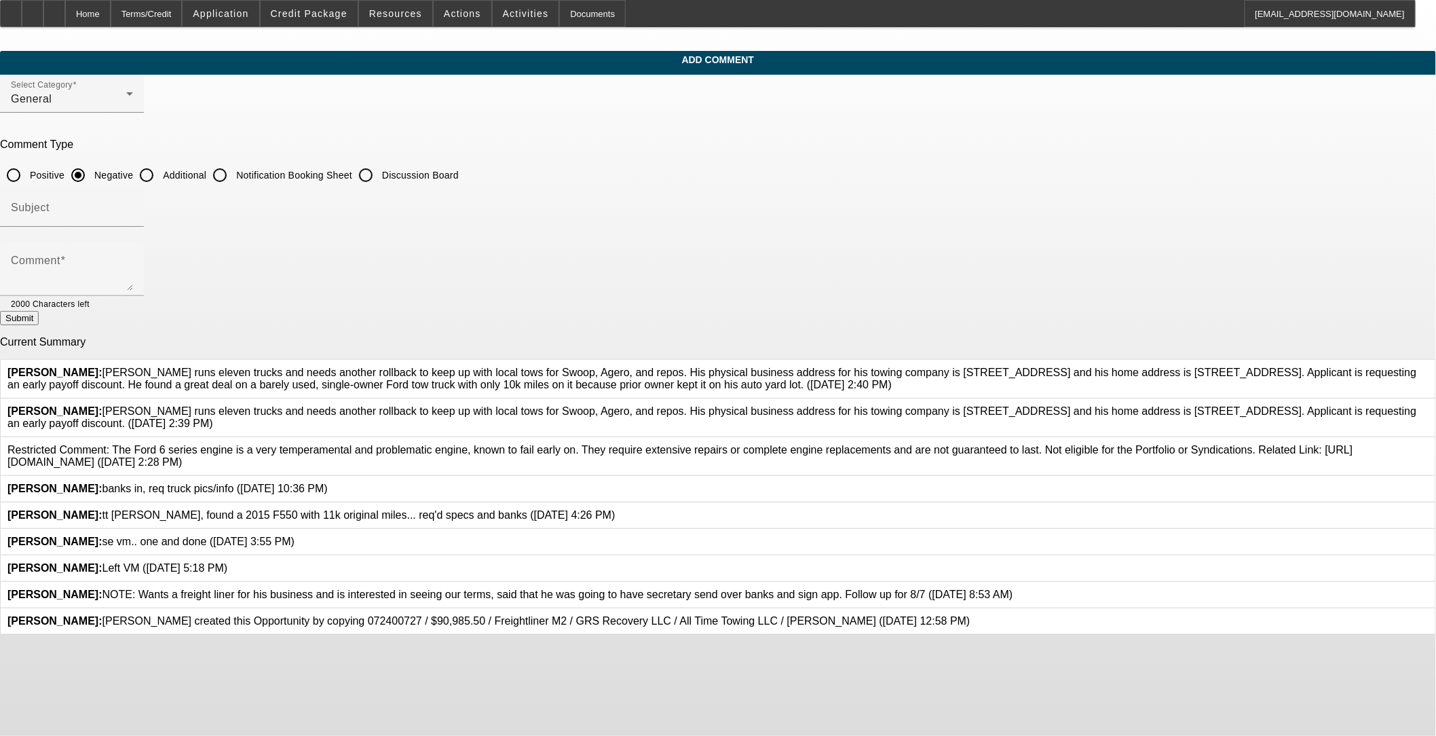
scroll to position [11, 0]
click at [601, 428] on div at bounding box center [1429, 417] width 0 height 24
click at [601, 405] on icon at bounding box center [1429, 405] width 0 height 0
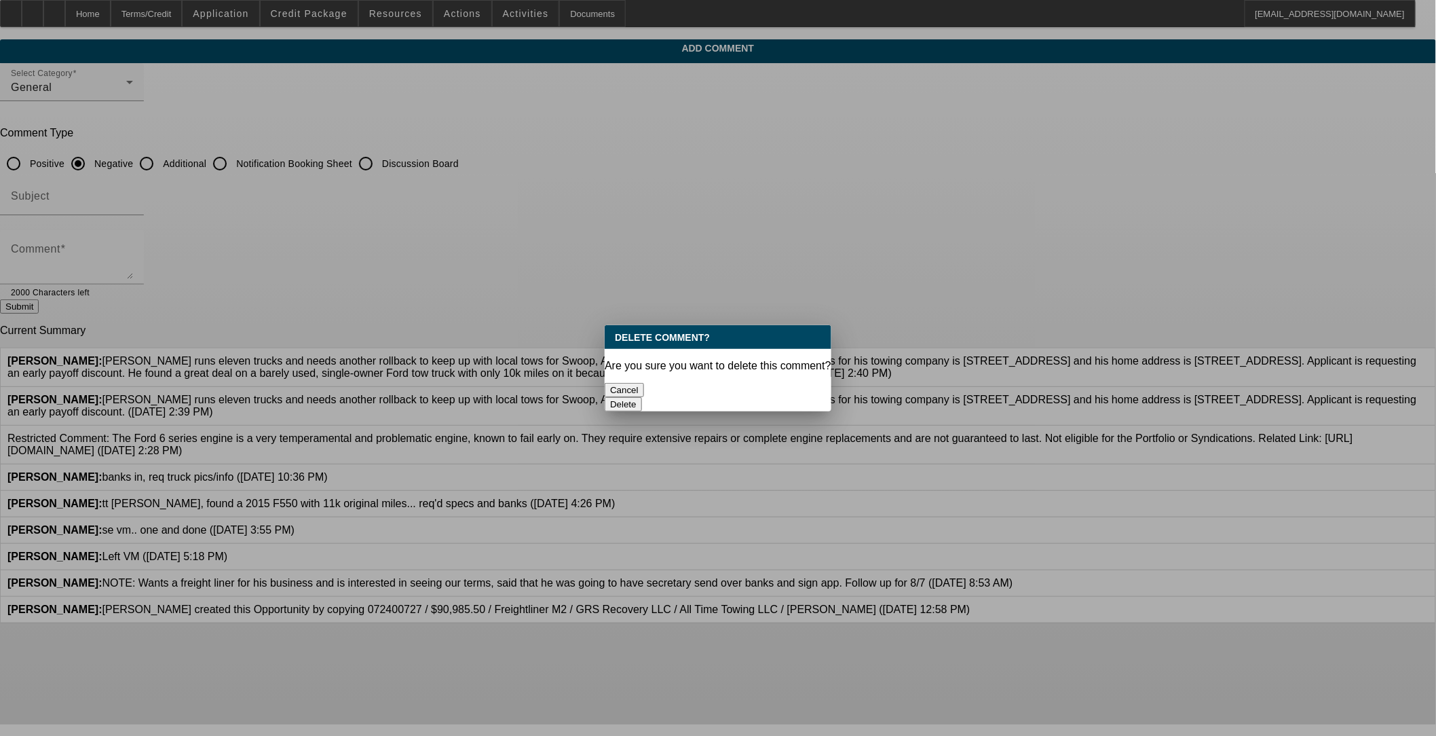
scroll to position [0, 0]
click at [601, 397] on button "Delete" at bounding box center [623, 404] width 37 height 14
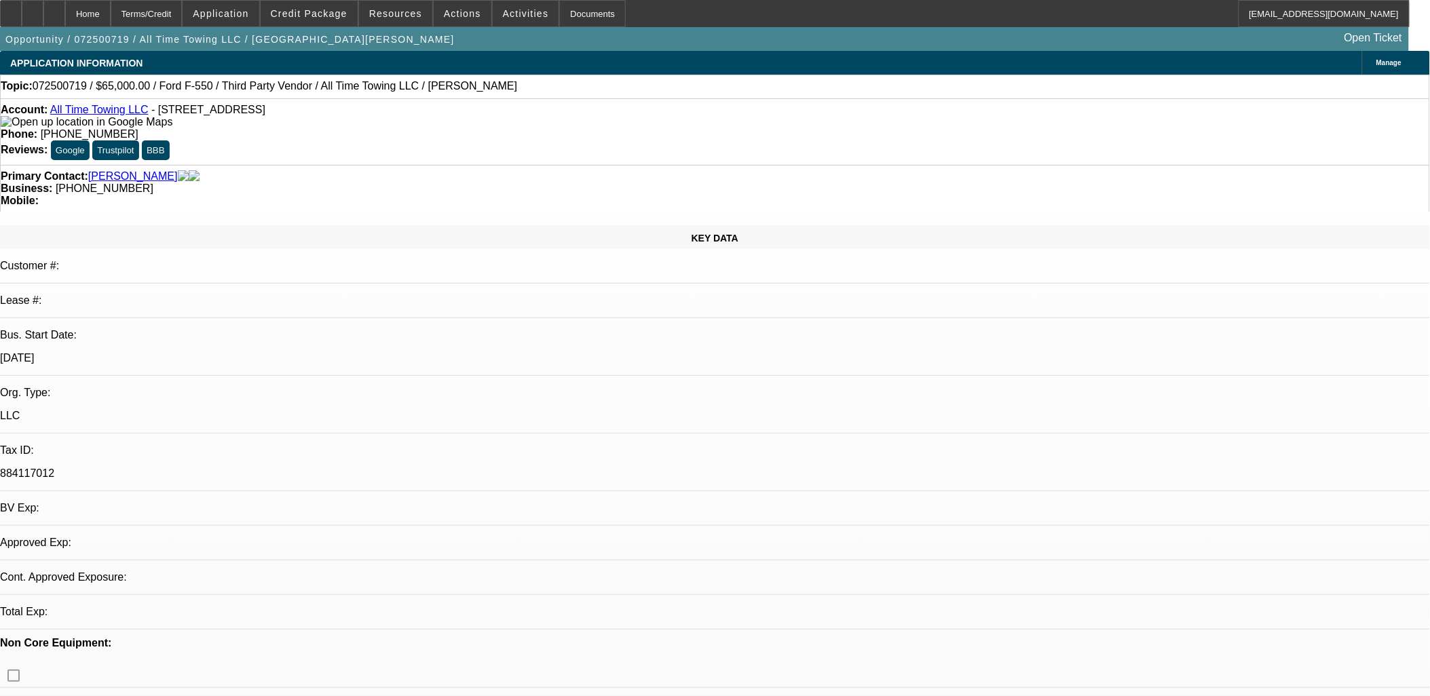
select select "0"
select select "1"
select select "3"
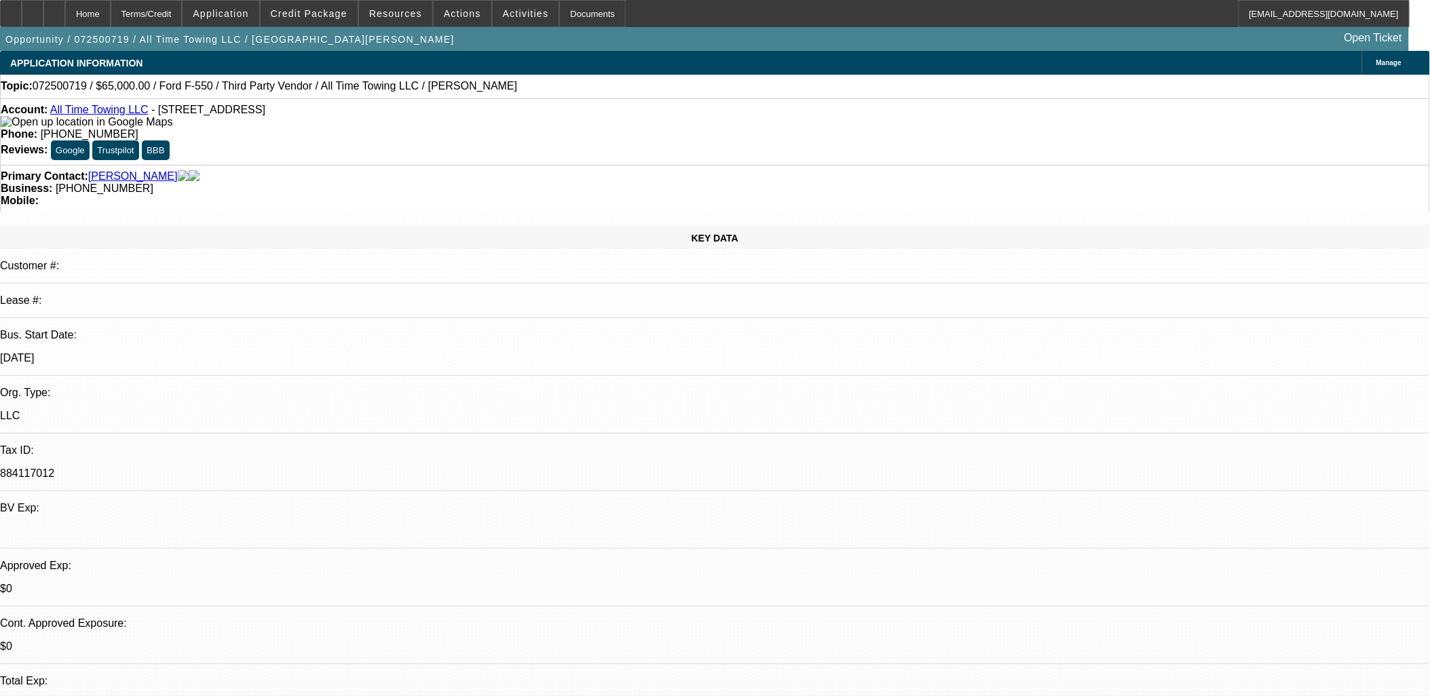
select select "6"
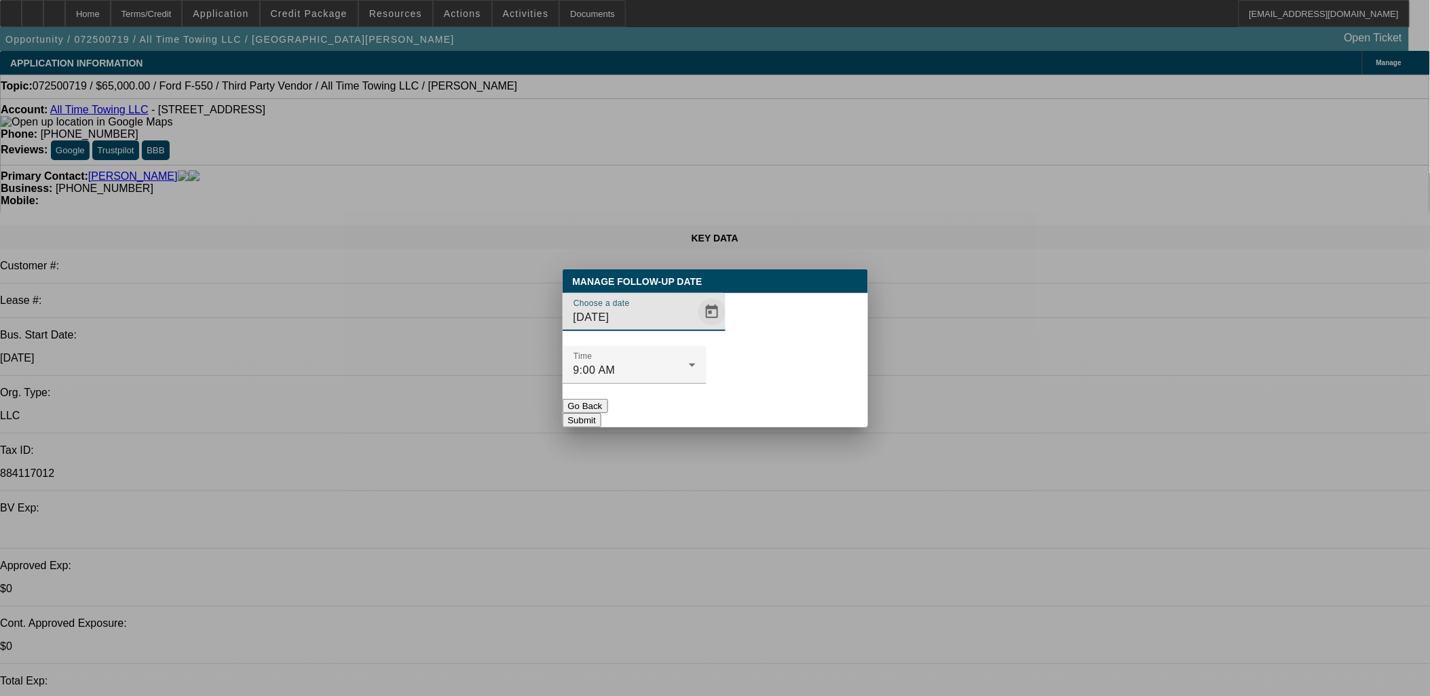
click at [696, 329] on span "Open calendar" at bounding box center [712, 312] width 33 height 33
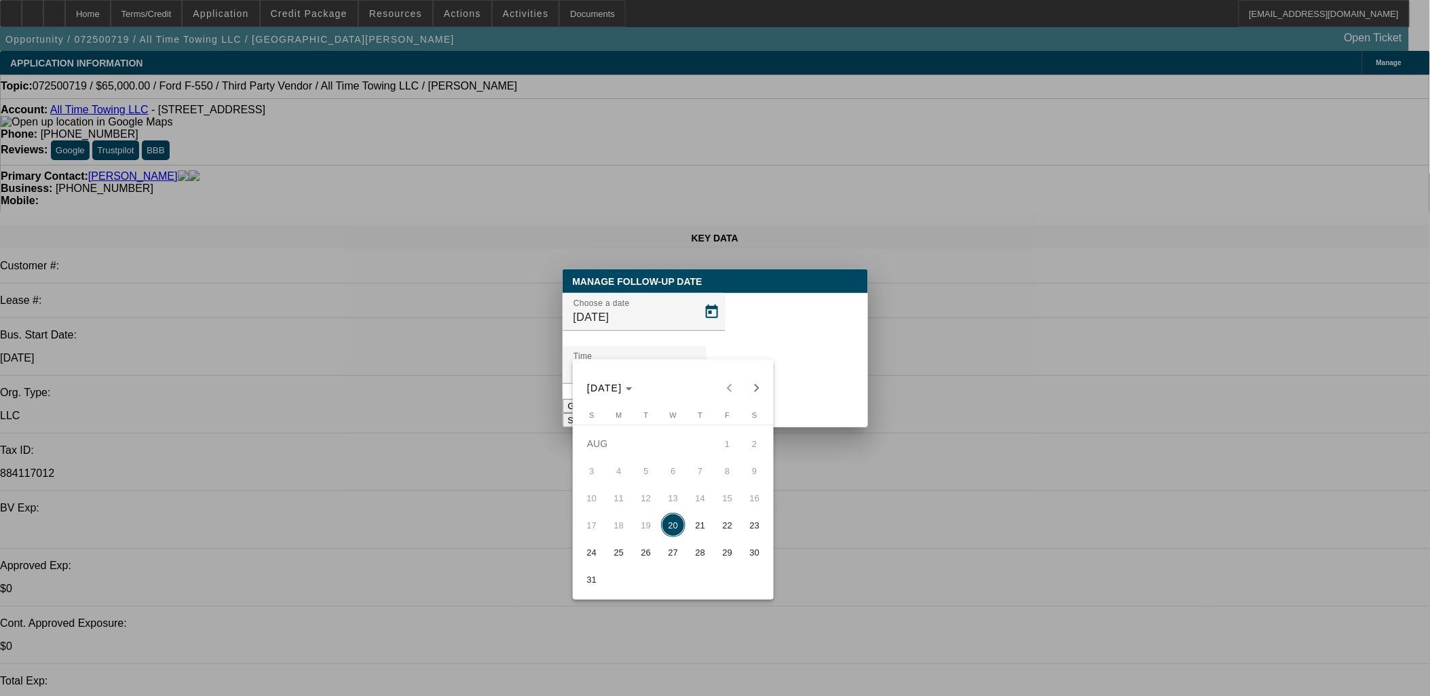
click at [724, 529] on span "22" at bounding box center [727, 525] width 24 height 24
type input "[DATE]"
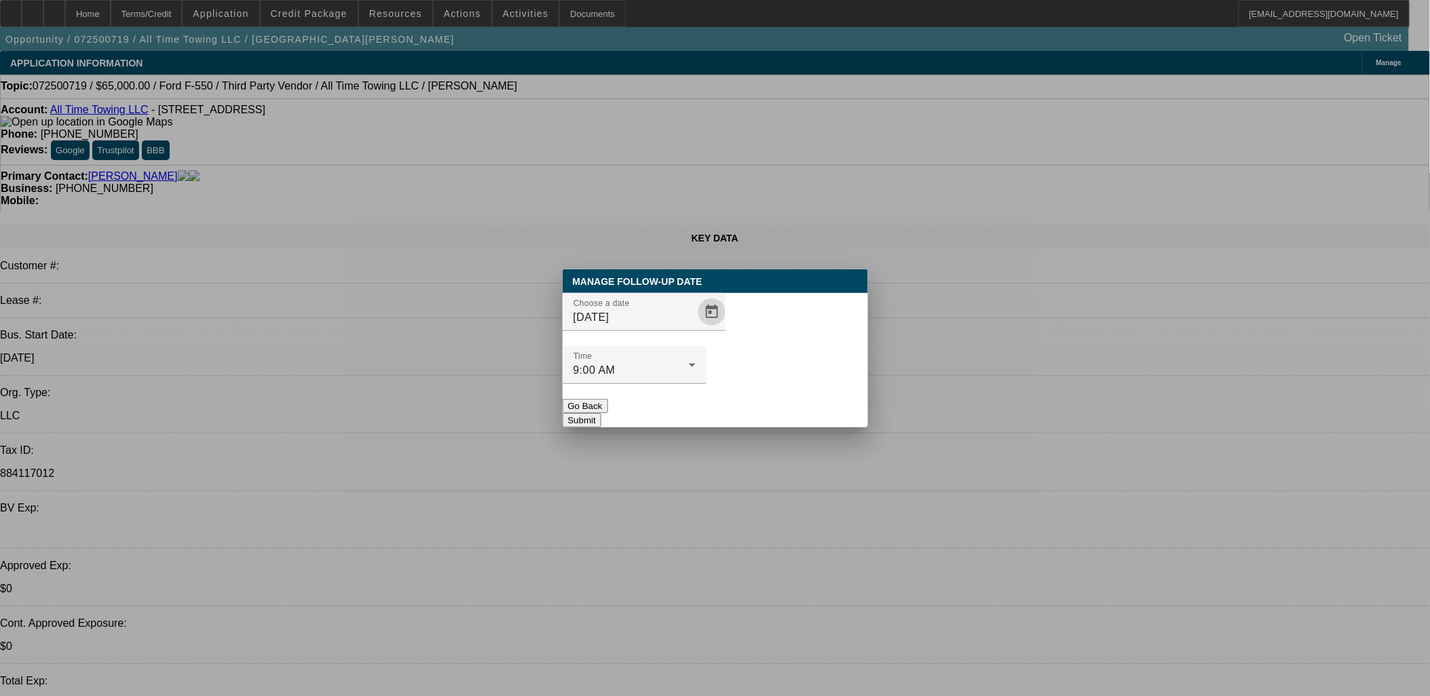
click at [601, 413] on button "Submit" at bounding box center [582, 420] width 39 height 14
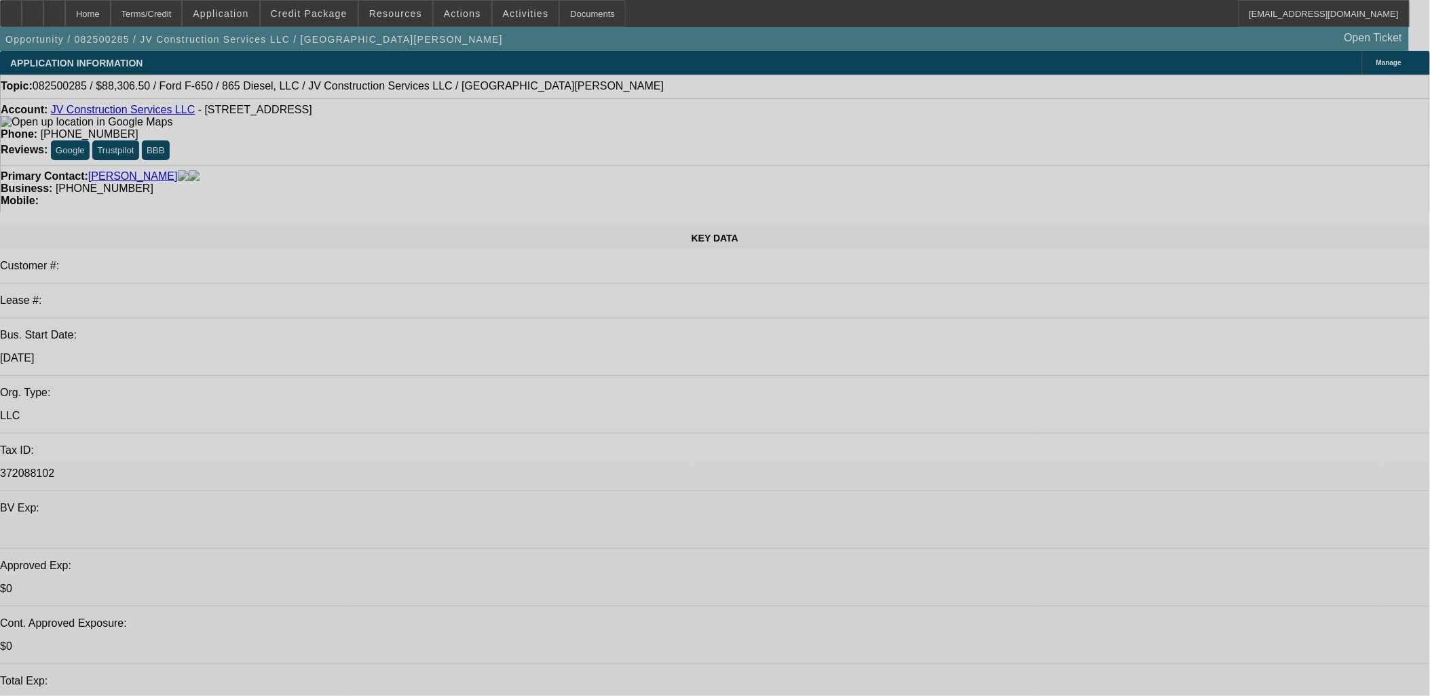
select select "0.15"
select select "2"
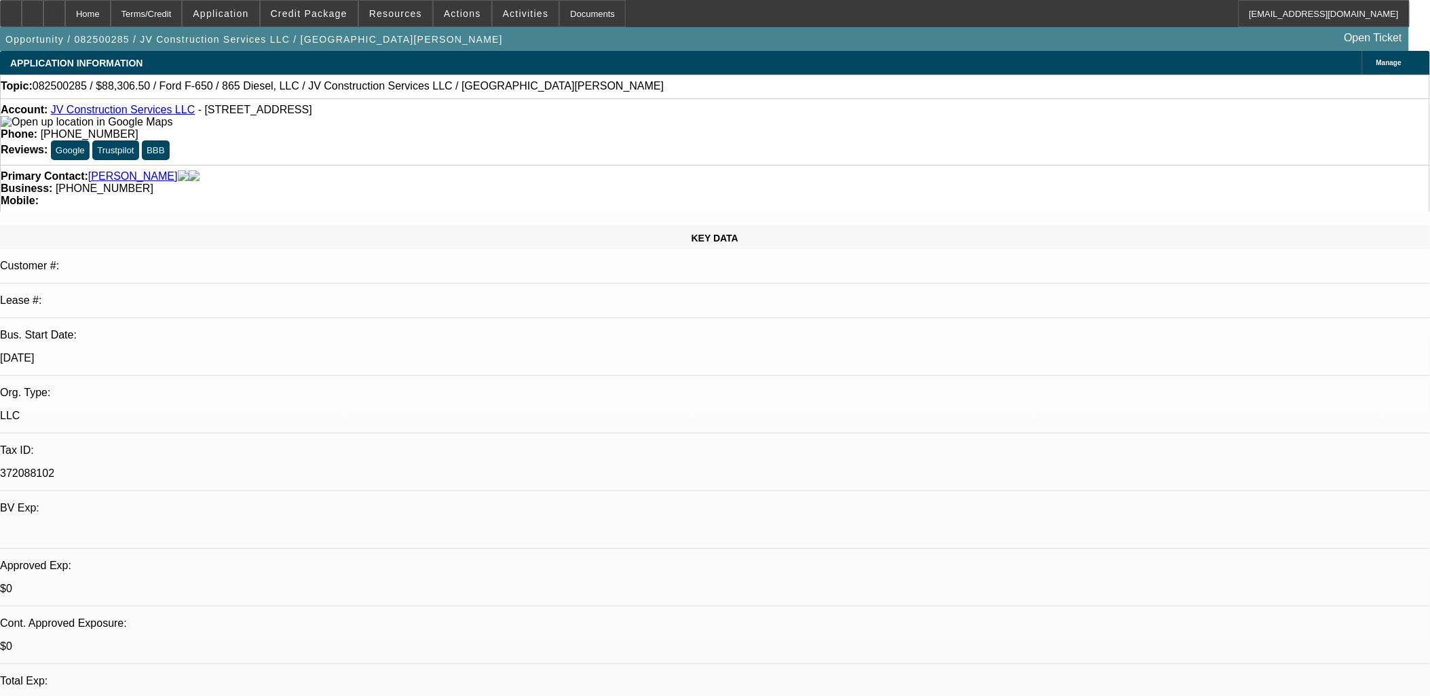
select select "0.1"
select select "2"
select select "0.1"
select select "1"
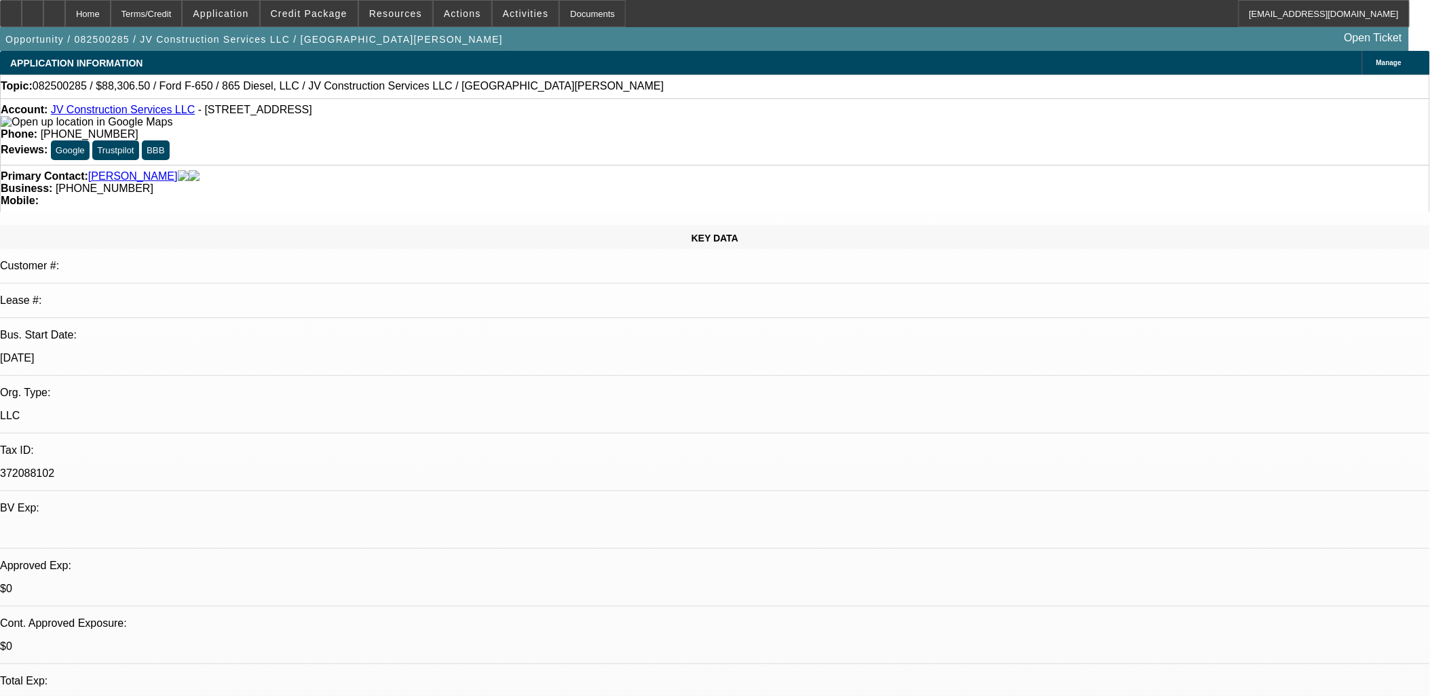
select select "2"
select select "4"
select select "1"
select select "2"
select select "4"
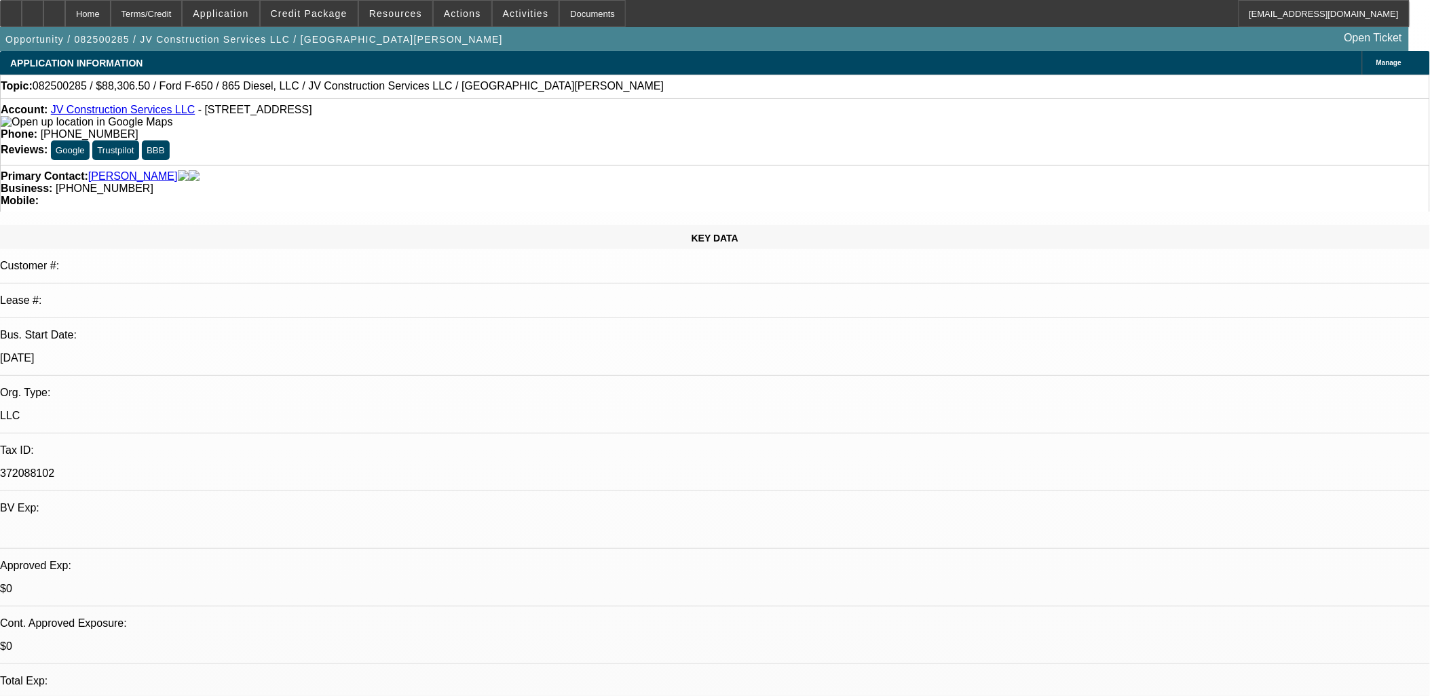
select select "0.15"
select select "2"
select select "0.1"
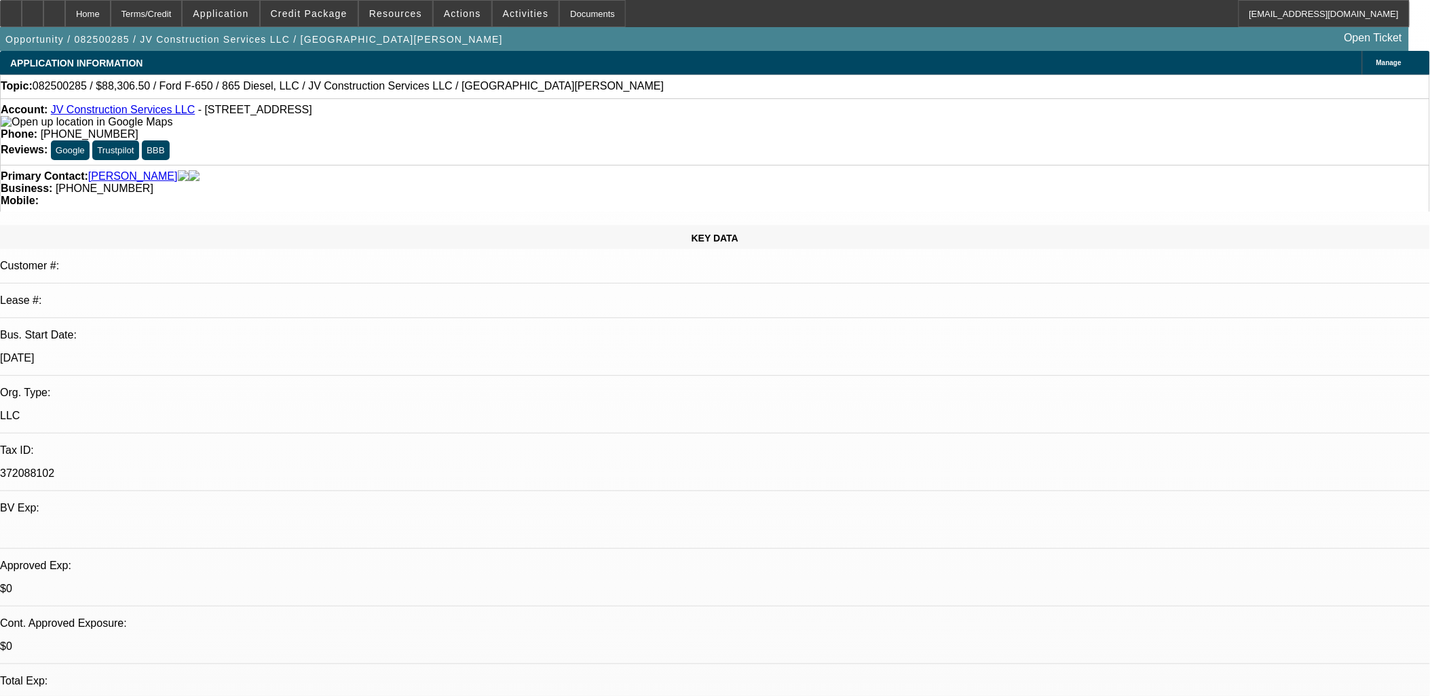
select select "2"
select select "0.1"
select select "1"
select select "2"
select select "4"
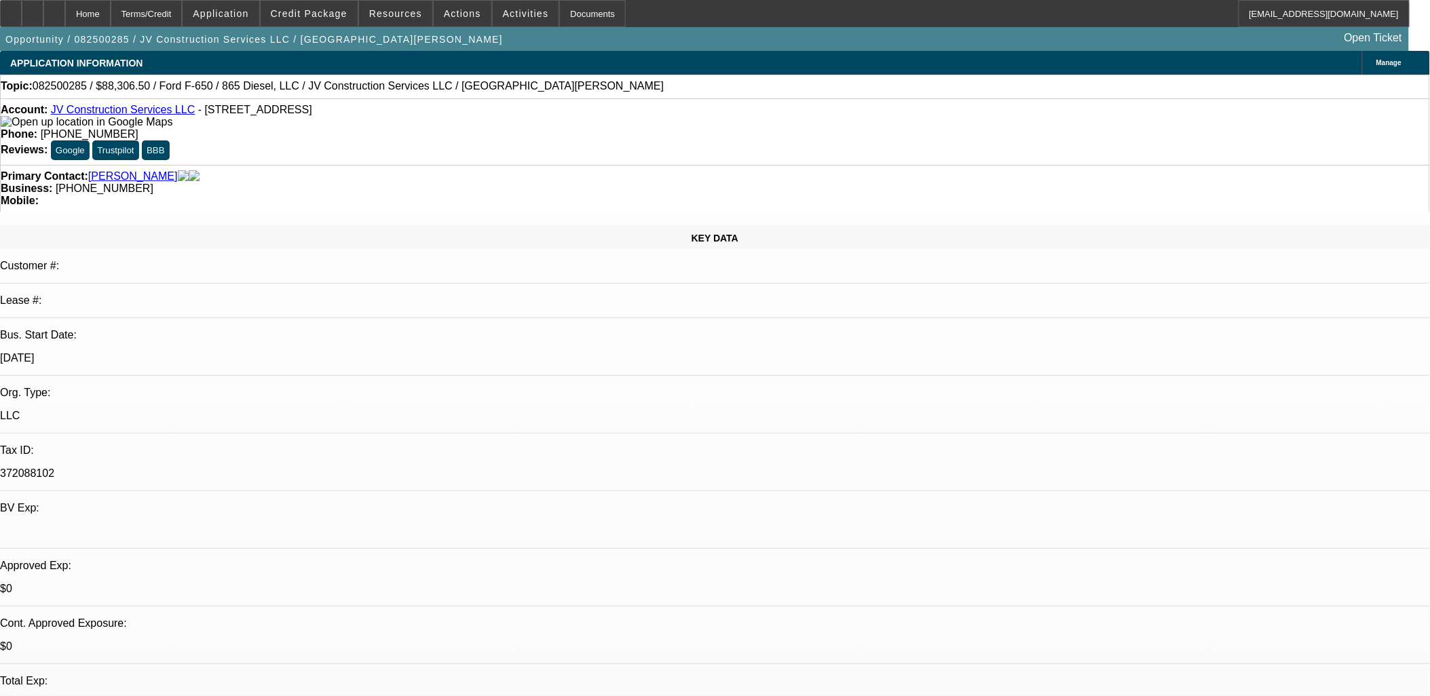
select select "1"
select select "2"
select select "4"
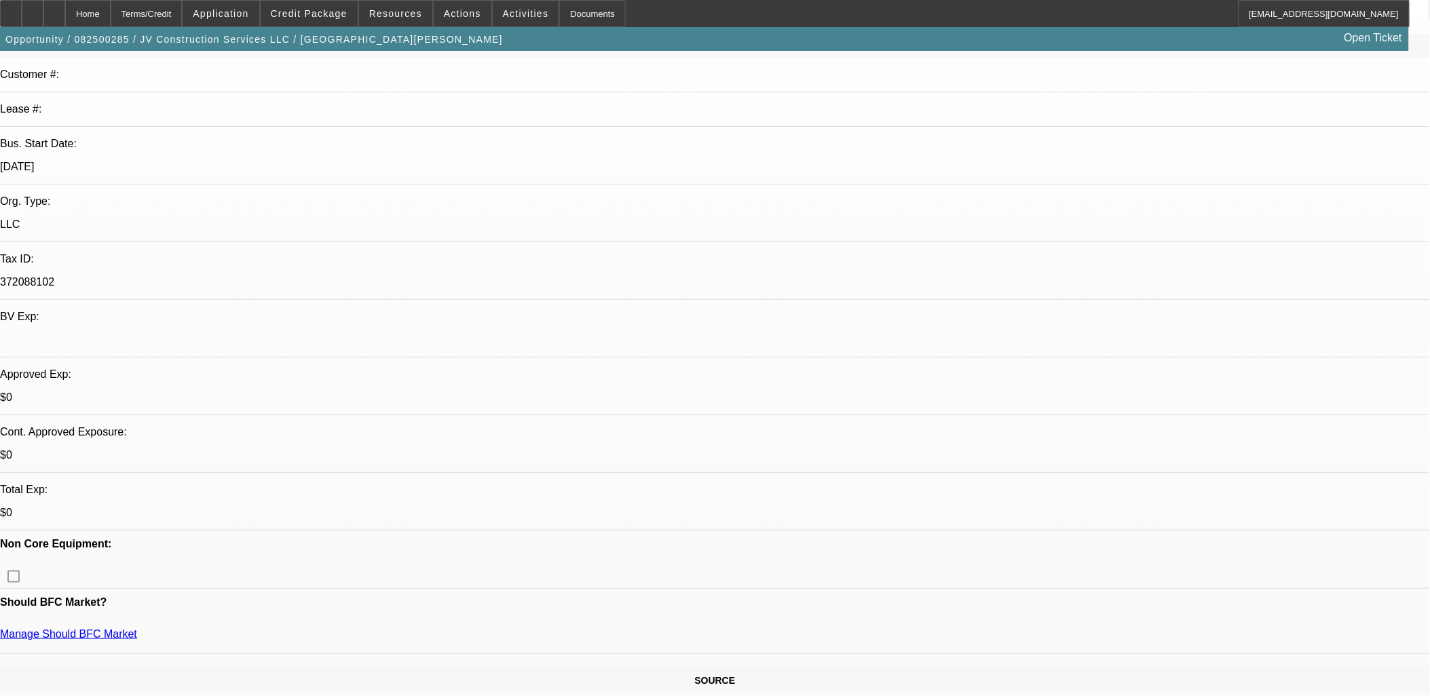
scroll to position [151, 0]
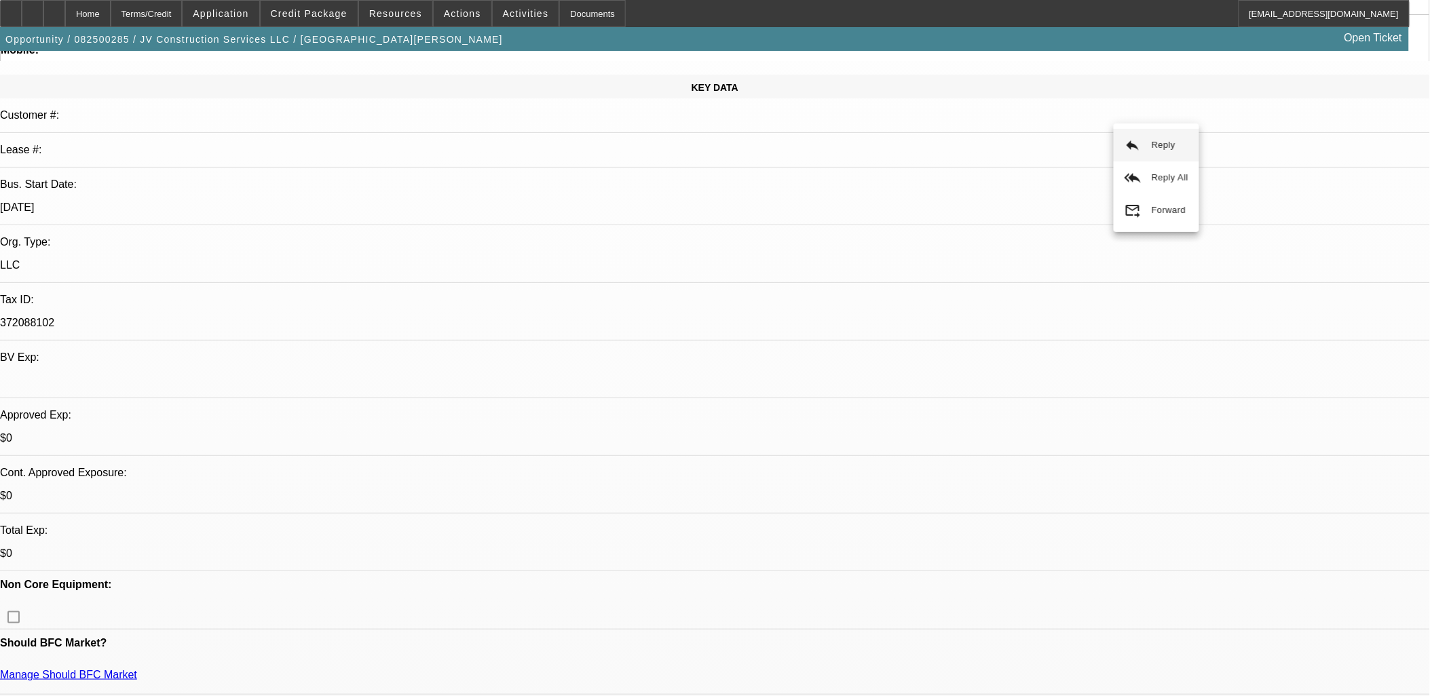
click at [0, 104] on html "Home Terms/Credit Application Credit Package Resources Actions Activities Docum…" at bounding box center [715, 197] width 1430 height 696
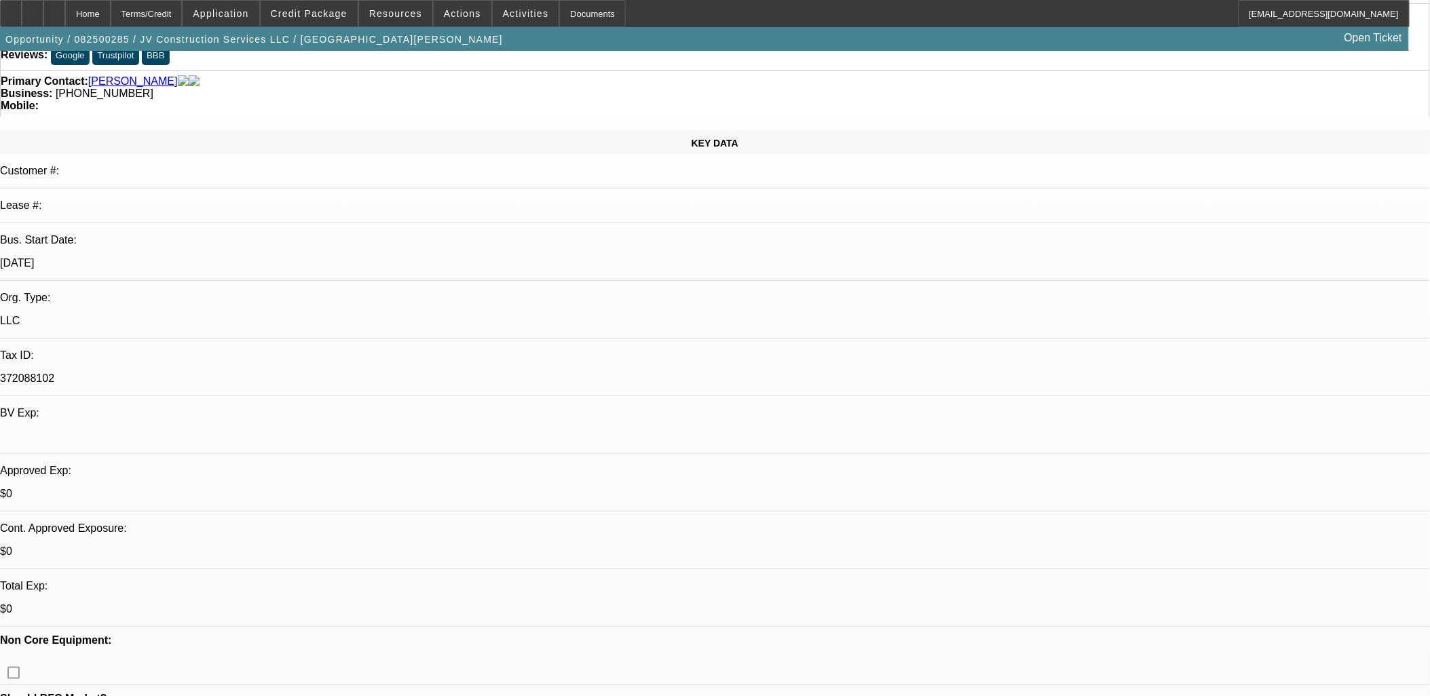
scroll to position [0, 0]
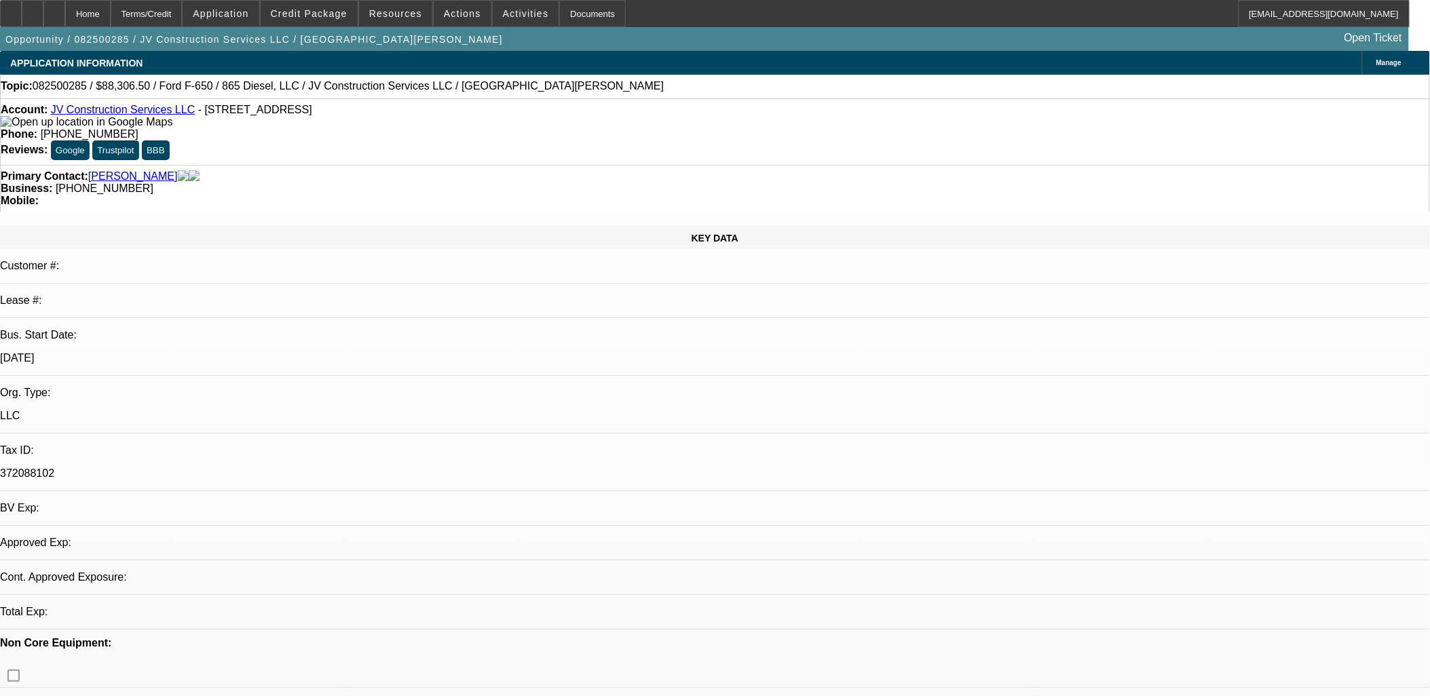
select select "0.15"
select select "2"
select select "0.1"
select select "2"
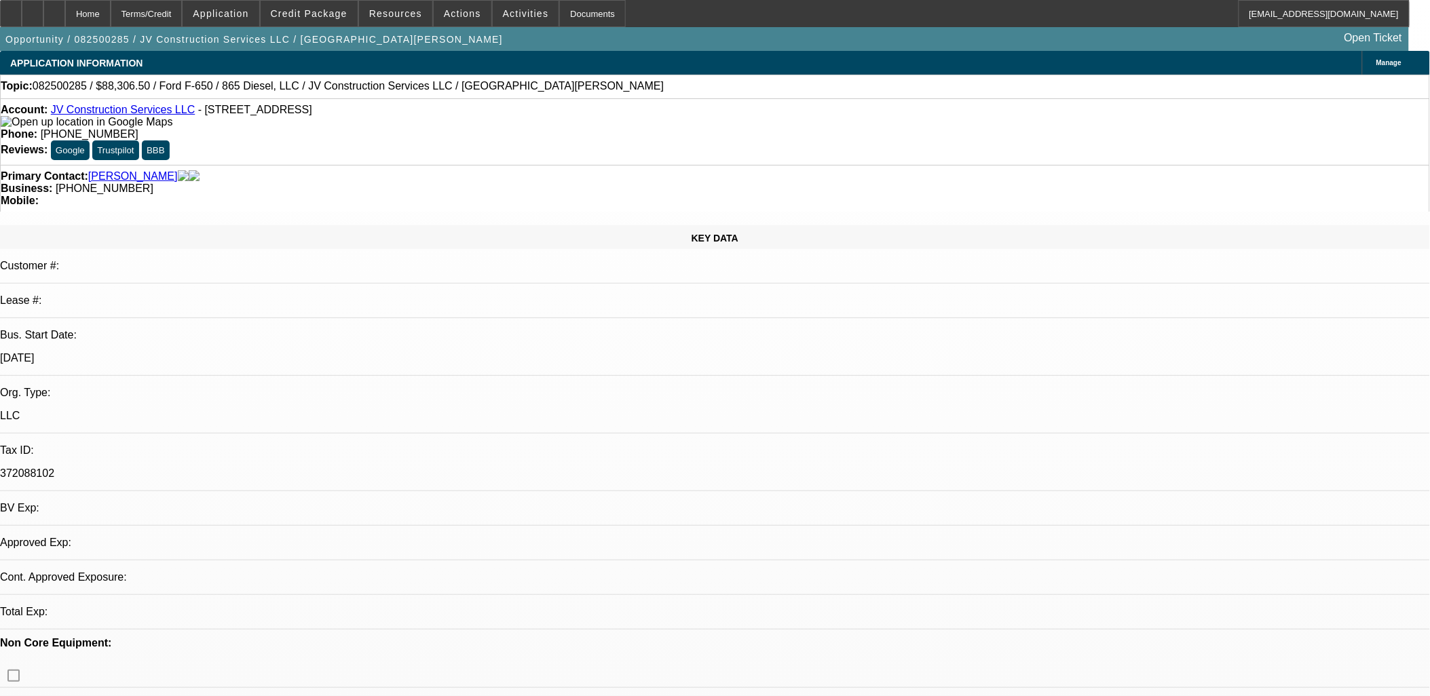
select select "0.1"
select select "1"
select select "2"
select select "4"
select select "1"
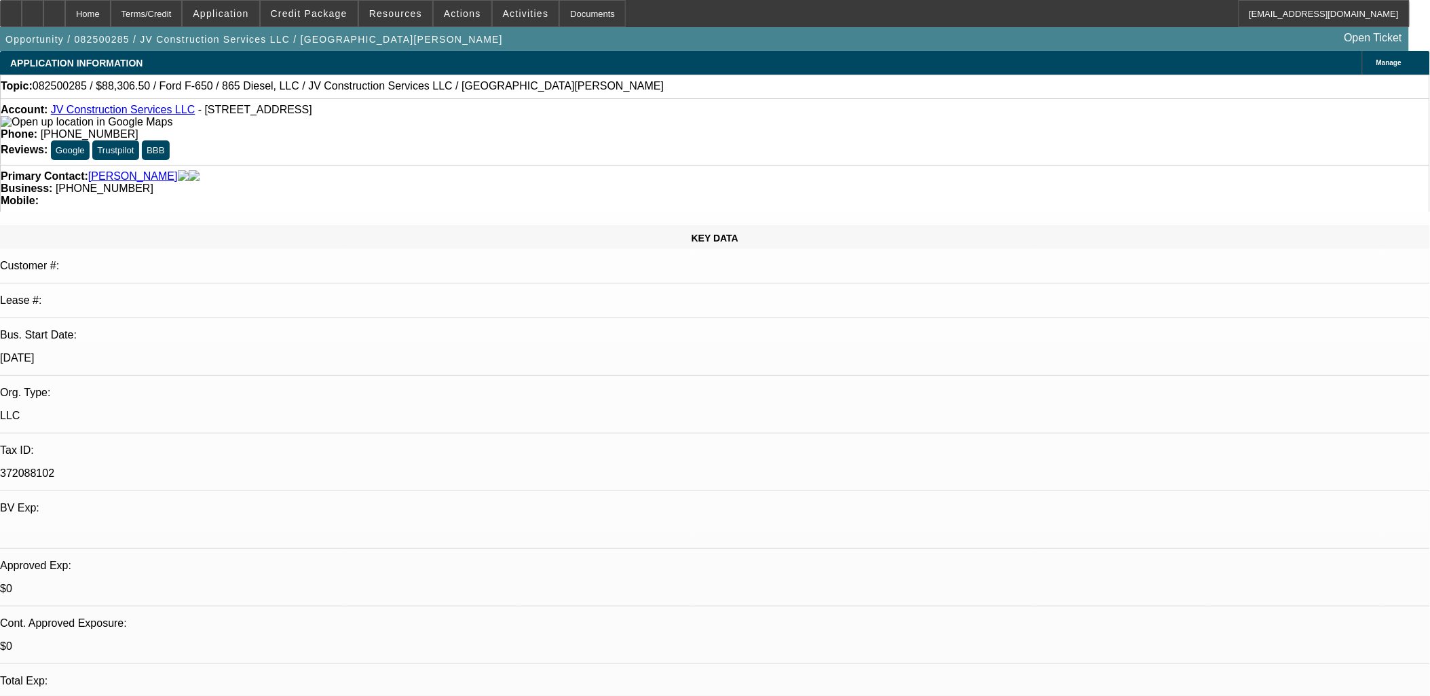
select select "2"
select select "4"
